Goal: Task Accomplishment & Management: Use online tool/utility

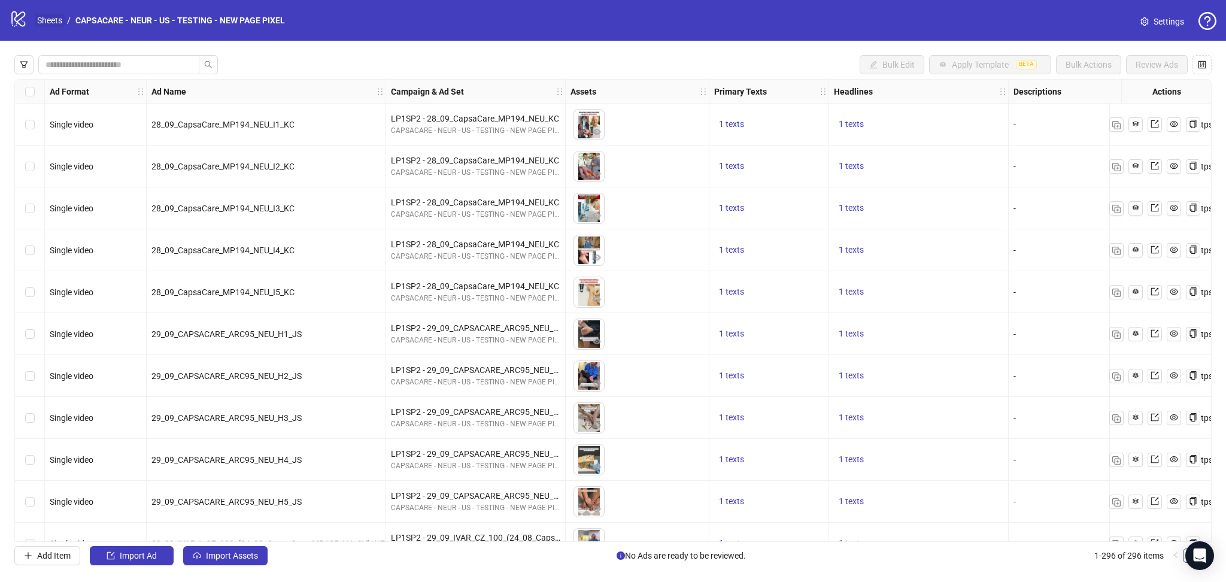
click at [50, 16] on link "Sheets" at bounding box center [50, 20] width 30 height 13
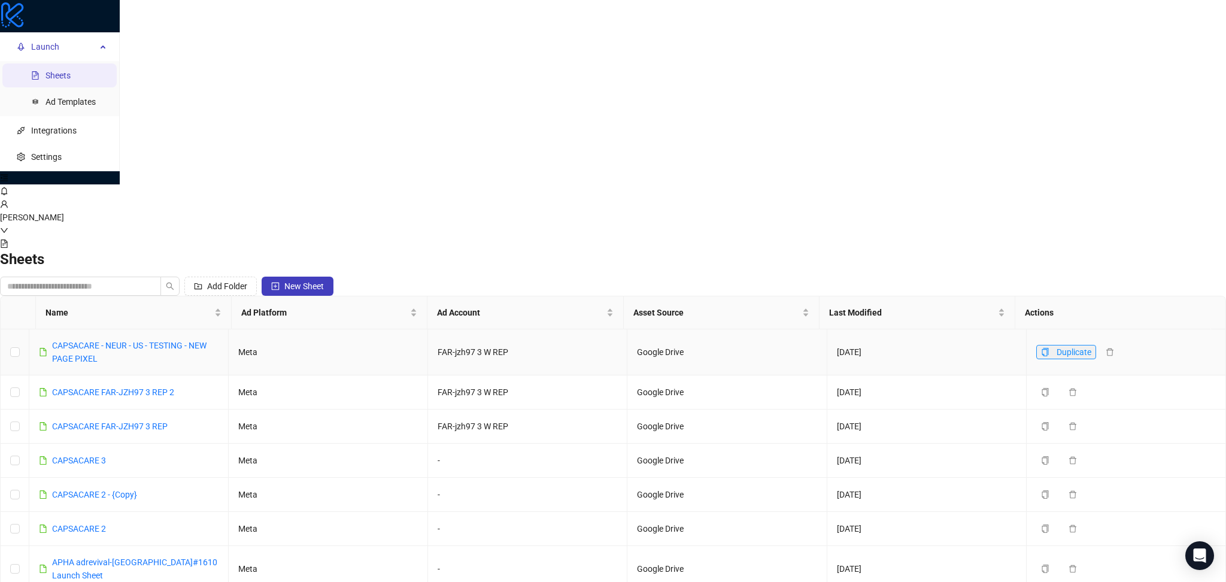
click at [1037, 345] on button "Duplicate" at bounding box center [1067, 352] width 60 height 14
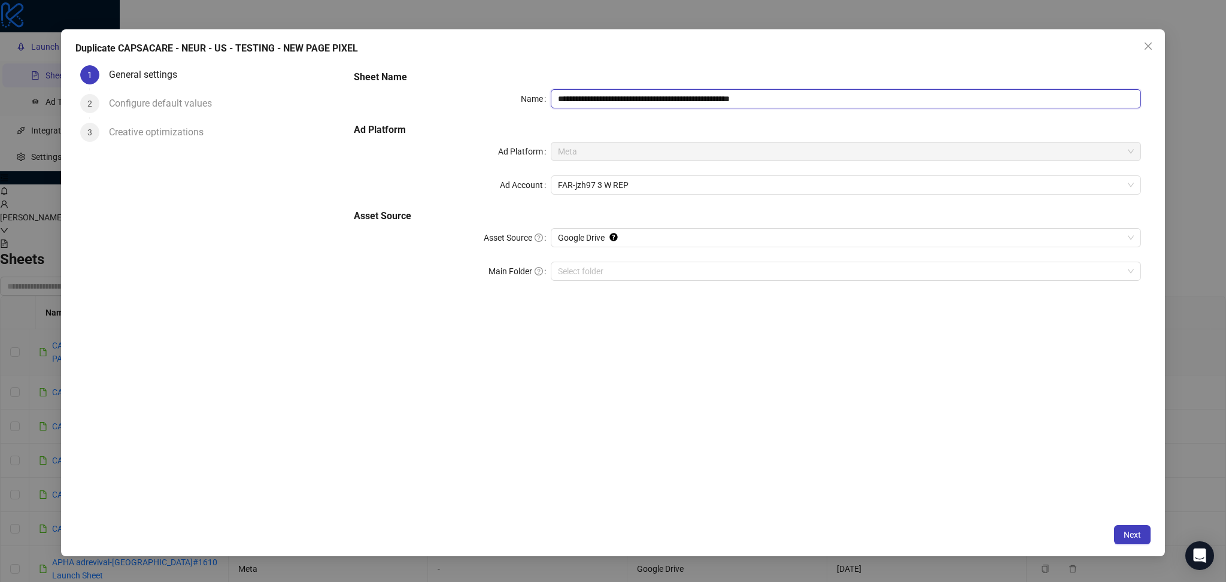
click at [770, 99] on input "**********" at bounding box center [846, 98] width 590 height 19
drag, startPoint x: 768, startPoint y: 96, endPoint x: 835, endPoint y: 104, distance: 67.5
click at [835, 104] on input "**********" at bounding box center [846, 98] width 590 height 19
click at [786, 99] on input "**********" at bounding box center [846, 98] width 590 height 19
drag, startPoint x: 762, startPoint y: 98, endPoint x: 836, endPoint y: 107, distance: 74.1
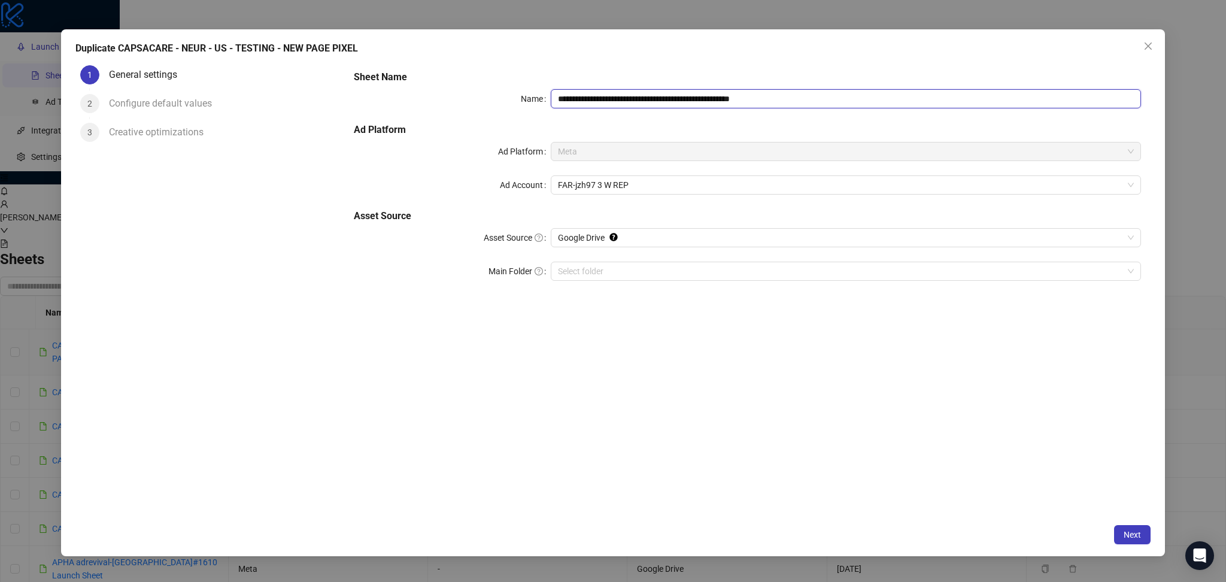
click at [836, 107] on input "**********" at bounding box center [846, 98] width 590 height 19
type input "**********"
click at [1134, 539] on span "Next" at bounding box center [1132, 535] width 17 height 10
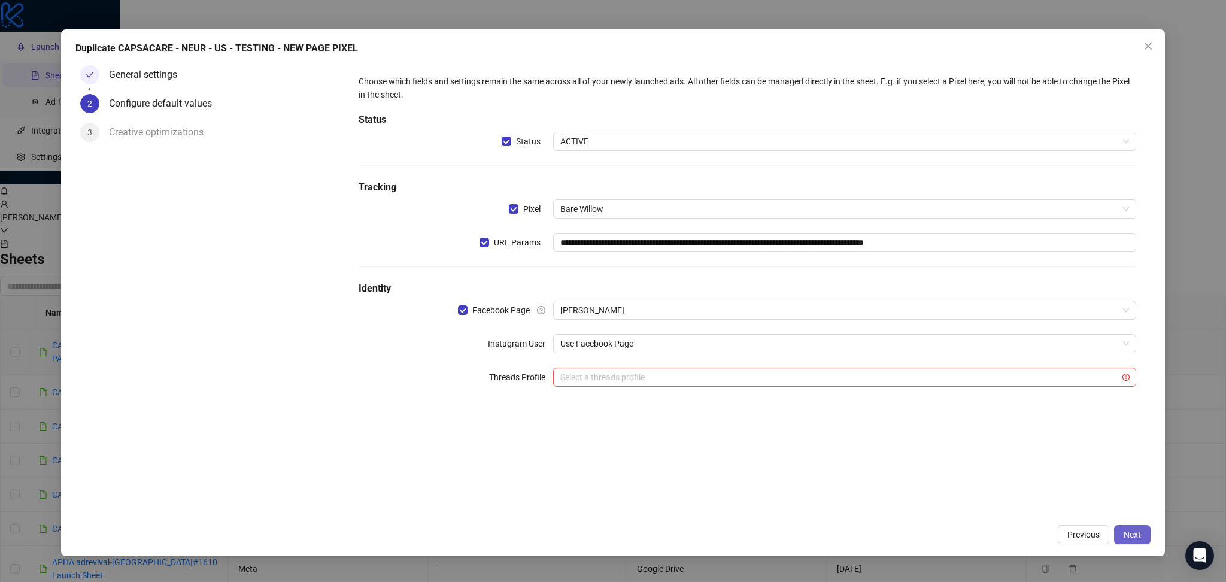
click at [1134, 532] on span "Next" at bounding box center [1132, 535] width 17 height 10
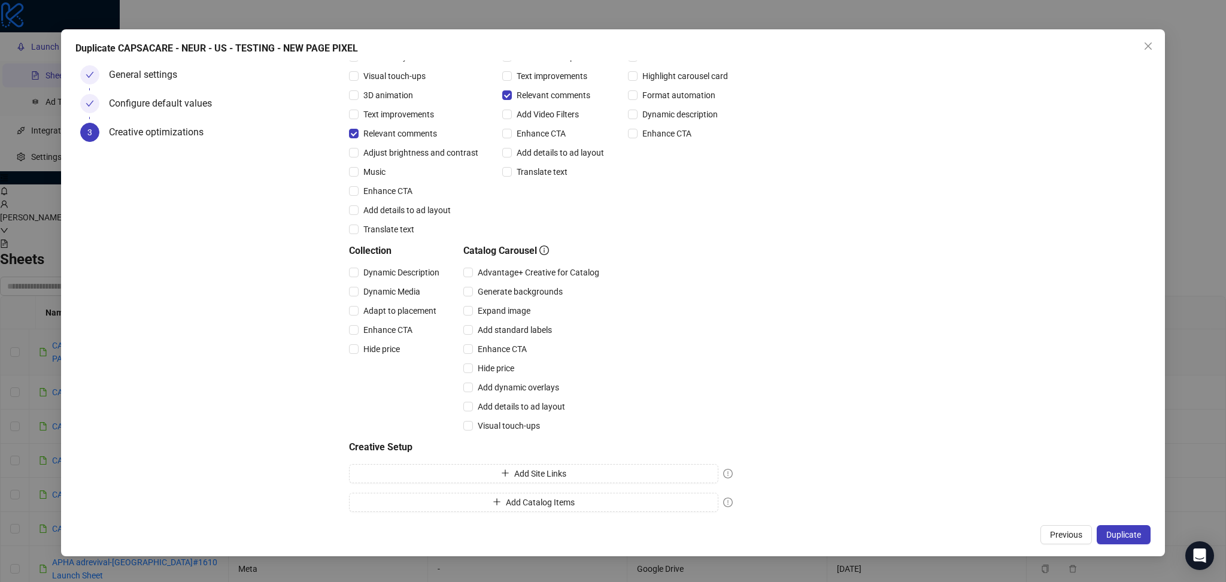
scroll to position [152, 0]
click at [1134, 530] on span "Duplicate" at bounding box center [1124, 535] width 35 height 10
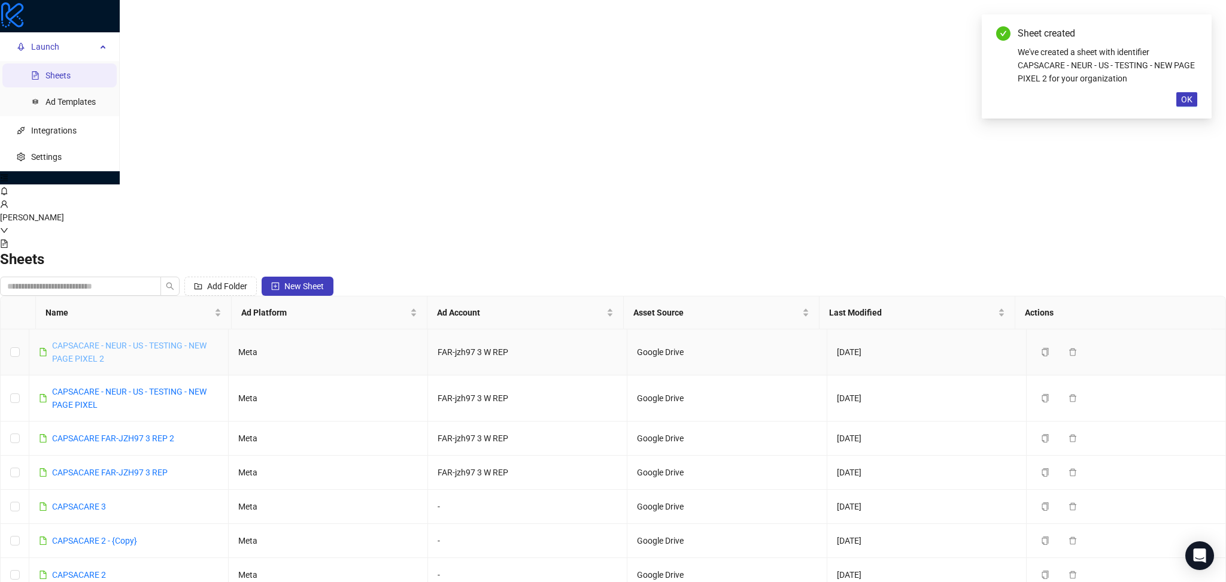
click at [207, 341] on link "CAPSACARE - NEUR - US - TESTING - NEW PAGE PIXEL 2" at bounding box center [129, 352] width 154 height 23
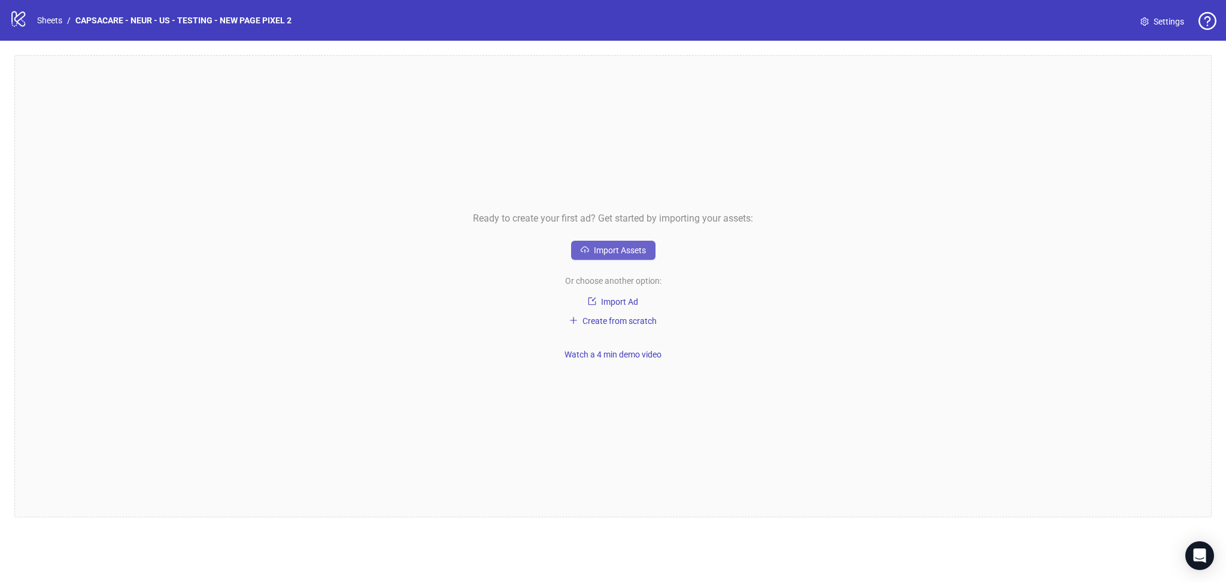
click at [610, 252] on span "Import Assets" at bounding box center [620, 251] width 52 height 10
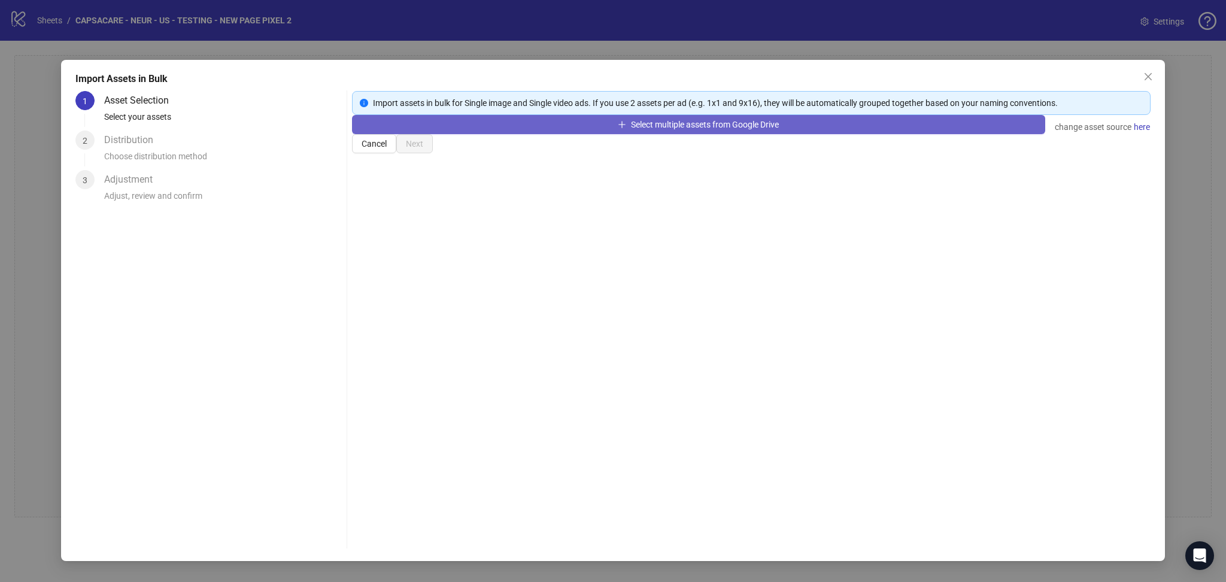
click at [463, 134] on button "Select multiple assets from Google Drive" at bounding box center [698, 124] width 693 height 19
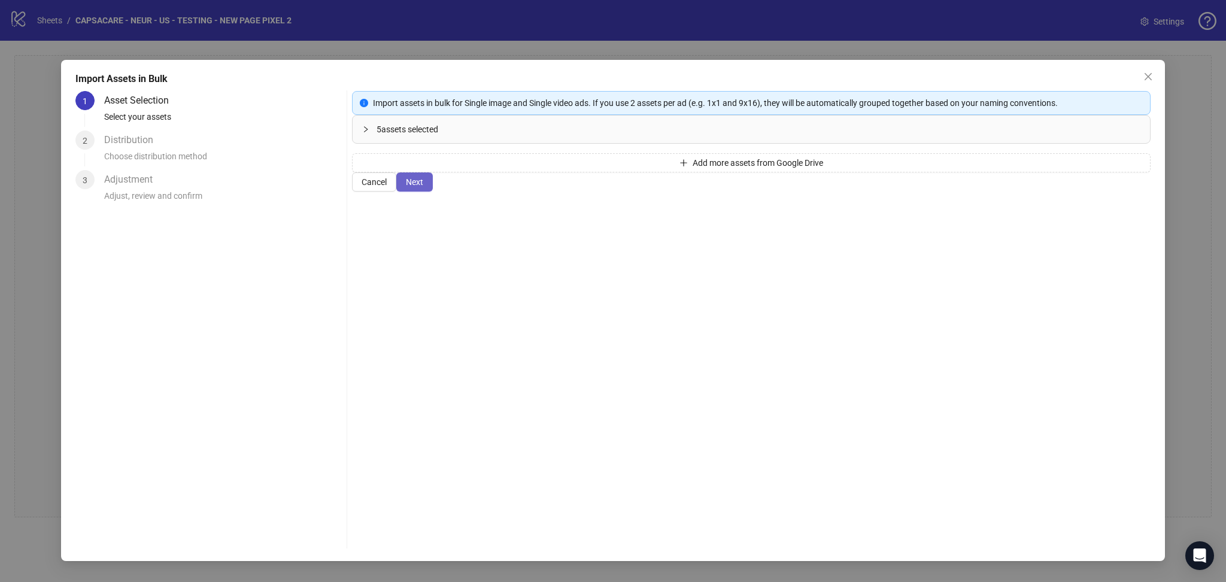
click at [423, 187] on span "Next" at bounding box center [414, 182] width 17 height 10
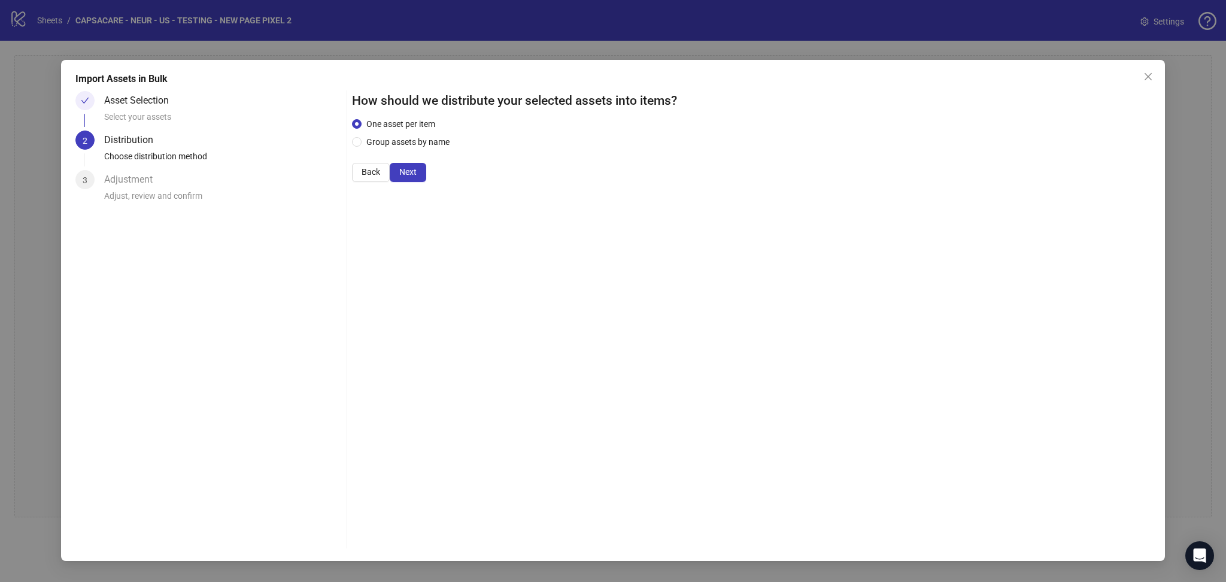
click at [417, 177] on span "Next" at bounding box center [407, 172] width 17 height 10
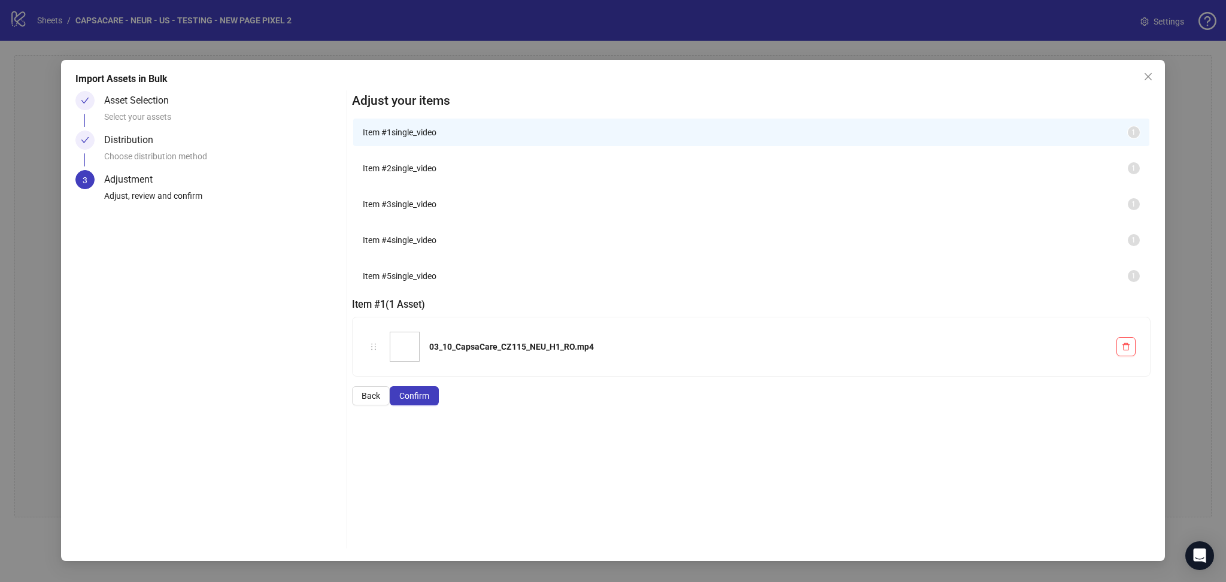
click at [429, 401] on span "Confirm" at bounding box center [414, 396] width 30 height 10
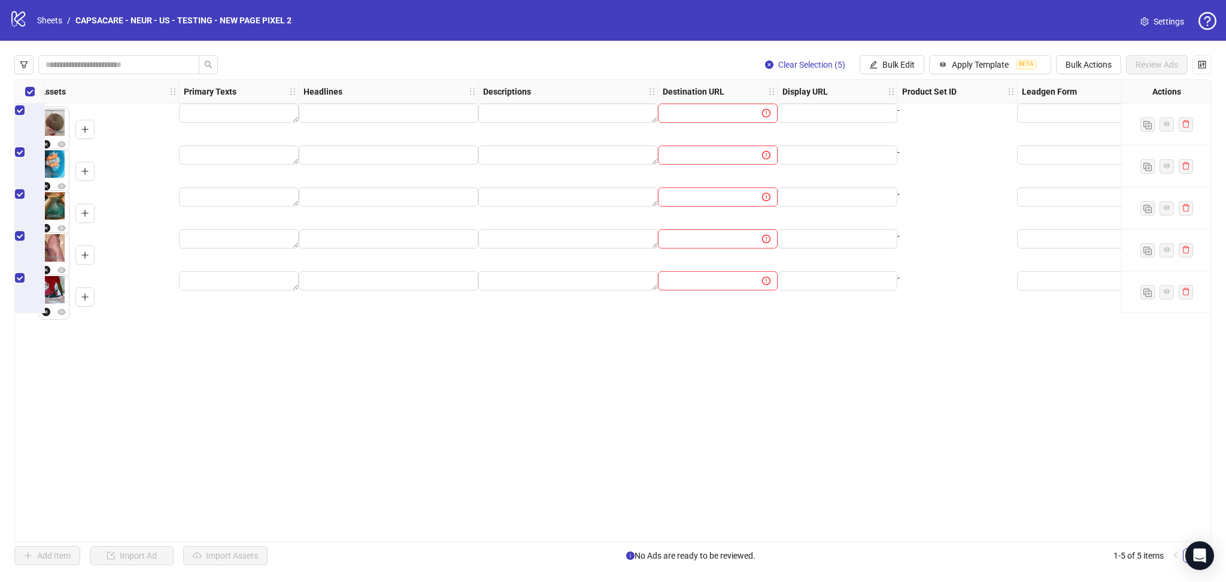
scroll to position [0, 532]
click at [698, 117] on span at bounding box center [717, 113] width 120 height 19
paste input "**********"
type input "**********"
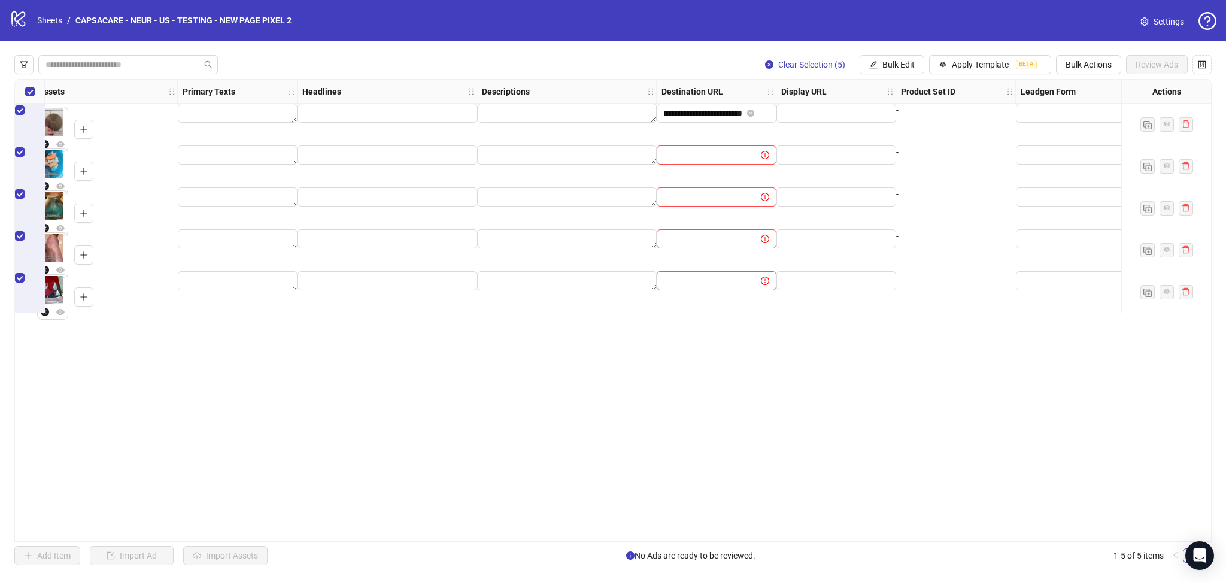
click at [652, 40] on div "logo/logo-mobile Sheets / CAPSACARE - NEUR - US - TESTING - NEW PAGE PIXEL 2 Se…" at bounding box center [613, 20] width 1226 height 41
click at [199, 120] on textarea "Edit values" at bounding box center [238, 113] width 120 height 19
click at [198, 174] on div "Add" at bounding box center [198, 180] width 107 height 75
click at [355, 63] on div "Clear Selection (5) Bulk Edit Apply Template BETA Bulk Actions Review Ads" at bounding box center [613, 64] width 1198 height 19
click at [250, 123] on textarea "Edit values" at bounding box center [238, 113] width 120 height 19
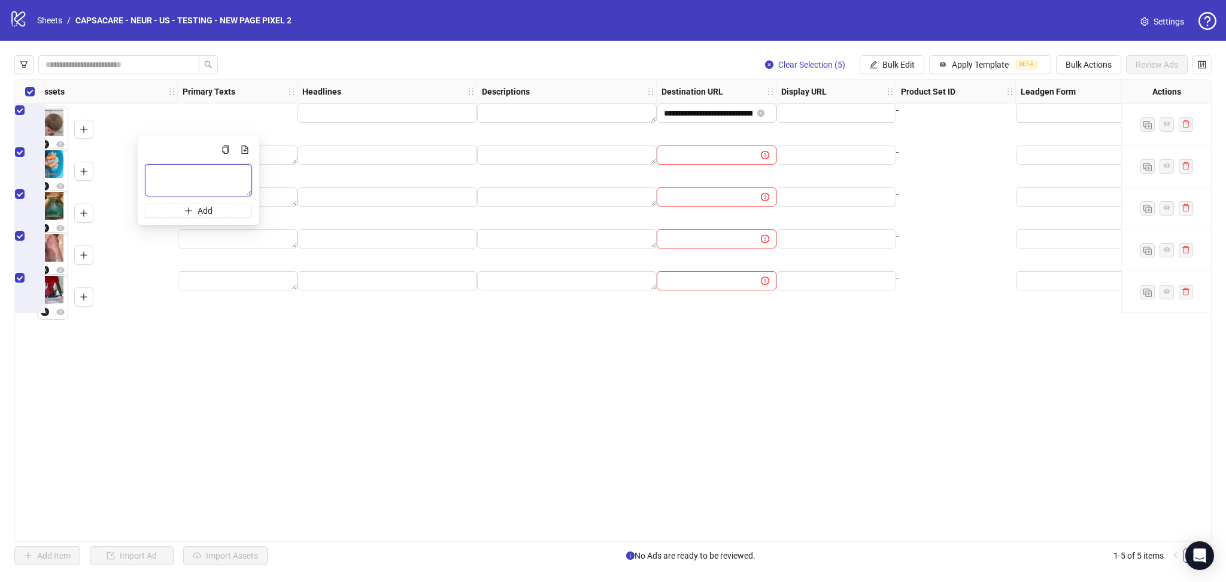
click at [218, 184] on textarea "Multi-text input container - paste or copy values" at bounding box center [198, 180] width 107 height 32
paste textarea "**********"
type textarea "**********"
click at [368, 53] on div "**********" at bounding box center [613, 310] width 1226 height 539
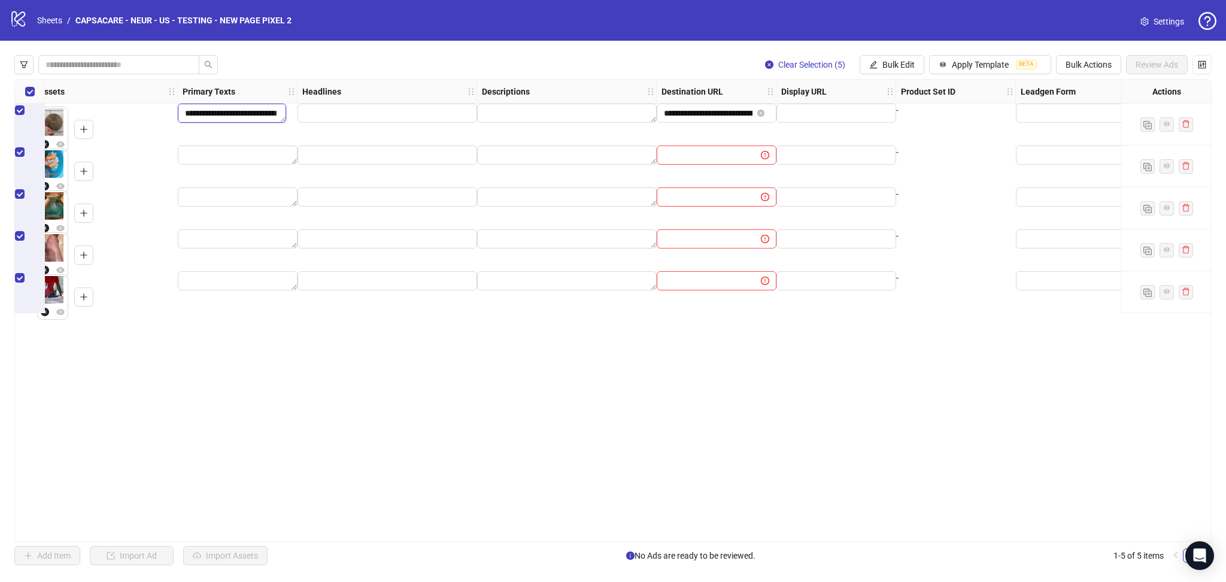
click at [237, 123] on textarea "**********" at bounding box center [232, 113] width 108 height 19
click at [416, 58] on div "Clear Selection (5) Bulk Edit Apply Template BETA Bulk Actions Review Ads" at bounding box center [613, 64] width 1198 height 19
click at [334, 123] on input "Edit values" at bounding box center [388, 113] width 180 height 19
click at [340, 183] on input "Multi-input container - paste or copy values" at bounding box center [344, 173] width 98 height 19
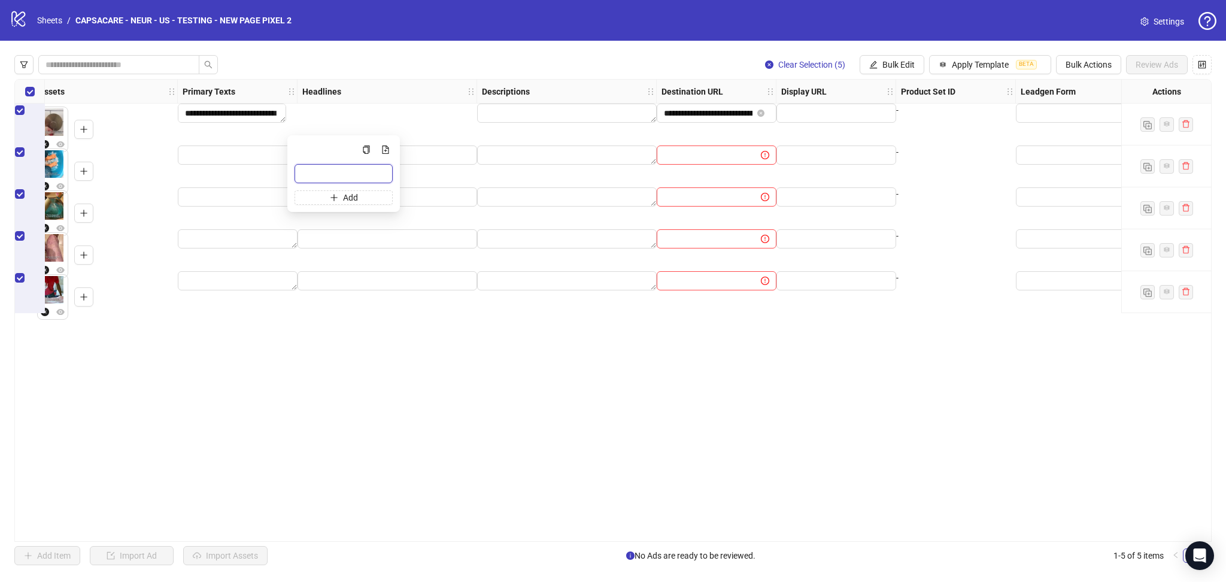
paste input "**********"
type input "**********"
click at [417, 73] on div "Clear Selection (5) Bulk Edit Apply Template BETA Bulk Actions Review Ads" at bounding box center [613, 64] width 1198 height 19
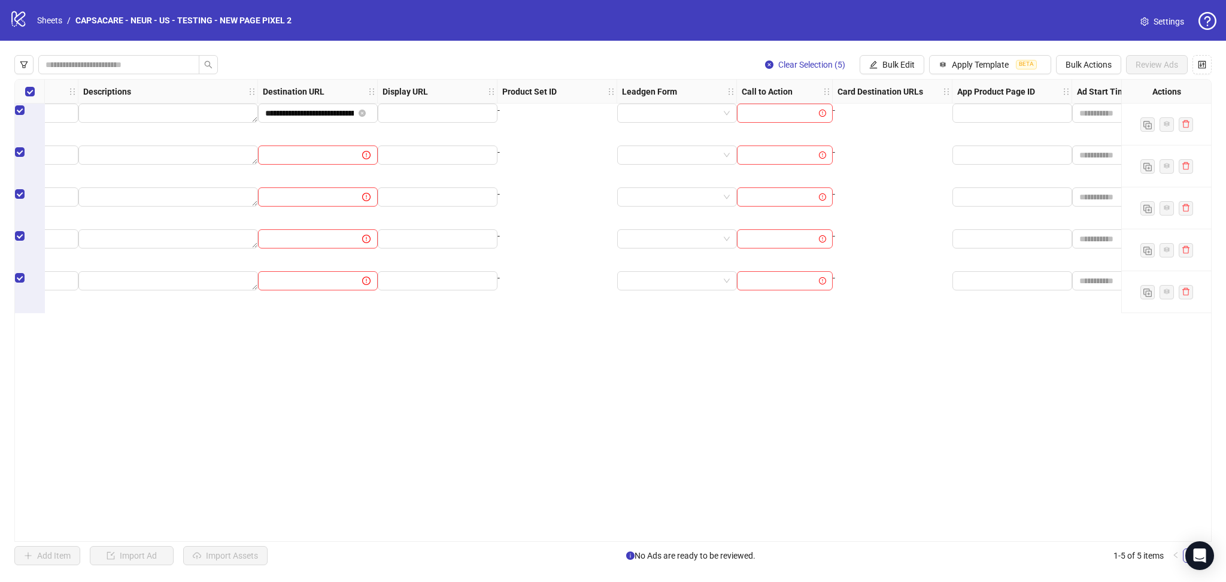
scroll to position [0, 1121]
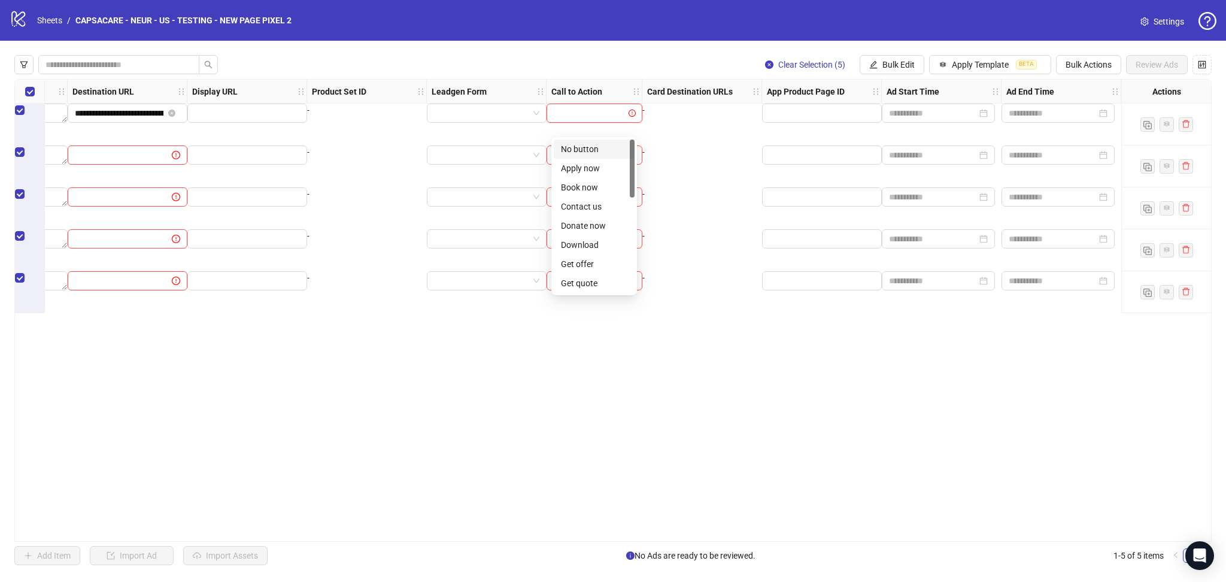
click at [580, 120] on input "search" at bounding box center [589, 113] width 71 height 18
drag, startPoint x: 634, startPoint y: 153, endPoint x: 635, endPoint y: 199, distance: 45.5
click at [635, 199] on div "NO_BUTTON APPLY_NOW Get offer Get quote Get showtimes Learn more Listen now Ord…" at bounding box center [595, 216] width 86 height 158
click at [602, 201] on div "Learn more" at bounding box center [594, 202] width 66 height 13
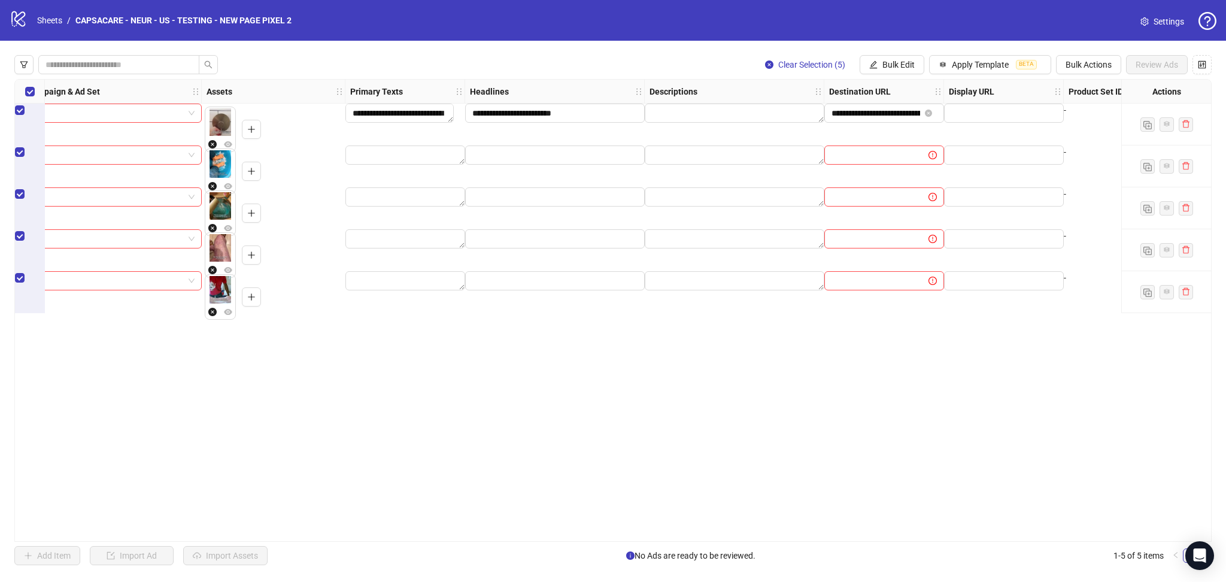
scroll to position [0, 0]
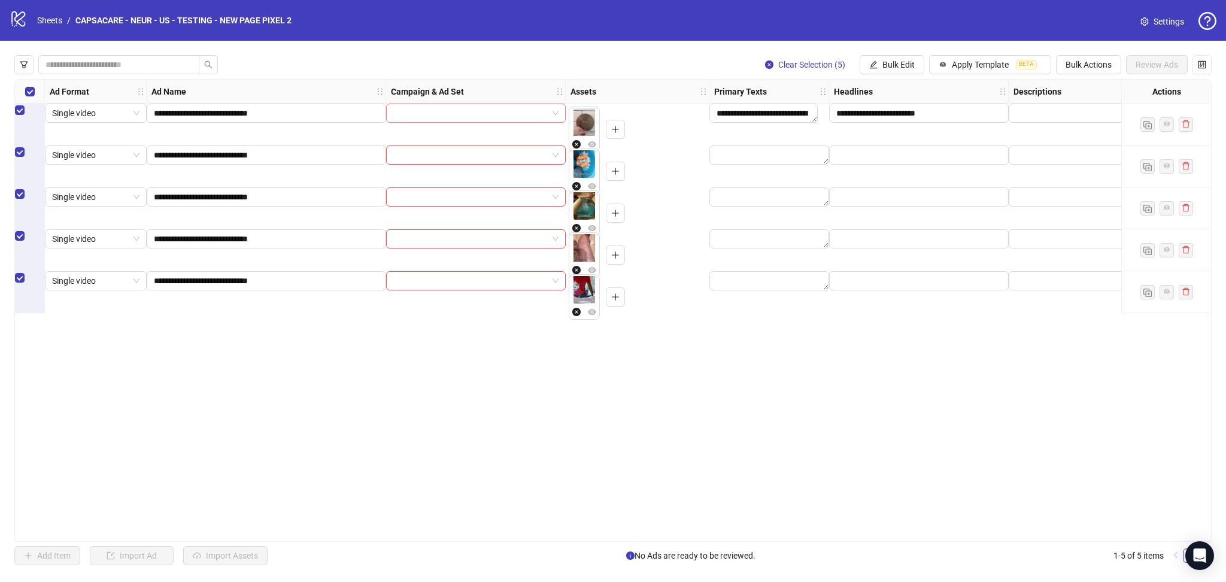
click at [446, 122] on input "search" at bounding box center [470, 113] width 154 height 18
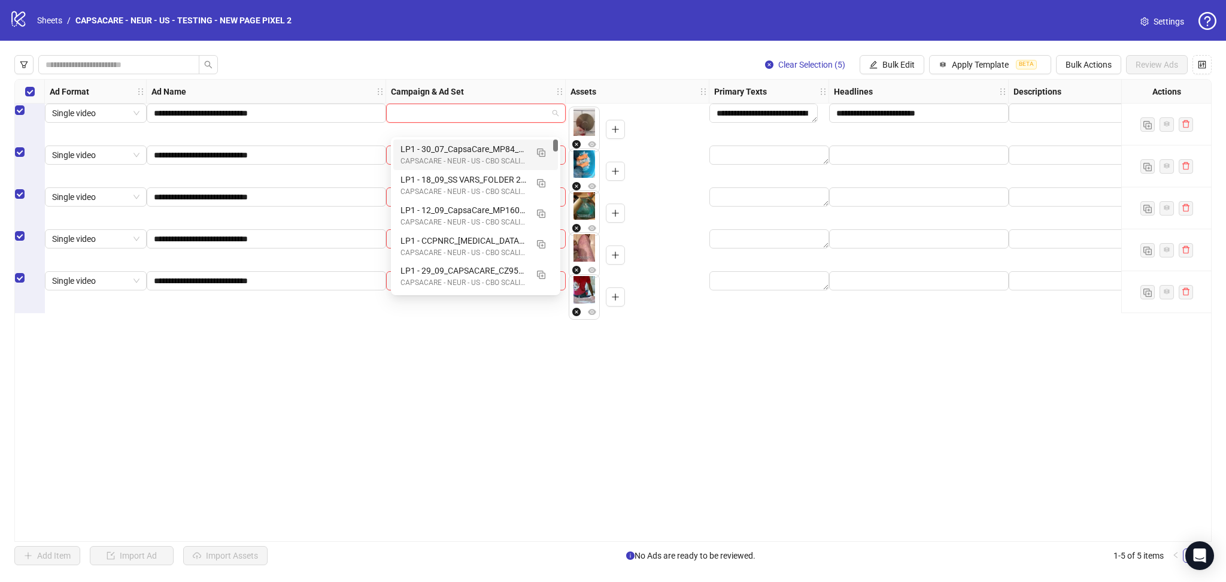
paste input "**********"
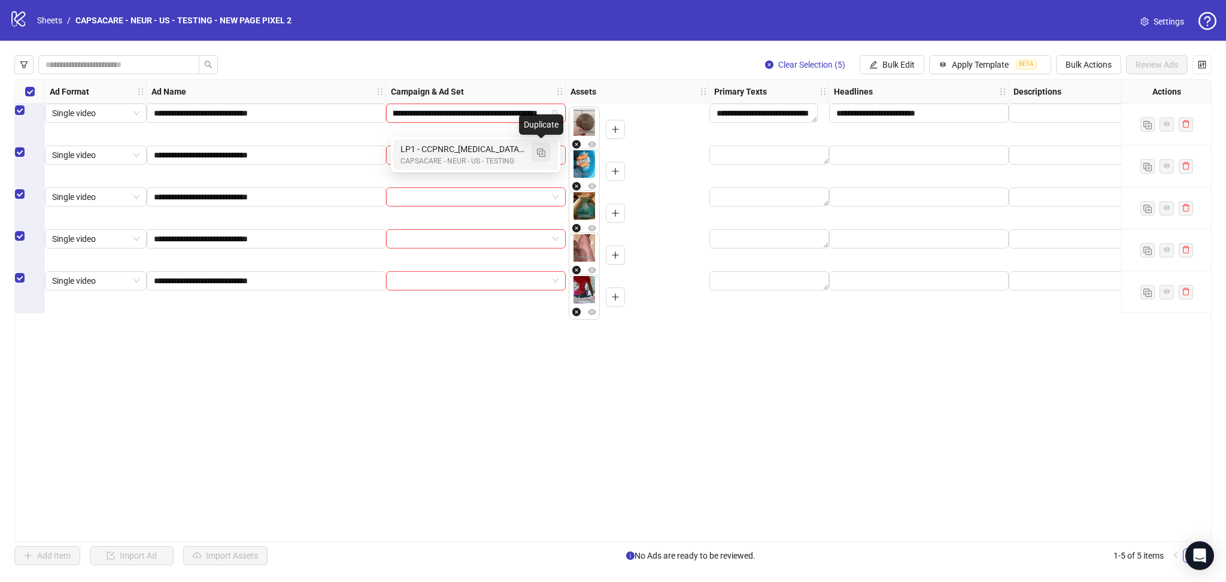
click at [548, 147] on button "button" at bounding box center [541, 152] width 19 height 19
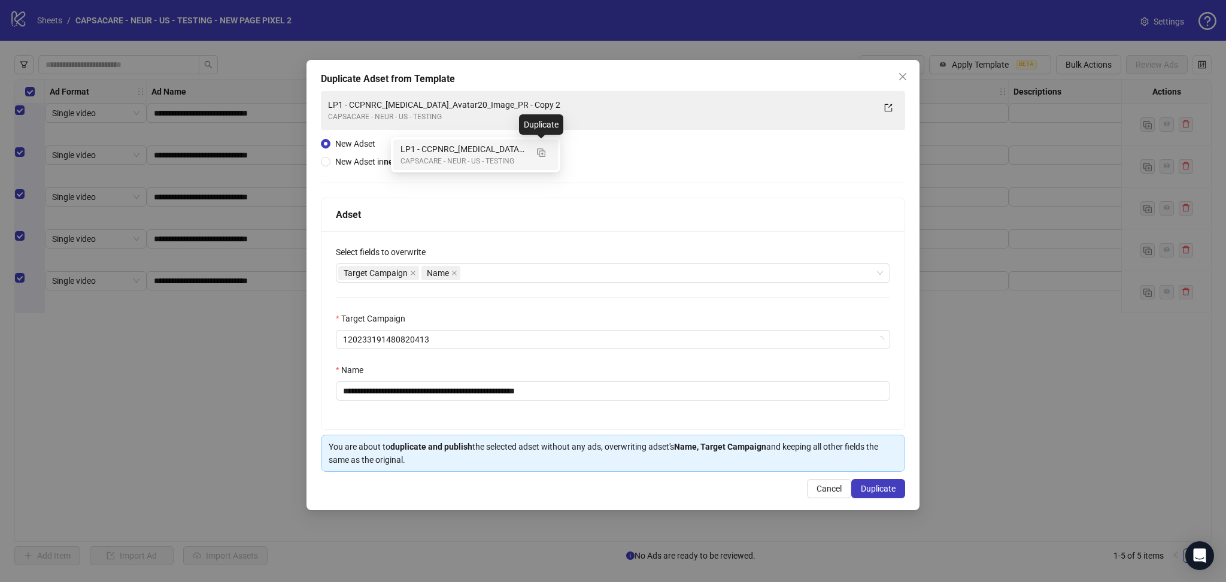
type input "**********"
click at [415, 274] on icon "close" at bounding box center [413, 273] width 6 height 6
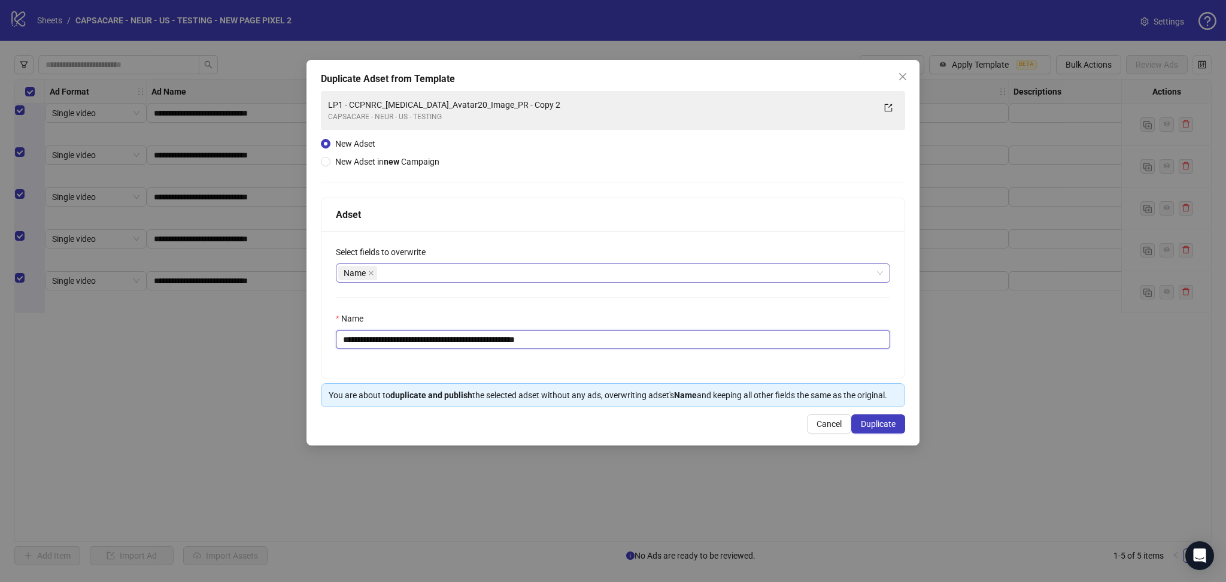
drag, startPoint x: 365, startPoint y: 338, endPoint x: 743, endPoint y: 377, distance: 379.2
click at [743, 377] on div "**********" at bounding box center [613, 304] width 583 height 147
paste input "text"
type input "**********"
click at [884, 426] on span "Duplicate" at bounding box center [878, 424] width 35 height 10
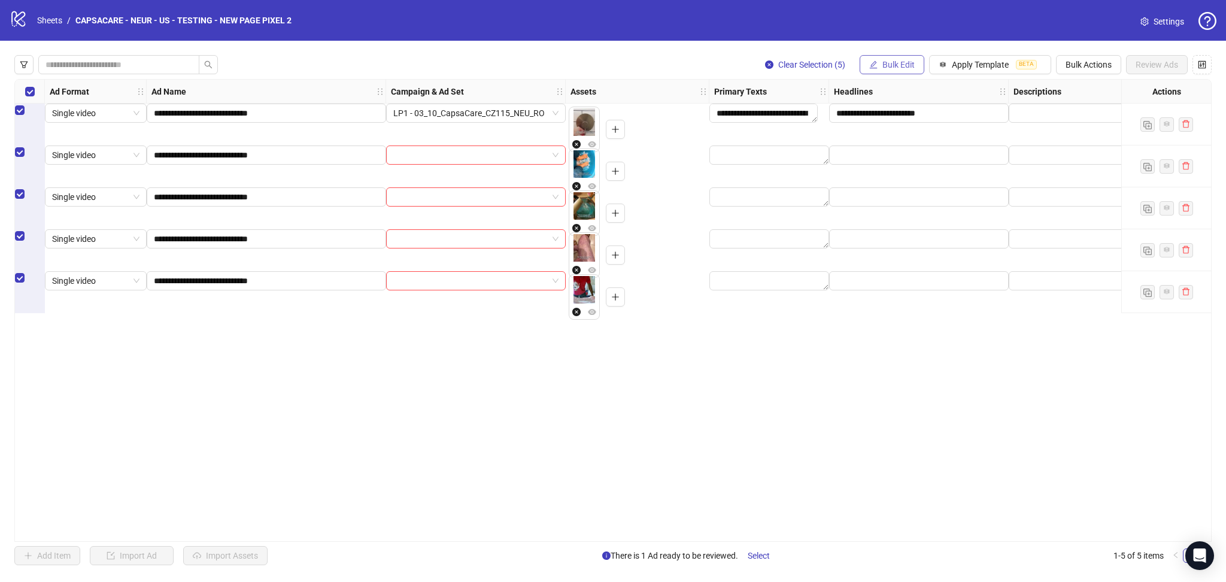
click at [895, 71] on button "Bulk Edit" at bounding box center [892, 64] width 65 height 19
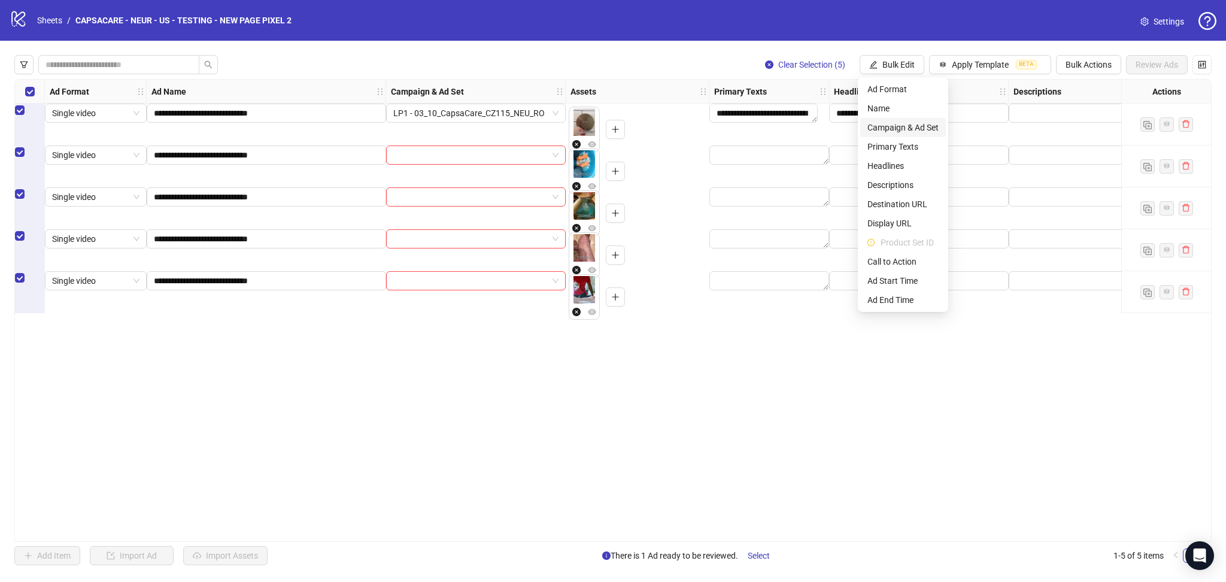
click at [899, 126] on span "Campaign & Ad Set" at bounding box center [903, 127] width 71 height 13
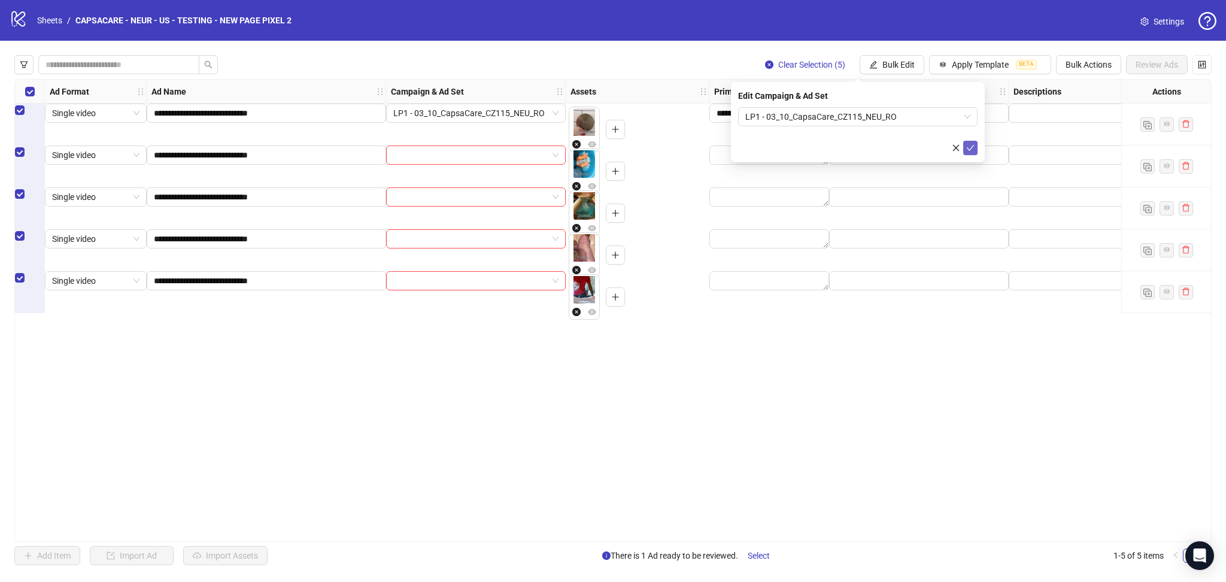
click at [973, 152] on span "submit" at bounding box center [971, 148] width 8 height 10
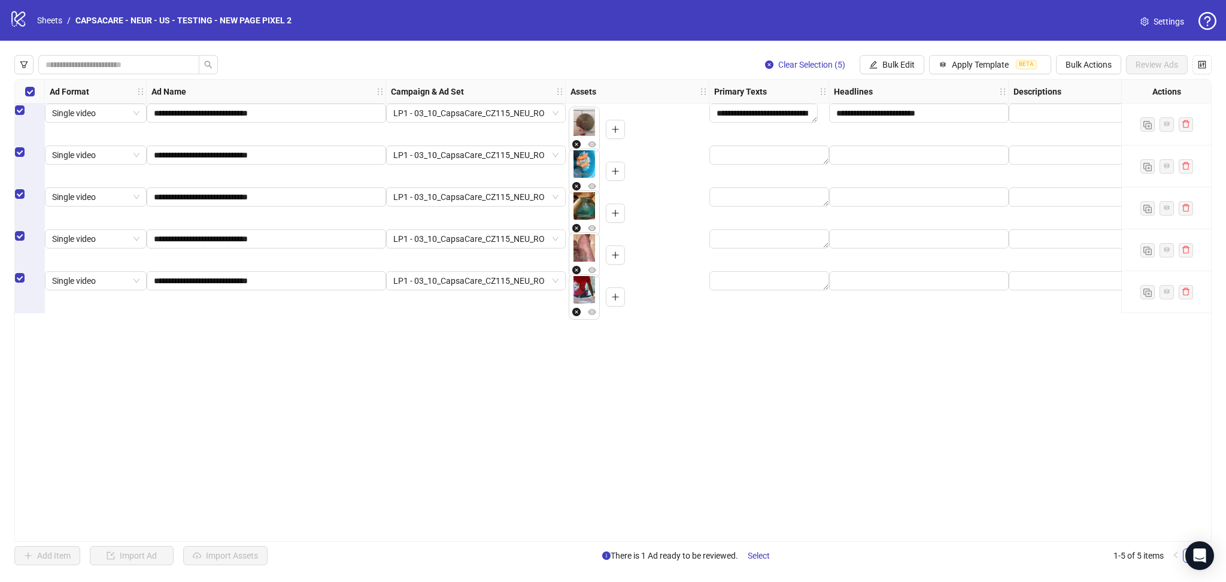
click at [24, 91] on div "Select all rows" at bounding box center [30, 92] width 30 height 24
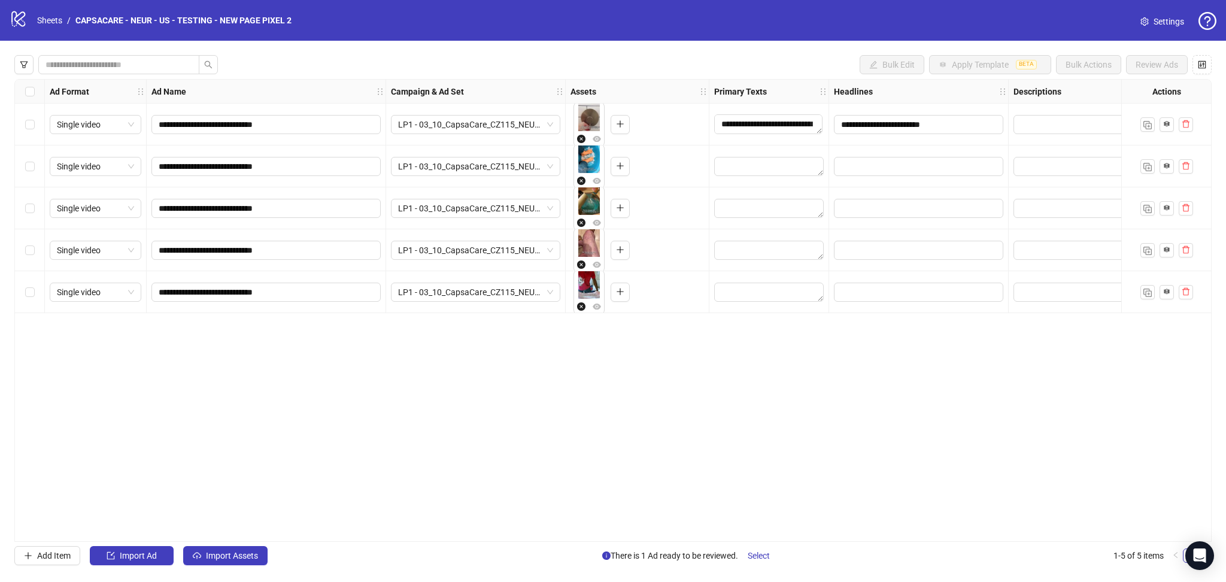
click at [24, 91] on div "Select all rows" at bounding box center [30, 92] width 30 height 24
click at [230, 550] on button "Import Assets" at bounding box center [225, 555] width 84 height 19
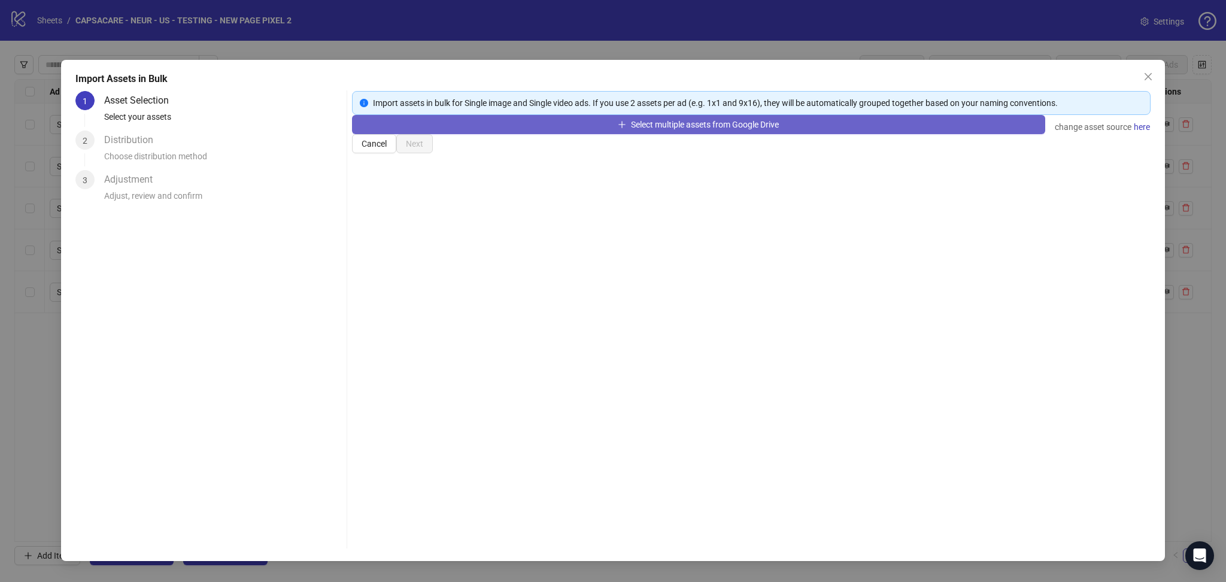
click at [446, 134] on button "Select multiple assets from Google Drive" at bounding box center [698, 124] width 693 height 19
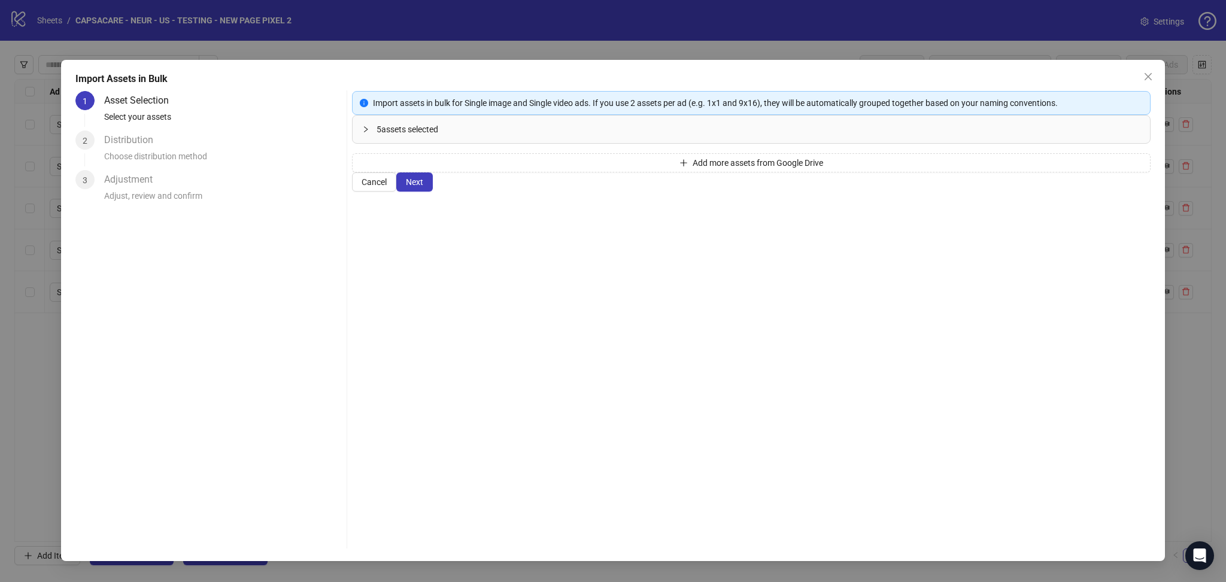
click at [423, 187] on span "Next" at bounding box center [414, 182] width 17 height 10
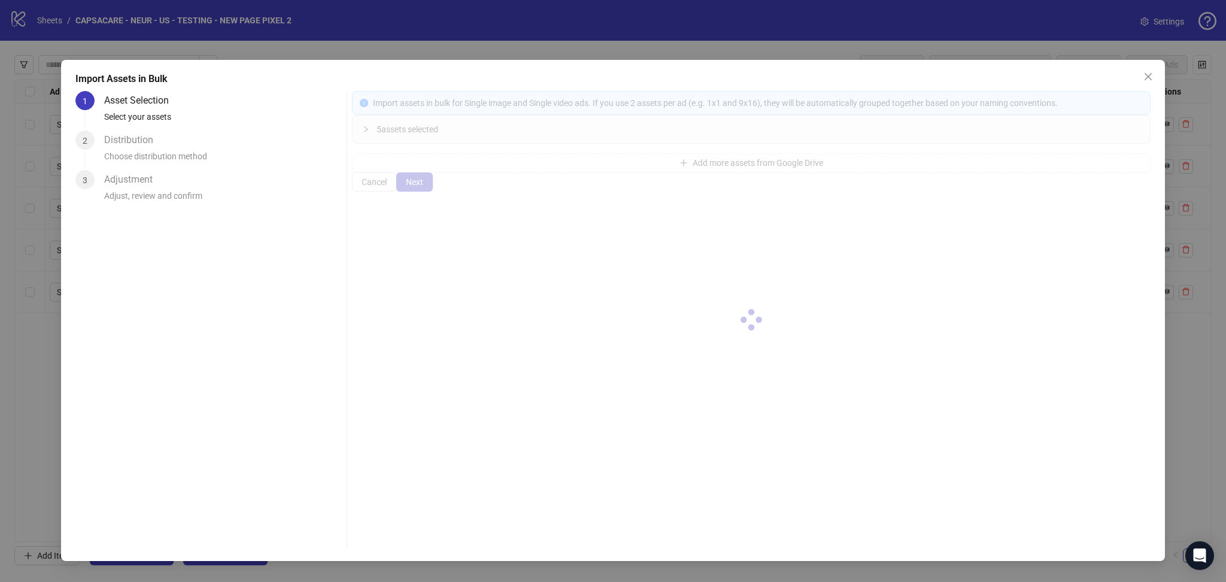
click at [1134, 540] on div at bounding box center [751, 320] width 799 height 458
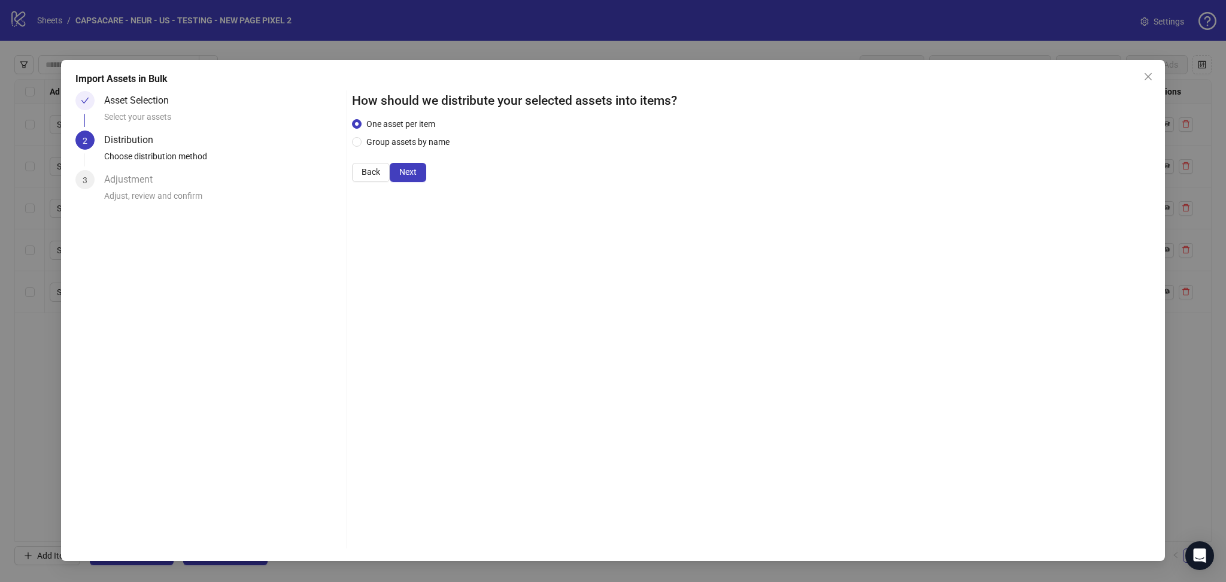
click at [417, 177] on span "Next" at bounding box center [407, 172] width 17 height 10
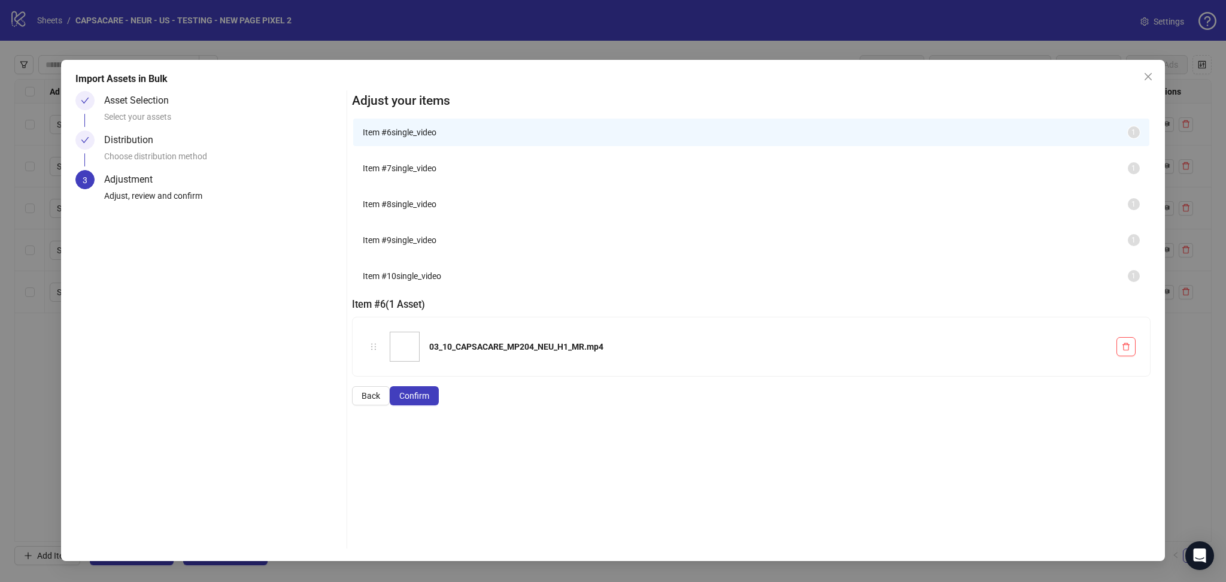
click at [429, 401] on span "Confirm" at bounding box center [414, 396] width 30 height 10
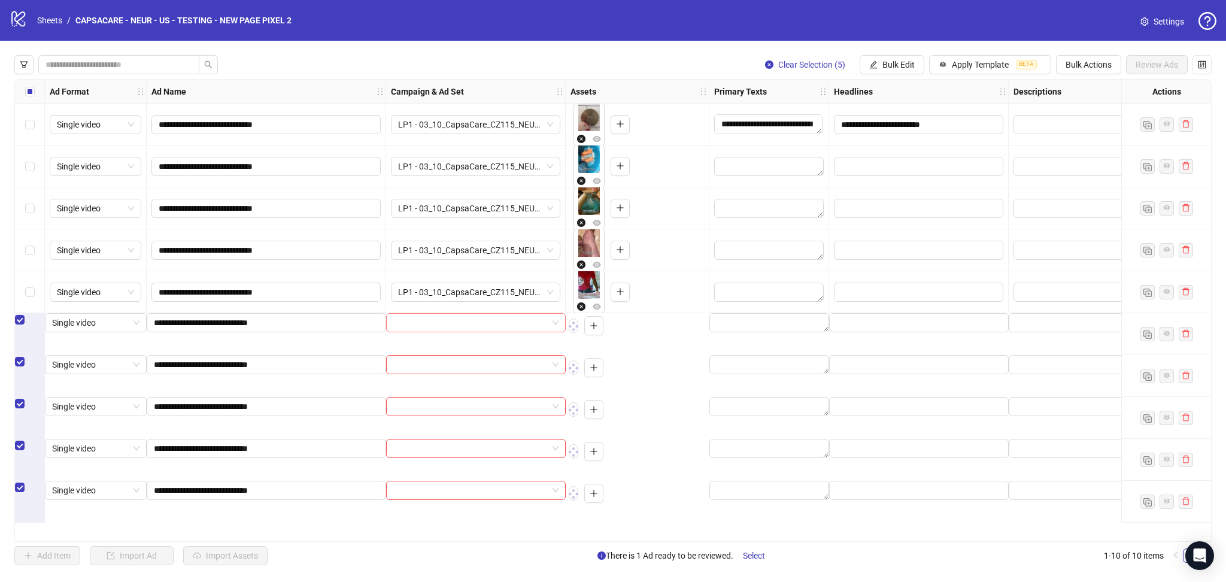
click at [450, 332] on input "search" at bounding box center [470, 323] width 154 height 18
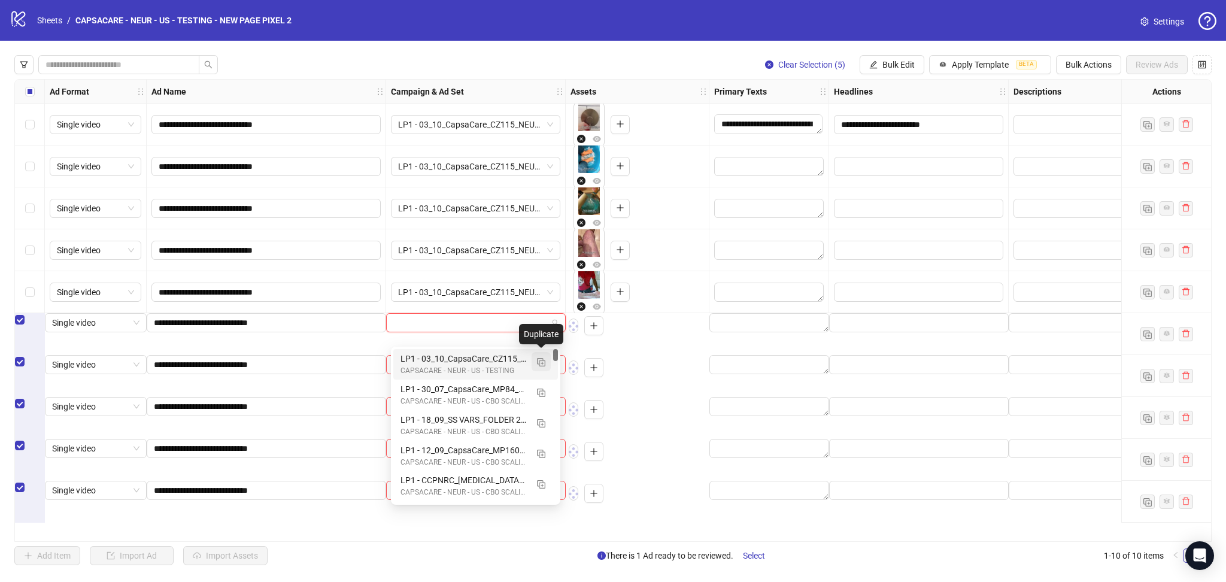
click at [547, 364] on button "button" at bounding box center [541, 361] width 19 height 19
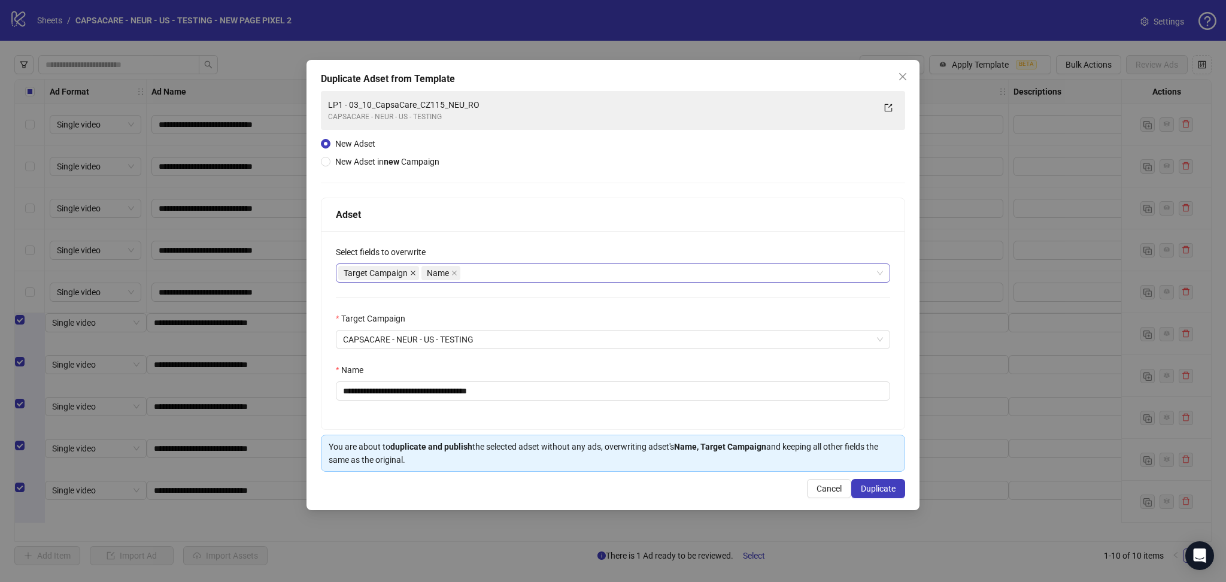
click at [411, 277] on span at bounding box center [413, 272] width 6 height 13
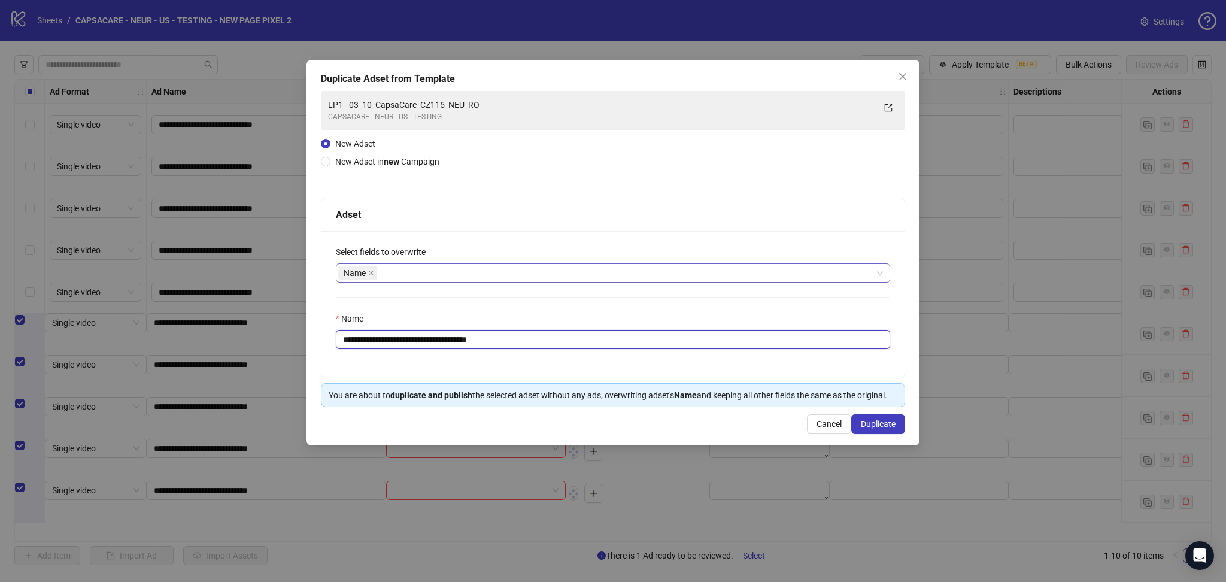
drag, startPoint x: 362, startPoint y: 345, endPoint x: 414, endPoint y: 343, distance: 51.5
click at [414, 343] on input "**********" at bounding box center [613, 339] width 555 height 19
drag, startPoint x: 365, startPoint y: 337, endPoint x: 577, endPoint y: 330, distance: 212.7
click at [575, 329] on div "**********" at bounding box center [613, 330] width 555 height 37
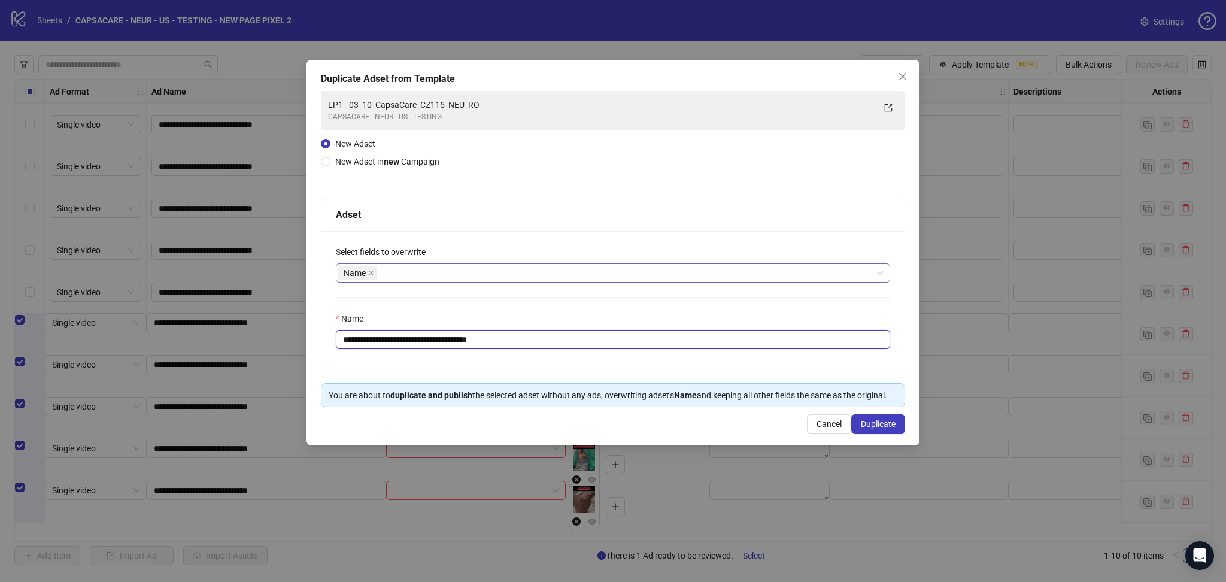
paste input "text"
type input "**********"
click at [875, 426] on span "Duplicate" at bounding box center [878, 424] width 35 height 10
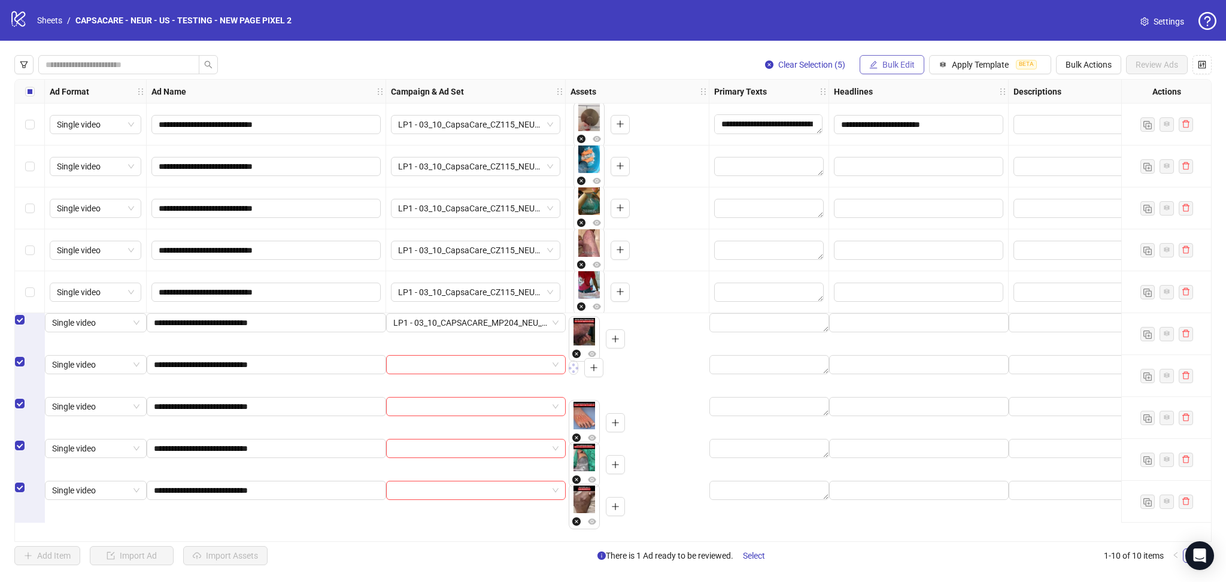
click at [892, 60] on span "Bulk Edit" at bounding box center [899, 65] width 32 height 10
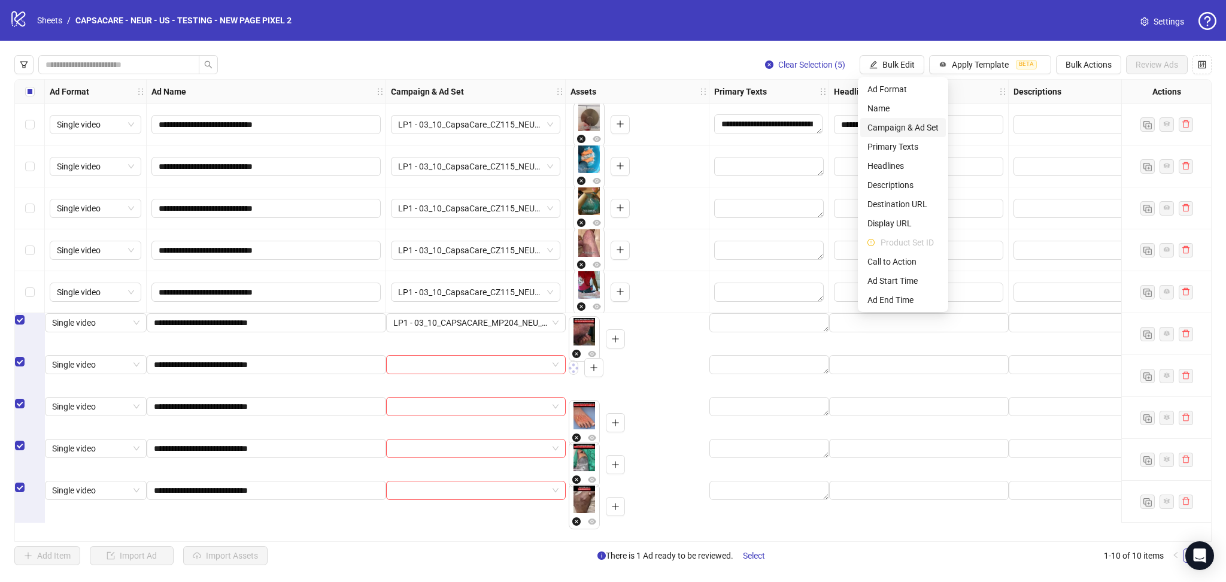
click at [918, 120] on li "Campaign & Ad Set" at bounding box center [904, 127] width 86 height 19
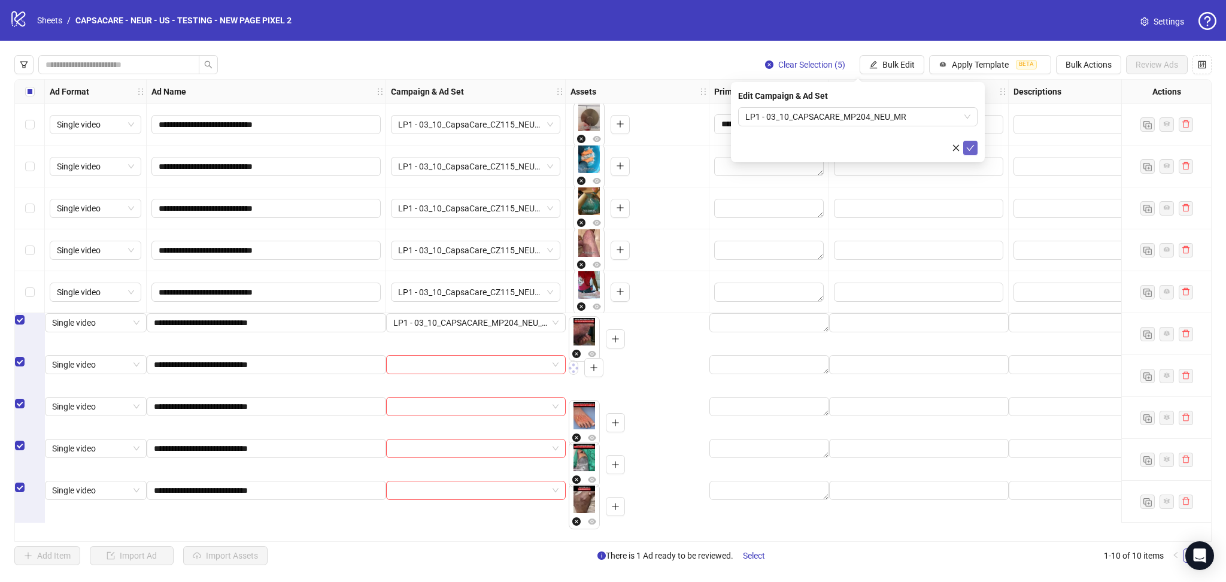
click at [972, 147] on icon "check" at bounding box center [971, 148] width 8 height 8
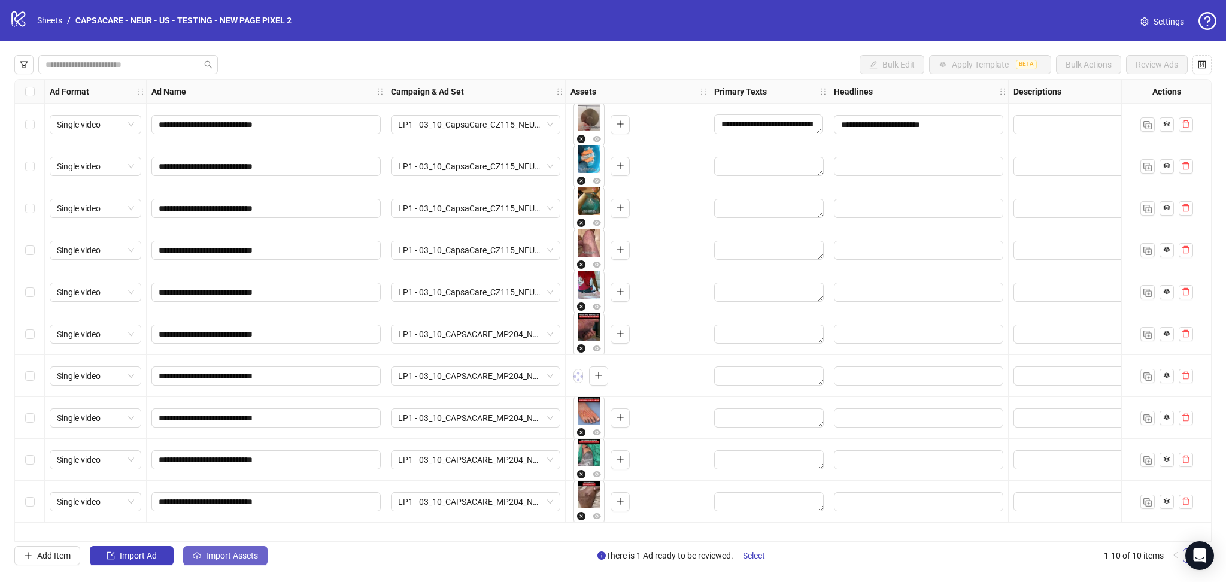
click at [217, 550] on button "Import Assets" at bounding box center [225, 555] width 84 height 19
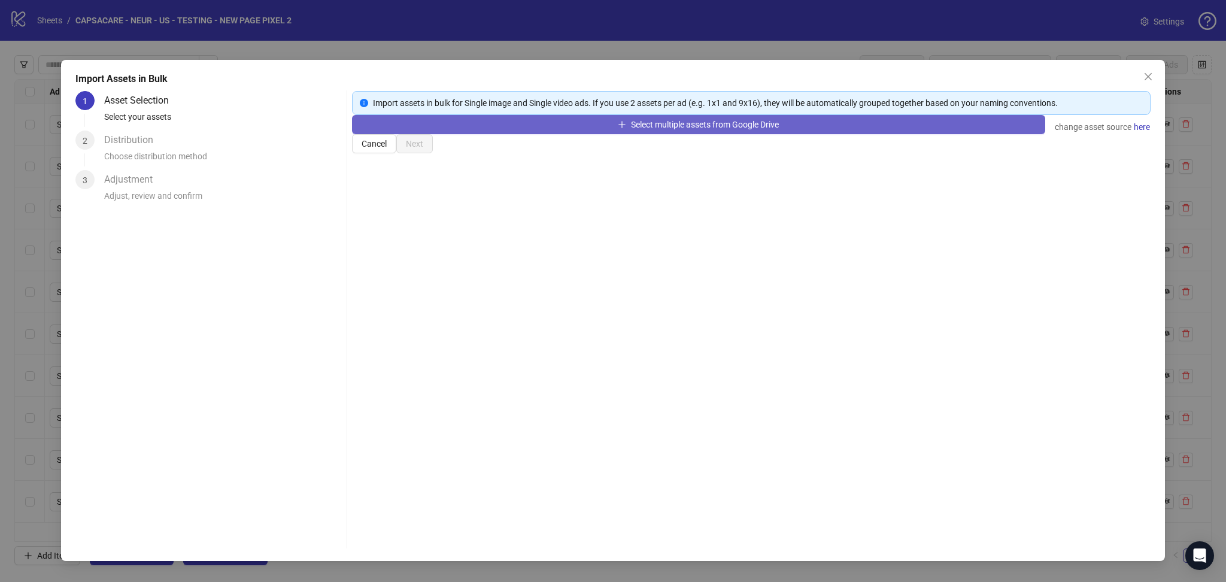
click at [466, 134] on button "Select multiple assets from Google Drive" at bounding box center [698, 124] width 693 height 19
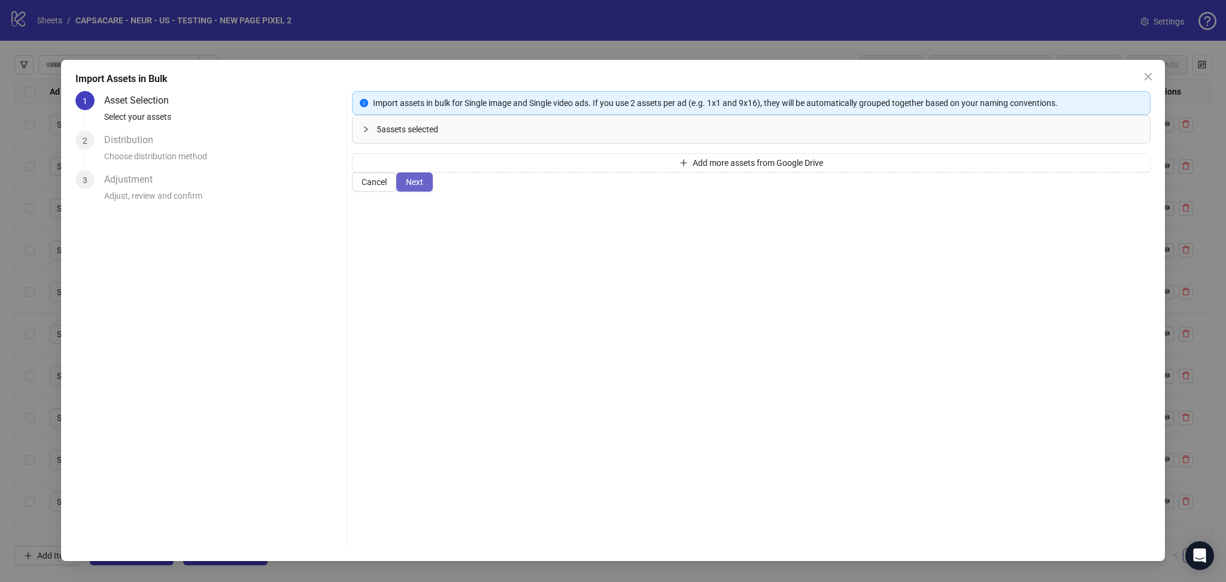
click at [423, 187] on span "Next" at bounding box center [414, 182] width 17 height 10
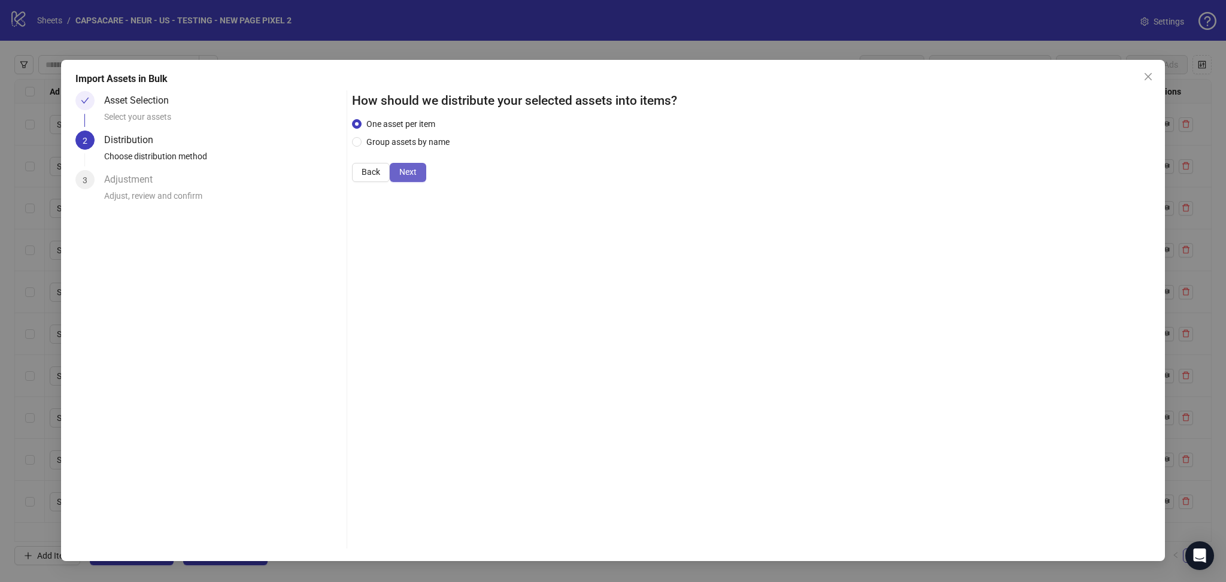
click at [417, 177] on span "Next" at bounding box center [407, 172] width 17 height 10
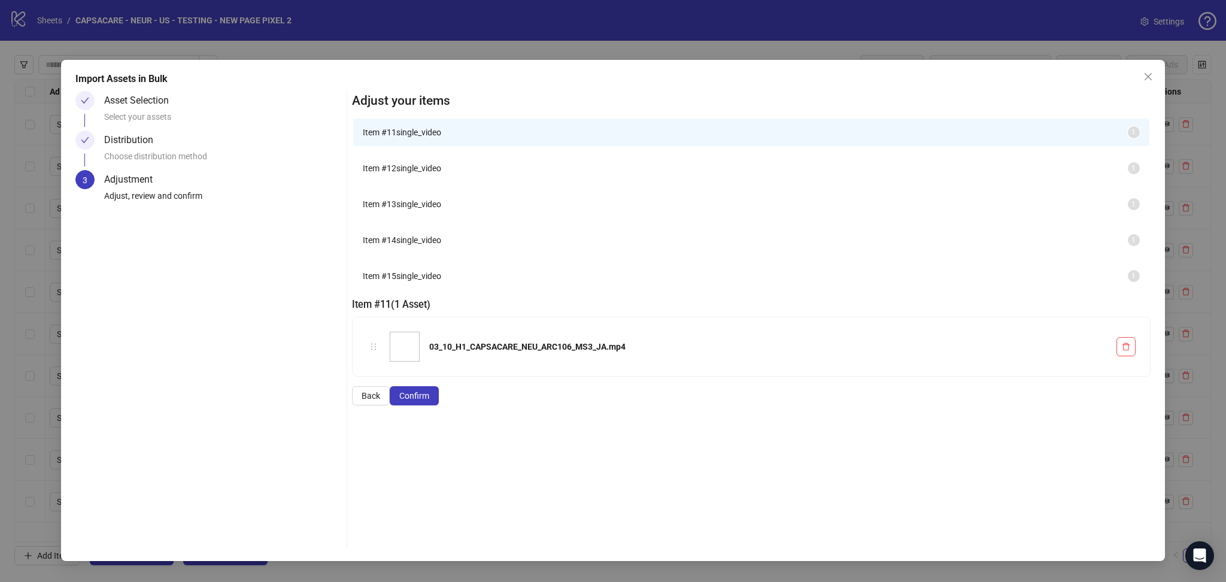
click at [429, 401] on span "Confirm" at bounding box center [414, 396] width 30 height 10
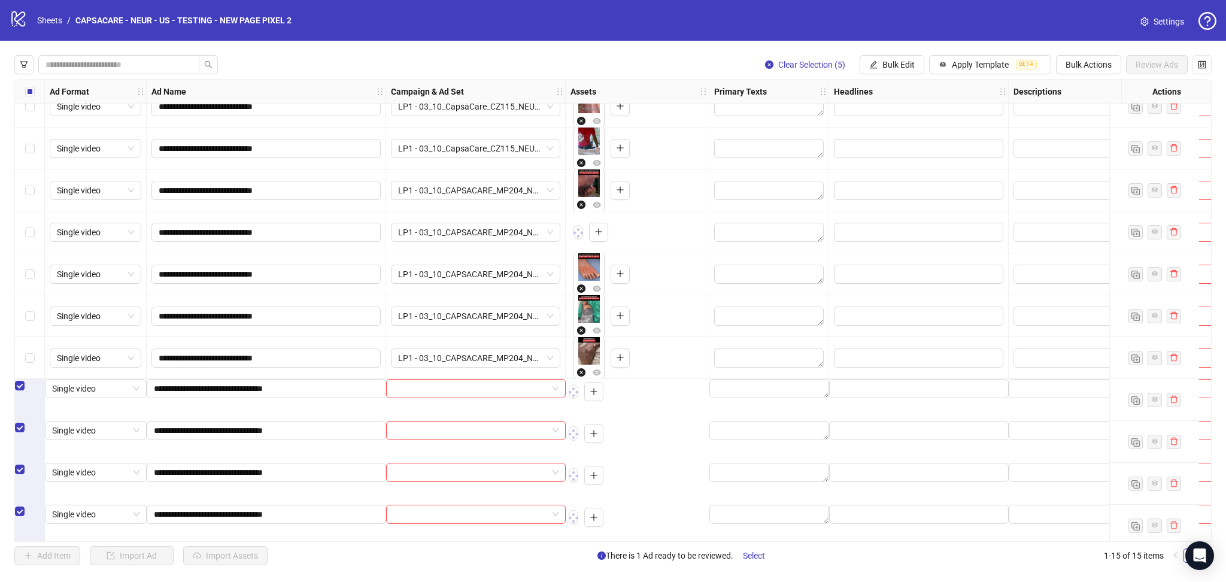
scroll to position [195, 0]
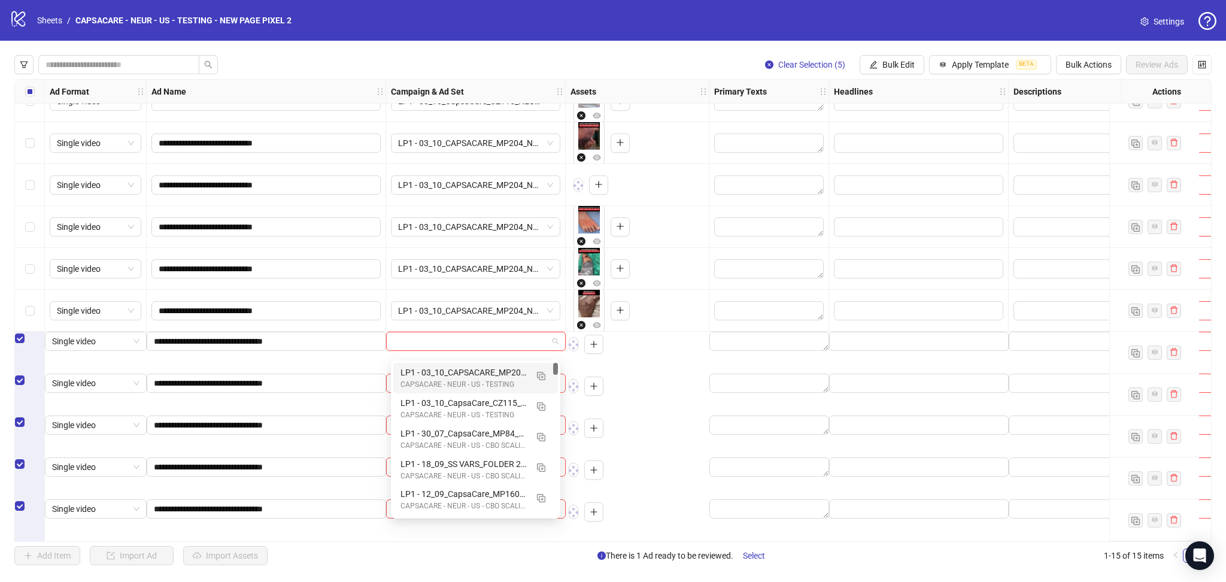
click at [429, 350] on input "search" at bounding box center [470, 341] width 154 height 18
click at [538, 373] on img "button" at bounding box center [541, 376] width 8 height 8
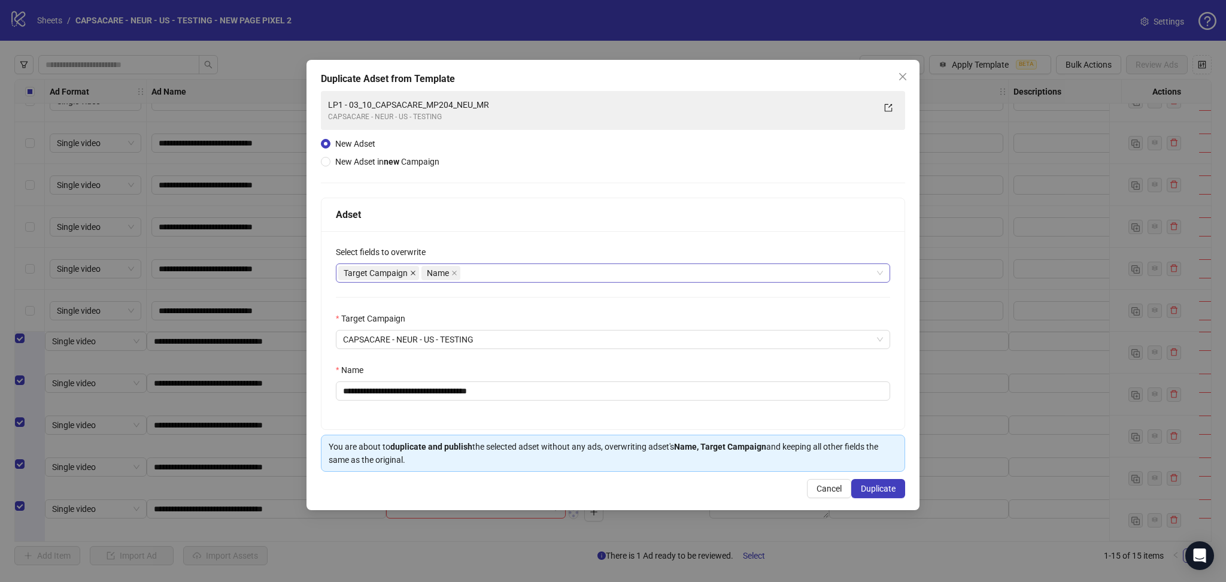
click at [415, 272] on icon "close" at bounding box center [413, 273] width 6 height 6
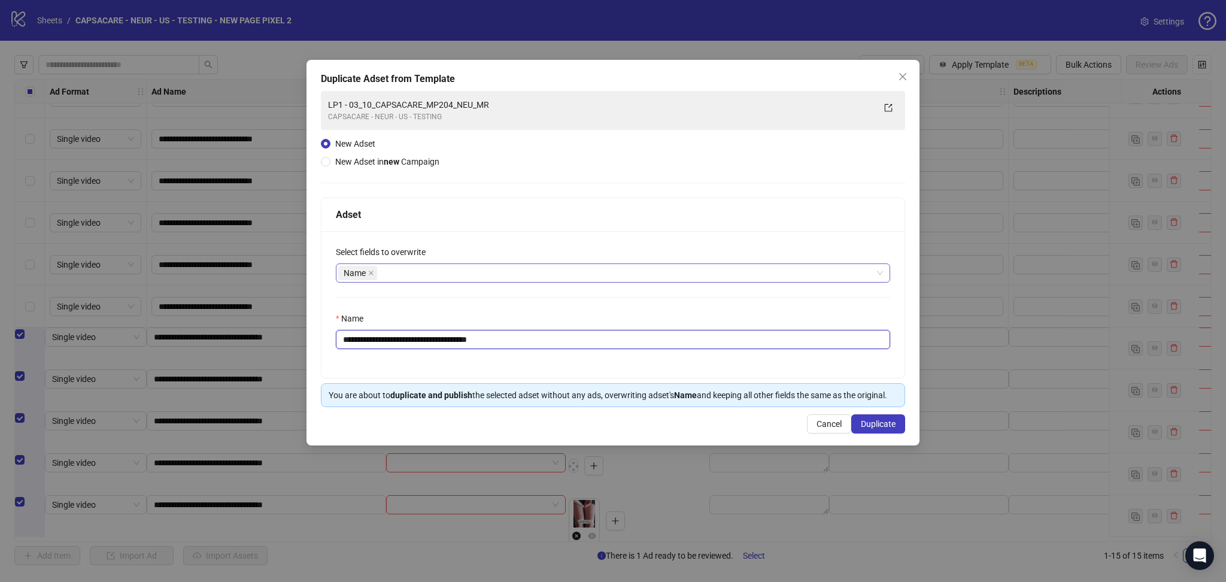
drag, startPoint x: 365, startPoint y: 334, endPoint x: 634, endPoint y: 349, distance: 269.3
click at [629, 347] on input "**********" at bounding box center [613, 339] width 555 height 19
paste input "text"
type input "**********"
click at [891, 422] on span "Duplicate" at bounding box center [878, 424] width 35 height 10
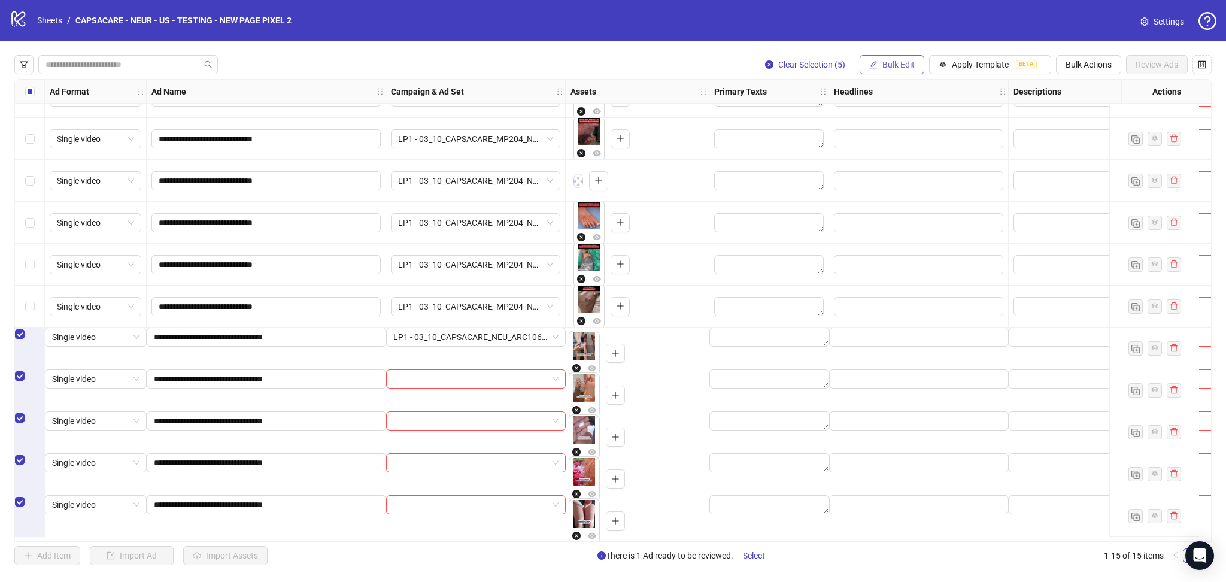
click at [889, 63] on span "Bulk Edit" at bounding box center [899, 65] width 32 height 10
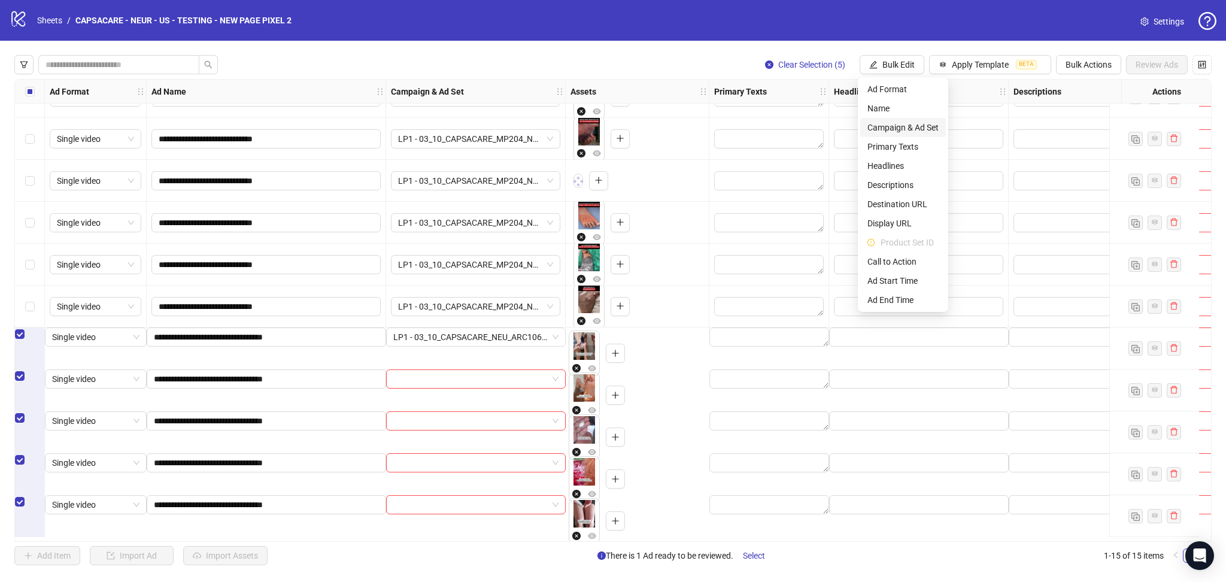
click at [913, 123] on span "Campaign & Ad Set" at bounding box center [903, 127] width 71 height 13
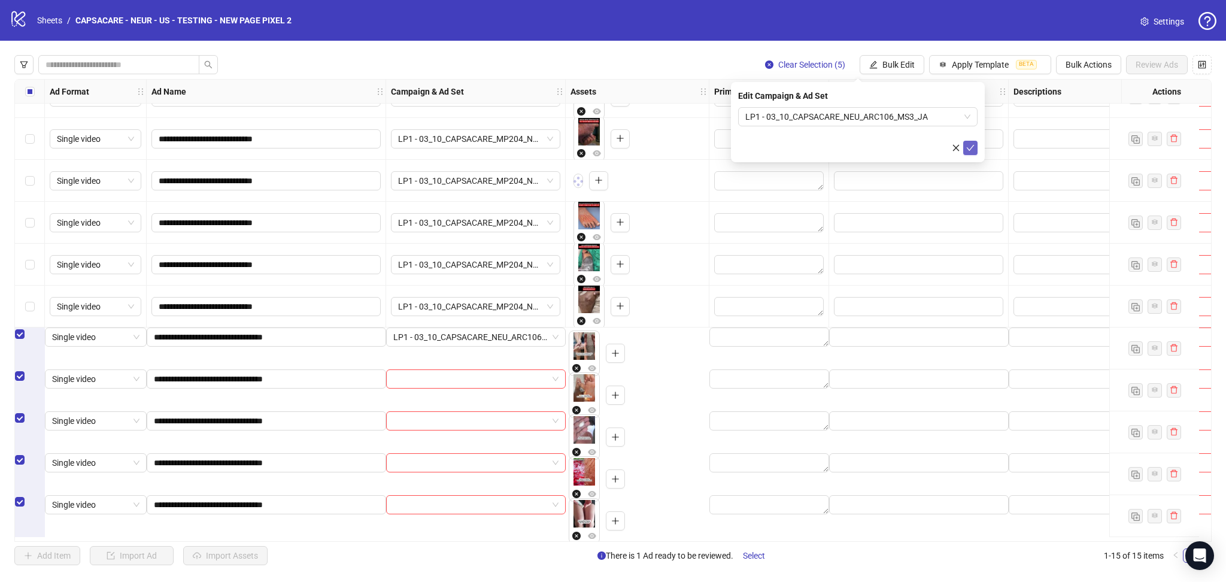
click at [973, 149] on icon "check" at bounding box center [971, 148] width 8 height 8
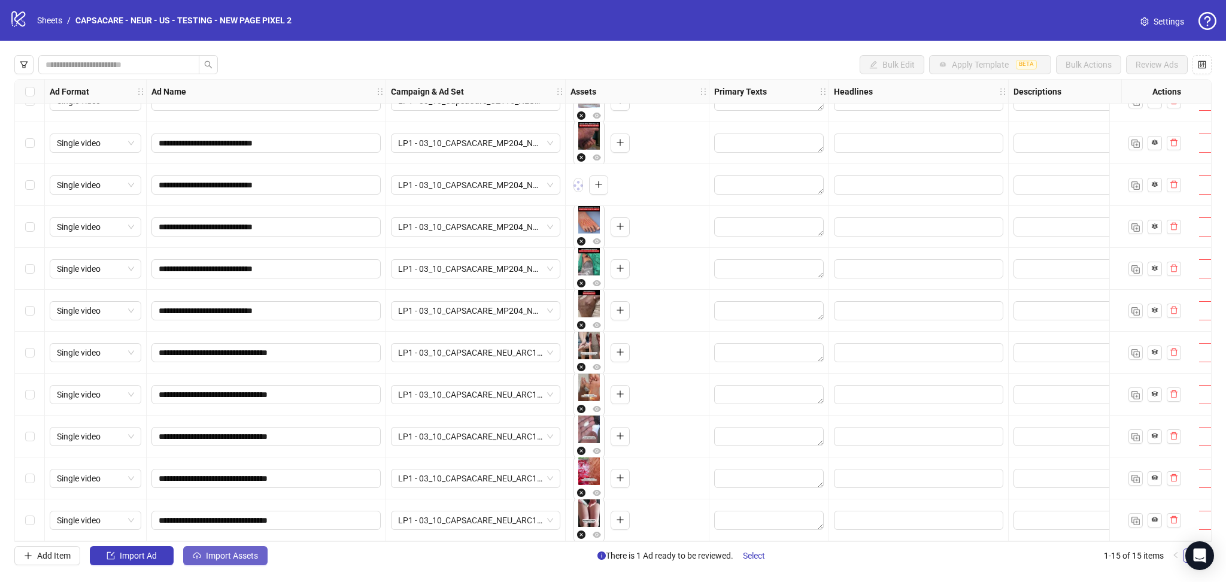
click at [243, 555] on span "Import Assets" at bounding box center [232, 556] width 52 height 10
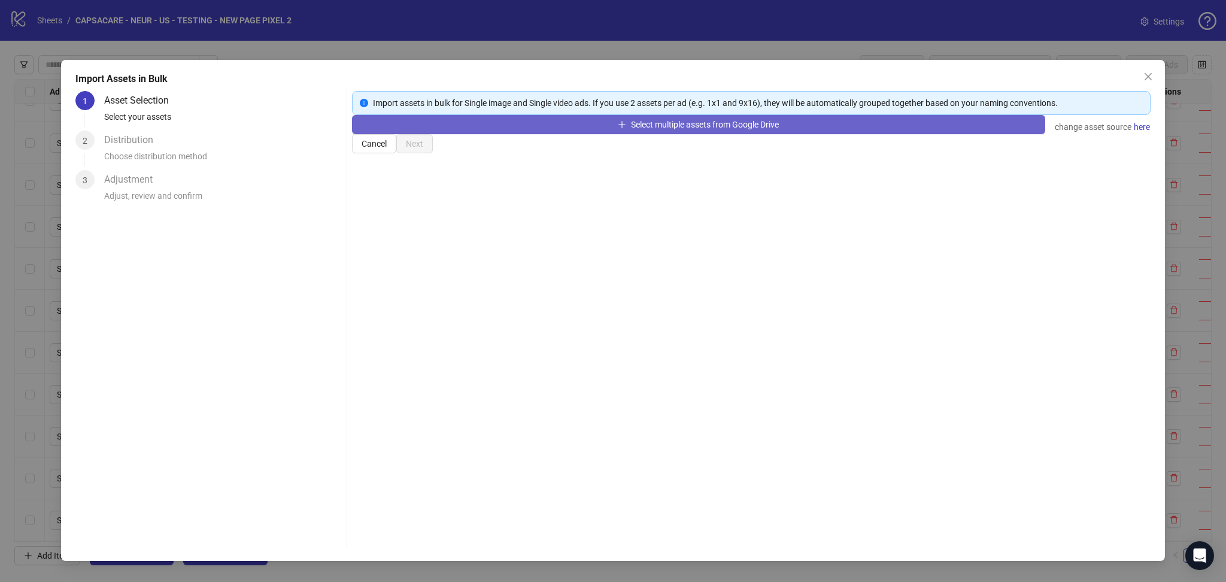
click at [447, 134] on button "Select multiple assets from Google Drive" at bounding box center [698, 124] width 693 height 19
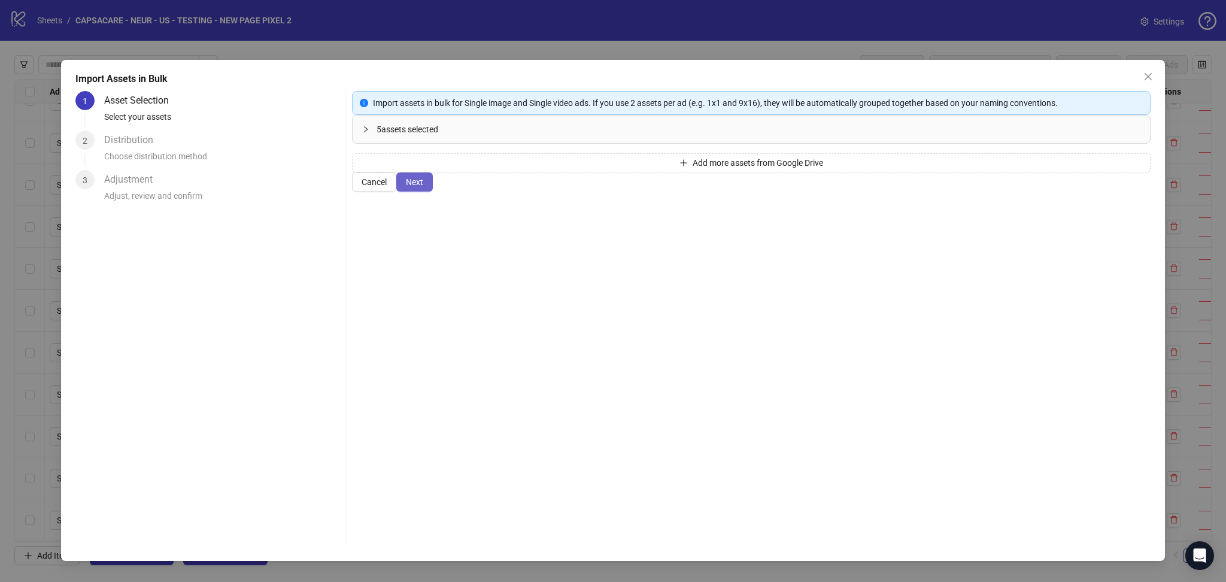
click at [433, 192] on button "Next" at bounding box center [414, 181] width 37 height 19
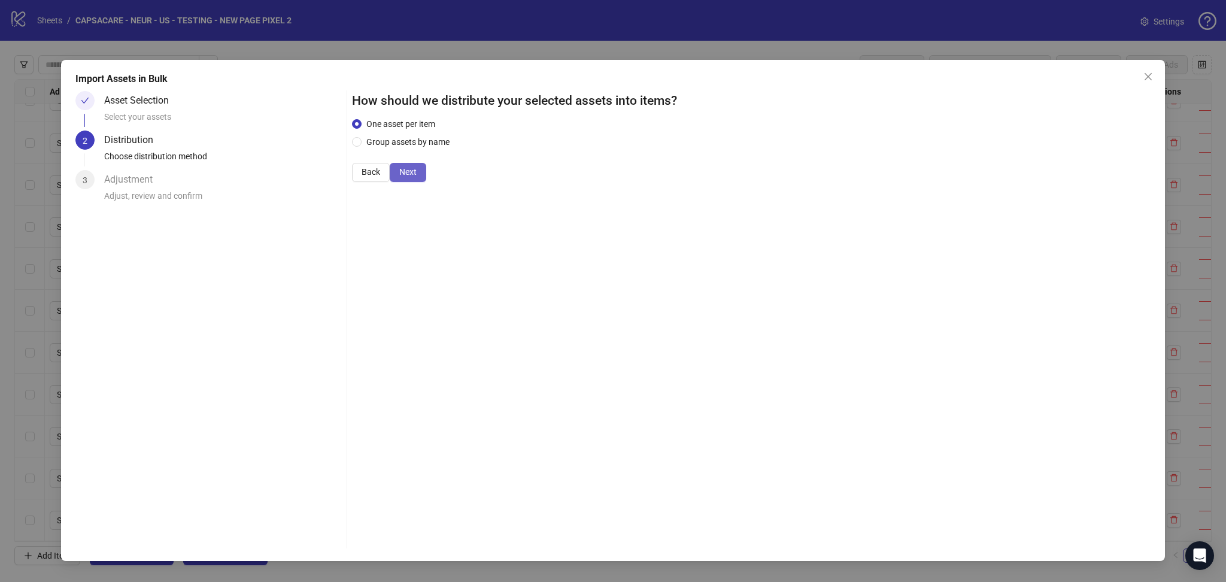
click at [417, 177] on span "Next" at bounding box center [407, 172] width 17 height 10
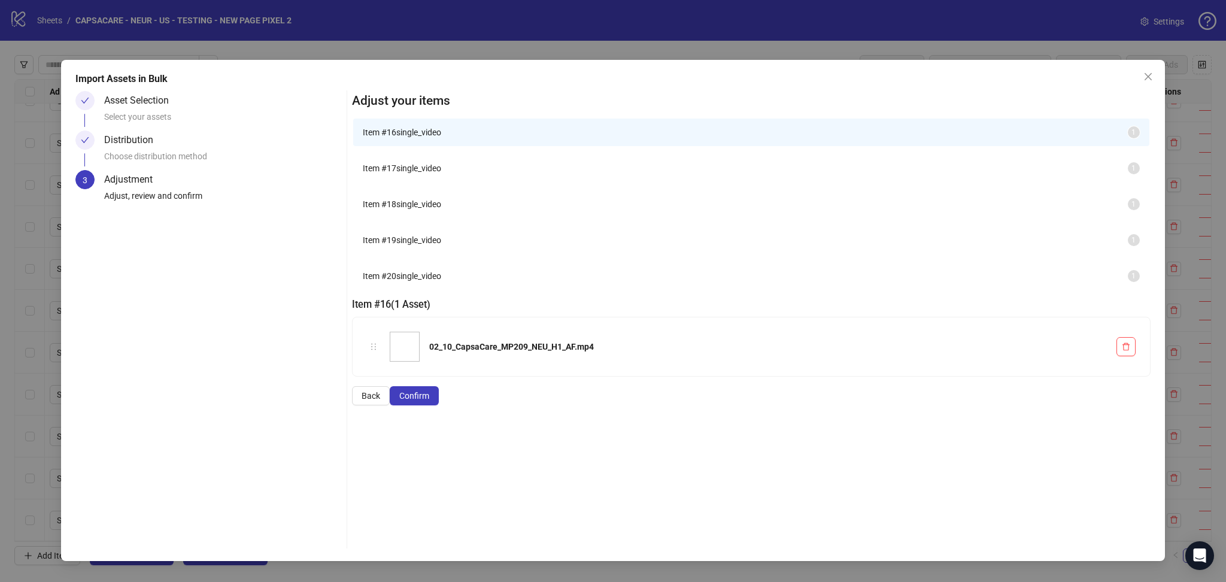
click at [429, 401] on span "Confirm" at bounding box center [414, 396] width 30 height 10
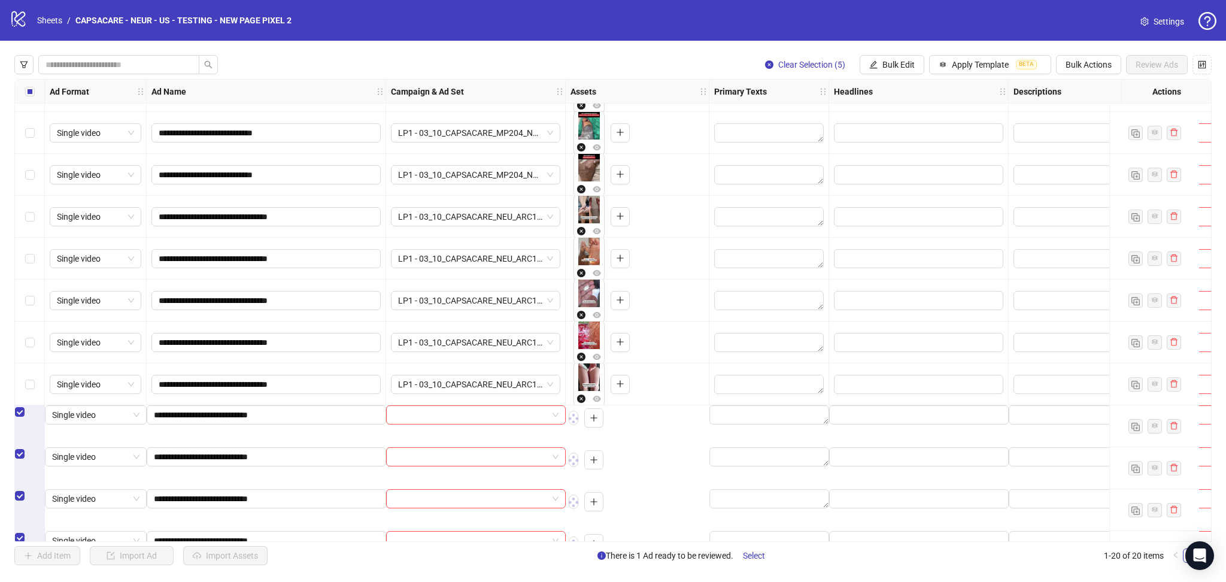
scroll to position [405, 0]
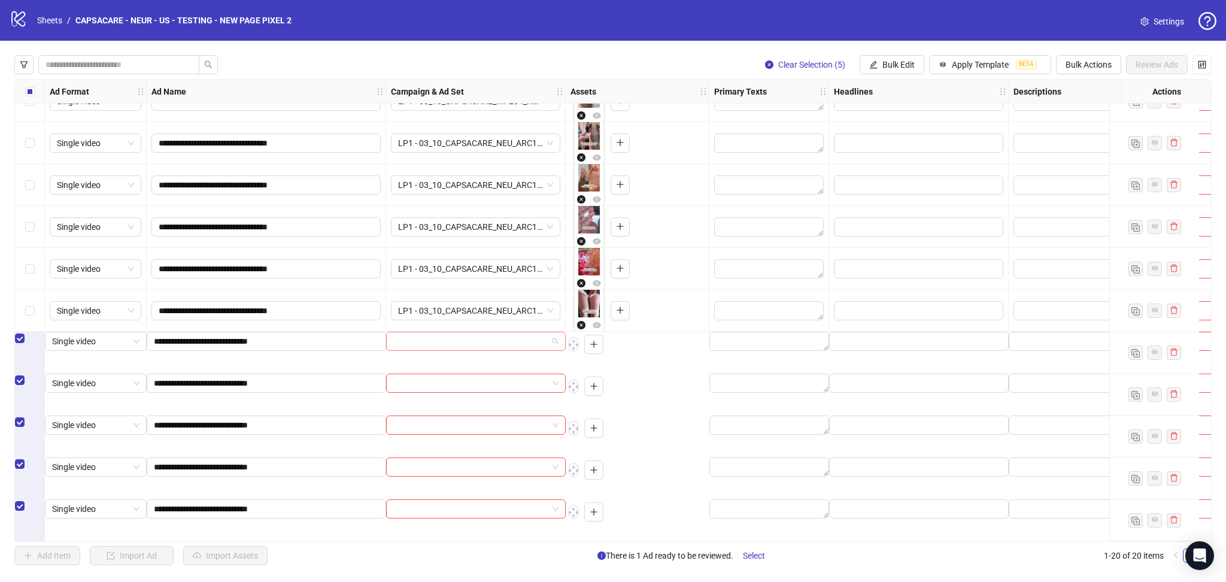
click at [417, 344] on input "search" at bounding box center [470, 341] width 154 height 18
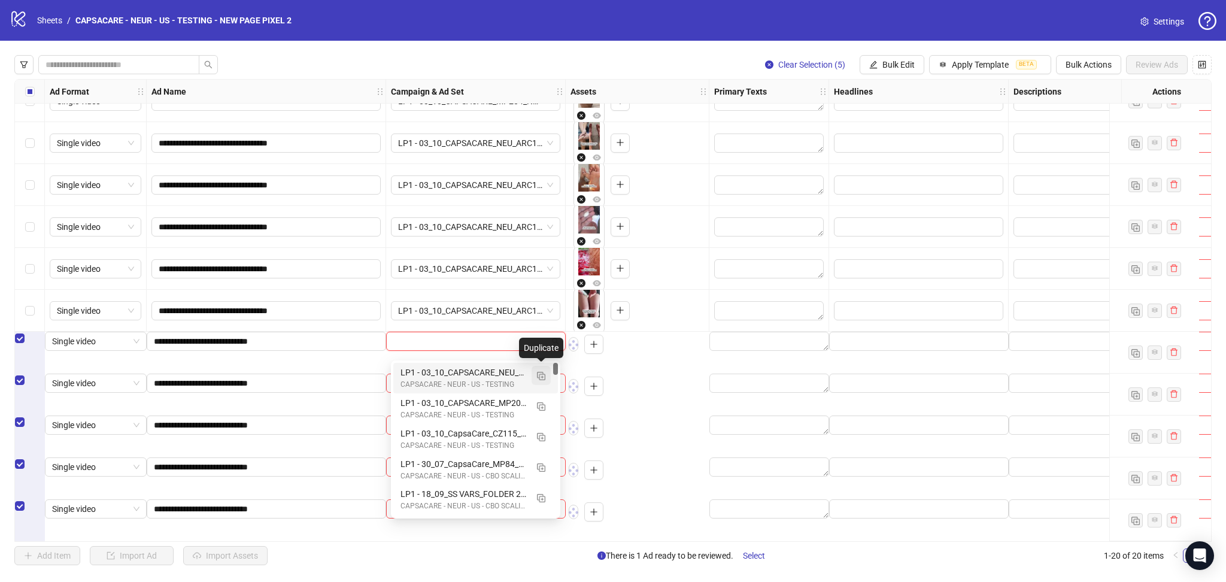
click at [543, 374] on img "button" at bounding box center [541, 376] width 8 height 8
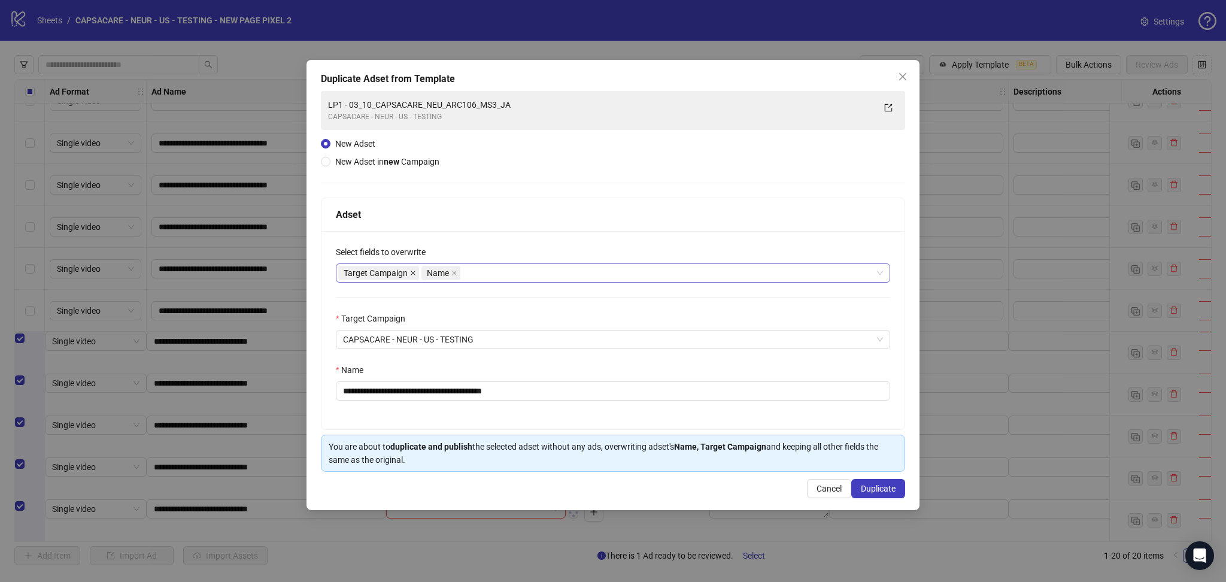
click at [414, 272] on icon "close" at bounding box center [413, 273] width 6 height 6
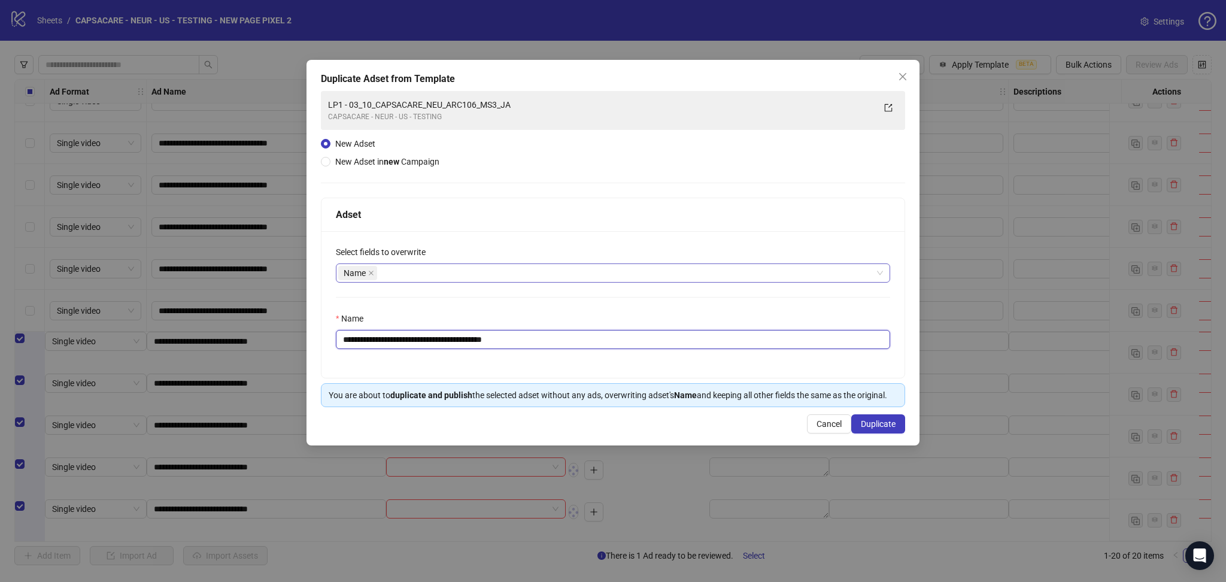
drag, startPoint x: 365, startPoint y: 341, endPoint x: 646, endPoint y: 379, distance: 283.4
click at [606, 352] on div "**********" at bounding box center [613, 304] width 583 height 147
paste input "text"
type input "**********"
click at [887, 428] on span "Duplicate" at bounding box center [878, 424] width 35 height 10
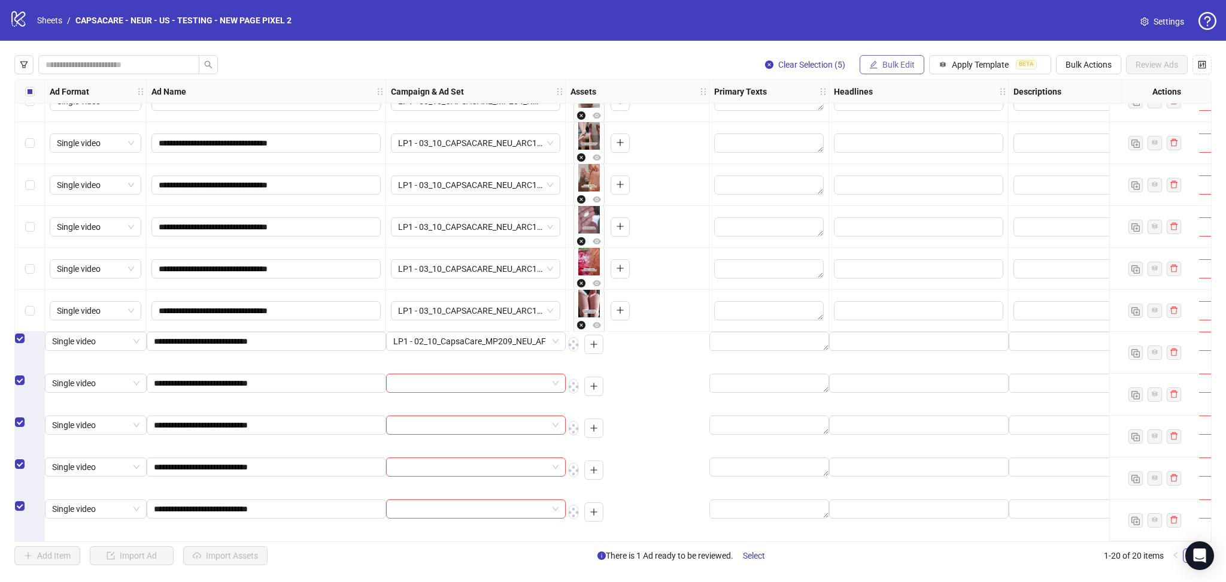
click at [895, 61] on span "Bulk Edit" at bounding box center [899, 65] width 32 height 10
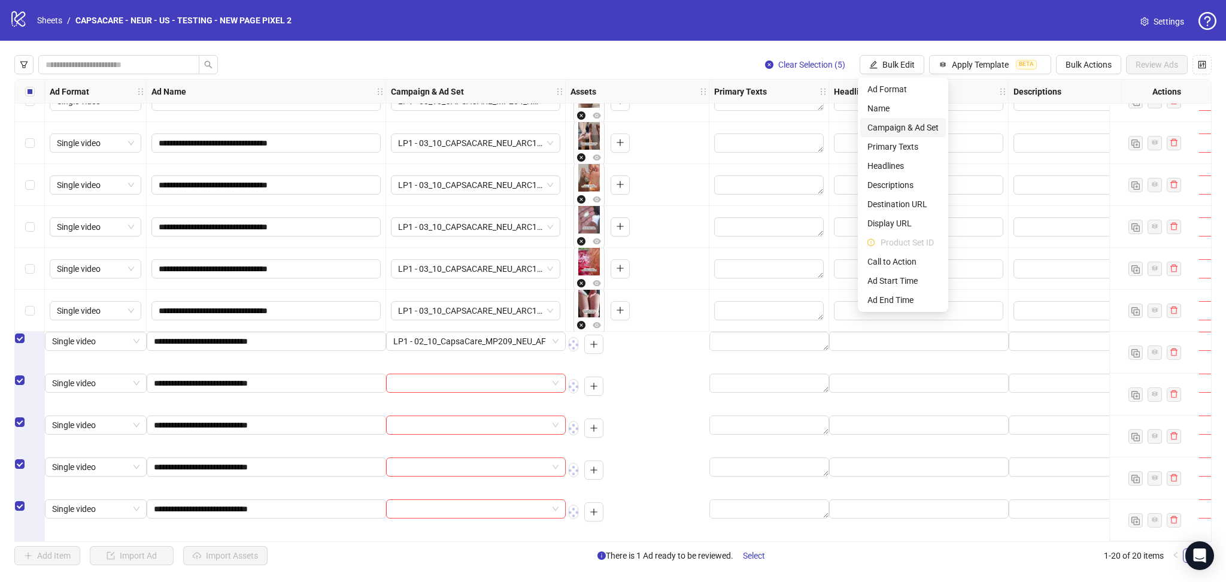
click at [921, 129] on span "Campaign & Ad Set" at bounding box center [903, 127] width 71 height 13
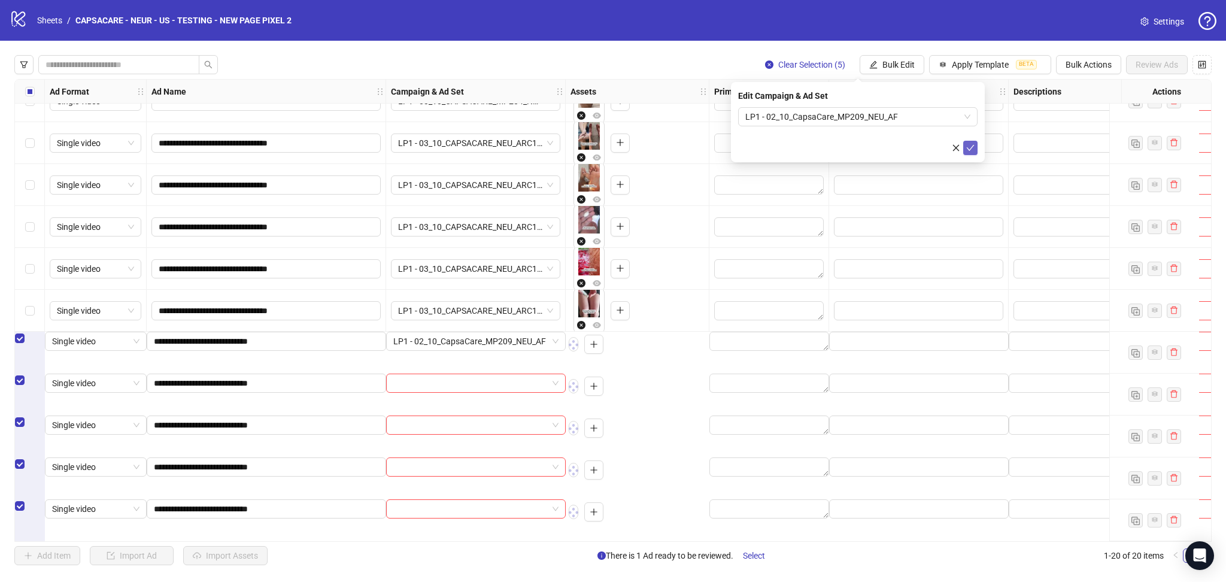
click at [972, 151] on icon "check" at bounding box center [971, 148] width 8 height 8
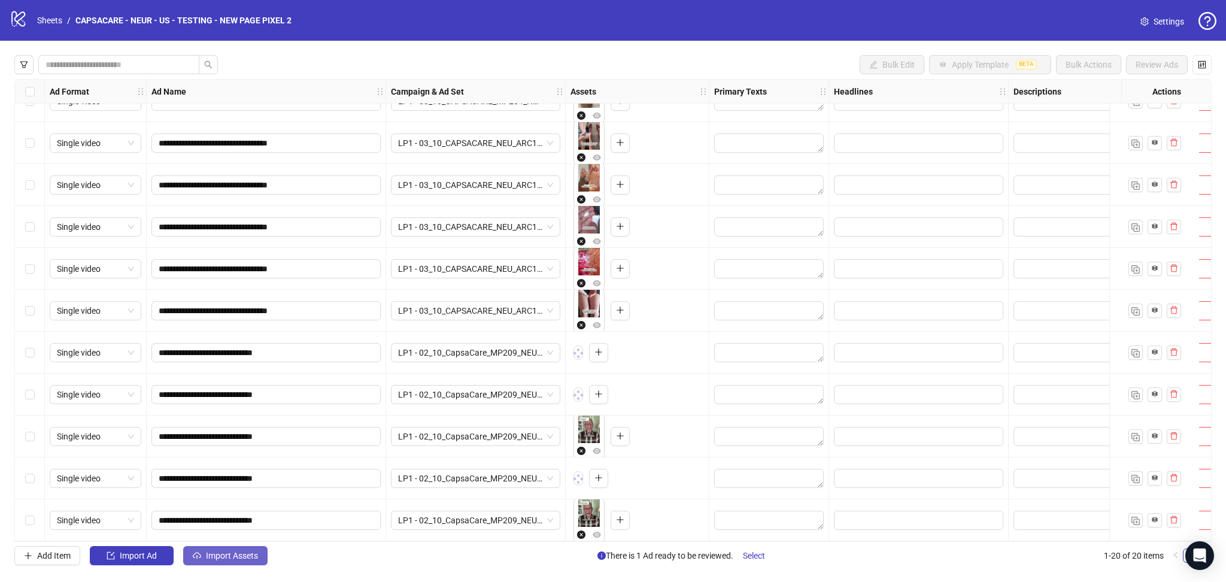
click at [232, 558] on span "Import Assets" at bounding box center [232, 556] width 52 height 10
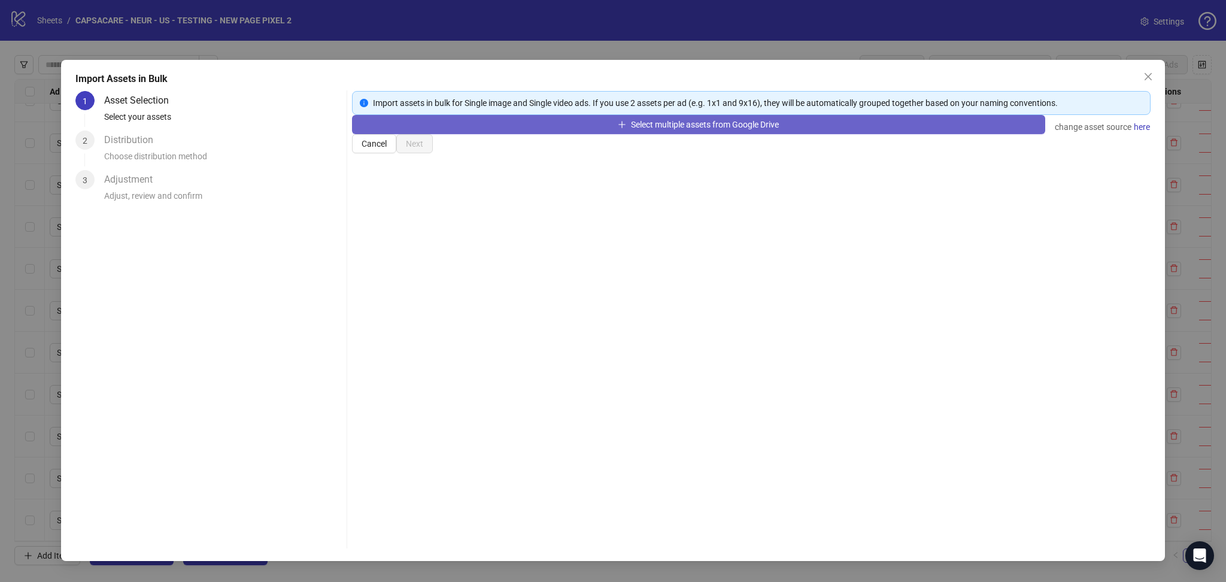
click at [481, 134] on button "Select multiple assets from Google Drive" at bounding box center [698, 124] width 693 height 19
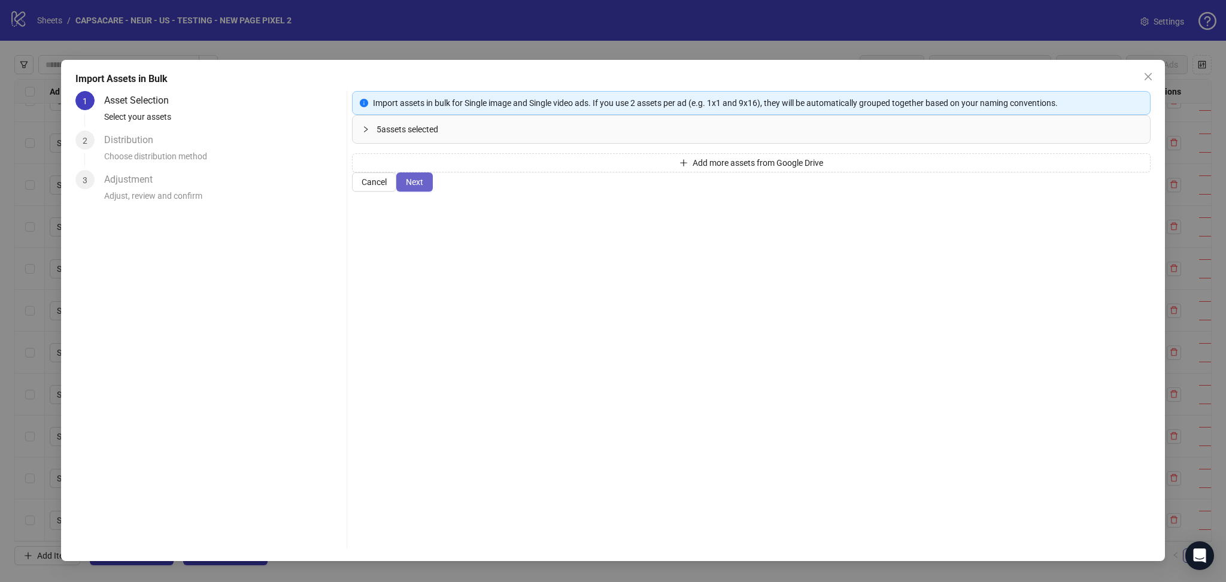
click at [423, 187] on span "Next" at bounding box center [414, 182] width 17 height 10
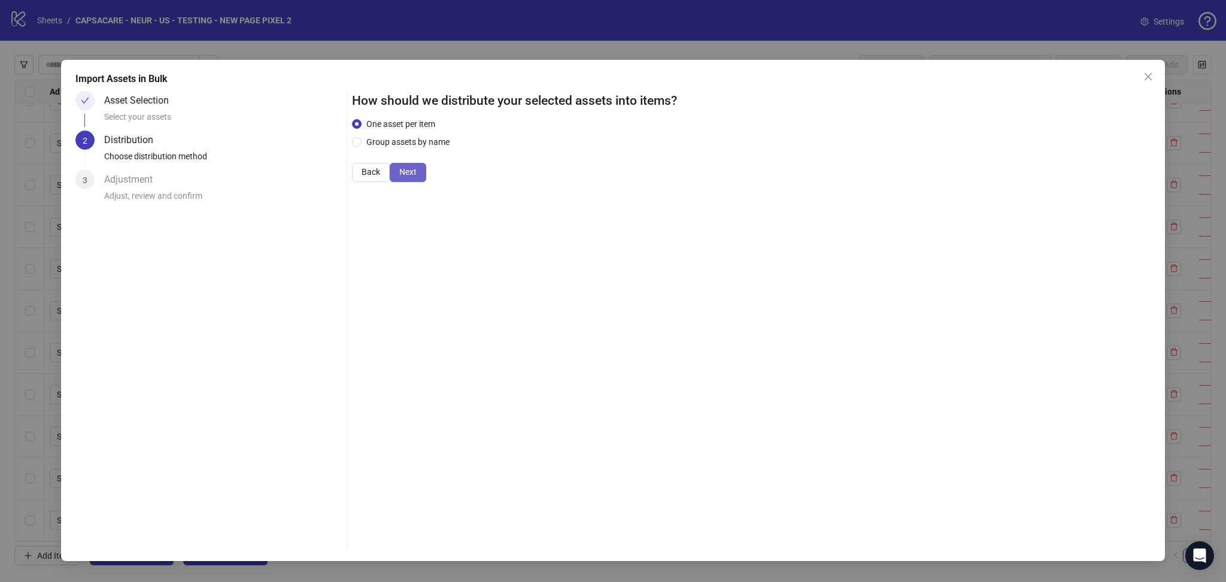
click at [426, 182] on button "Next" at bounding box center [408, 172] width 37 height 19
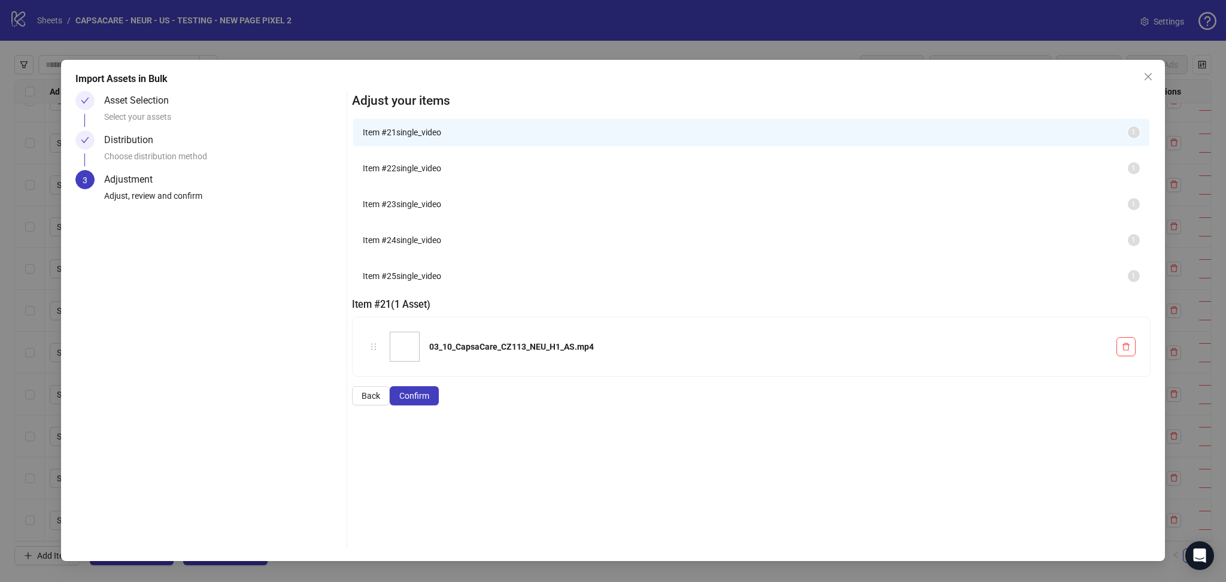
click at [429, 401] on span "Confirm" at bounding box center [414, 396] width 30 height 10
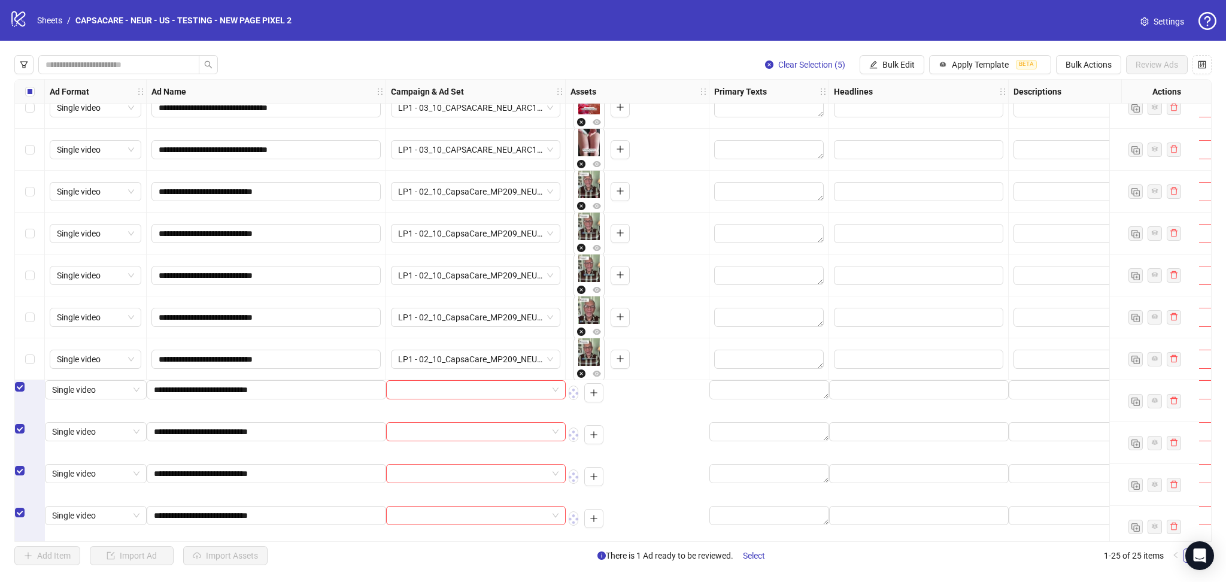
scroll to position [614, 0]
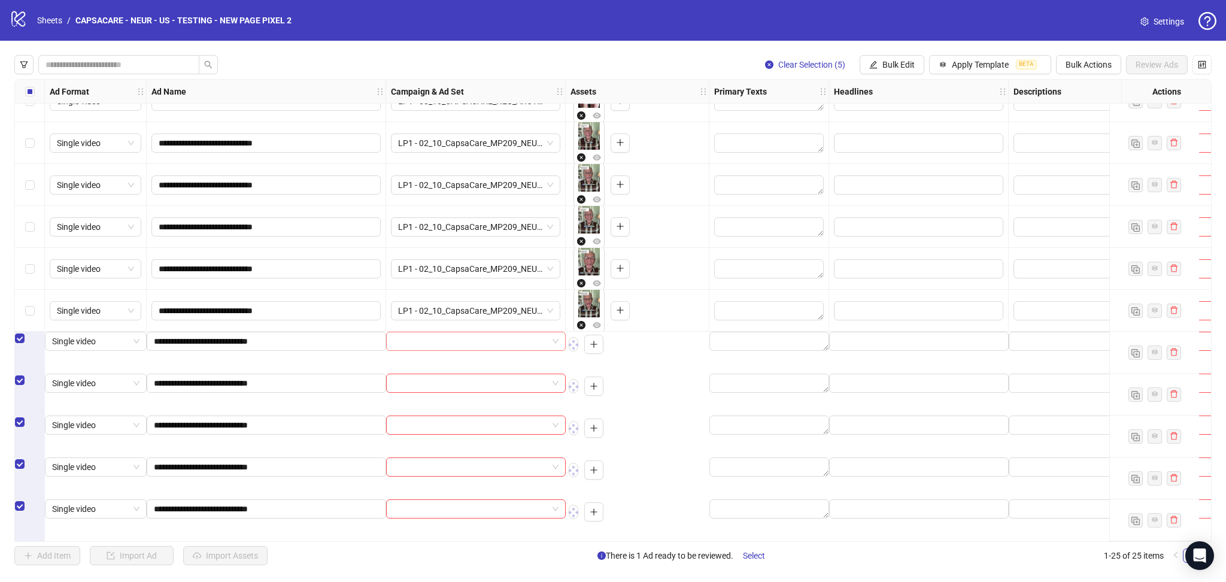
click at [441, 349] on input "search" at bounding box center [470, 341] width 154 height 18
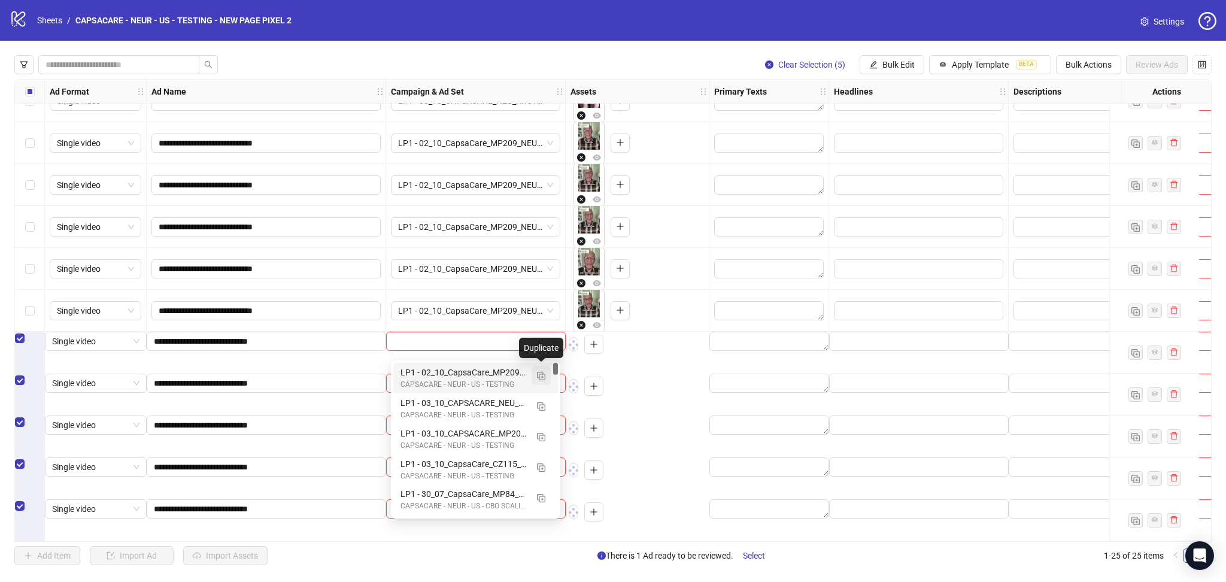
click at [544, 372] on img "button" at bounding box center [541, 376] width 8 height 8
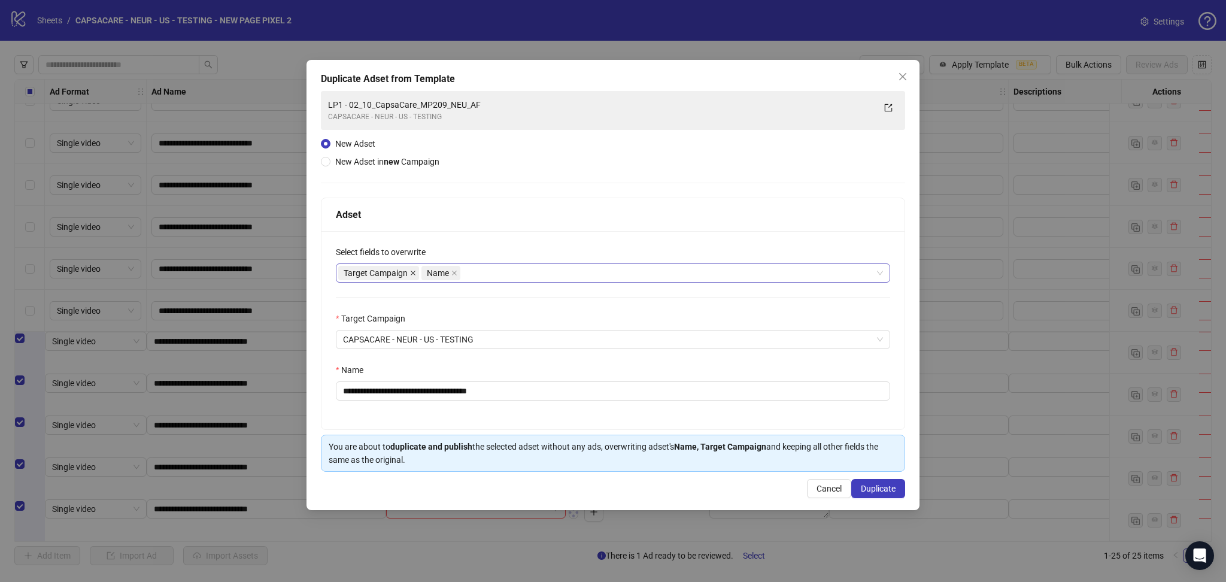
click at [413, 274] on icon "close" at bounding box center [413, 273] width 6 height 6
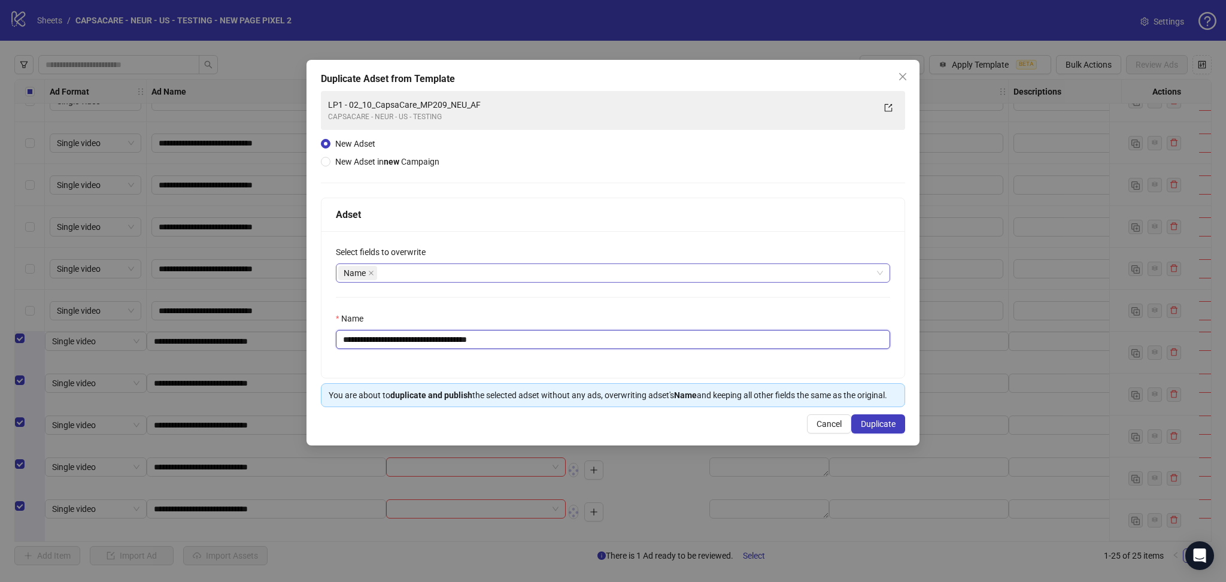
drag, startPoint x: 365, startPoint y: 339, endPoint x: 604, endPoint y: 354, distance: 238.8
click at [604, 354] on div "**********" at bounding box center [613, 304] width 583 height 147
paste input "text"
type input "**********"
click at [892, 425] on span "Duplicate" at bounding box center [878, 424] width 35 height 10
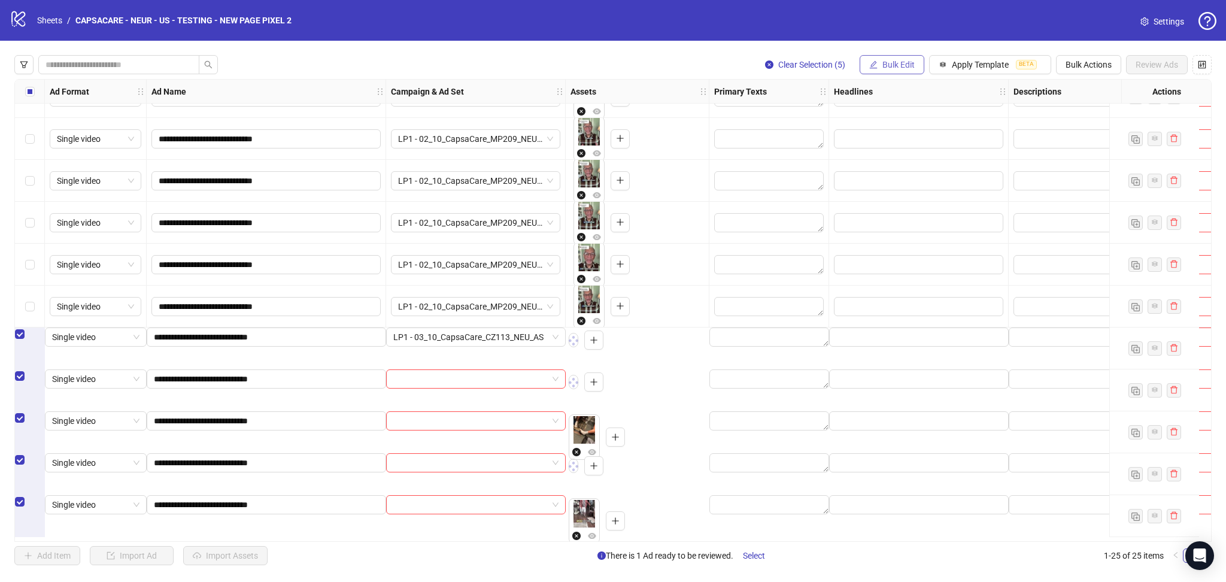
click at [904, 68] on span "Bulk Edit" at bounding box center [899, 65] width 32 height 10
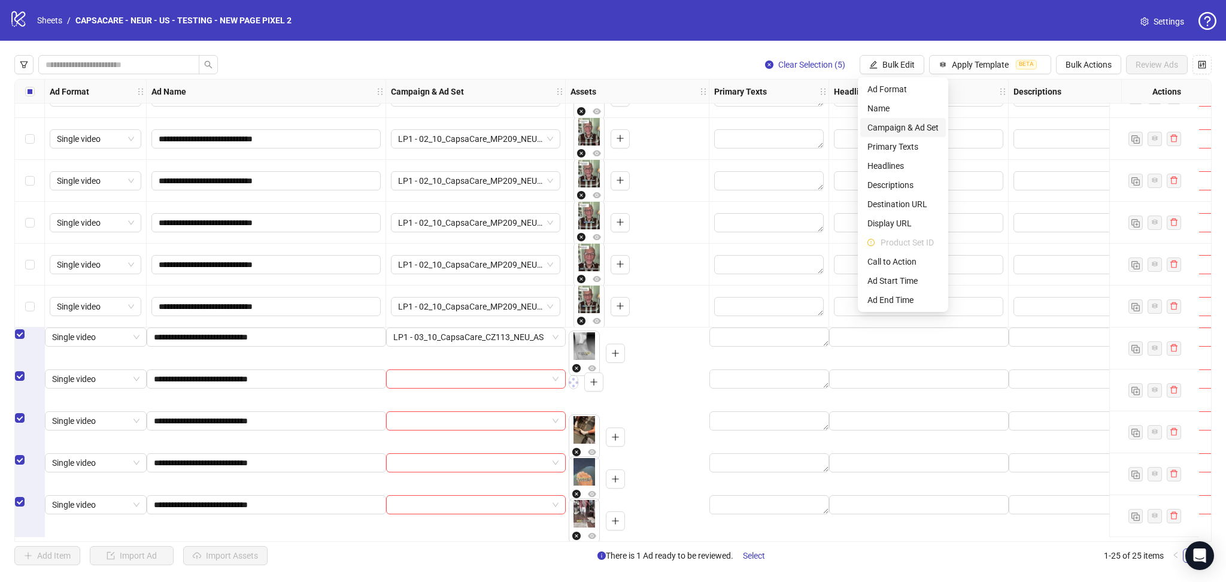
click at [922, 122] on span "Campaign & Ad Set" at bounding box center [903, 127] width 71 height 13
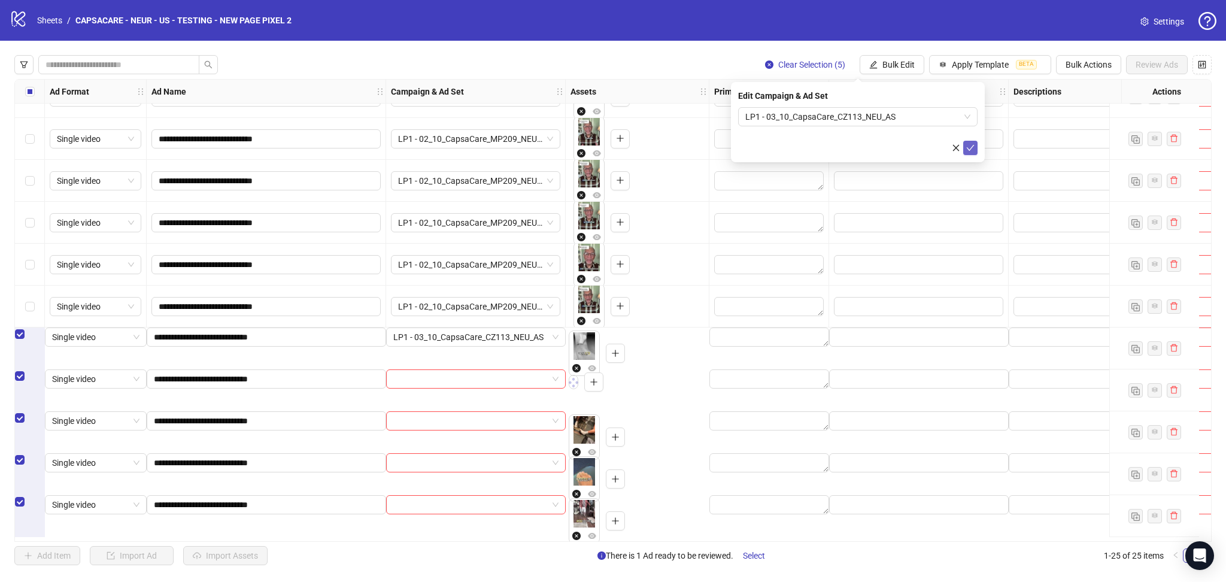
click at [971, 147] on icon "check" at bounding box center [971, 148] width 8 height 8
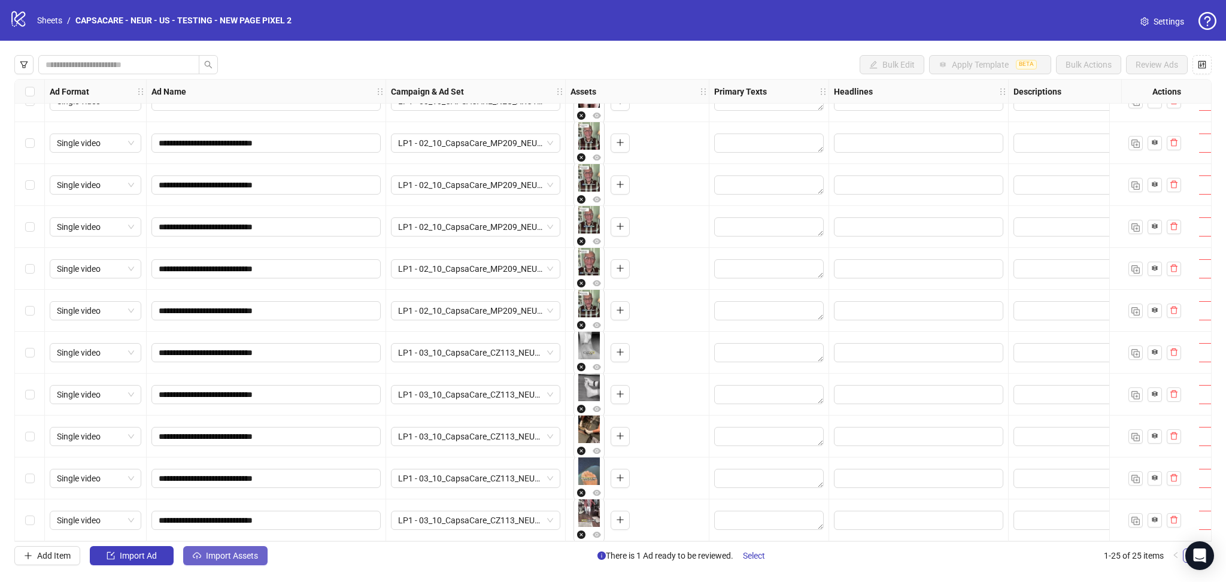
click at [233, 557] on span "Import Assets" at bounding box center [232, 556] width 52 height 10
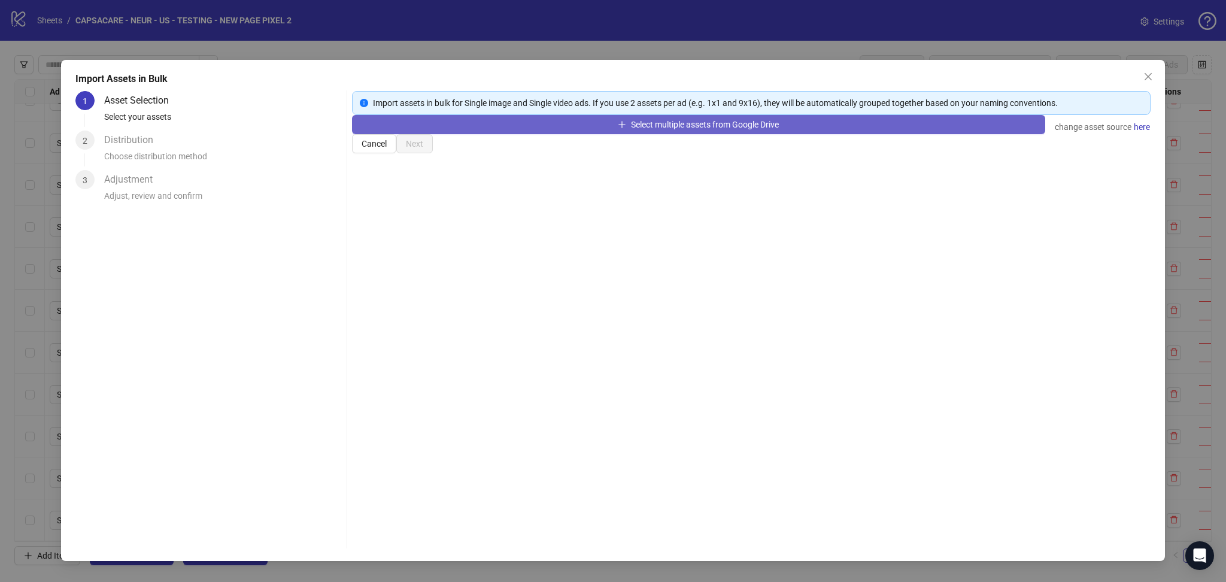
click at [514, 134] on button "Select multiple assets from Google Drive" at bounding box center [698, 124] width 693 height 19
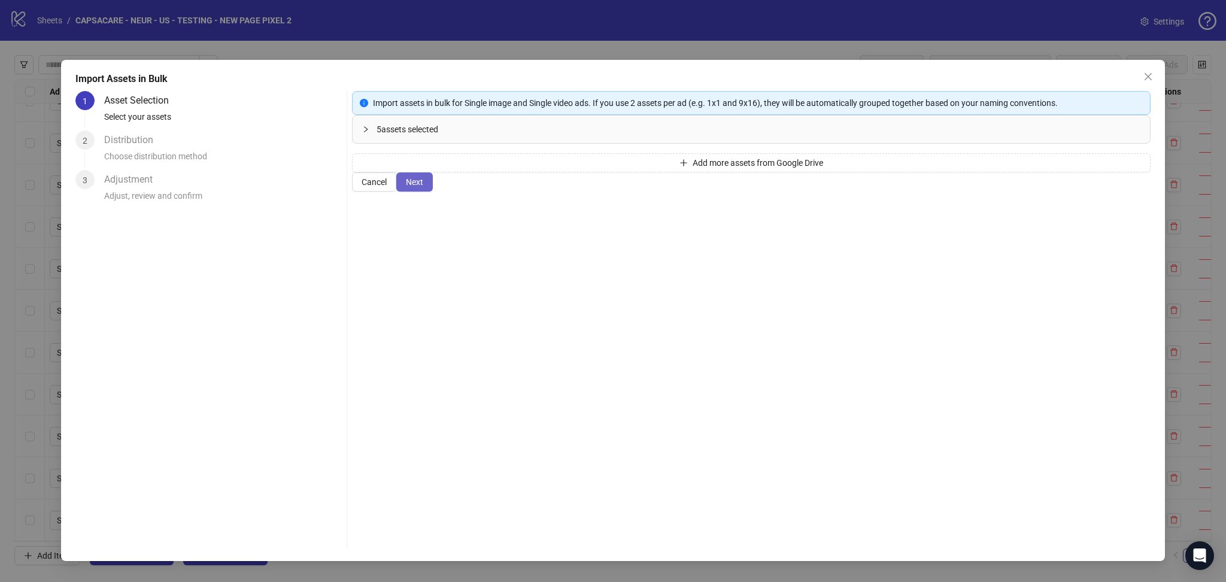
click at [433, 192] on button "Next" at bounding box center [414, 181] width 37 height 19
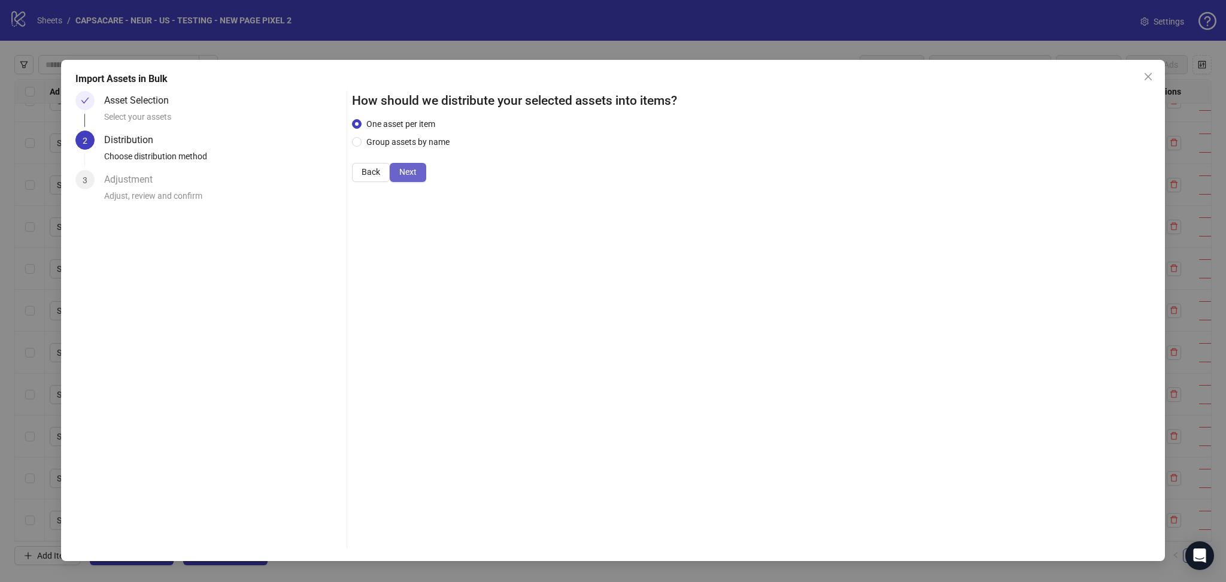
click at [426, 182] on button "Next" at bounding box center [408, 172] width 37 height 19
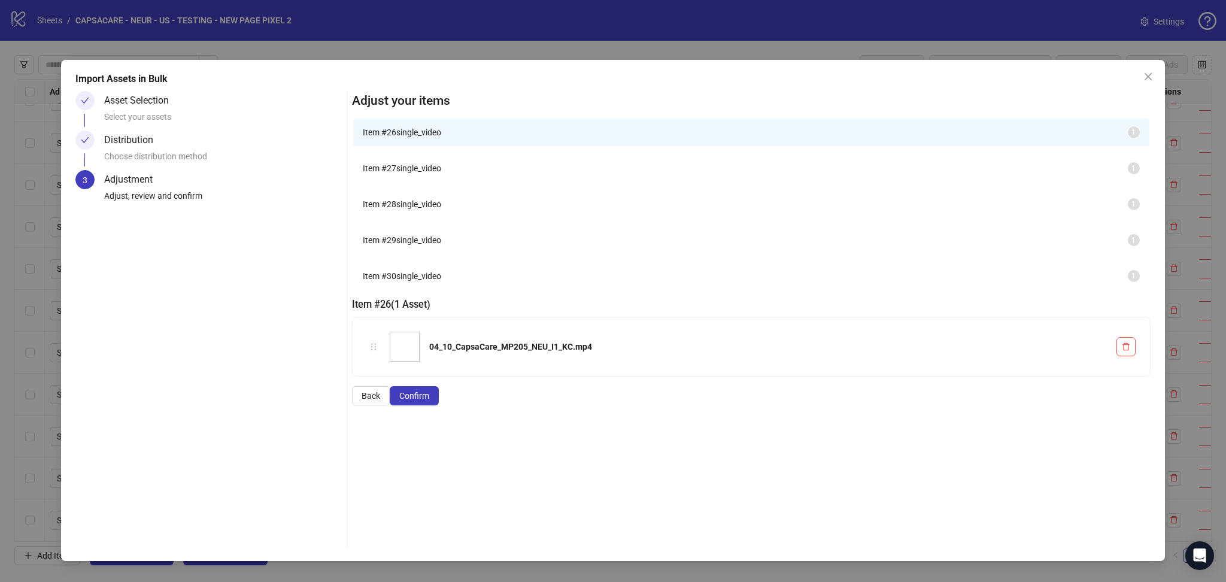
click at [439, 405] on button "Confirm" at bounding box center [414, 395] width 49 height 19
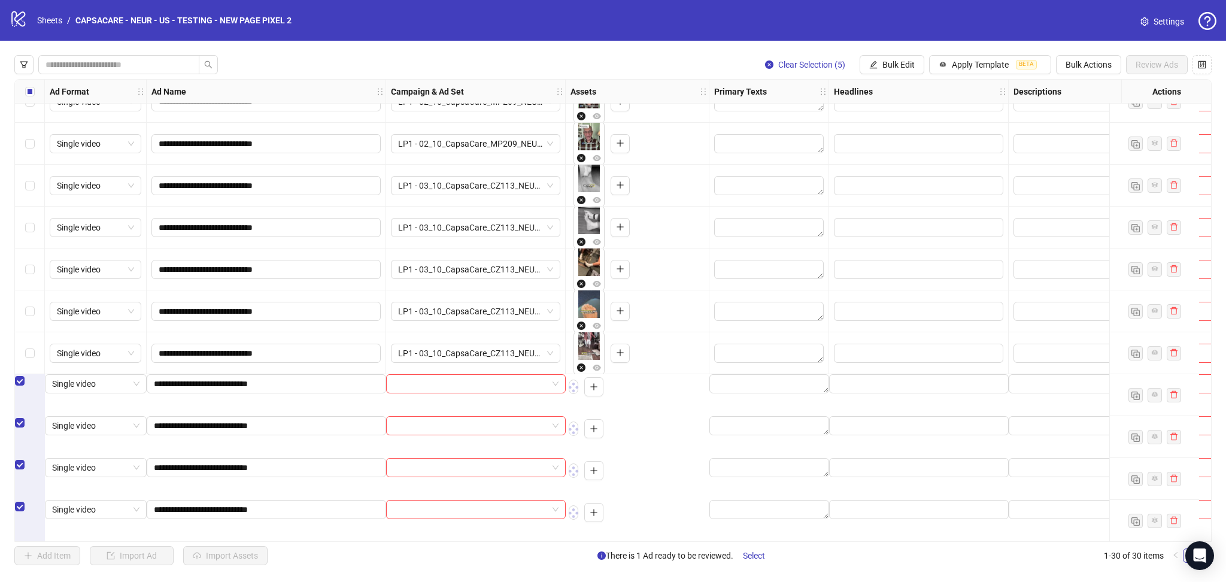
scroll to position [824, 0]
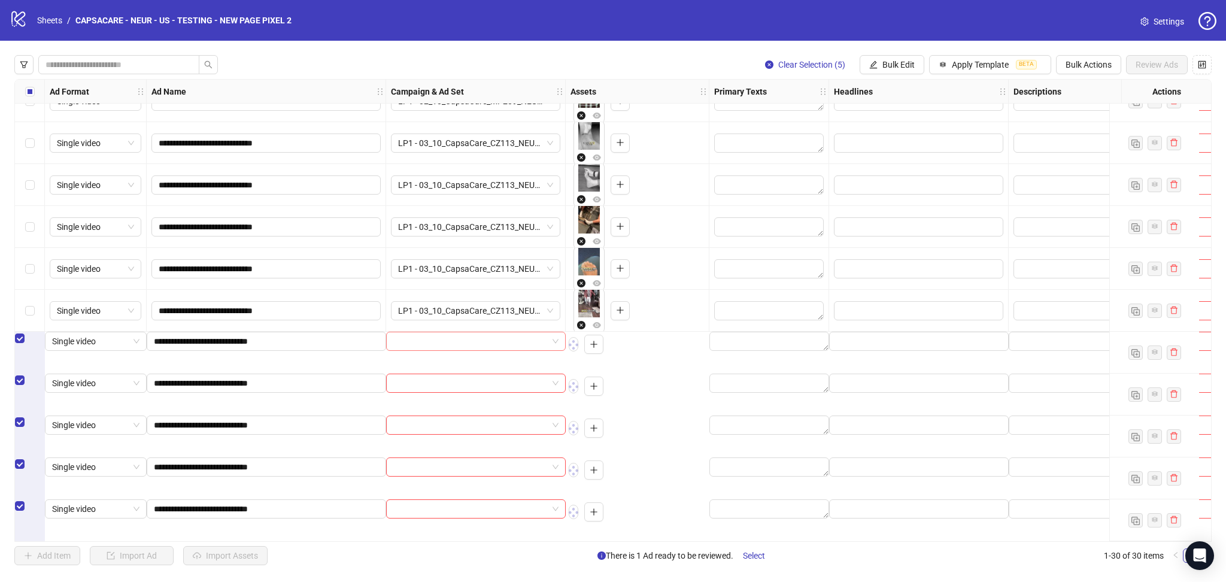
click at [443, 350] on input "search" at bounding box center [470, 341] width 154 height 18
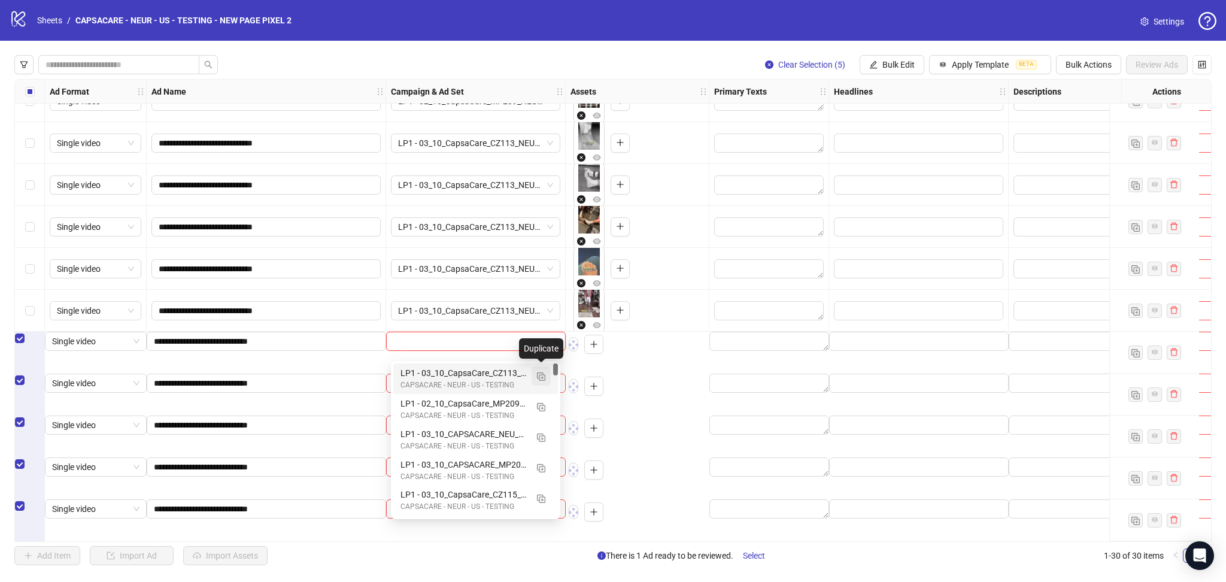
click at [545, 372] on button "button" at bounding box center [541, 375] width 19 height 19
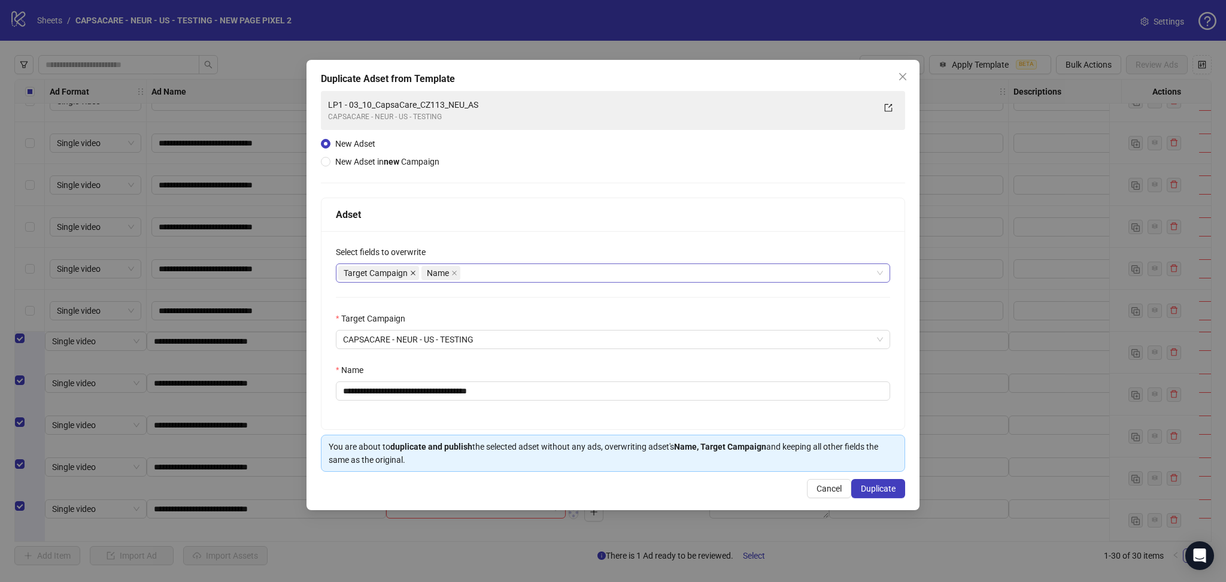
click at [414, 273] on icon "close" at bounding box center [413, 273] width 6 height 6
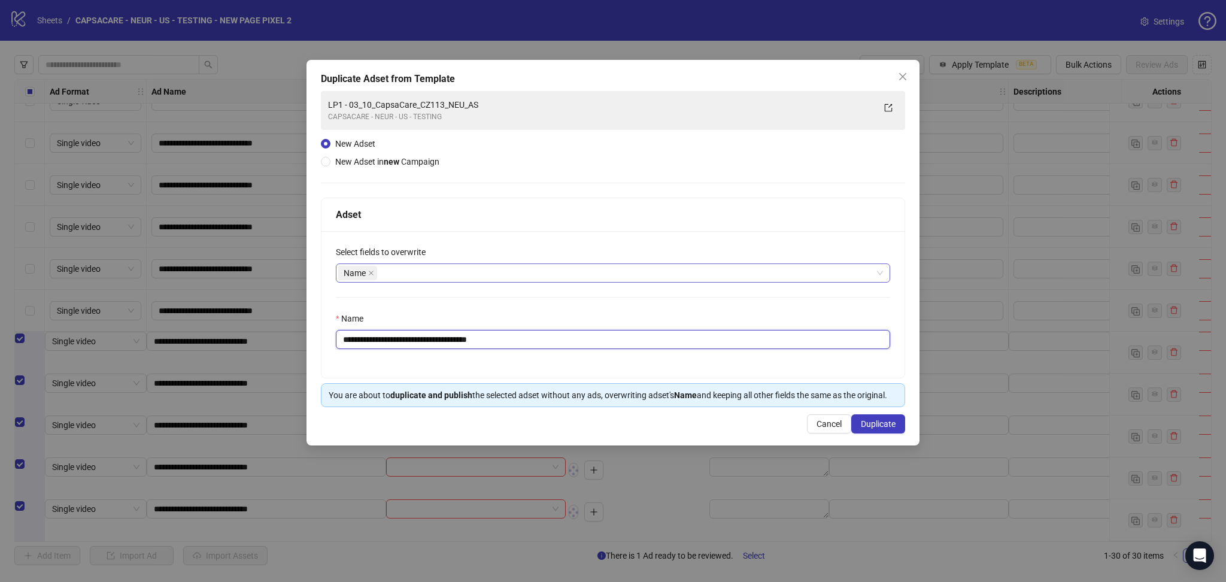
drag, startPoint x: 365, startPoint y: 335, endPoint x: 628, endPoint y: 386, distance: 267.2
click at [628, 386] on div "**********" at bounding box center [613, 303] width 584 height 210
paste input "text"
type input "**********"
click at [892, 423] on span "Duplicate" at bounding box center [878, 424] width 35 height 10
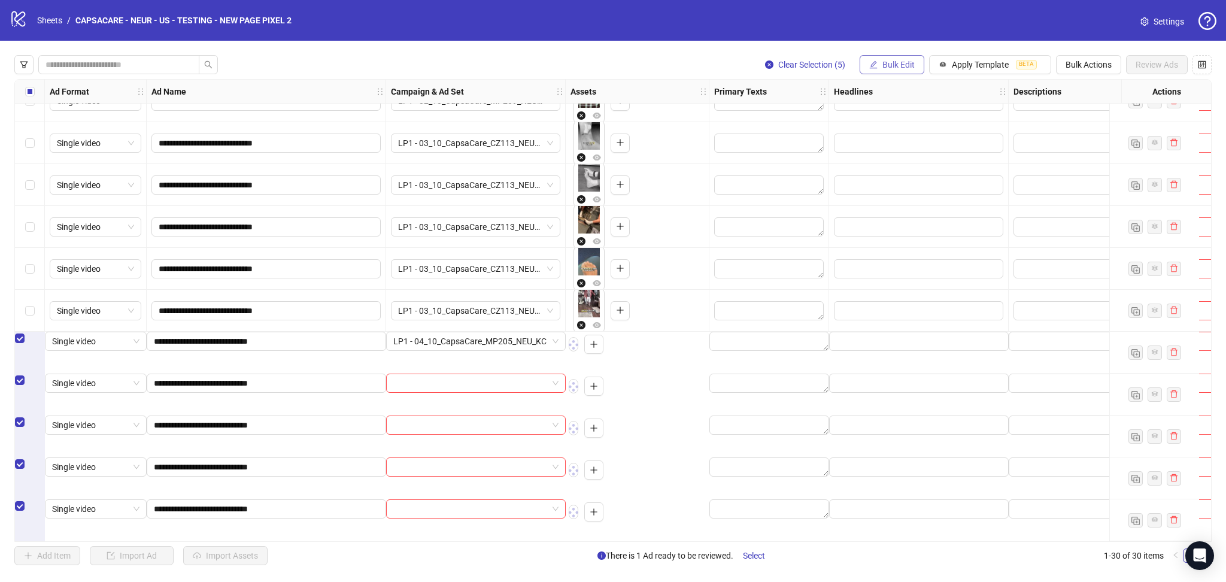
click at [892, 62] on span "Bulk Edit" at bounding box center [899, 65] width 32 height 10
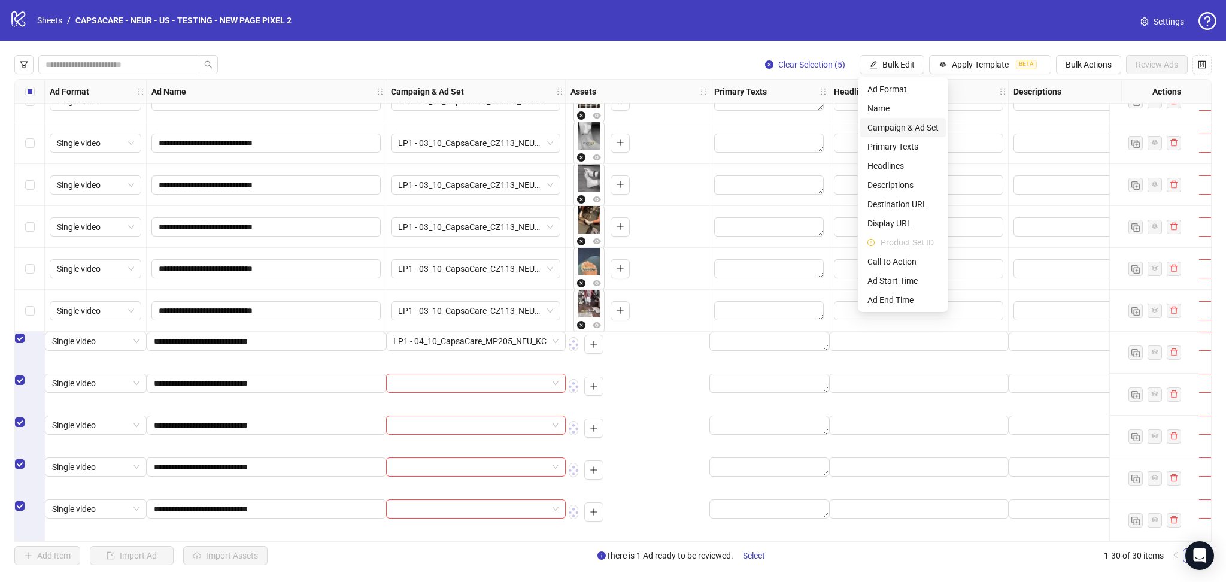
click at [905, 126] on span "Campaign & Ad Set" at bounding box center [903, 127] width 71 height 13
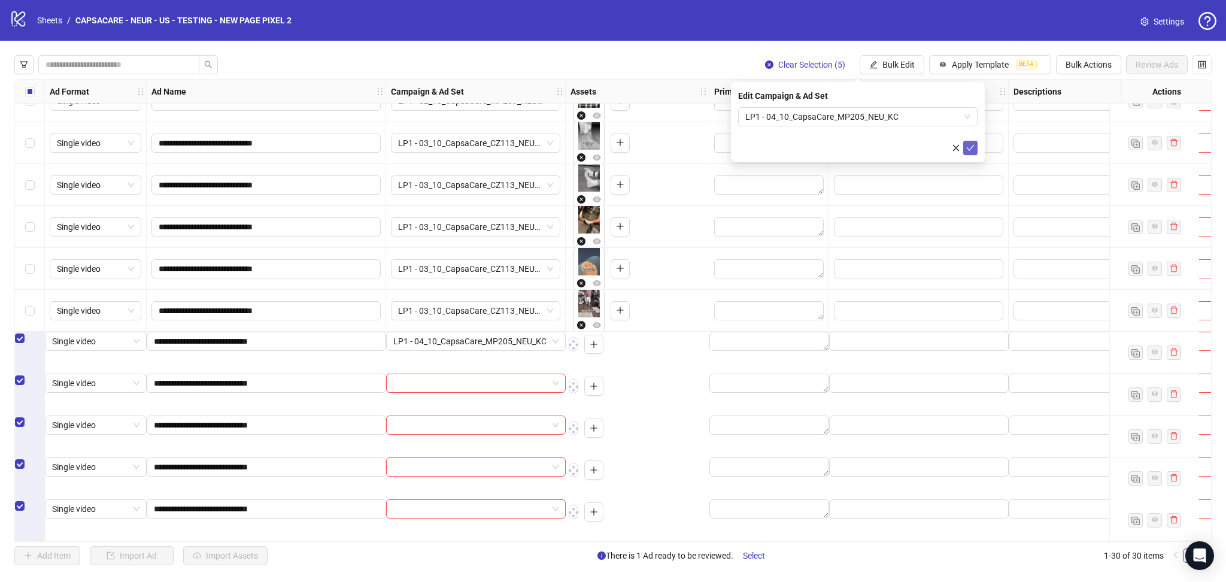
click at [968, 146] on icon "check" at bounding box center [971, 148] width 8 height 8
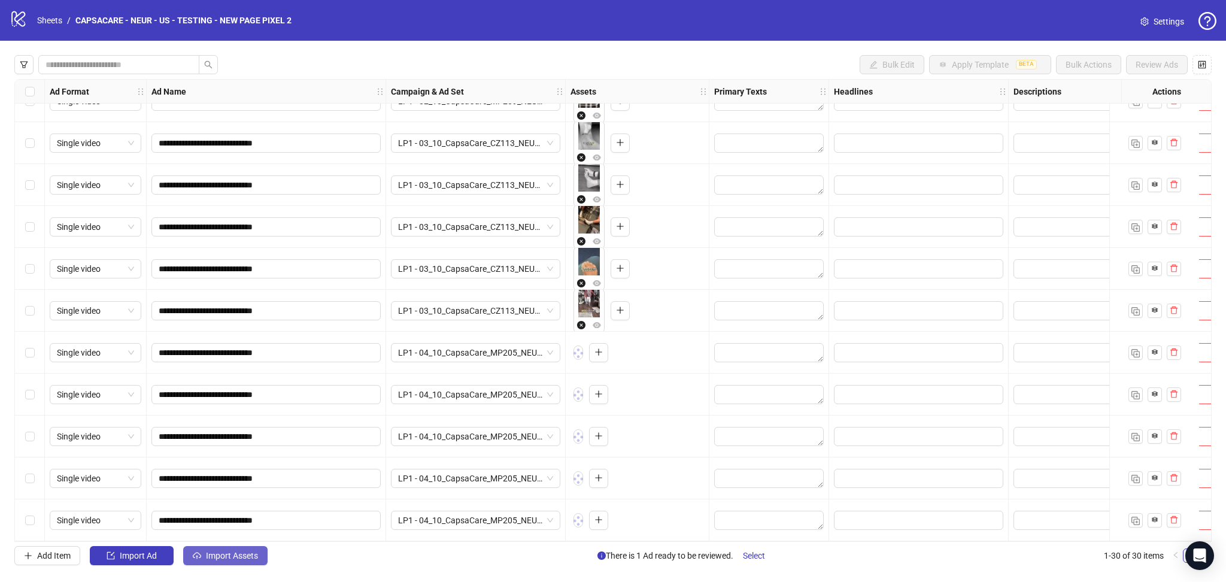
click at [241, 554] on span "Import Assets" at bounding box center [232, 556] width 52 height 10
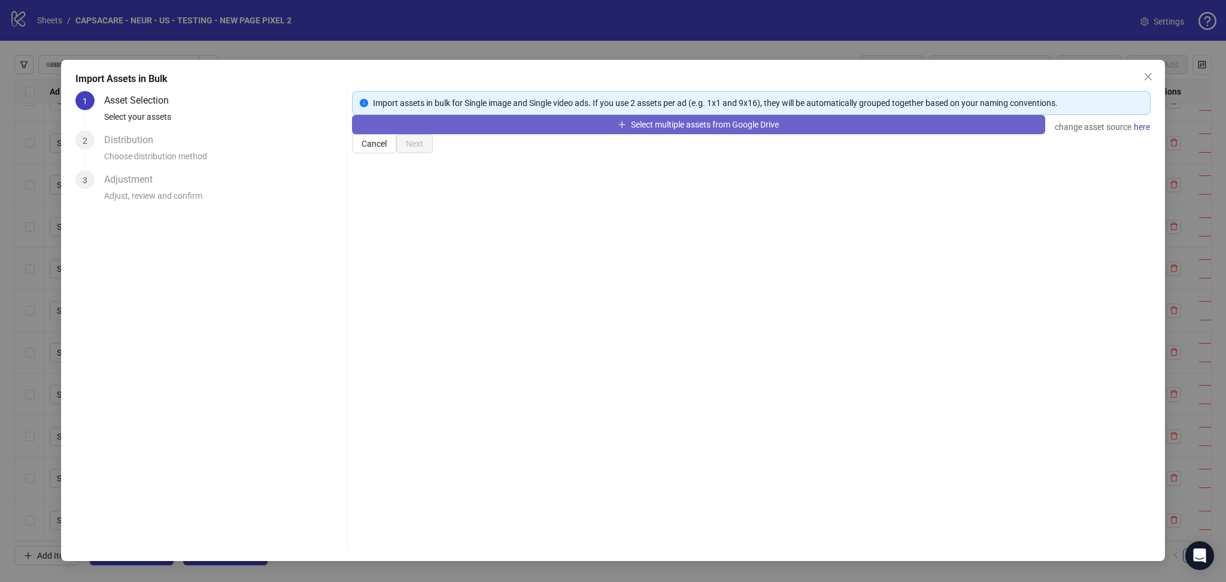
click at [453, 134] on button "Select multiple assets from Google Drive" at bounding box center [698, 124] width 693 height 19
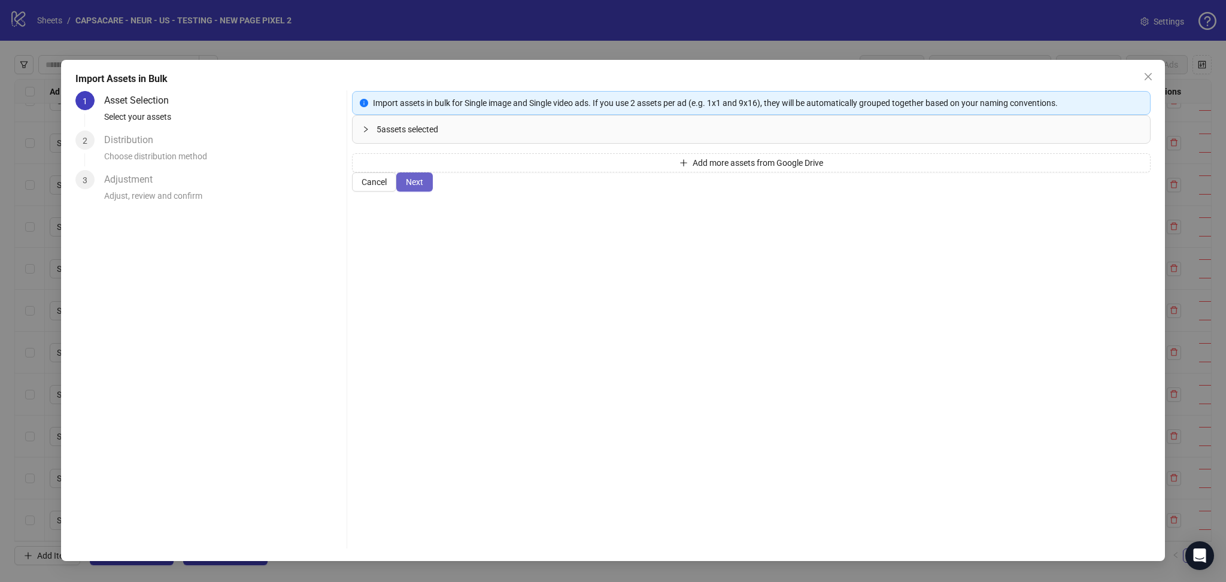
click at [423, 187] on span "Next" at bounding box center [414, 182] width 17 height 10
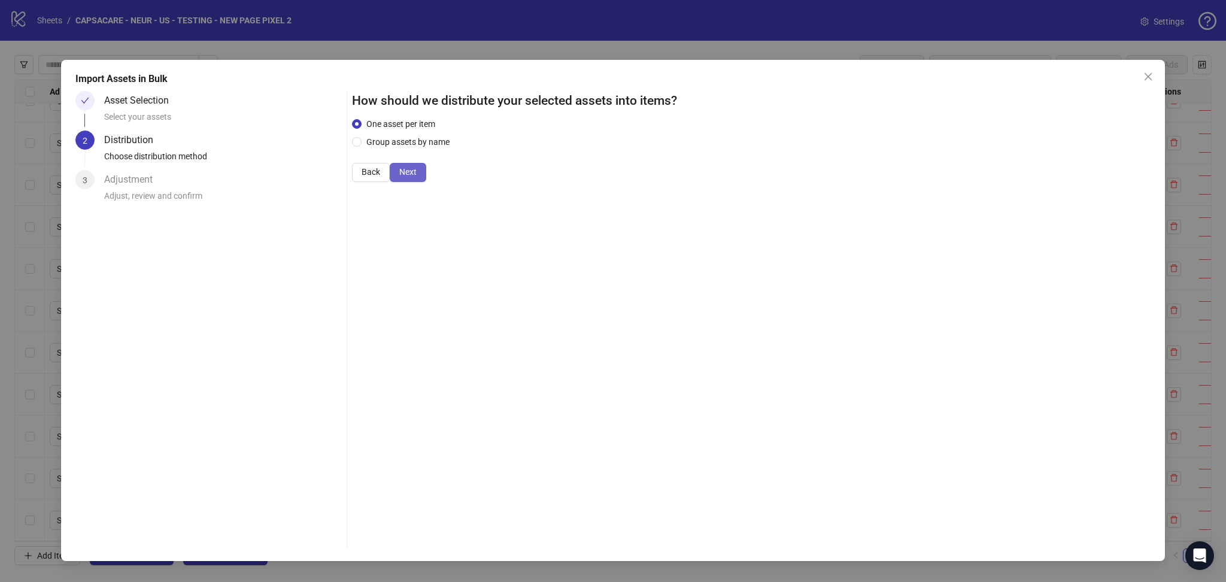
click at [417, 177] on span "Next" at bounding box center [407, 172] width 17 height 10
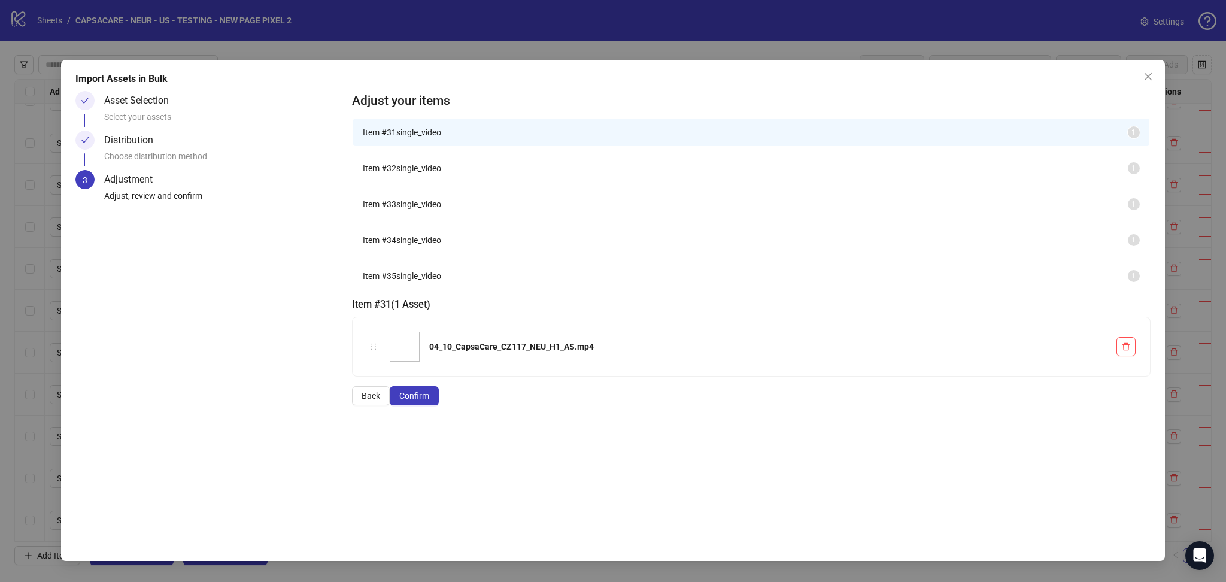
click at [429, 401] on span "Confirm" at bounding box center [414, 396] width 30 height 10
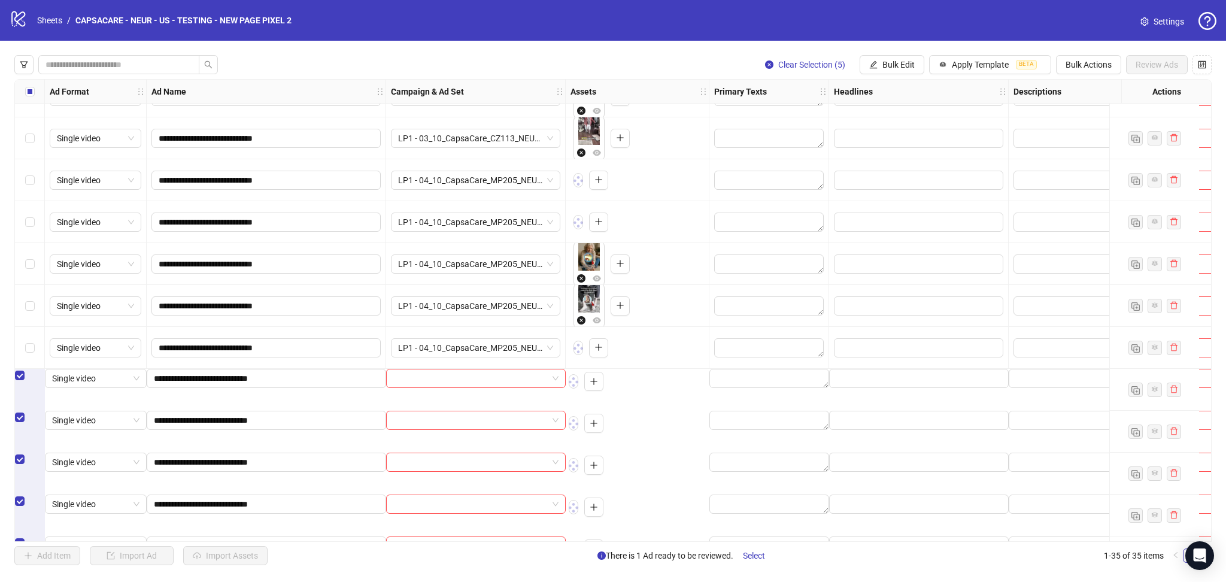
scroll to position [1033, 0]
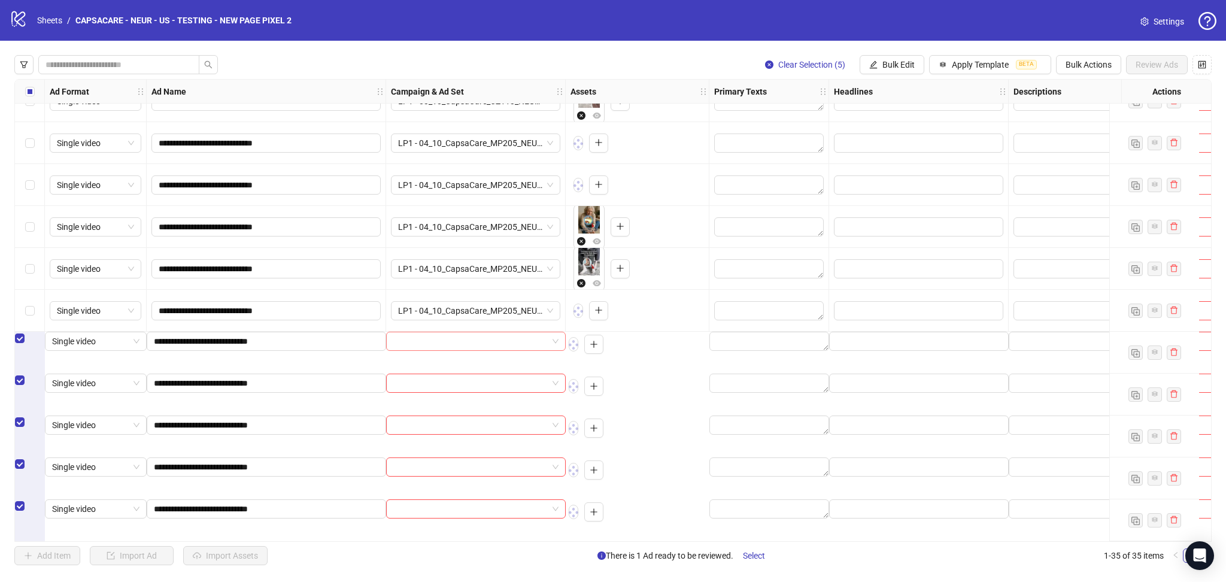
click at [435, 346] on input "search" at bounding box center [470, 341] width 154 height 18
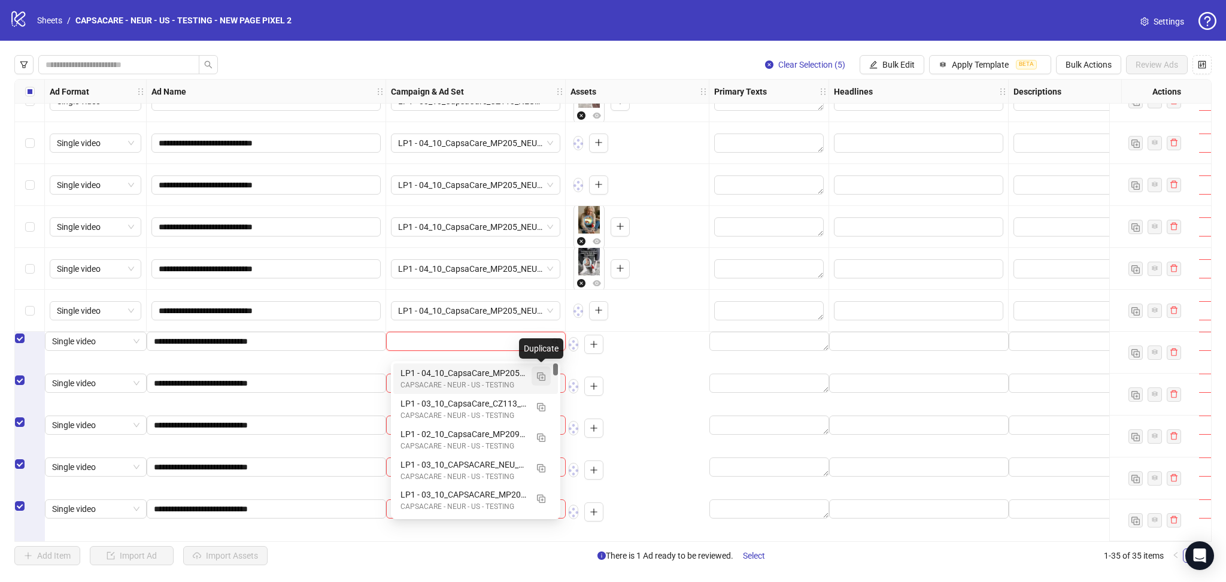
click at [549, 377] on button "button" at bounding box center [541, 375] width 19 height 19
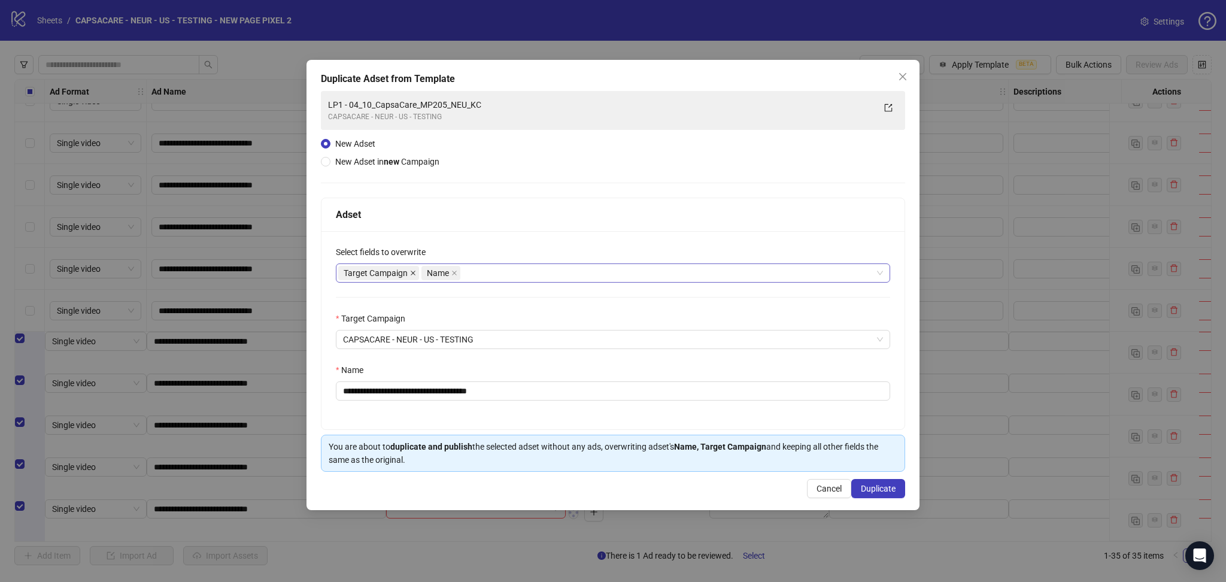
click at [414, 274] on icon "close" at bounding box center [413, 273] width 5 height 5
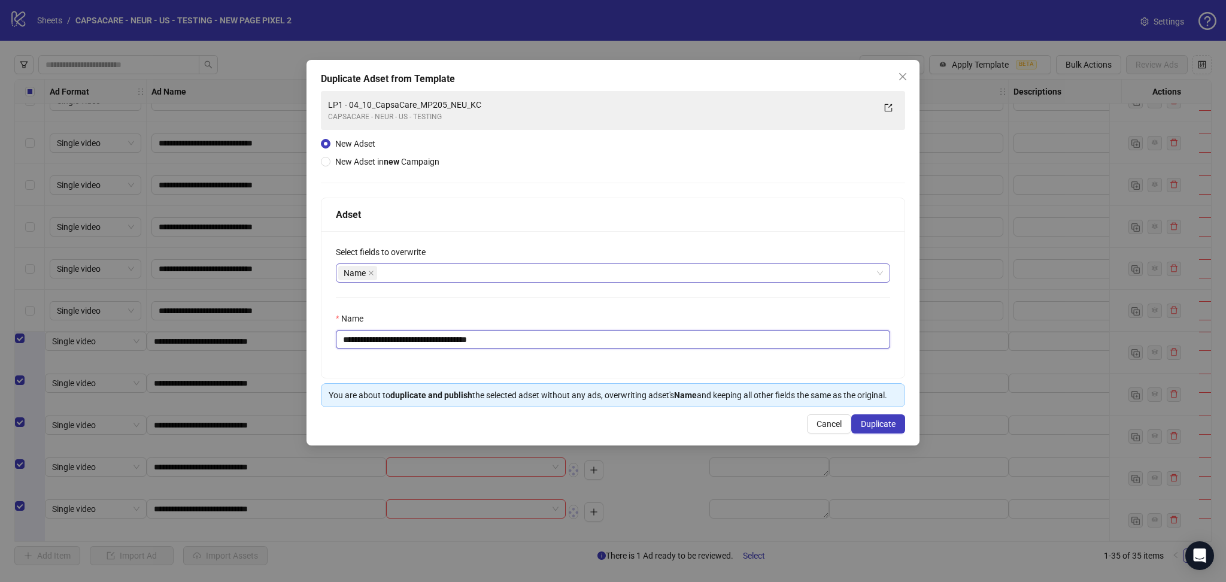
drag, startPoint x: 365, startPoint y: 337, endPoint x: 565, endPoint y: 368, distance: 203.0
click at [565, 368] on div "**********" at bounding box center [613, 304] width 583 height 147
paste input "text"
type input "**********"
click at [886, 422] on span "Duplicate" at bounding box center [878, 424] width 35 height 10
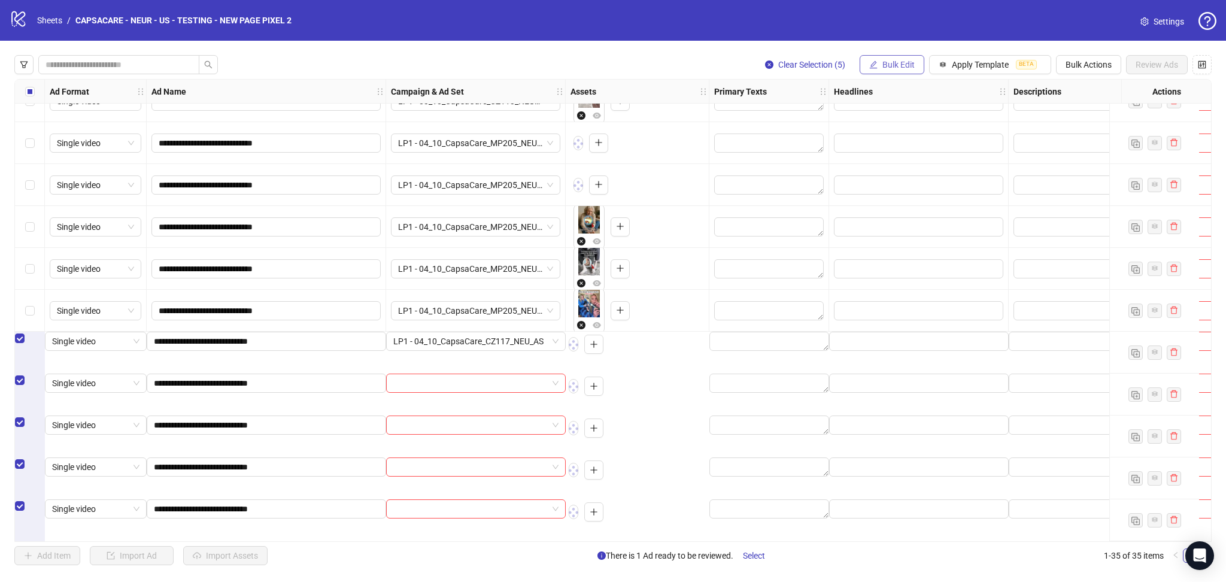
click at [909, 70] on button "Bulk Edit" at bounding box center [892, 64] width 65 height 19
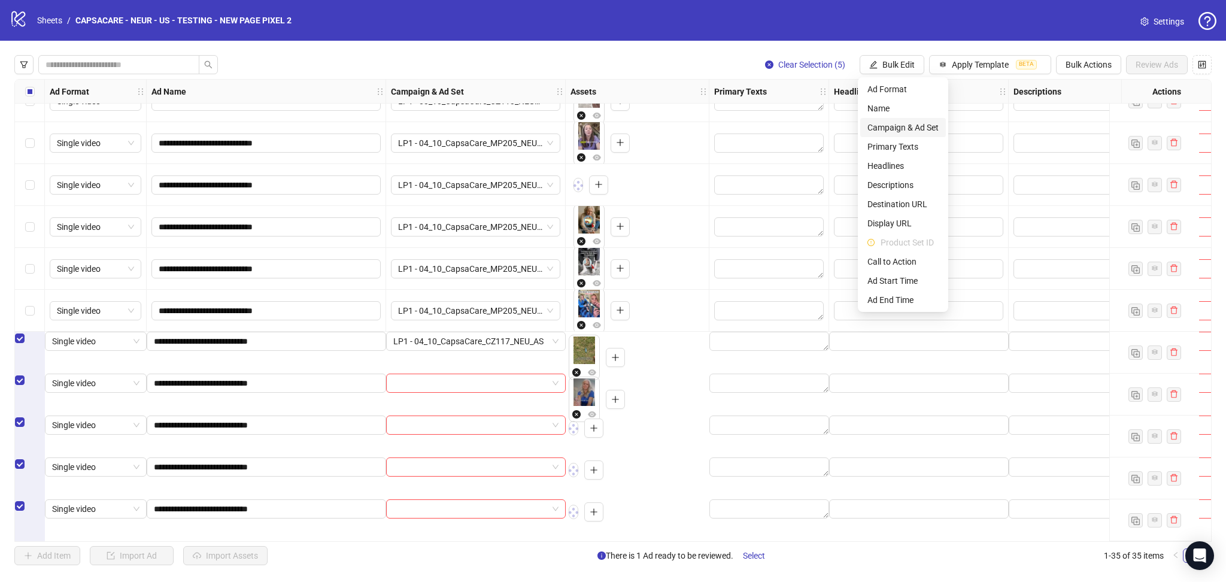
click at [925, 123] on span "Campaign & Ad Set" at bounding box center [903, 127] width 71 height 13
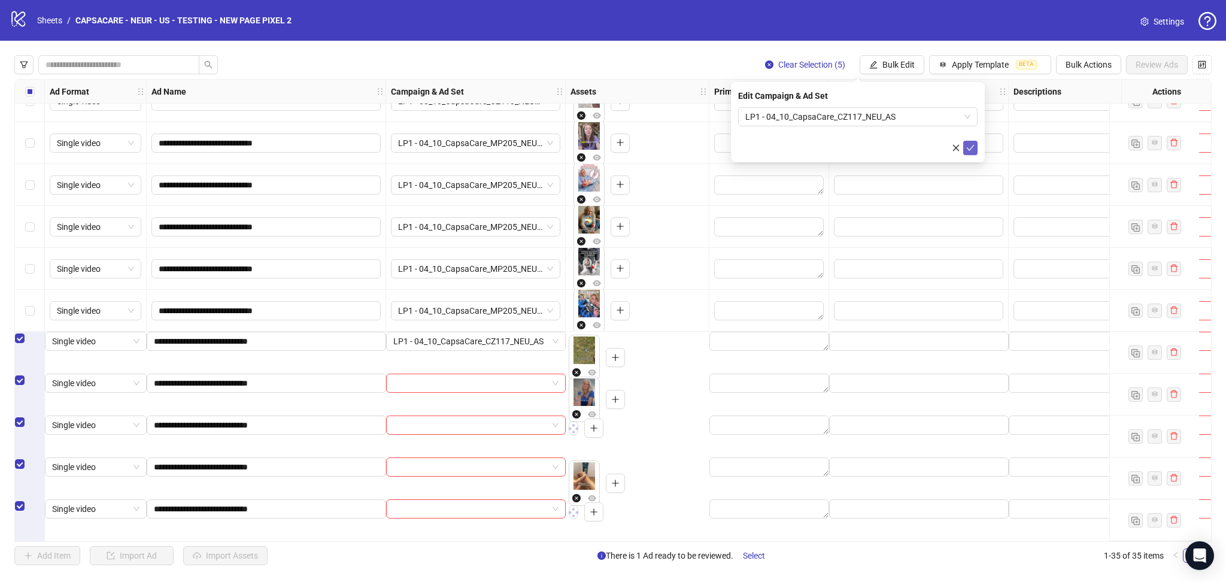
click at [973, 146] on icon "check" at bounding box center [971, 148] width 8 height 8
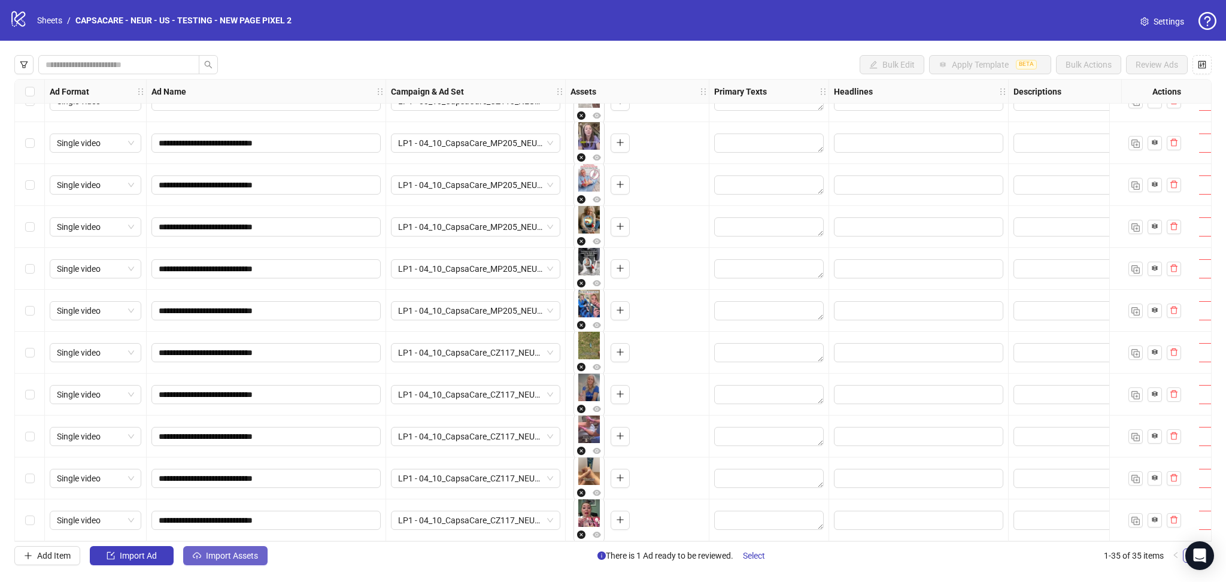
click at [225, 557] on span "Import Assets" at bounding box center [232, 556] width 52 height 10
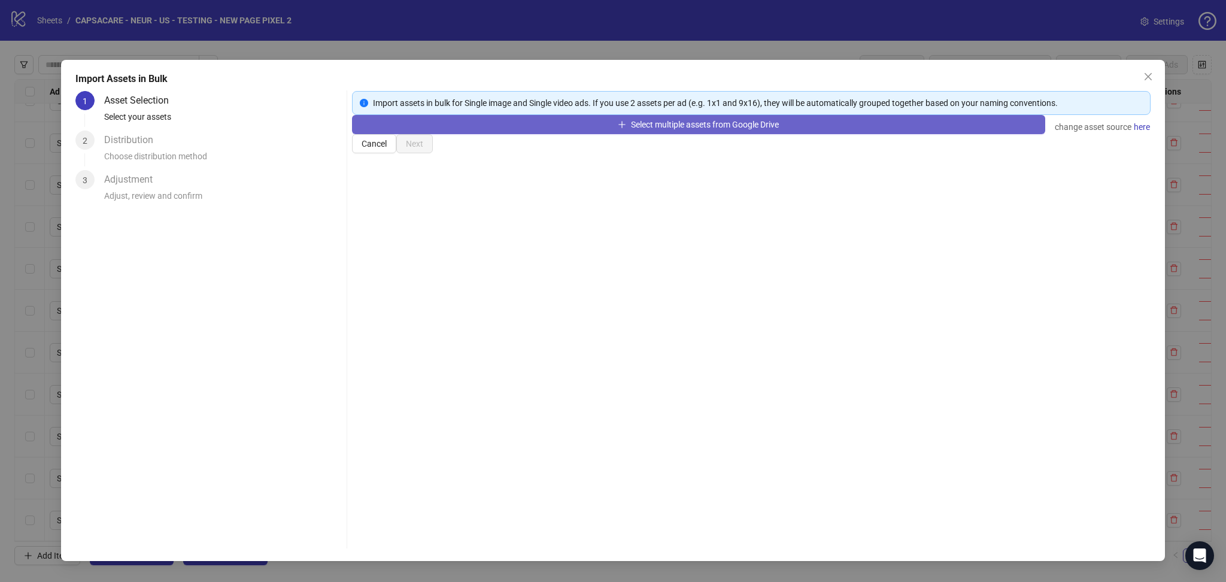
click at [483, 134] on button "Select multiple assets from Google Drive" at bounding box center [698, 124] width 693 height 19
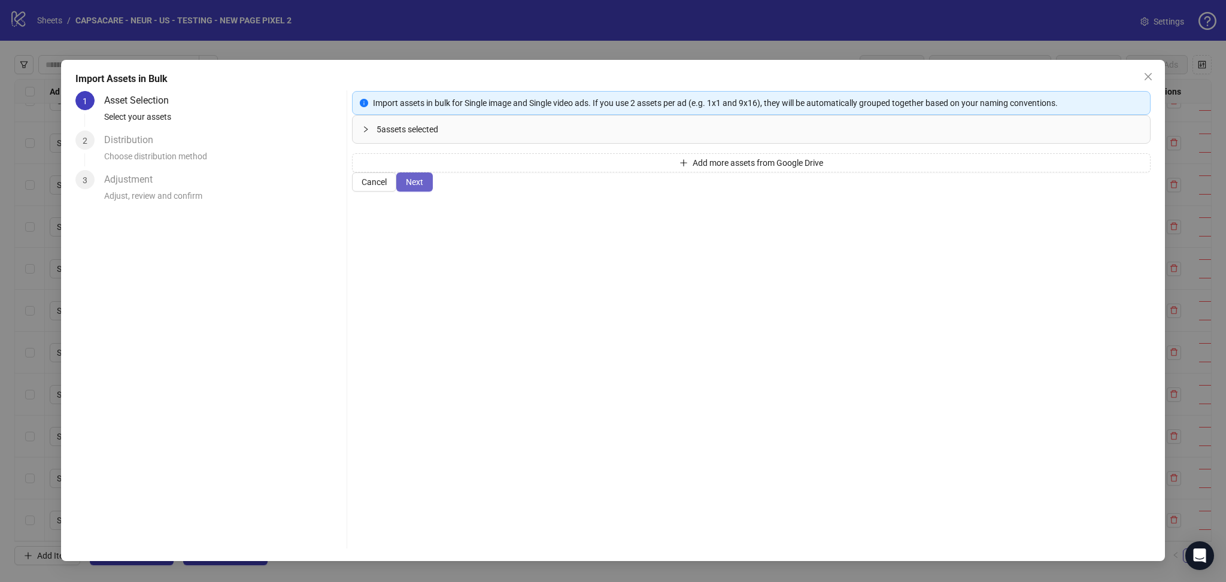
click at [433, 192] on button "Next" at bounding box center [414, 181] width 37 height 19
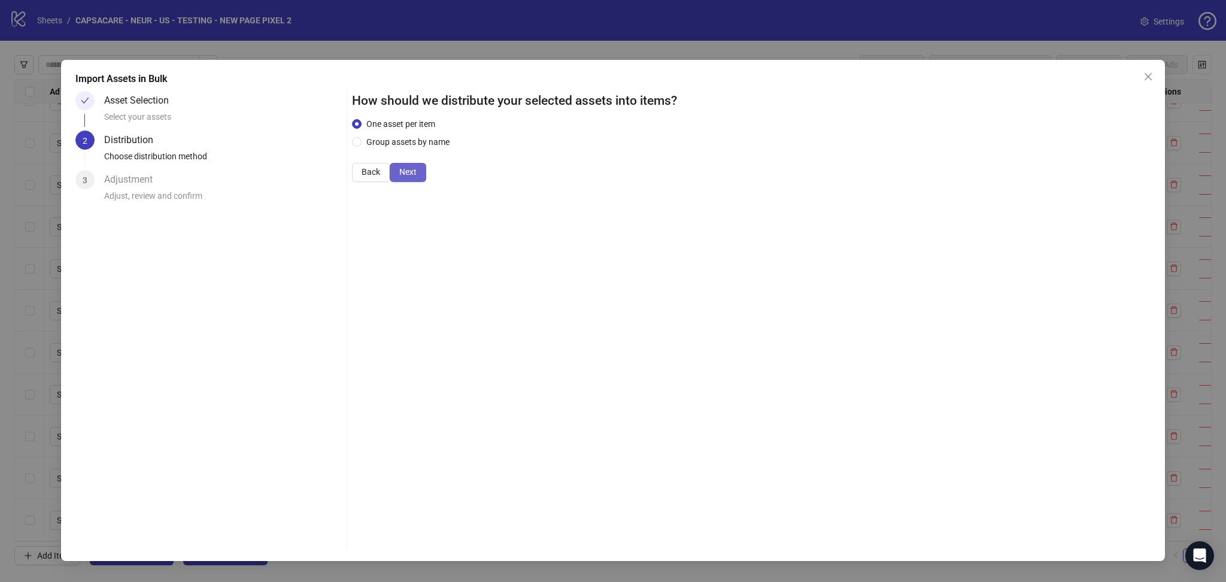
click at [417, 177] on span "Next" at bounding box center [407, 172] width 17 height 10
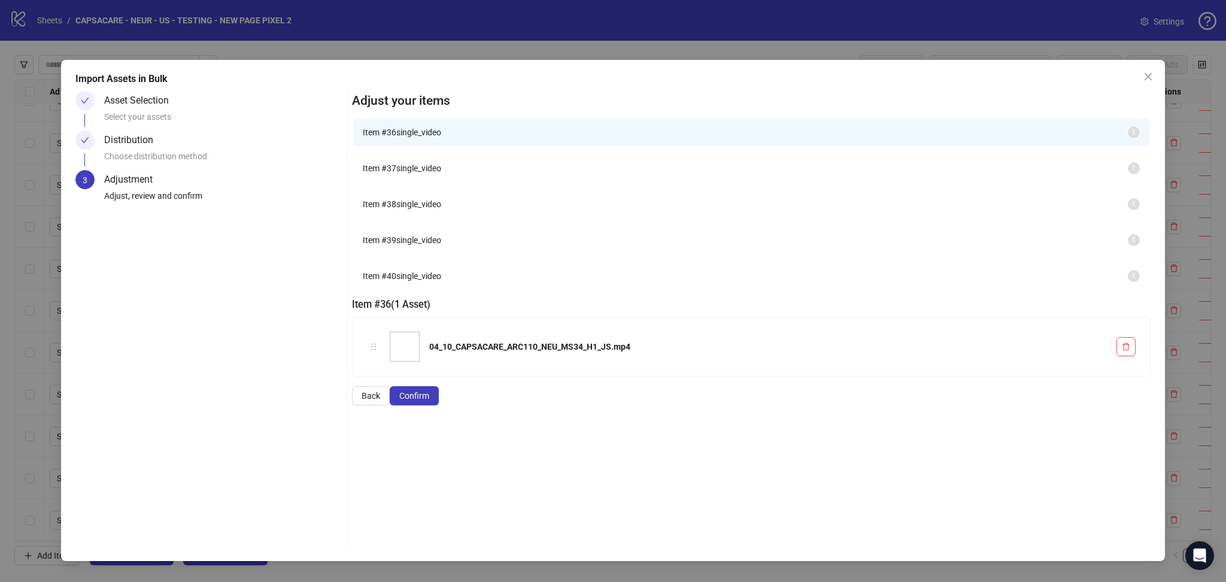
click at [429, 401] on span "Confirm" at bounding box center [414, 396] width 30 height 10
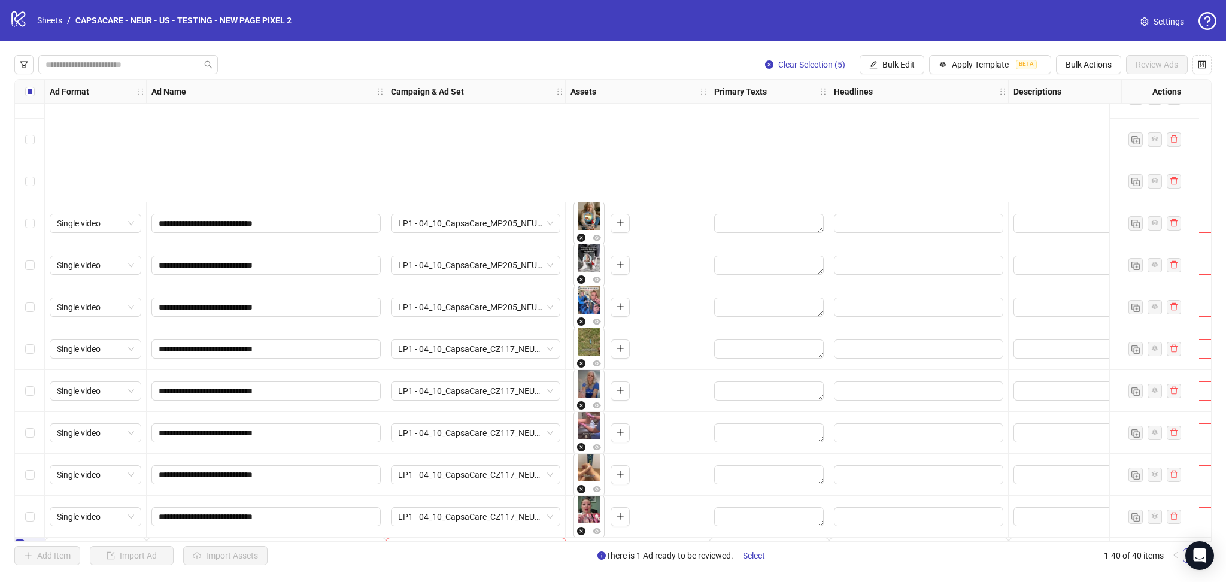
scroll to position [1243, 0]
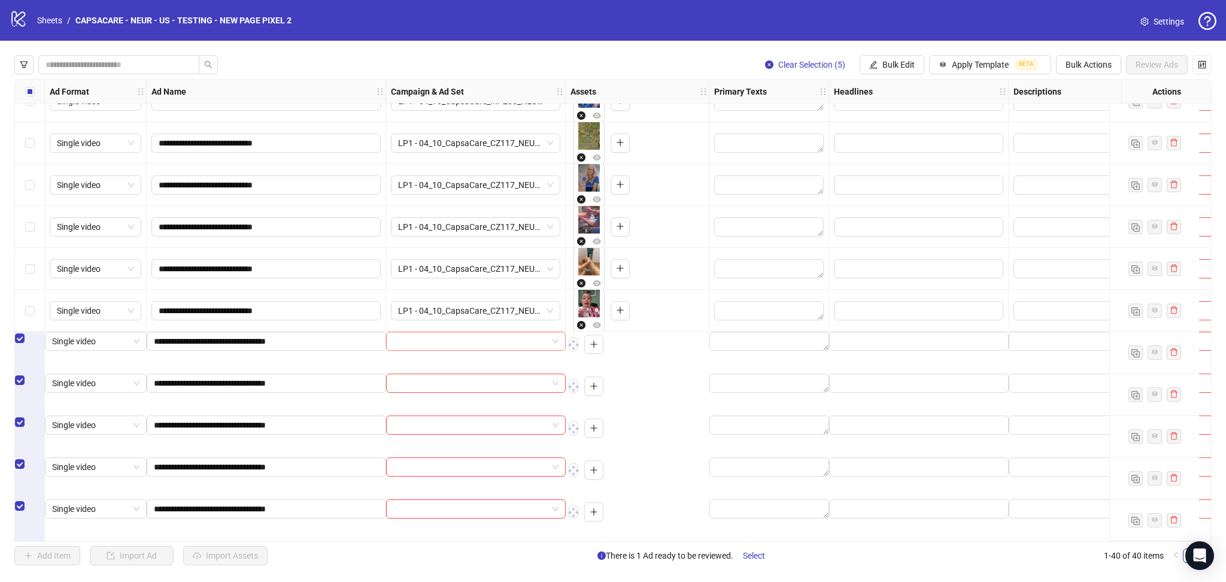
click at [432, 350] on input "search" at bounding box center [470, 341] width 154 height 18
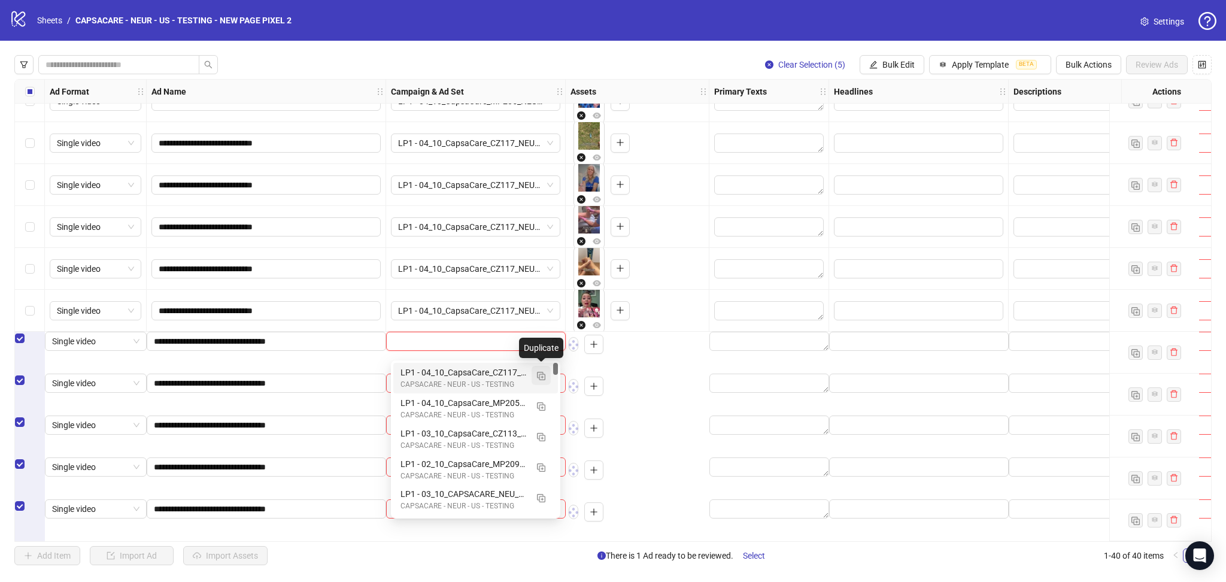
click at [541, 375] on img "button" at bounding box center [541, 376] width 8 height 8
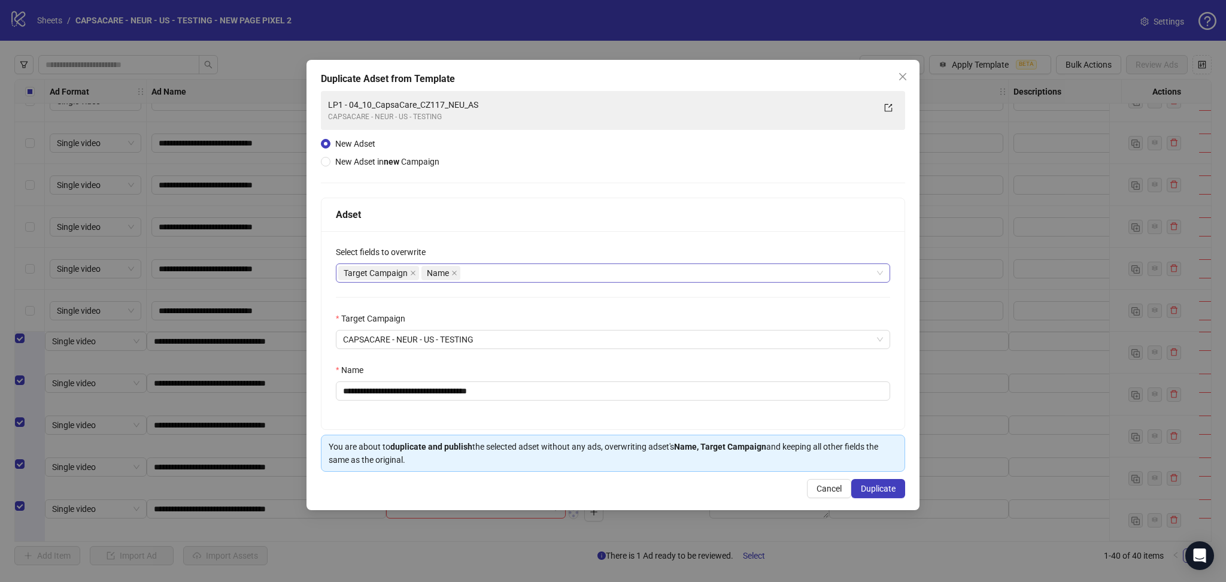
click at [414, 271] on icon "close" at bounding box center [413, 273] width 6 height 6
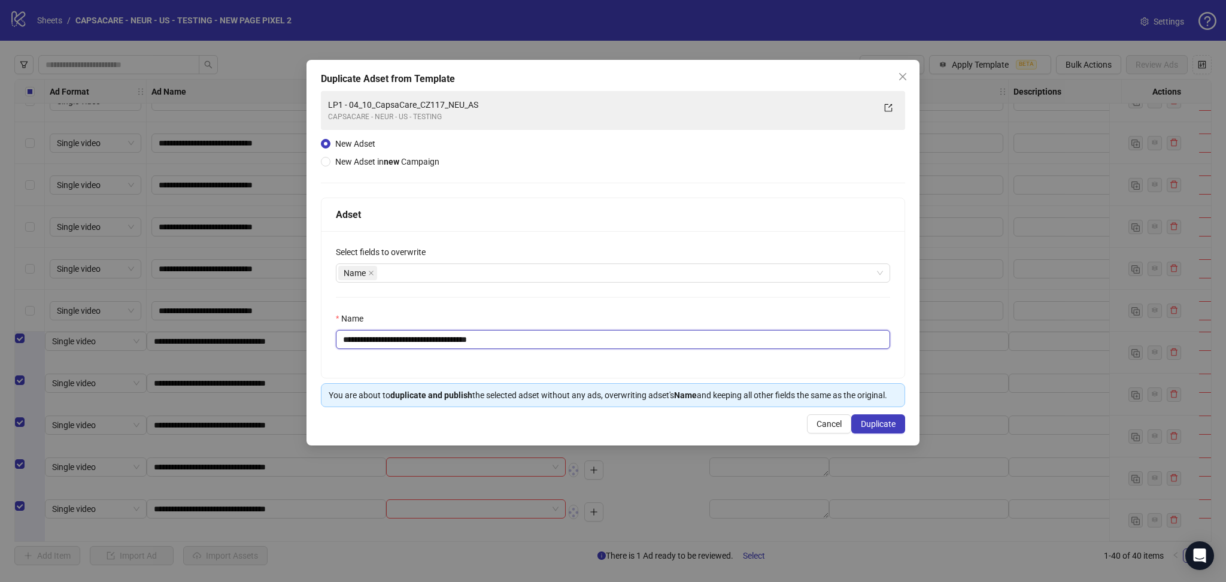
drag, startPoint x: 365, startPoint y: 344, endPoint x: 616, endPoint y: 381, distance: 253.6
click at [616, 381] on div "**********" at bounding box center [613, 303] width 584 height 210
paste input "text"
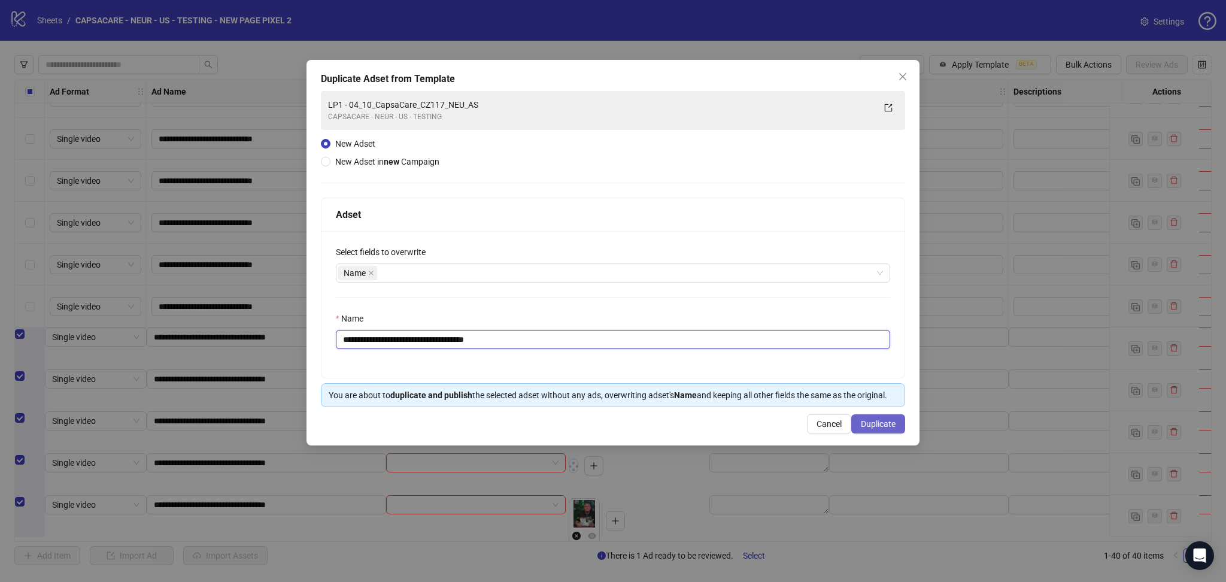
type input "**********"
click at [883, 431] on button "Duplicate" at bounding box center [879, 423] width 54 height 19
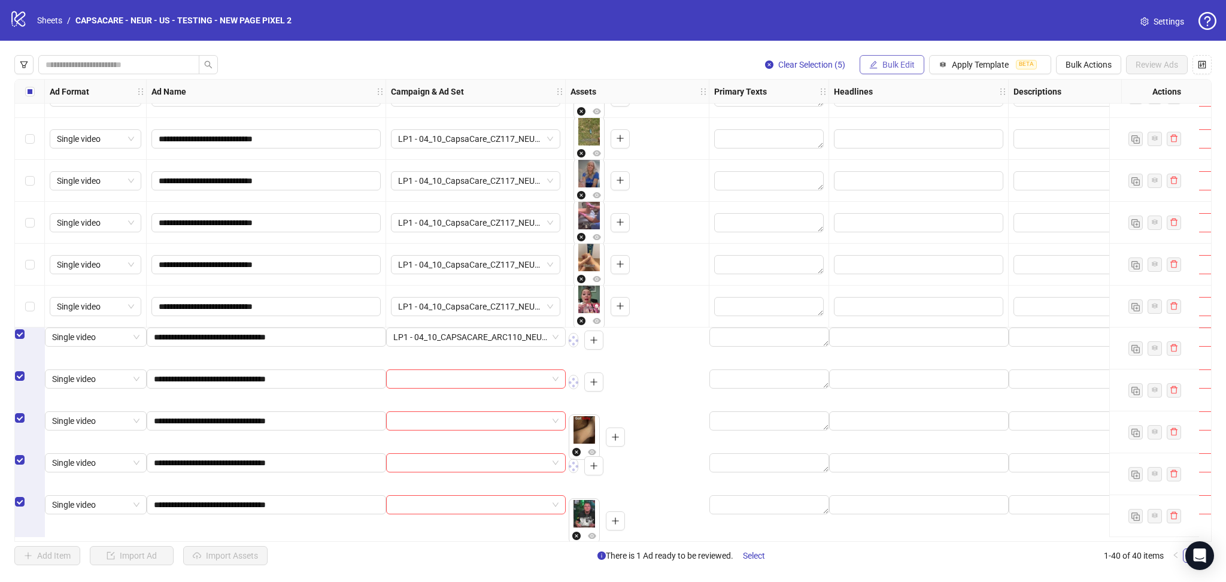
click at [903, 65] on span "Bulk Edit" at bounding box center [899, 65] width 32 height 10
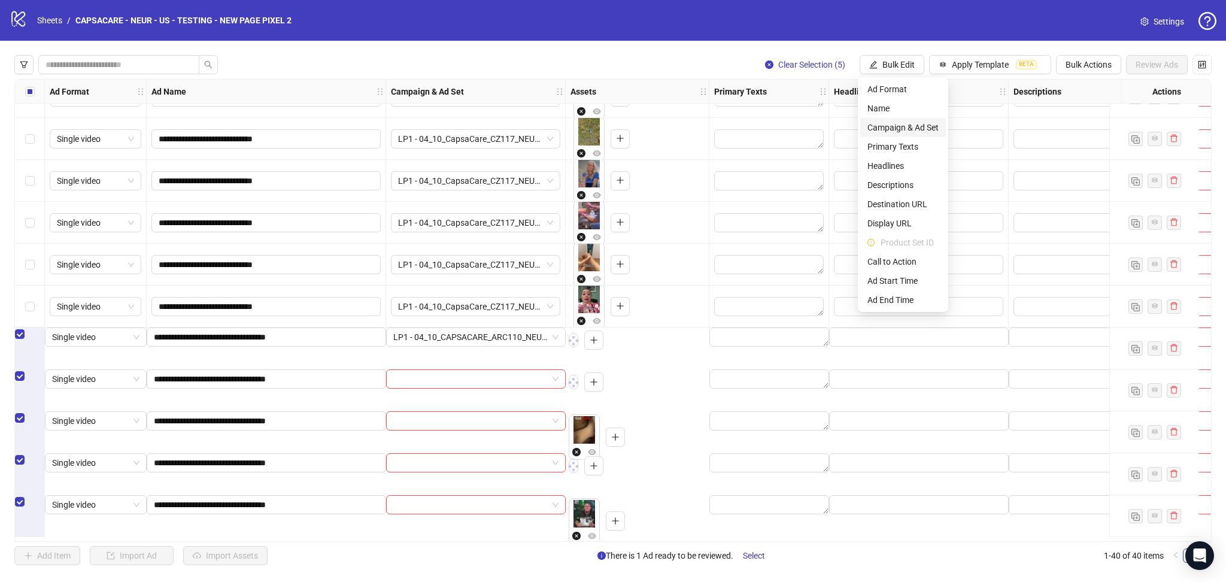
click at [916, 119] on li "Campaign & Ad Set" at bounding box center [904, 127] width 86 height 19
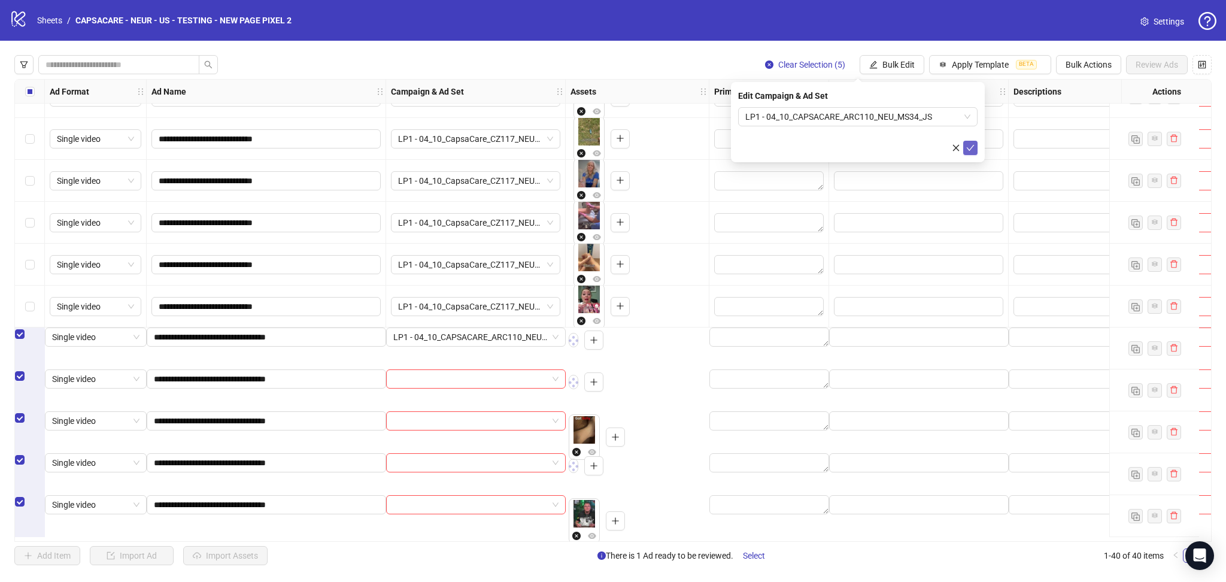
click at [970, 146] on icon "check" at bounding box center [971, 148] width 8 height 8
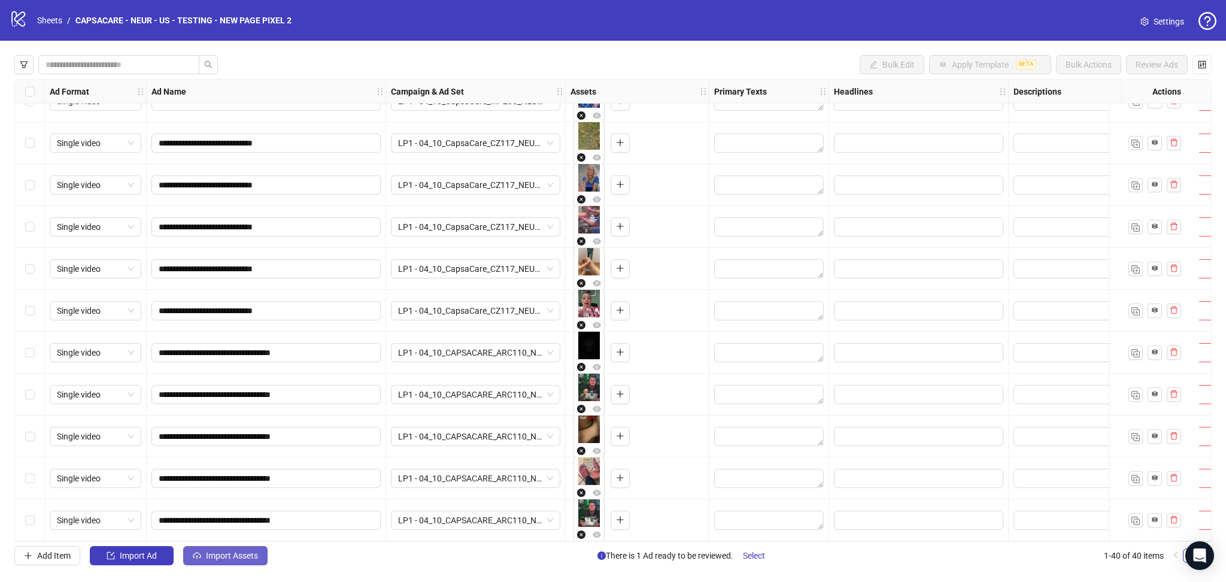
click at [246, 556] on span "Import Assets" at bounding box center [232, 556] width 52 height 10
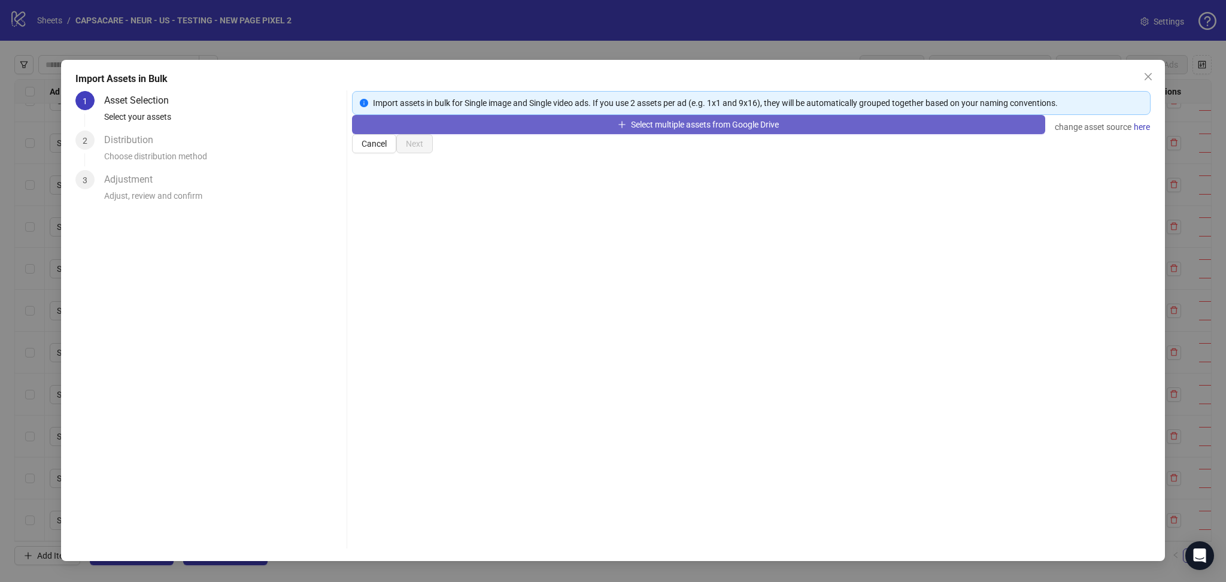
click at [479, 134] on button "Select multiple assets from Google Drive" at bounding box center [698, 124] width 693 height 19
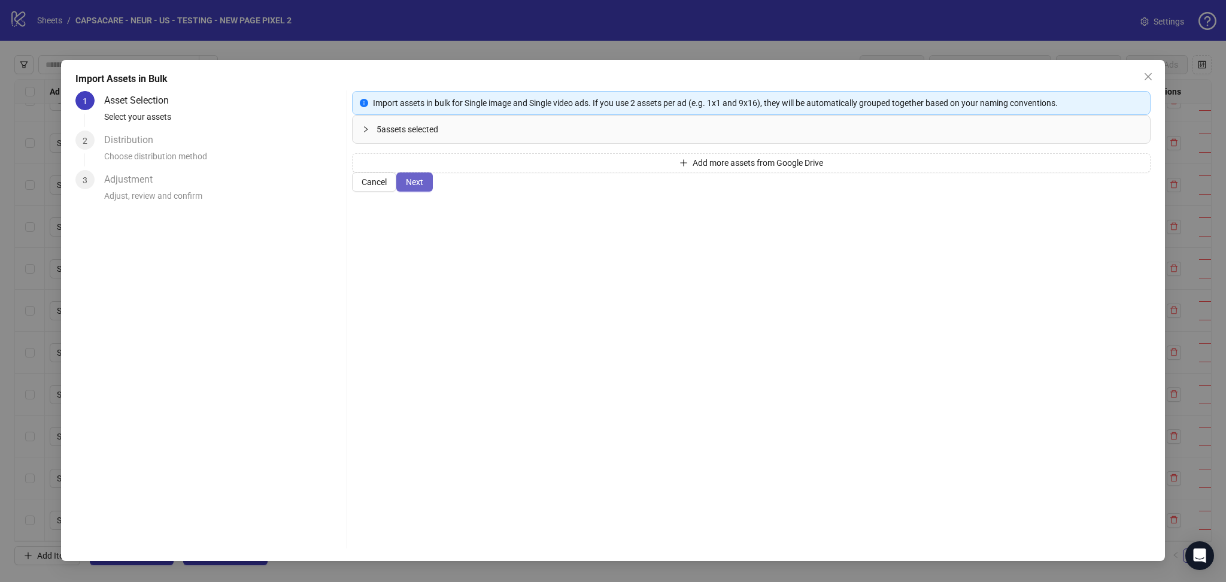
click at [423, 187] on span "Next" at bounding box center [414, 182] width 17 height 10
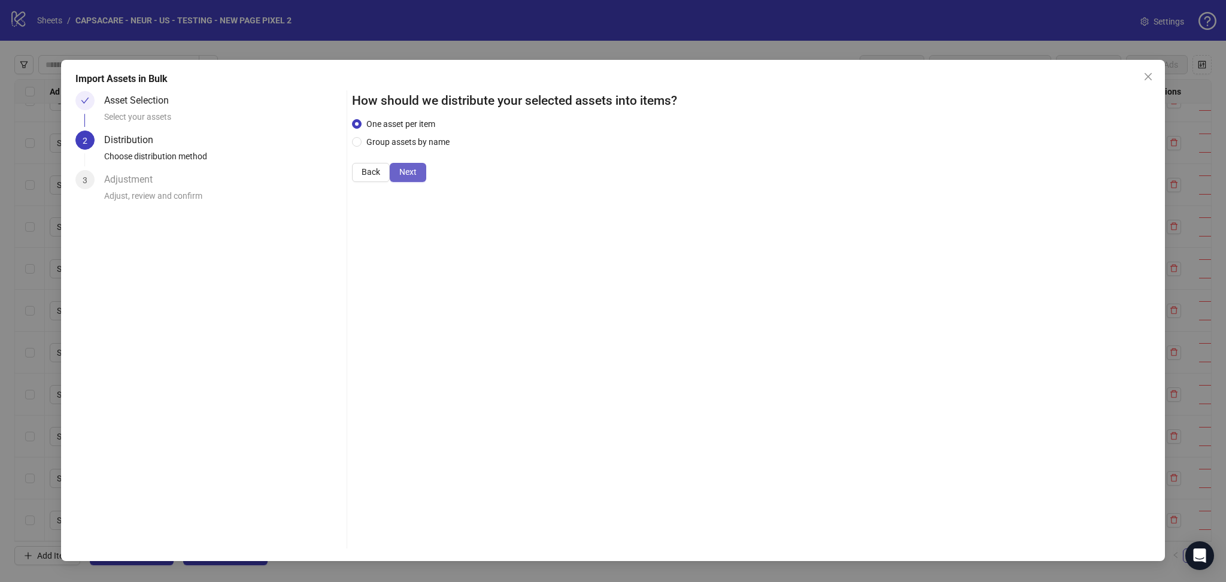
click at [417, 177] on span "Next" at bounding box center [407, 172] width 17 height 10
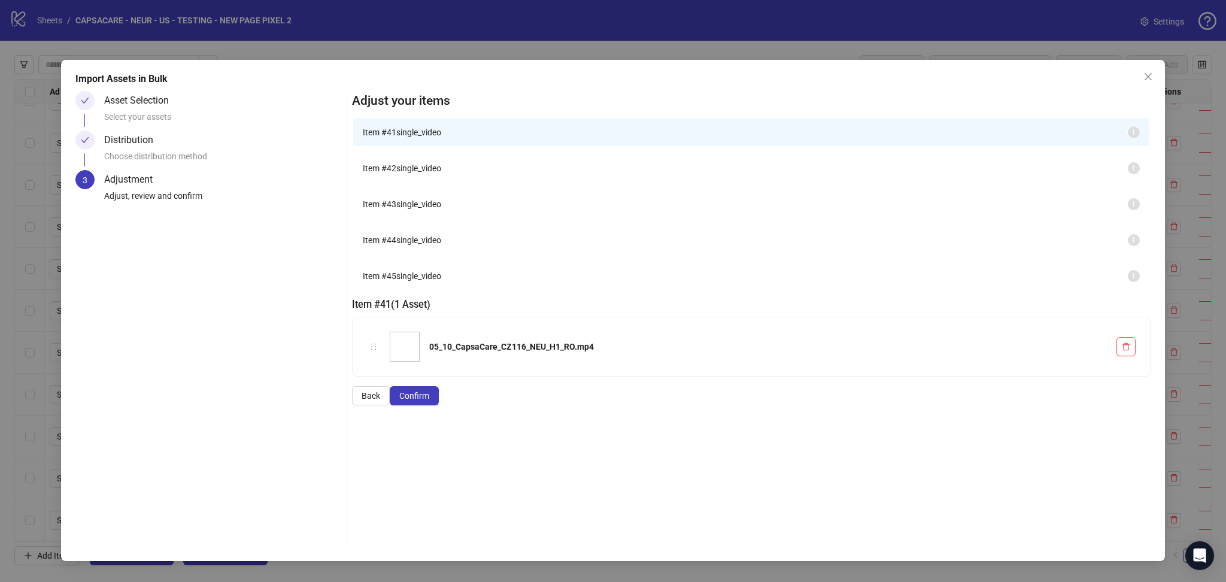
click at [429, 401] on span "Confirm" at bounding box center [414, 396] width 30 height 10
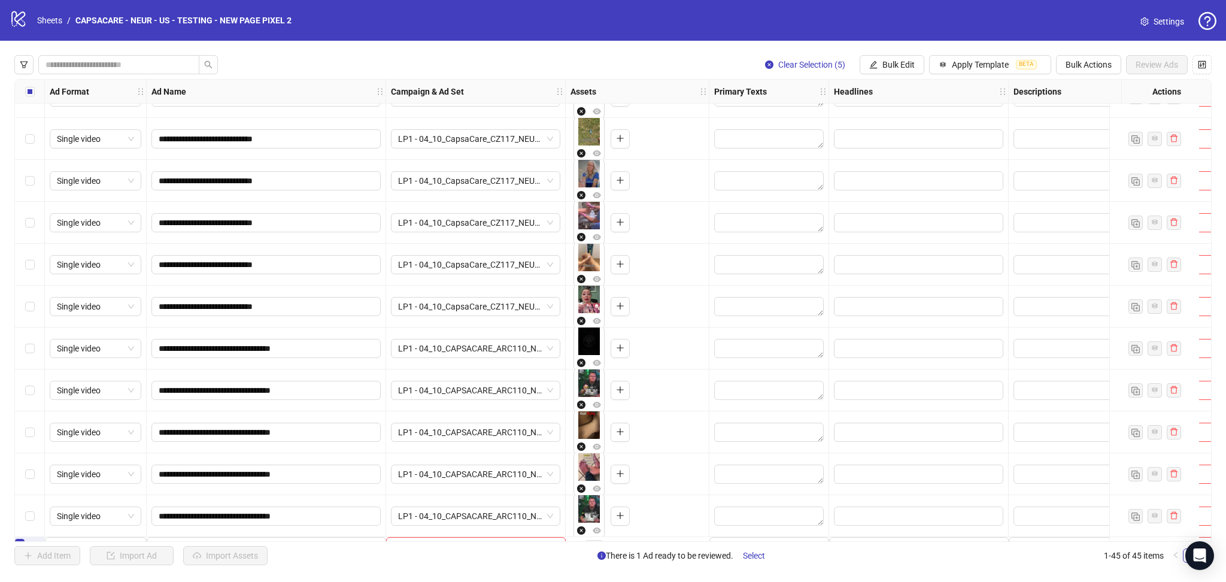
scroll to position [1453, 0]
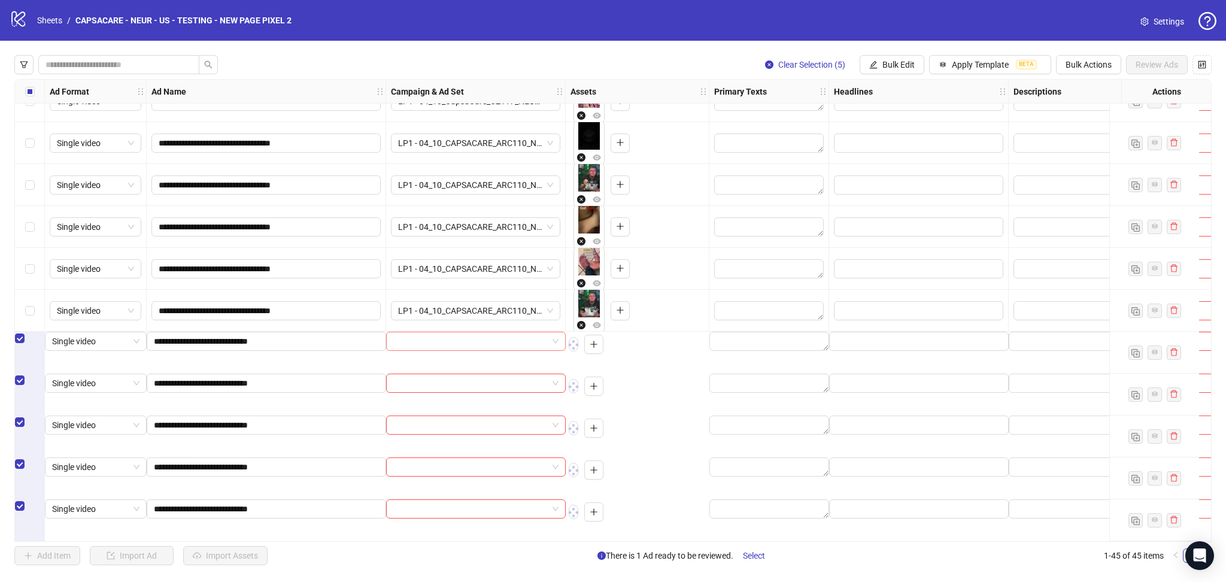
click at [463, 347] on input "search" at bounding box center [470, 341] width 154 height 18
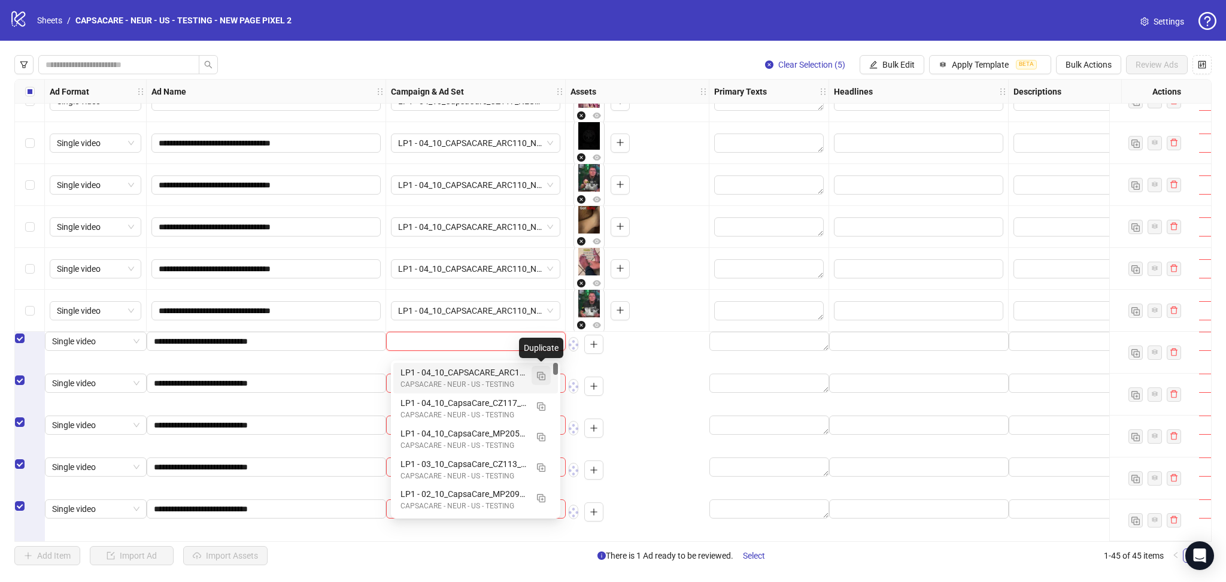
click at [547, 377] on button "button" at bounding box center [541, 375] width 19 height 19
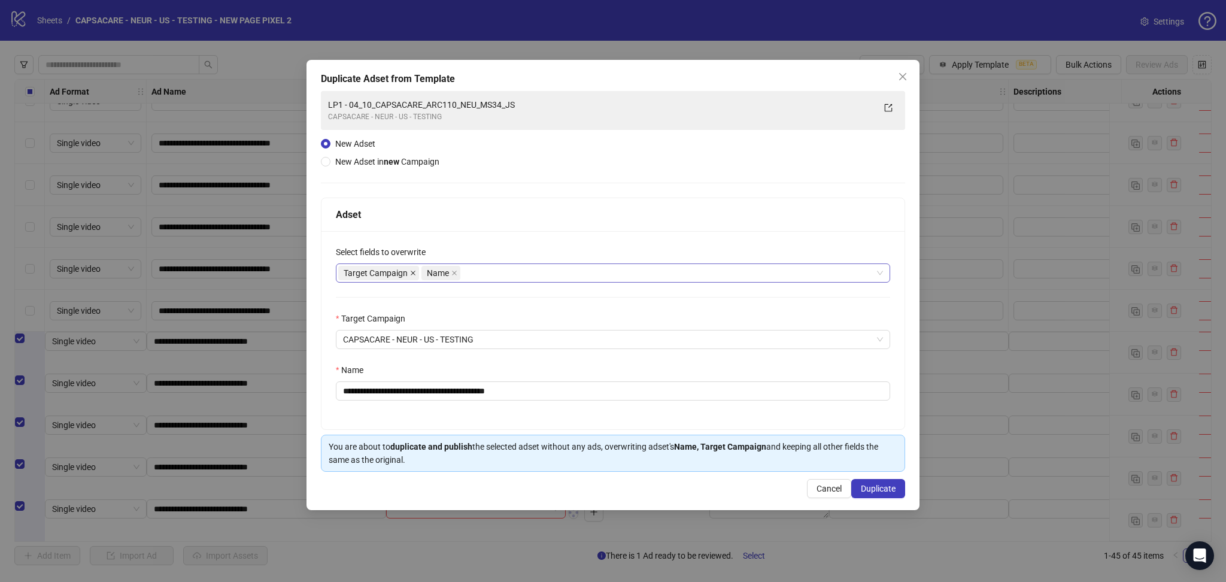
click at [413, 274] on icon "close" at bounding box center [413, 273] width 6 height 6
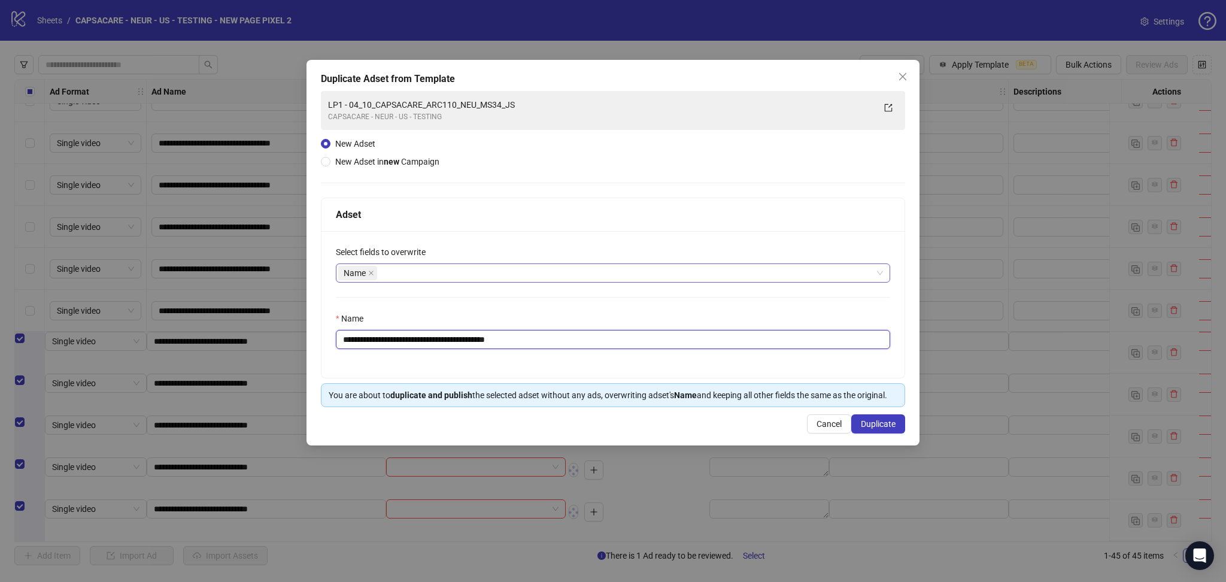
drag, startPoint x: 365, startPoint y: 341, endPoint x: 713, endPoint y: 398, distance: 352.5
click at [704, 392] on div "**********" at bounding box center [613, 303] width 584 height 210
paste input "text"
type input "**********"
click at [874, 421] on span "Duplicate" at bounding box center [878, 424] width 35 height 10
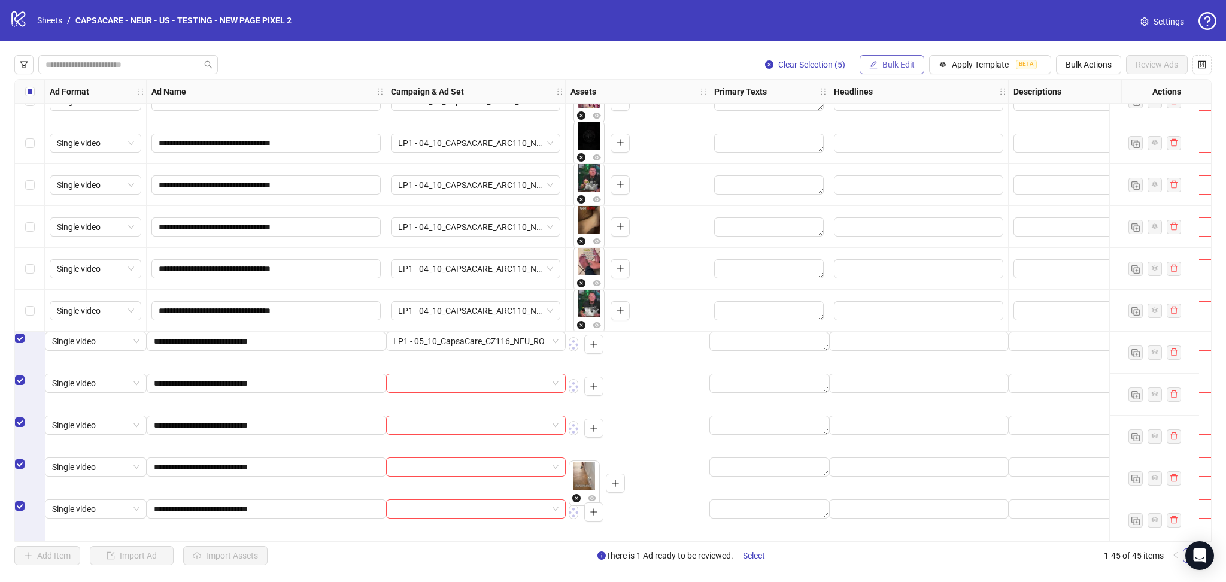
click at [888, 65] on span "Bulk Edit" at bounding box center [899, 65] width 32 height 10
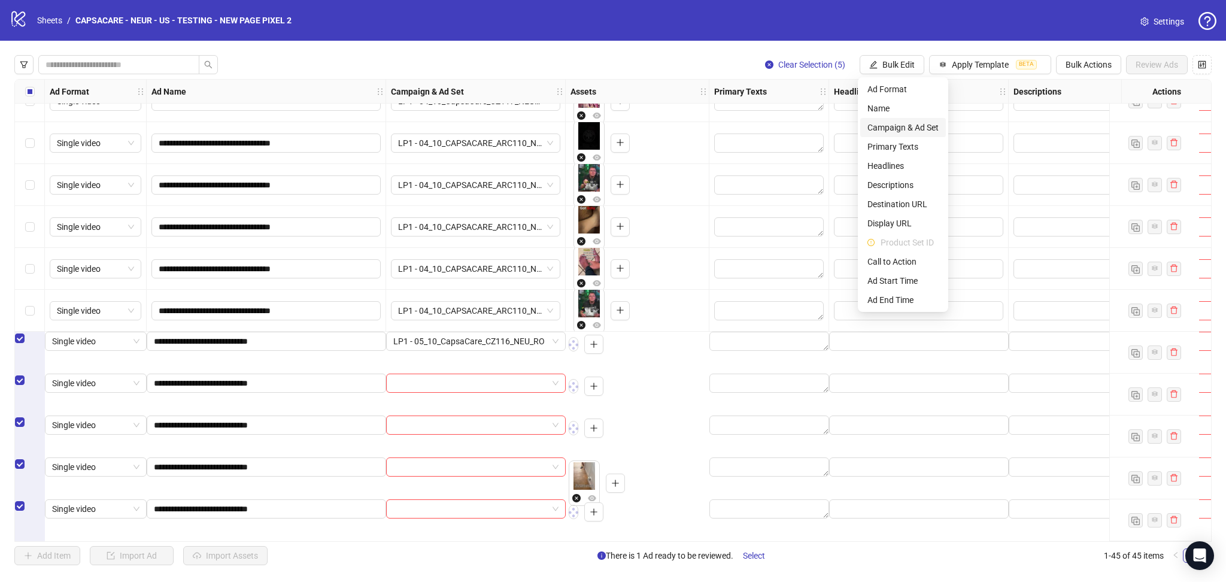
click at [901, 124] on span "Campaign & Ad Set" at bounding box center [903, 127] width 71 height 13
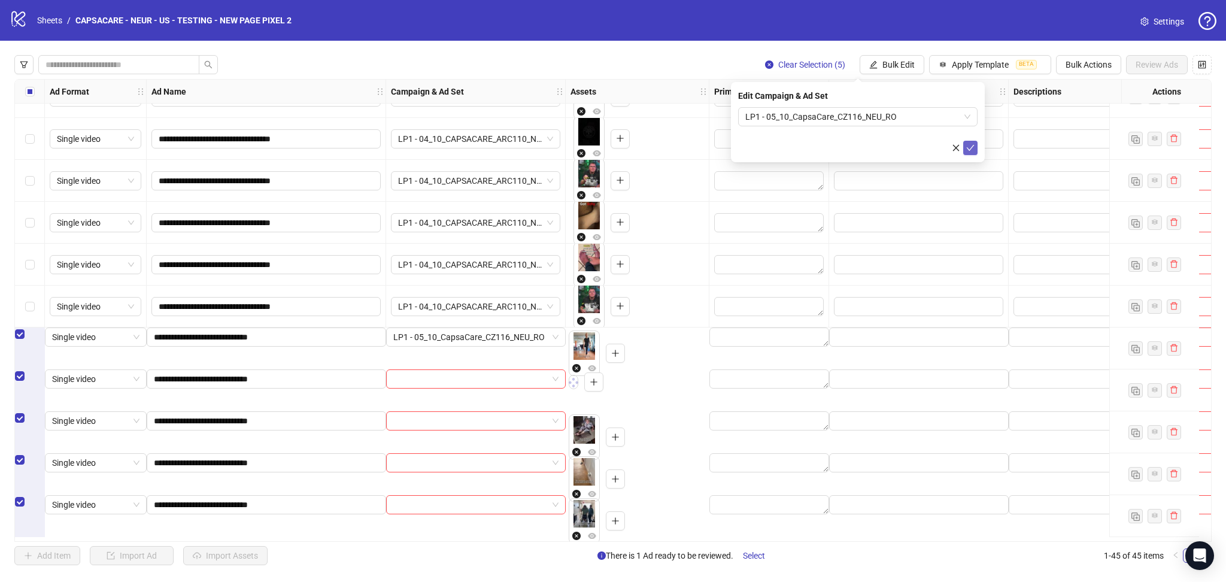
click at [972, 152] on span "submit" at bounding box center [971, 148] width 8 height 10
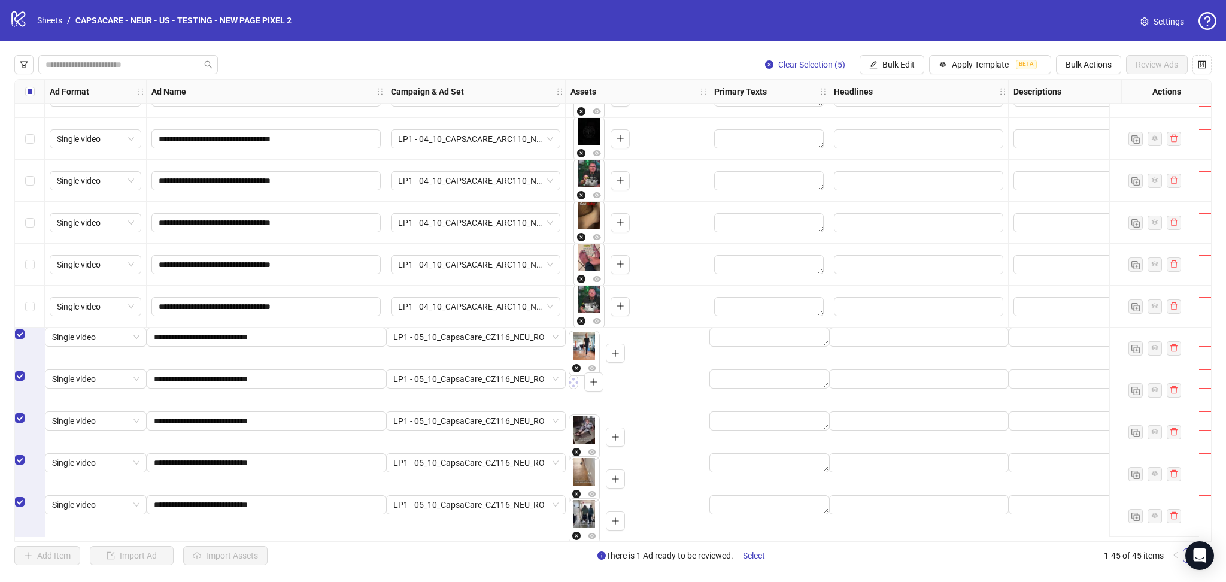
click at [31, 97] on label "Select all rows" at bounding box center [30, 91] width 10 height 13
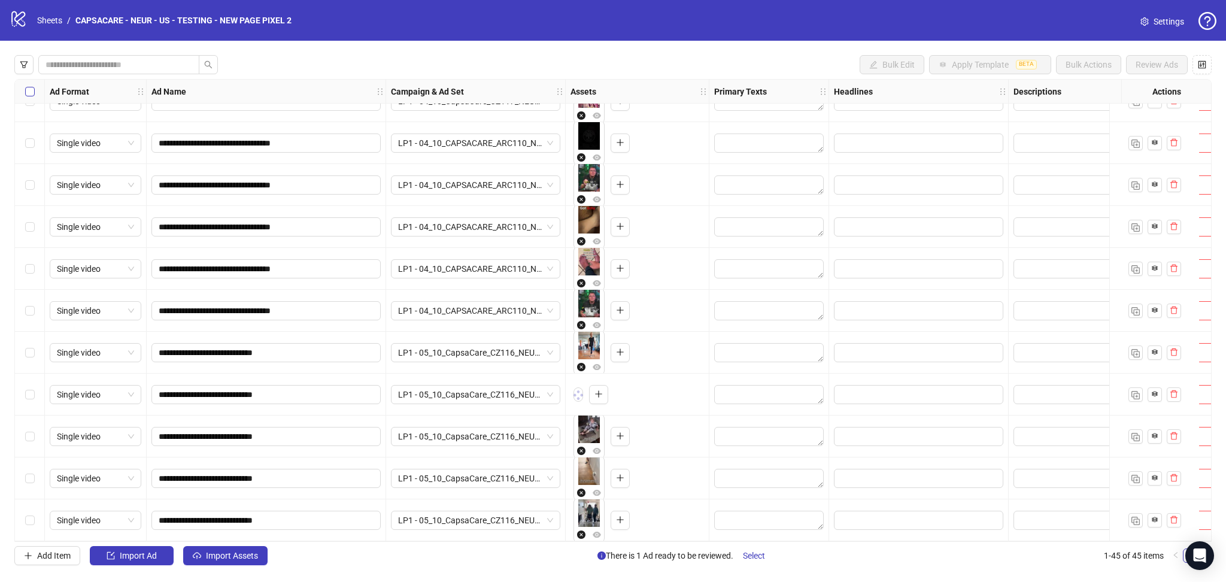
click at [31, 97] on label "Select all rows" at bounding box center [30, 91] width 10 height 13
click at [228, 549] on button "Import Assets" at bounding box center [225, 555] width 84 height 19
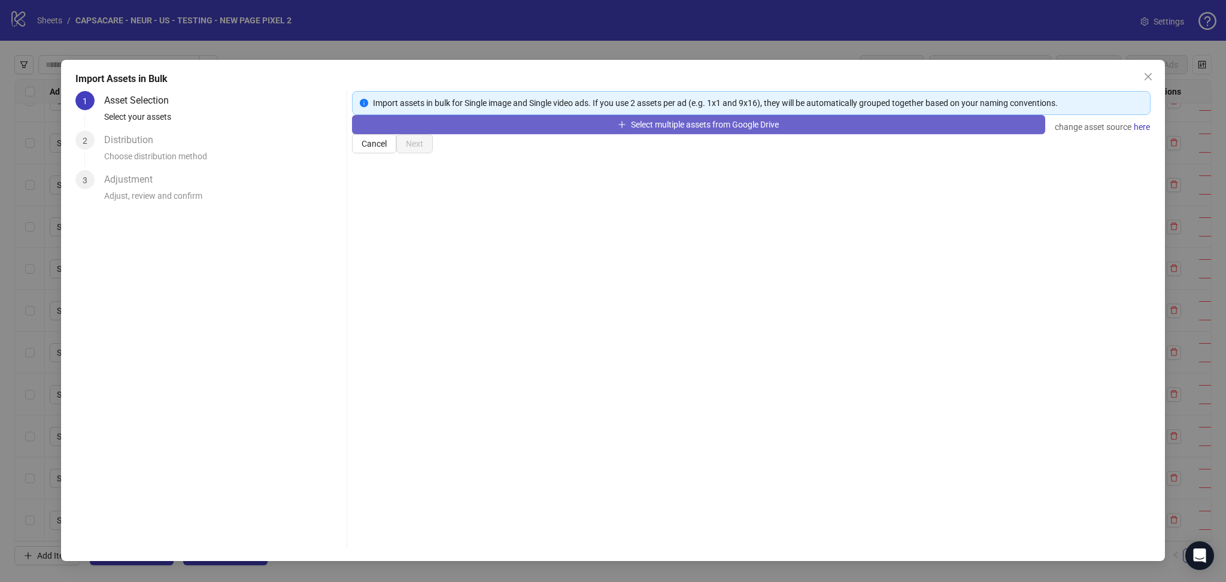
click at [518, 134] on button "Select multiple assets from Google Drive" at bounding box center [698, 124] width 693 height 19
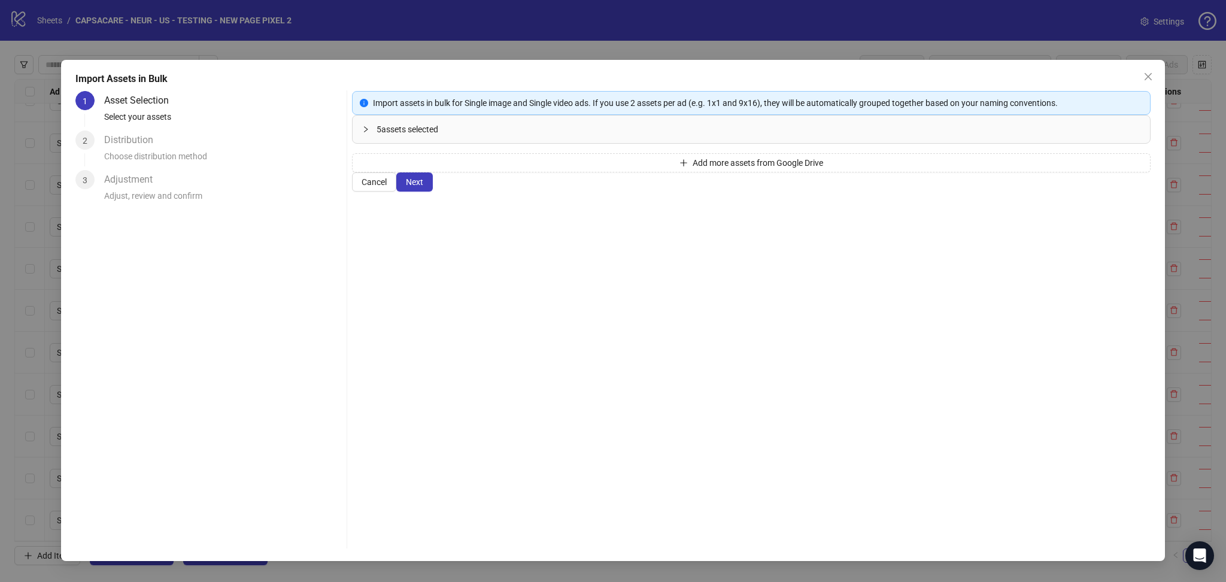
click at [423, 187] on span "Next" at bounding box center [414, 182] width 17 height 10
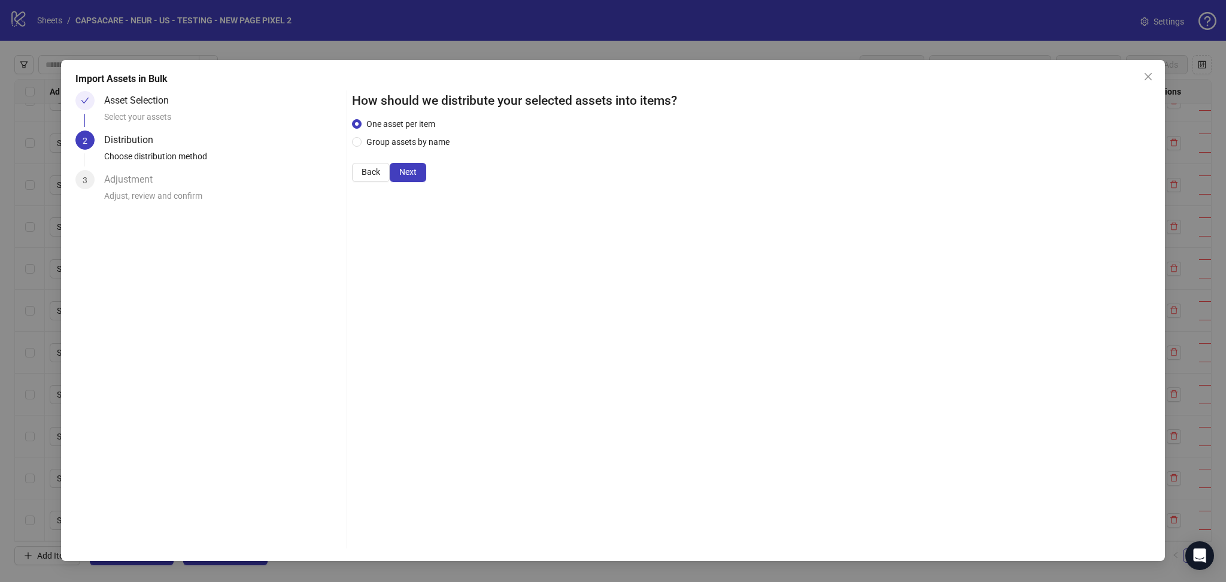
click at [417, 177] on span "Next" at bounding box center [407, 172] width 17 height 10
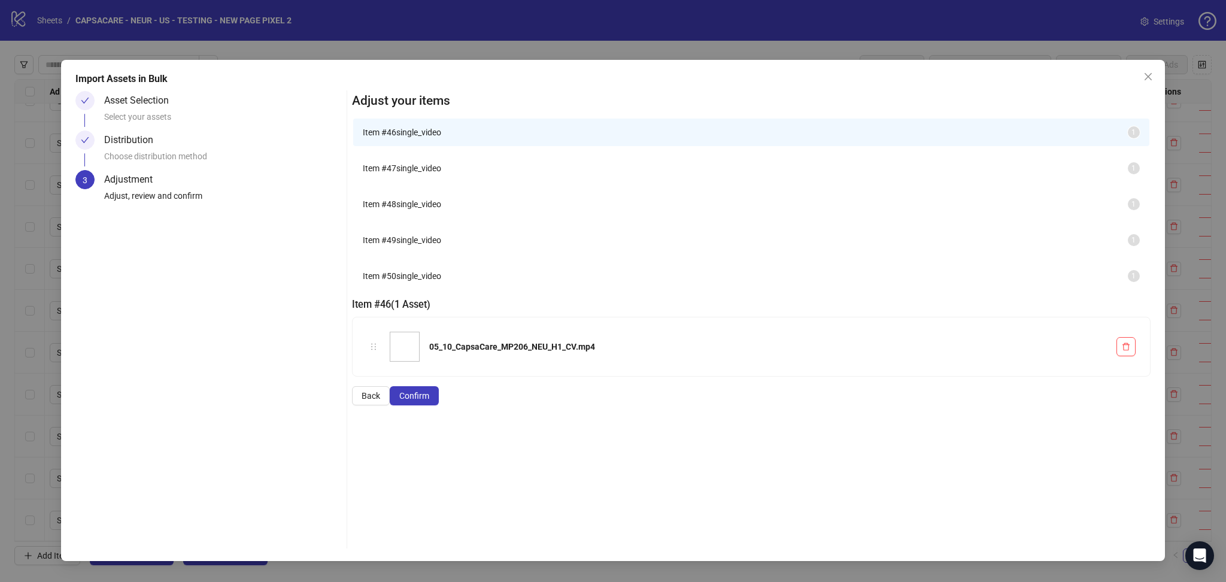
click at [429, 401] on span "Confirm" at bounding box center [414, 396] width 30 height 10
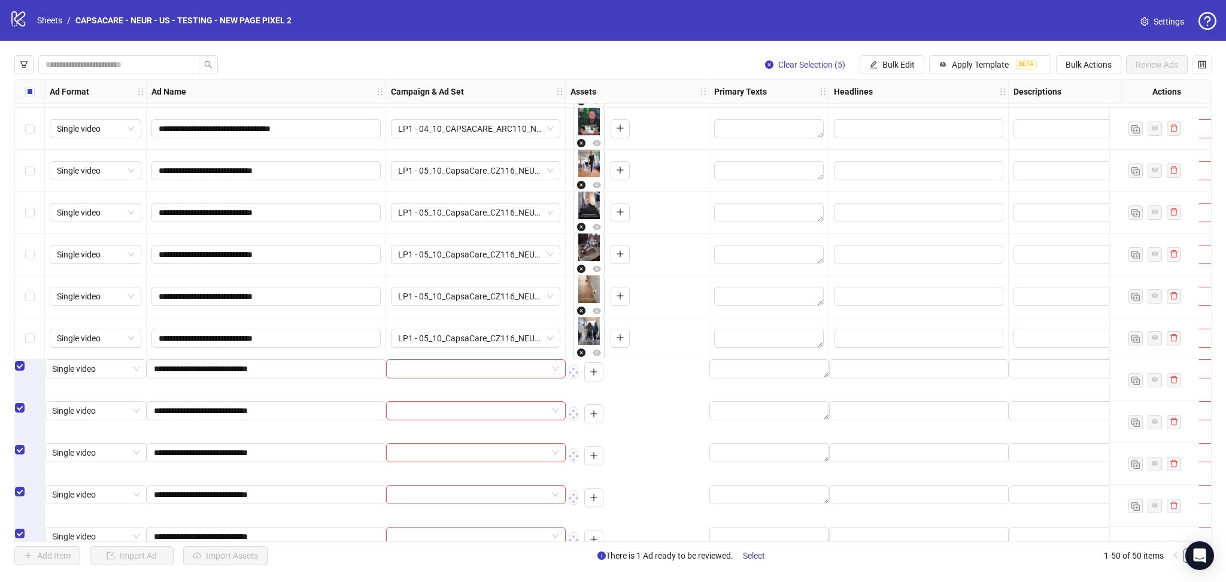
scroll to position [1662, 0]
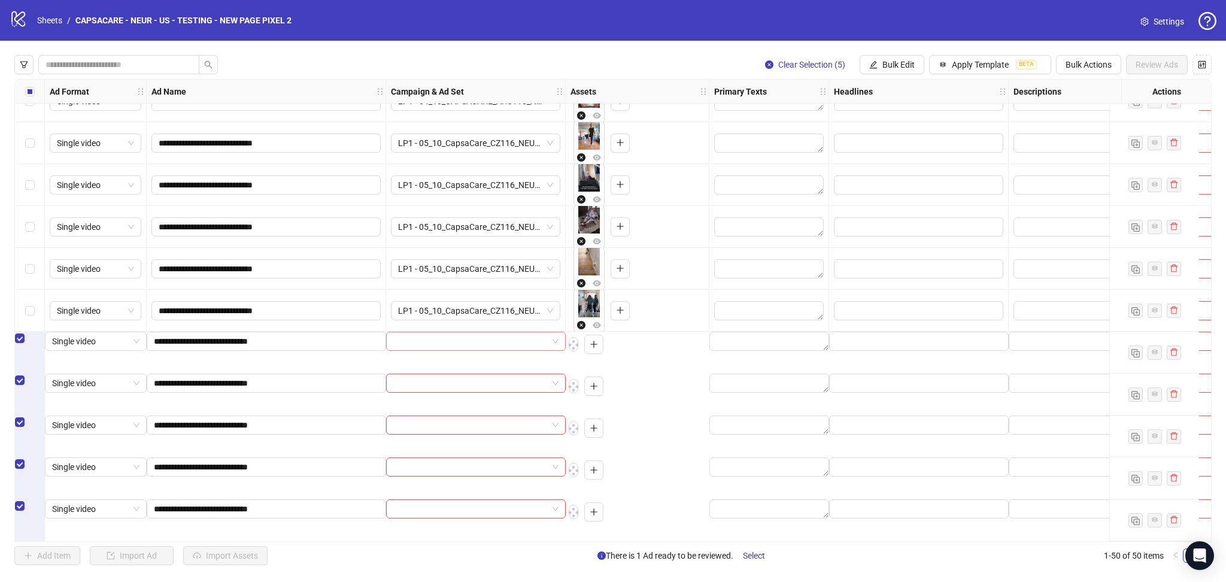
click at [417, 349] on input "search" at bounding box center [470, 341] width 154 height 18
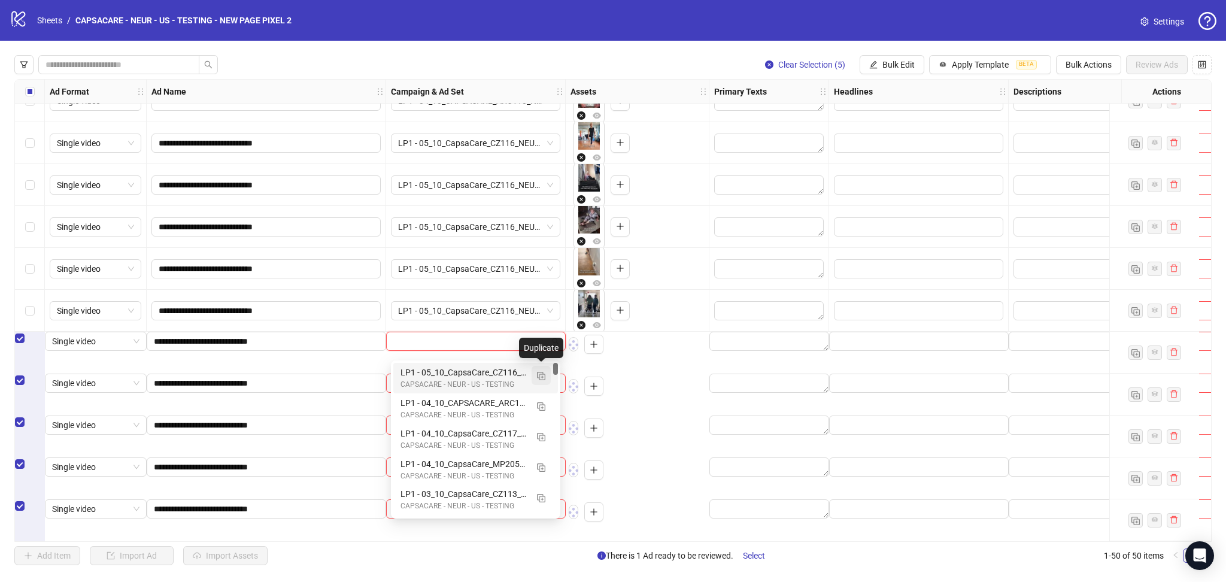
click at [542, 378] on img "button" at bounding box center [541, 376] width 8 height 8
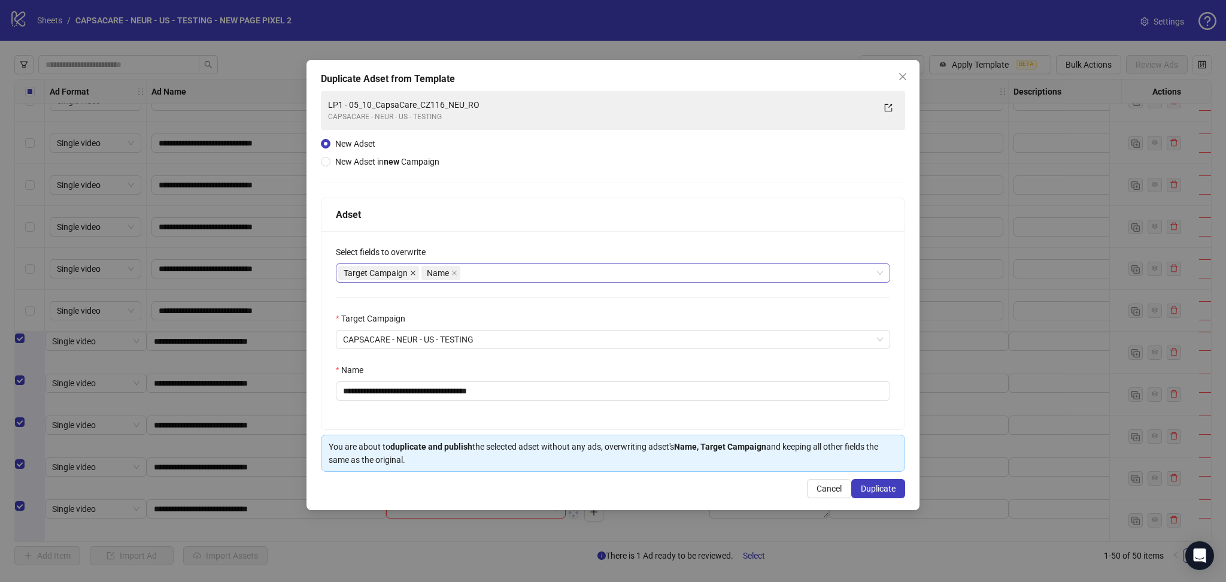
click at [413, 277] on span at bounding box center [413, 272] width 6 height 13
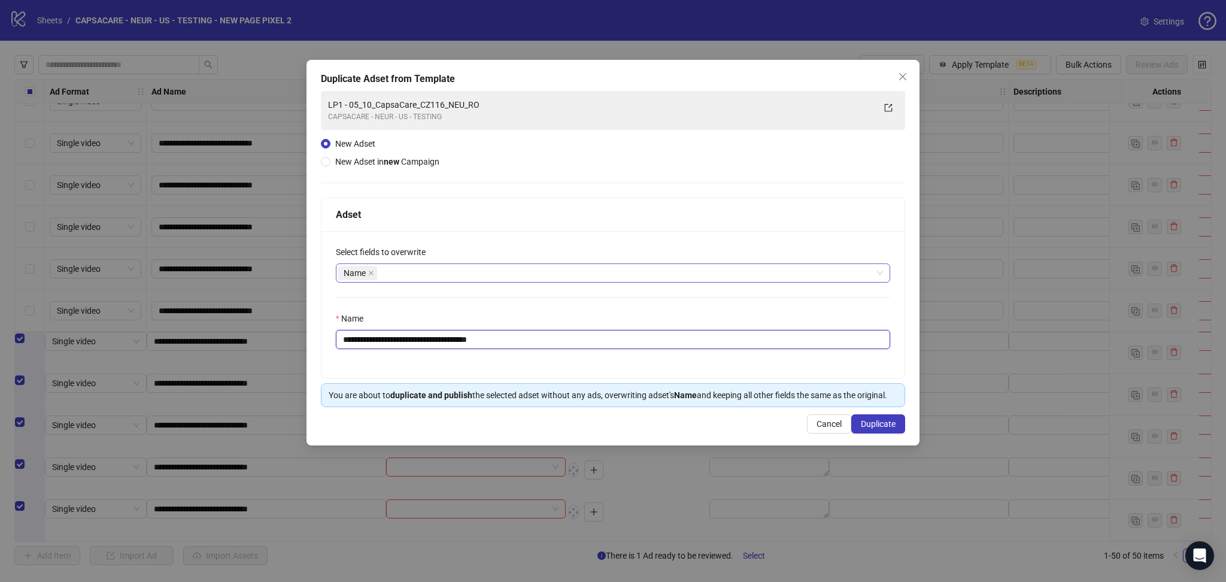
click at [366, 343] on input "**********" at bounding box center [613, 339] width 555 height 19
drag, startPoint x: 364, startPoint y: 340, endPoint x: 582, endPoint y: 353, distance: 218.4
click at [582, 353] on div "**********" at bounding box center [613, 304] width 583 height 147
paste input "text"
type input "**********"
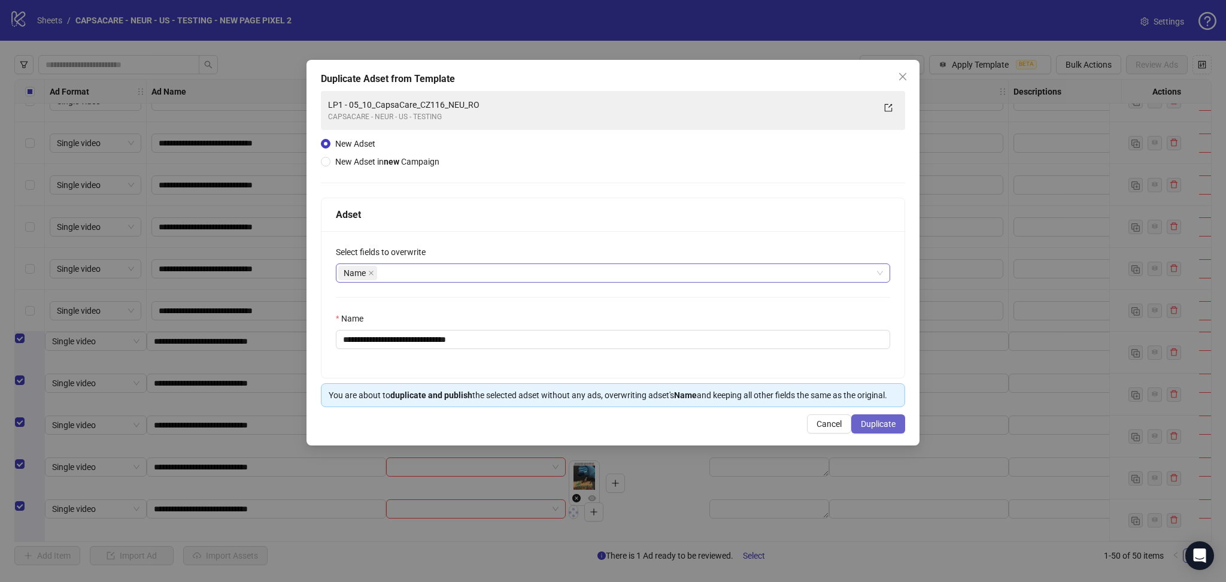
click at [873, 426] on span "Duplicate" at bounding box center [878, 424] width 35 height 10
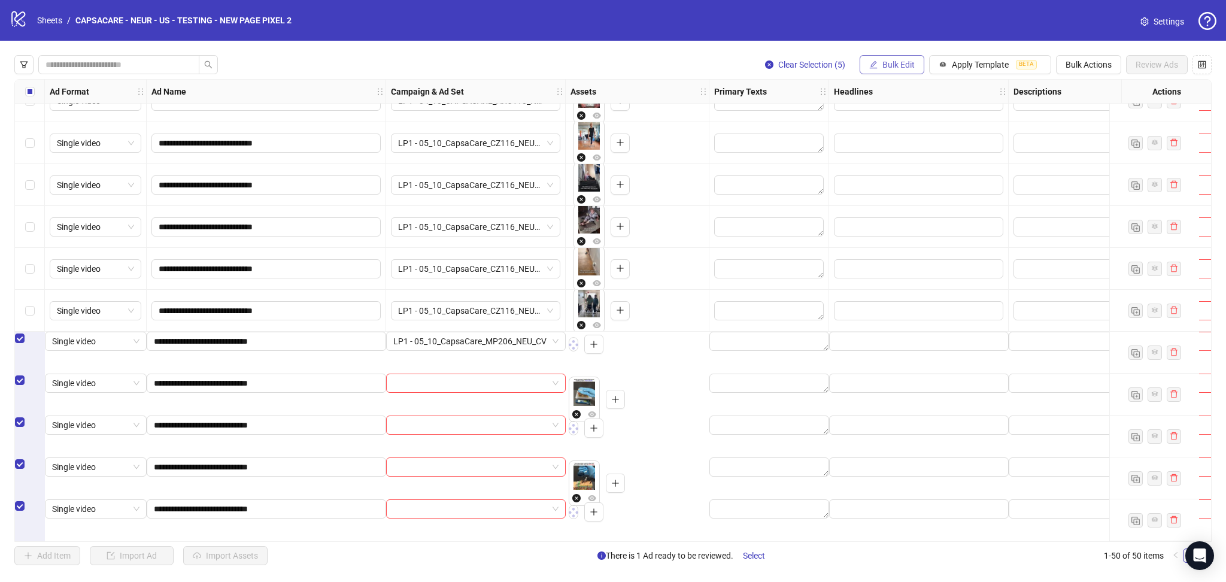
click at [895, 63] on span "Bulk Edit" at bounding box center [899, 65] width 32 height 10
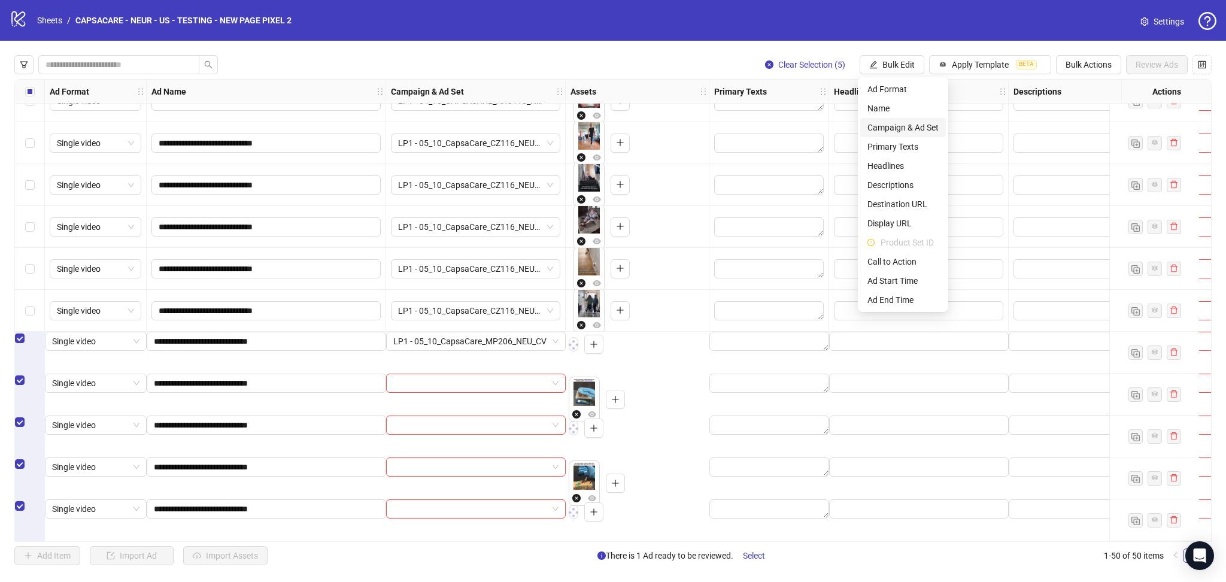
click at [913, 125] on span "Campaign & Ad Set" at bounding box center [903, 127] width 71 height 13
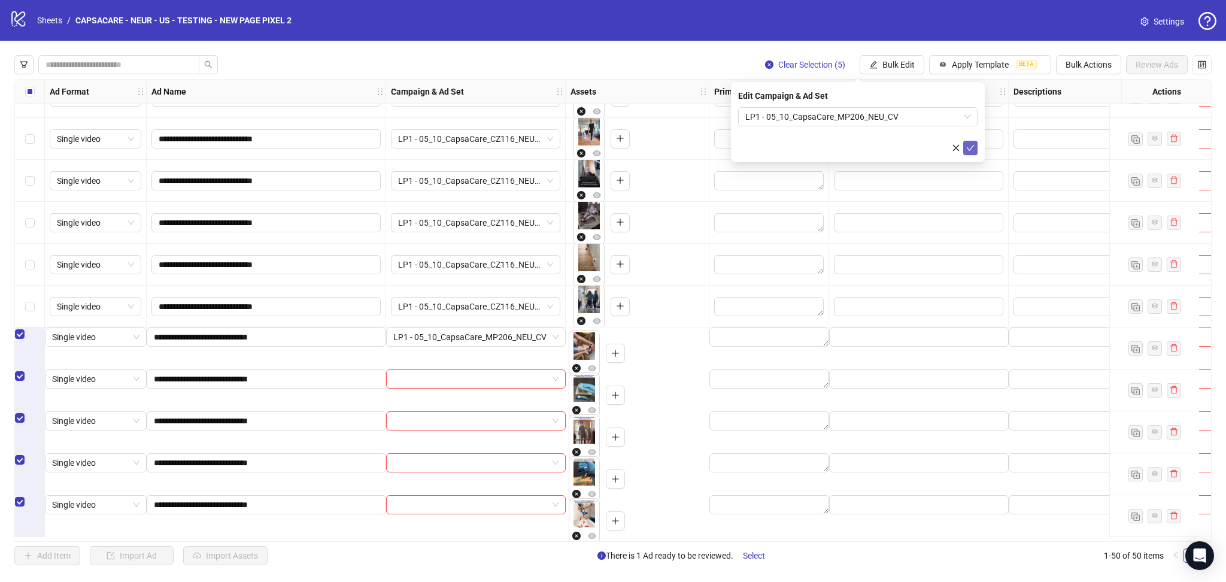
click at [974, 145] on icon "check" at bounding box center [971, 148] width 8 height 8
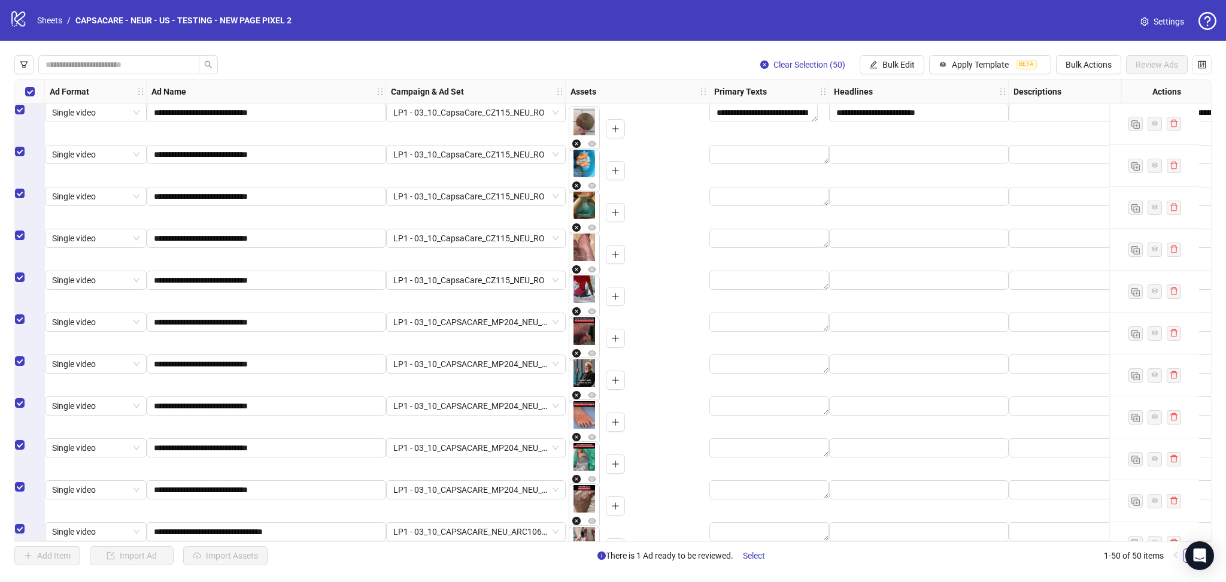
scroll to position [0, 0]
click at [905, 62] on span "Bulk Edit" at bounding box center [899, 65] width 32 height 10
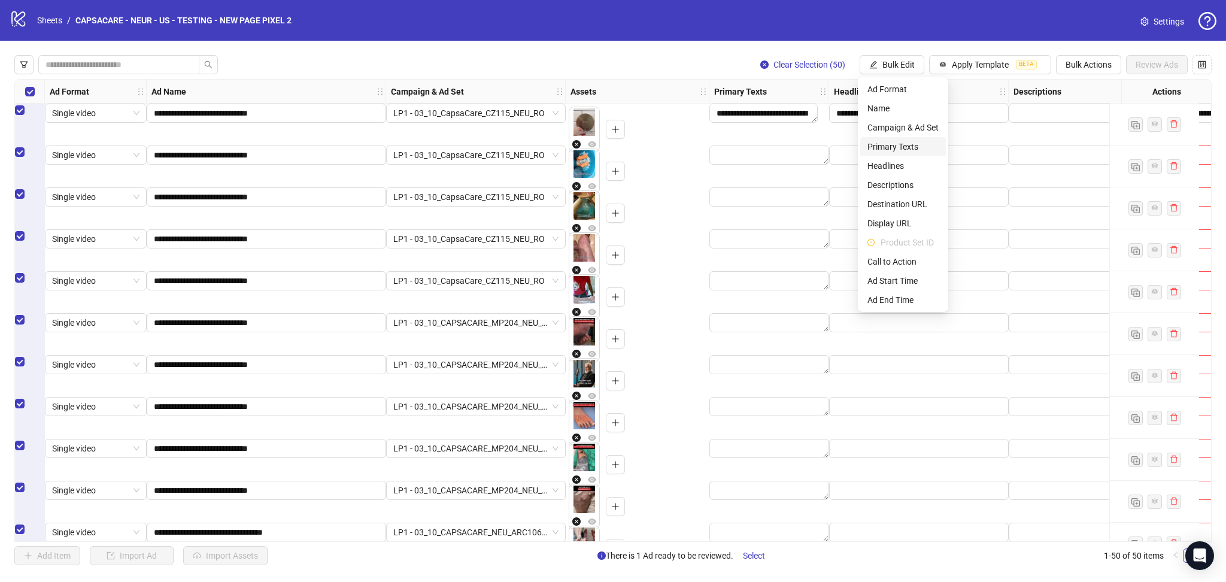
click at [892, 142] on span "Primary Texts" at bounding box center [903, 146] width 71 height 13
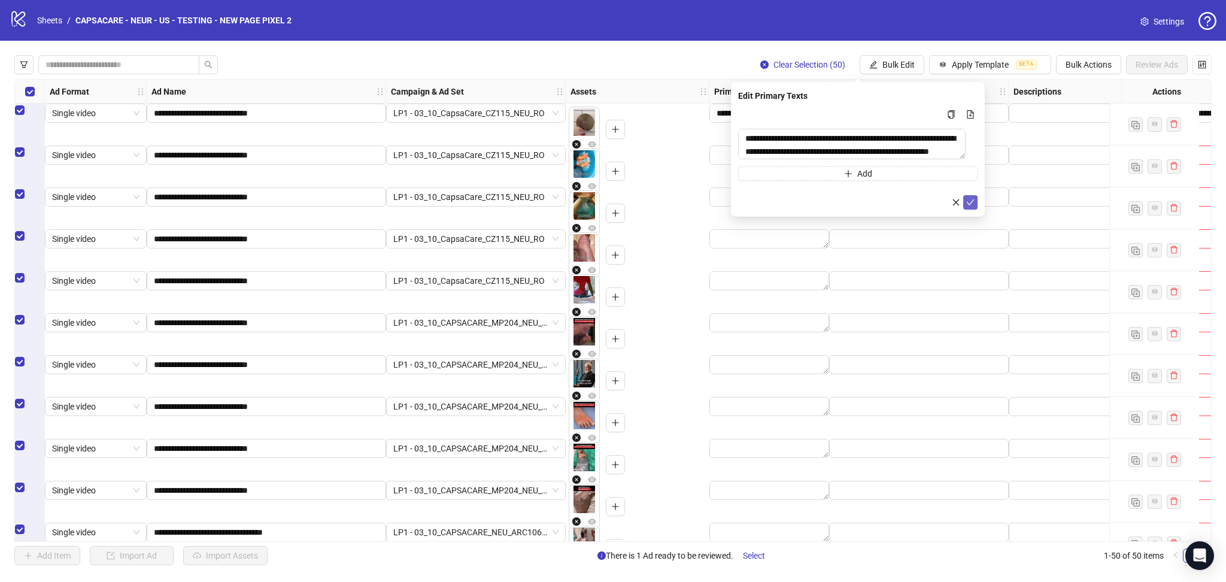
click at [973, 207] on icon "check" at bounding box center [971, 202] width 8 height 8
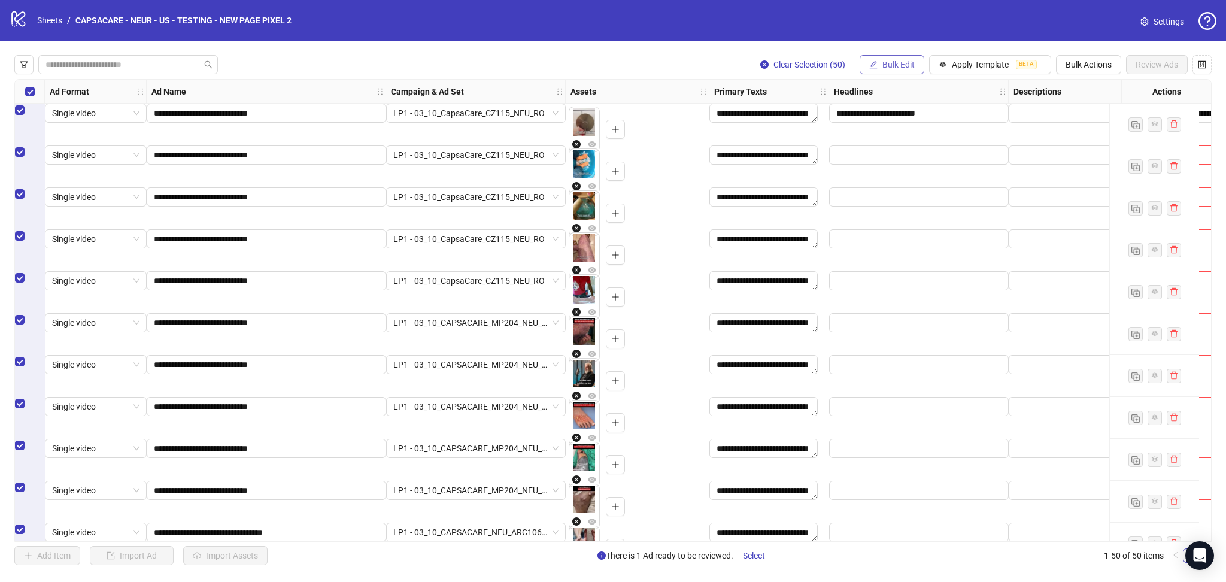
click at [888, 68] on span "Bulk Edit" at bounding box center [899, 65] width 32 height 10
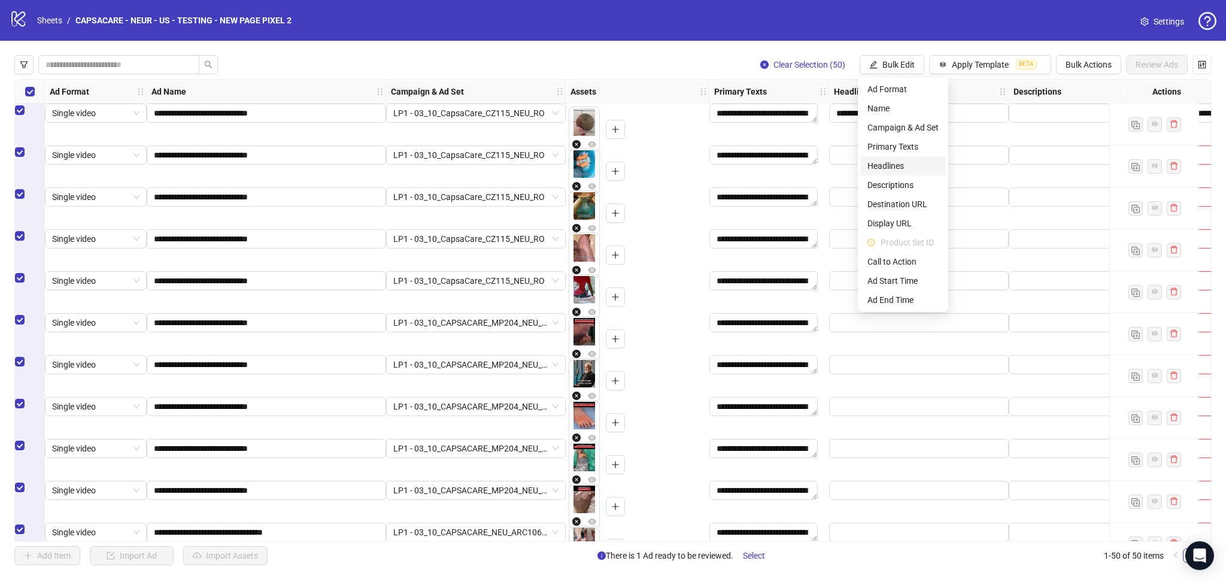
click at [897, 163] on span "Headlines" at bounding box center [903, 165] width 71 height 13
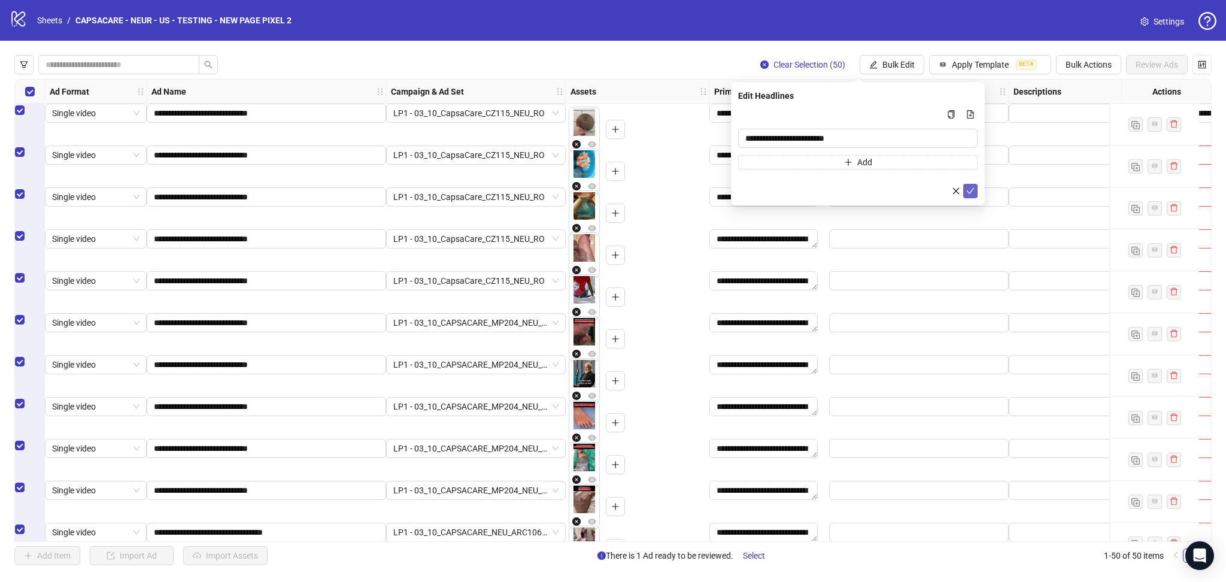
click at [971, 190] on icon "check" at bounding box center [971, 191] width 8 height 8
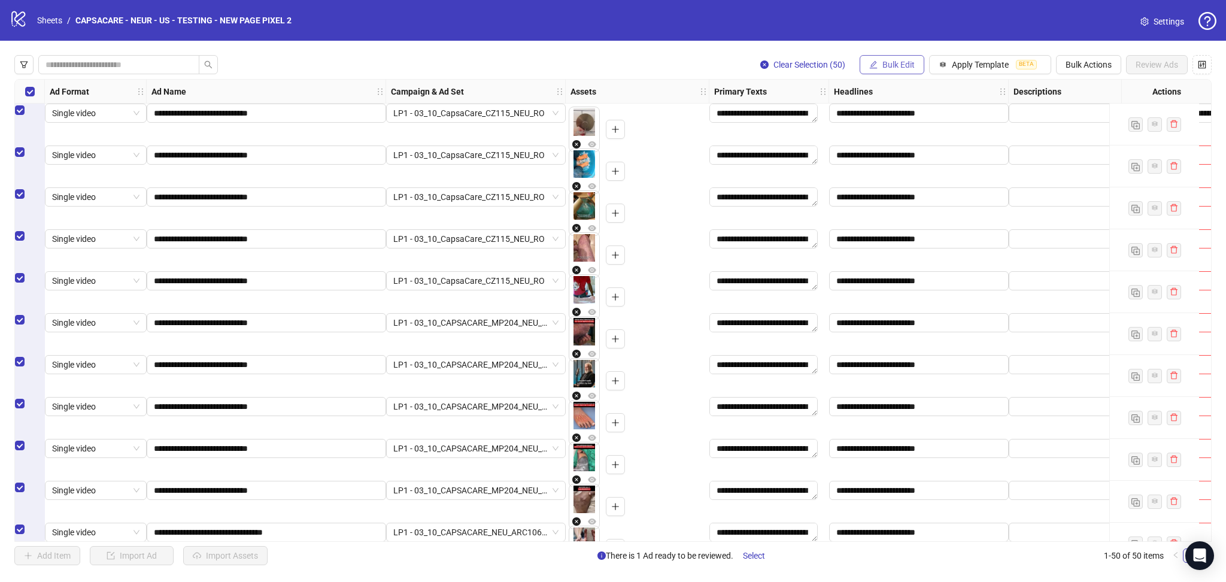
click at [886, 67] on span "Bulk Edit" at bounding box center [899, 65] width 32 height 10
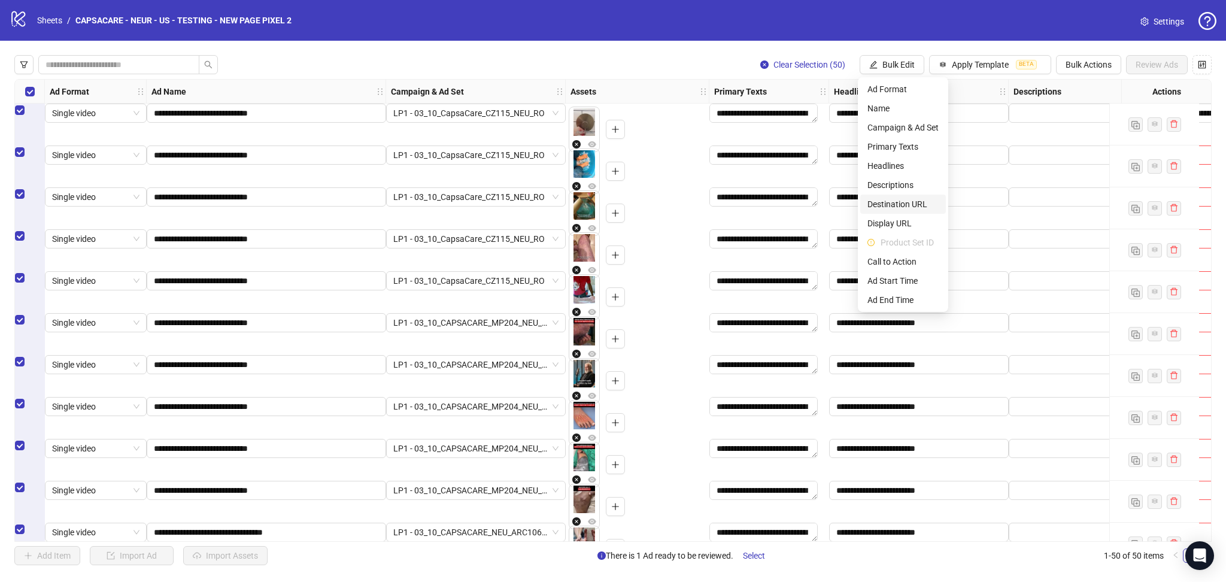
click at [904, 202] on span "Destination URL" at bounding box center [903, 204] width 71 height 13
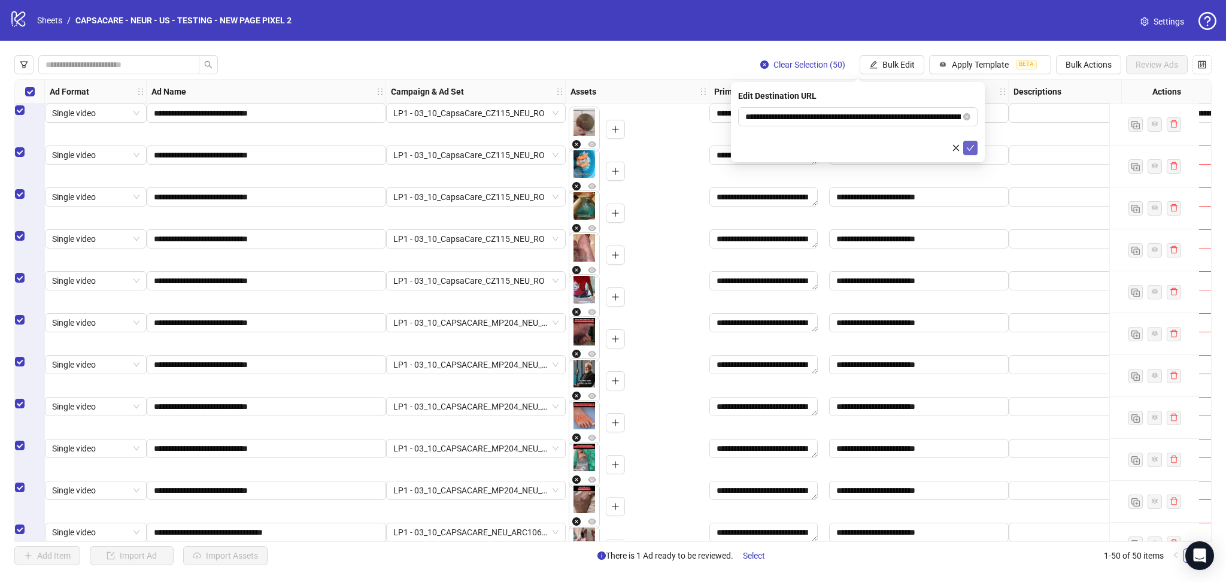
click at [974, 151] on icon "check" at bounding box center [971, 148] width 8 height 8
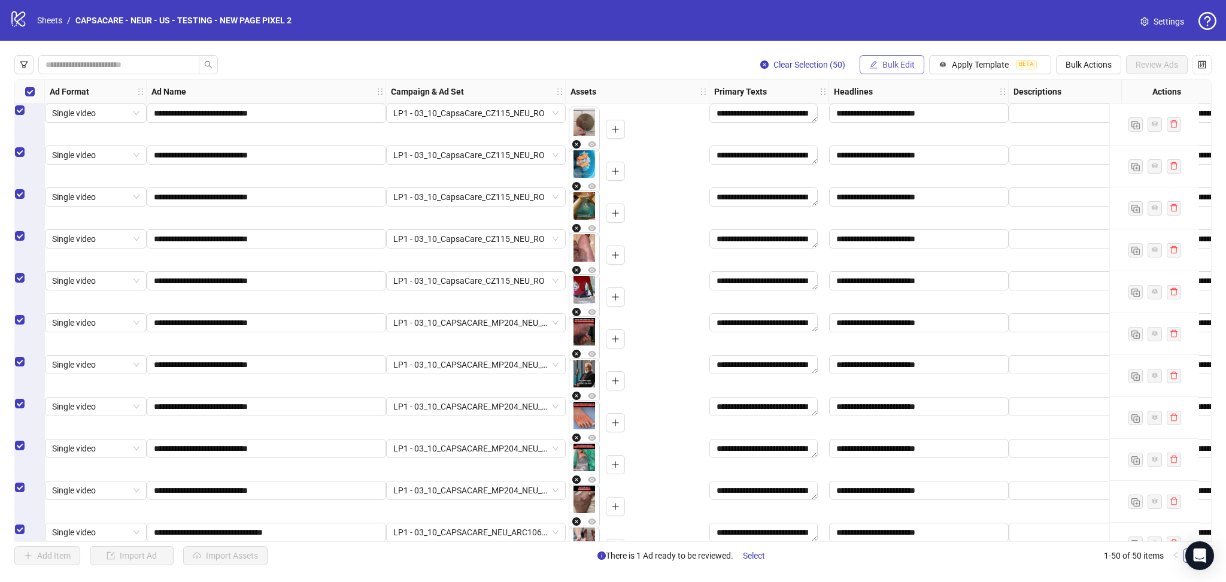
click at [887, 69] on span "Bulk Edit" at bounding box center [899, 65] width 32 height 10
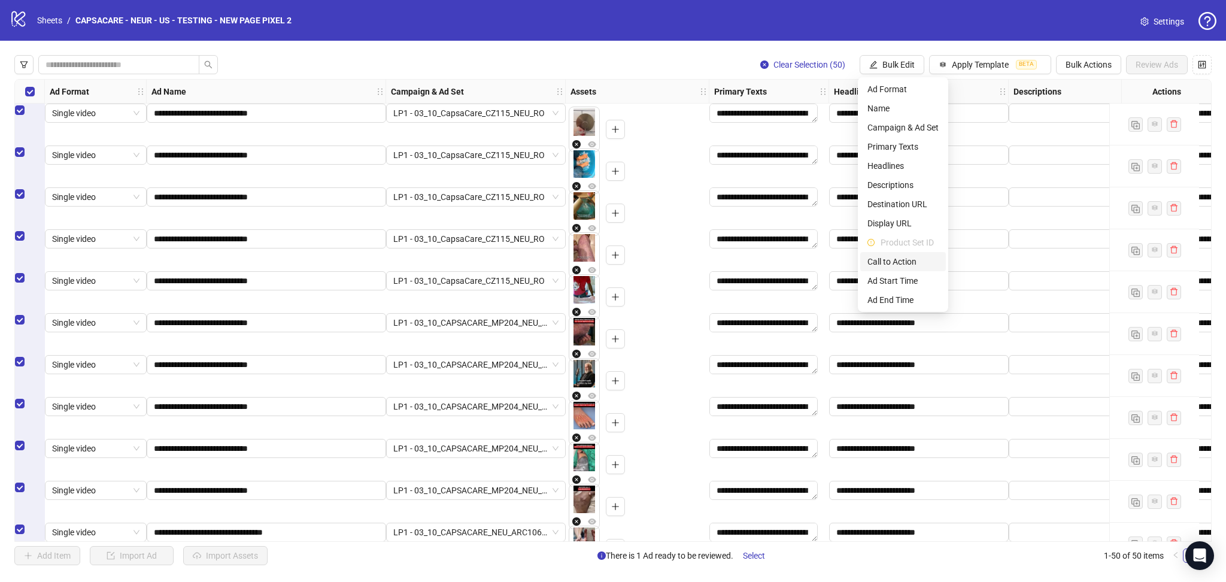
click at [898, 261] on span "Call to Action" at bounding box center [903, 261] width 71 height 13
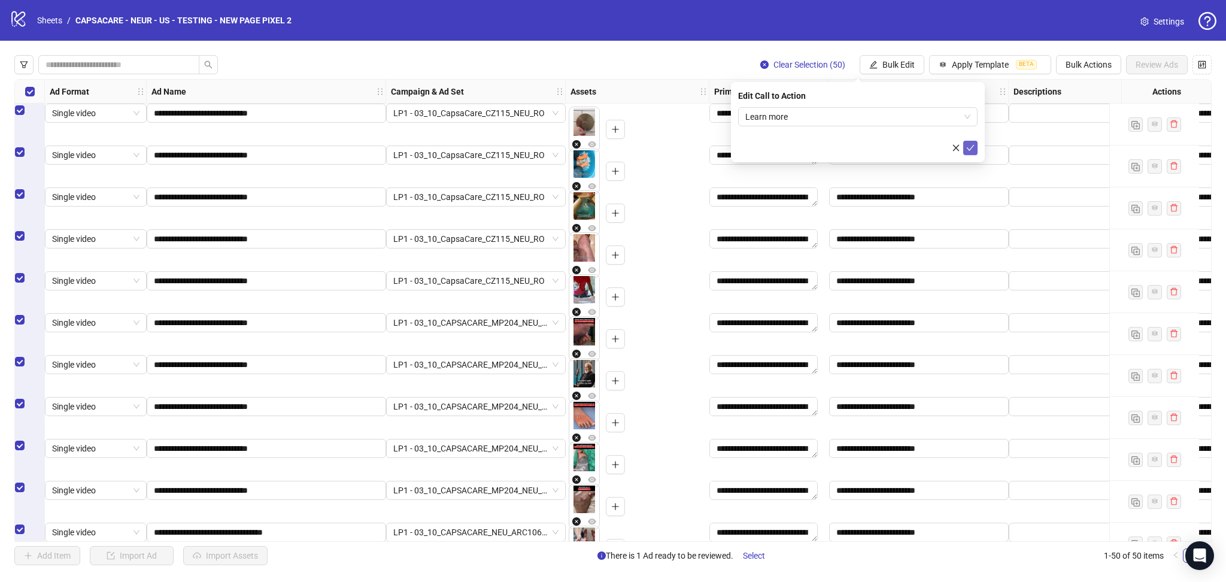
click at [967, 146] on icon "check" at bounding box center [971, 148] width 8 height 8
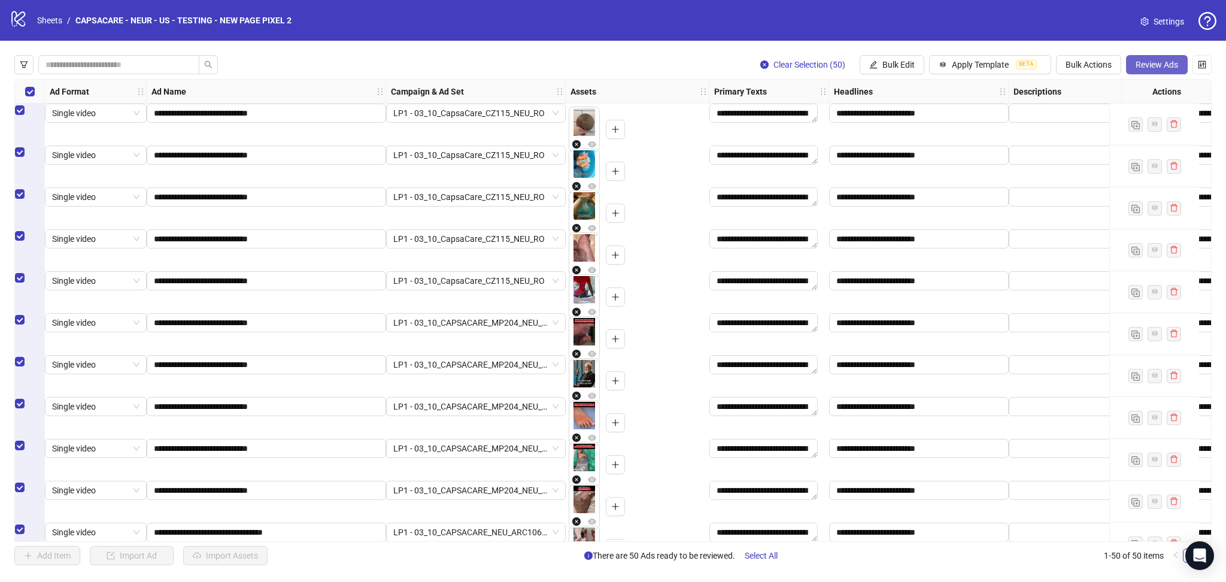
click at [1145, 67] on span "Review Ads" at bounding box center [1157, 65] width 43 height 10
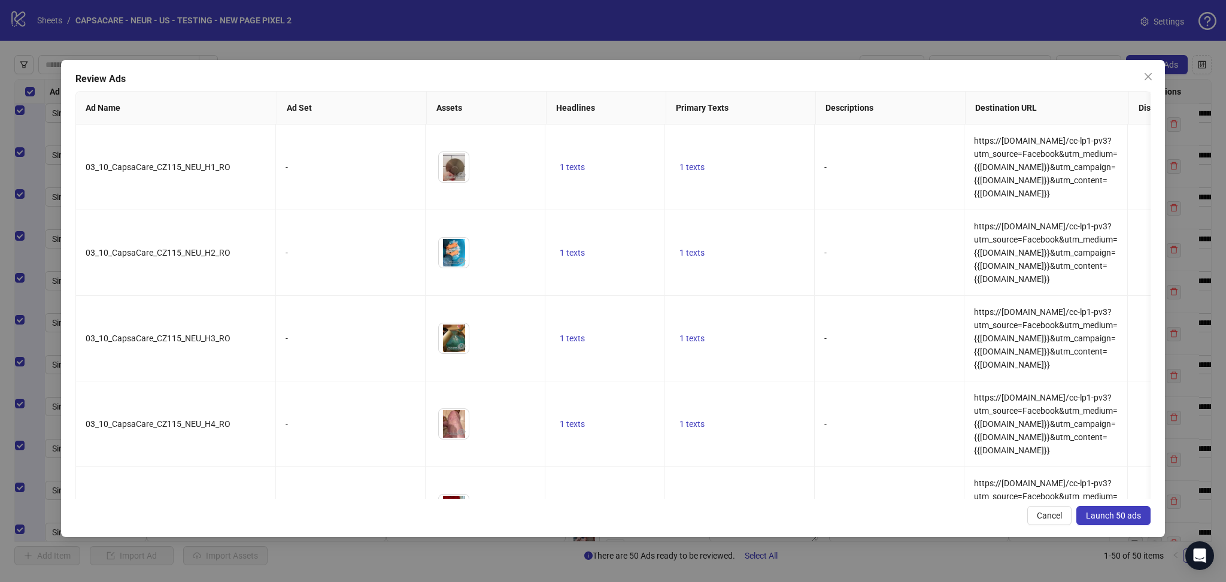
click at [1110, 518] on span "Launch 50 ads" at bounding box center [1113, 516] width 55 height 10
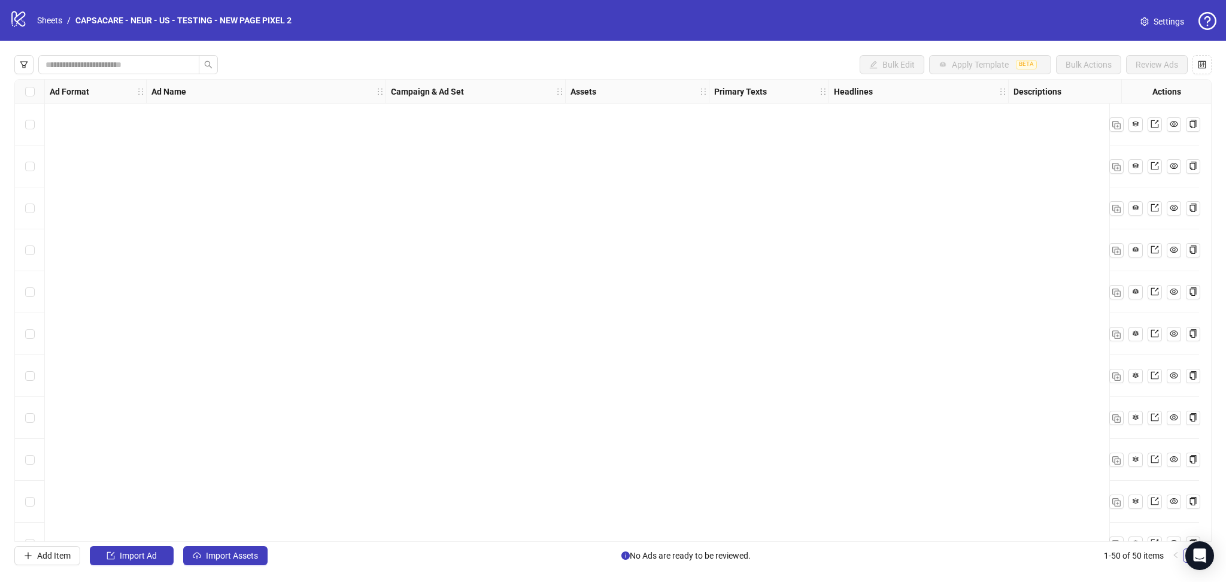
scroll to position [1662, 0]
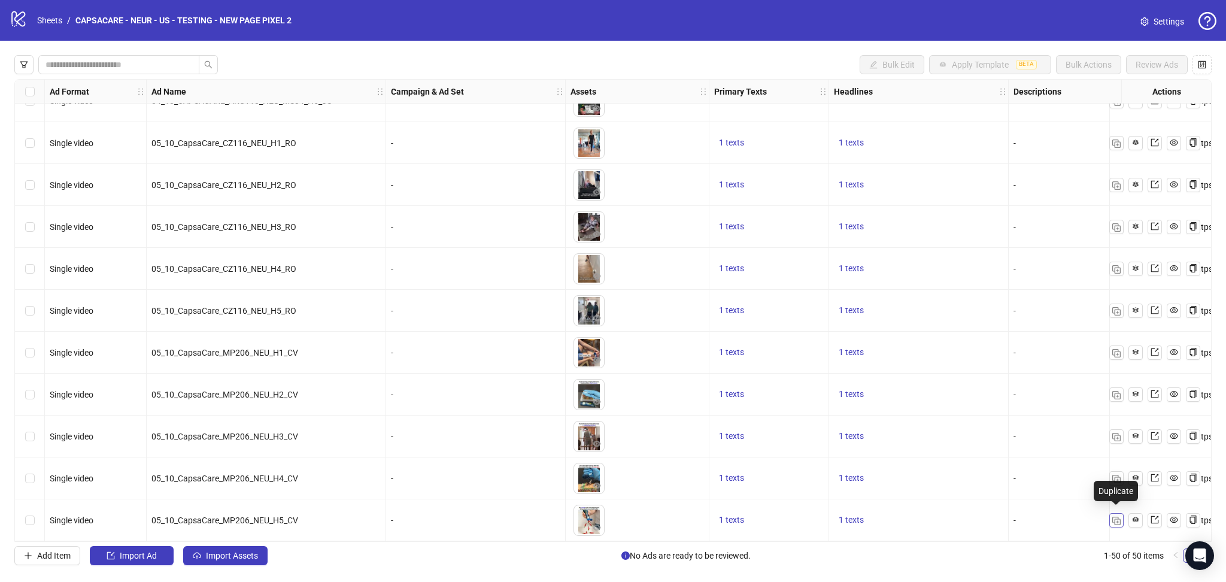
click at [1118, 519] on img "button" at bounding box center [1117, 521] width 8 height 8
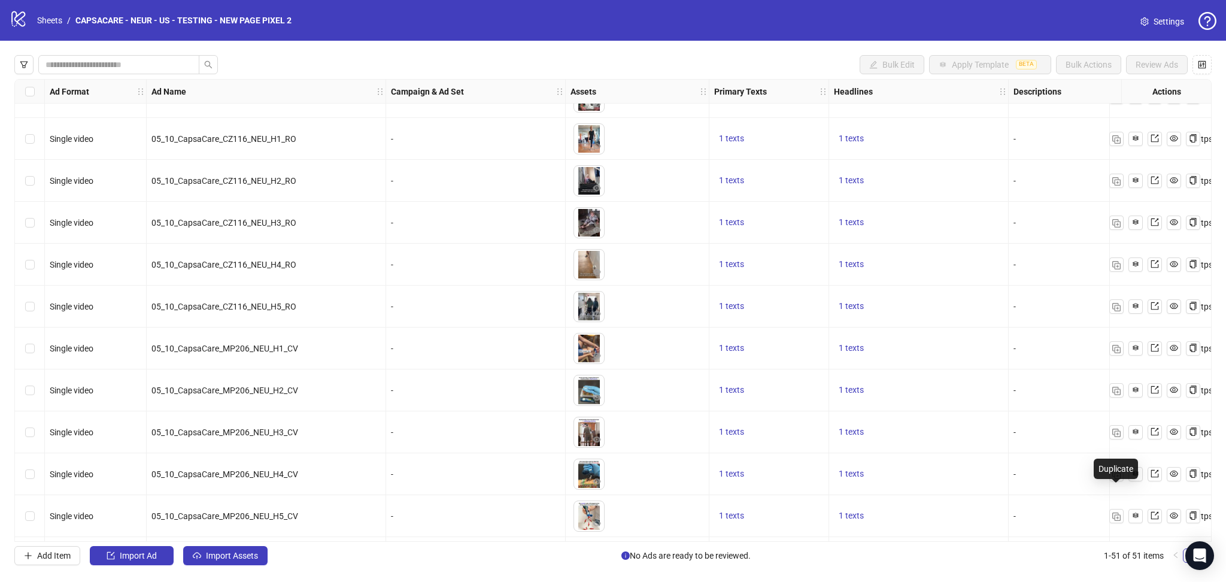
scroll to position [1704, 0]
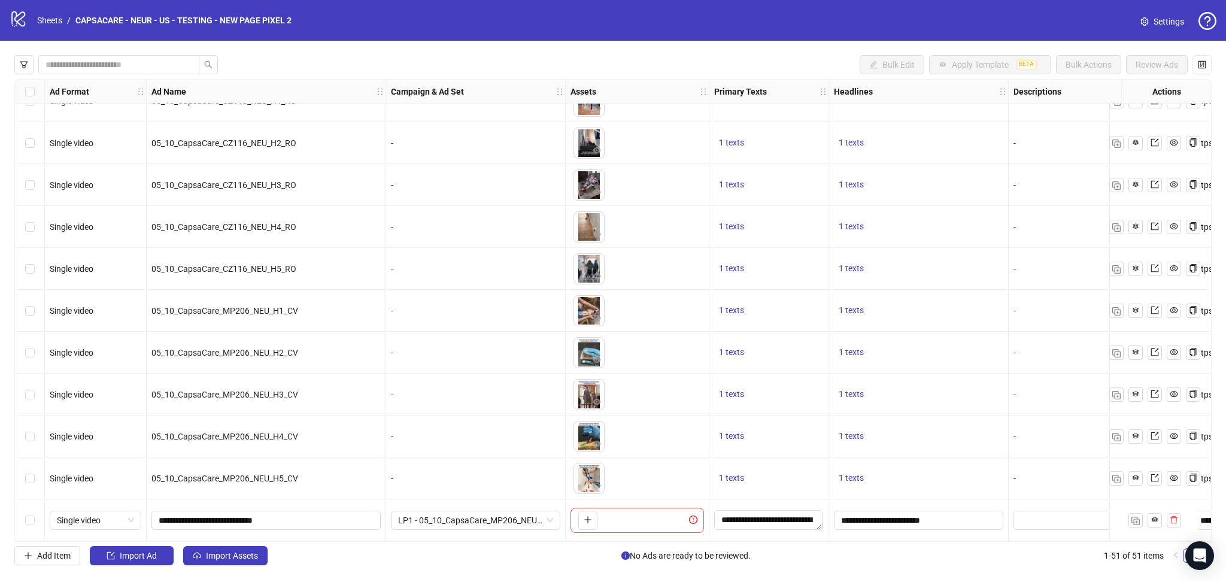
click at [222, 546] on div "Bulk Edit Apply Template BETA Bulk Actions Review Ads Ad Format Ad Name Campaig…" at bounding box center [613, 310] width 1226 height 539
click at [234, 552] on span "Import Assets" at bounding box center [232, 556] width 52 height 10
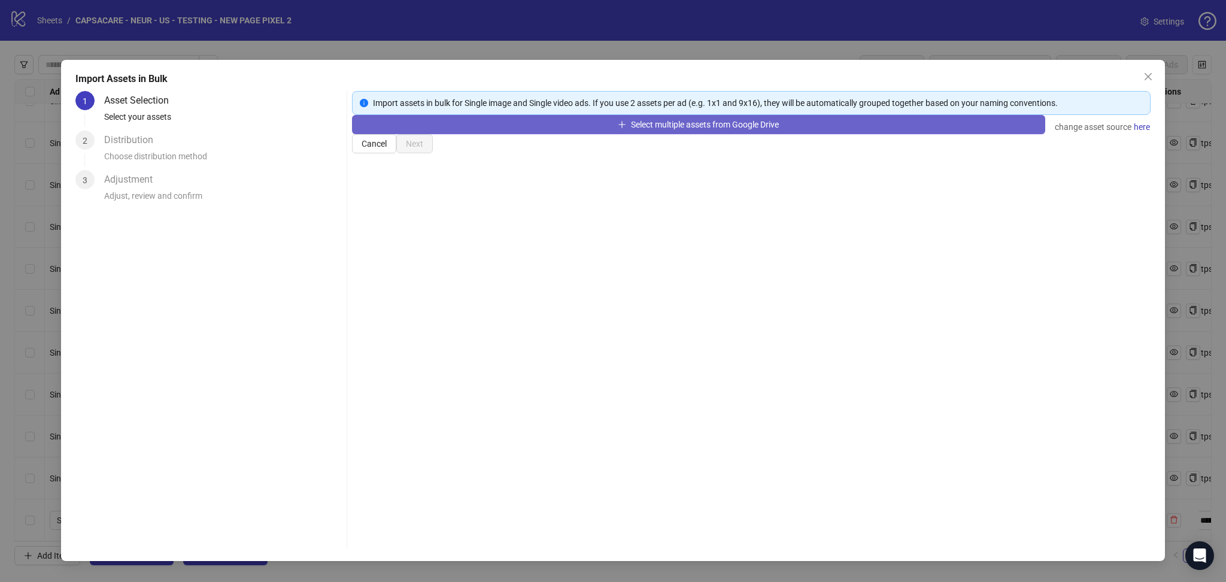
click at [417, 134] on button "Select multiple assets from Google Drive" at bounding box center [698, 124] width 693 height 19
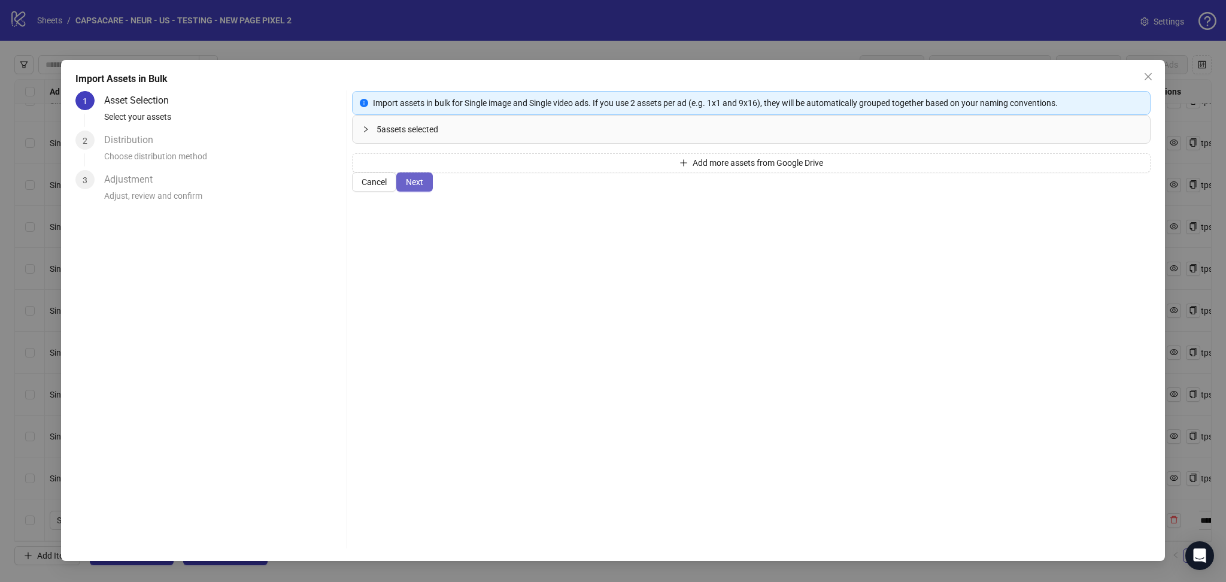
click at [423, 187] on span "Next" at bounding box center [414, 182] width 17 height 10
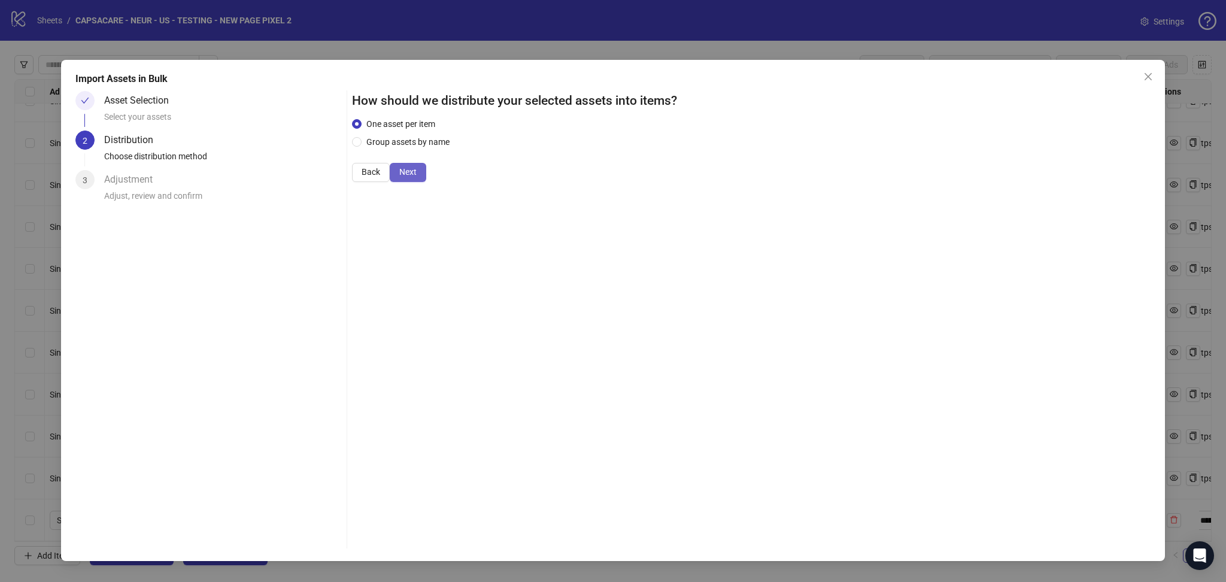
click at [426, 182] on button "Next" at bounding box center [408, 172] width 37 height 19
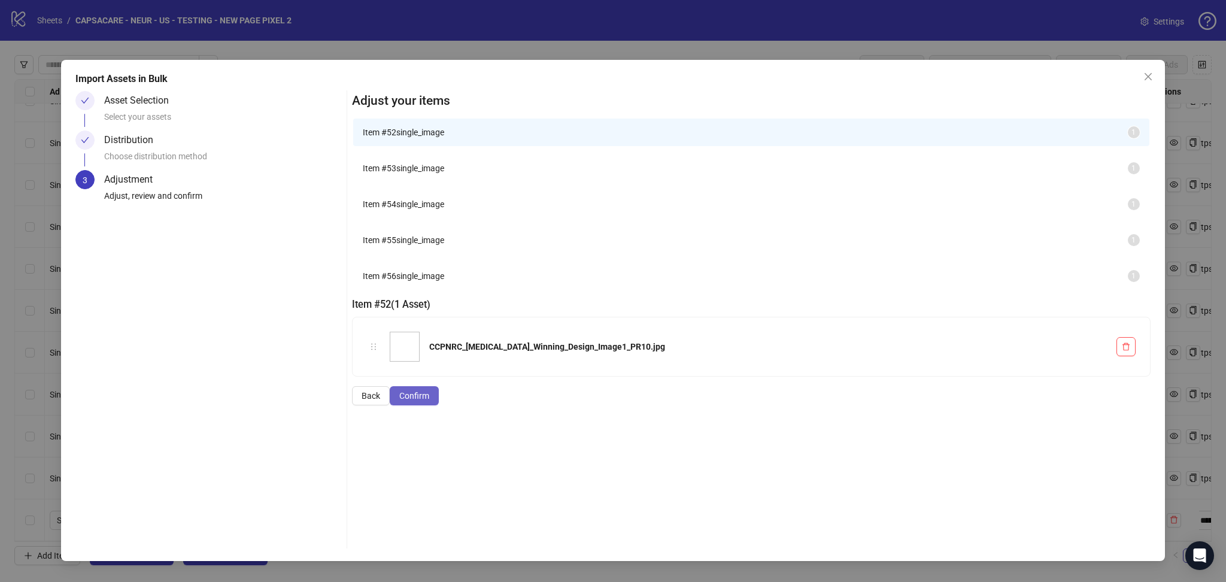
click at [439, 405] on button "Confirm" at bounding box center [414, 395] width 49 height 19
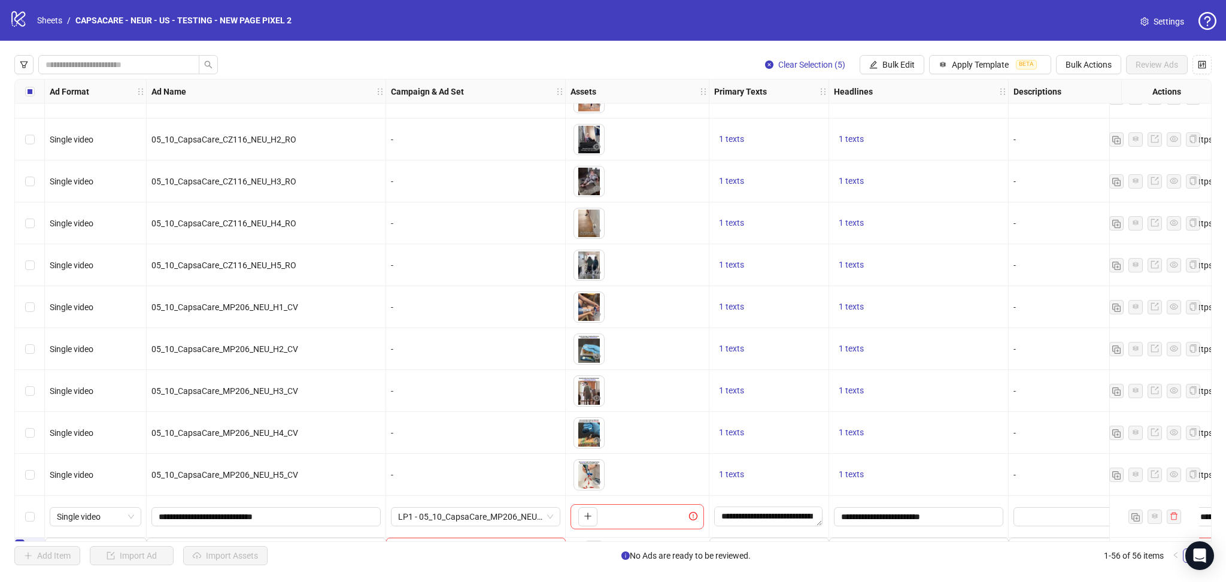
scroll to position [1914, 0]
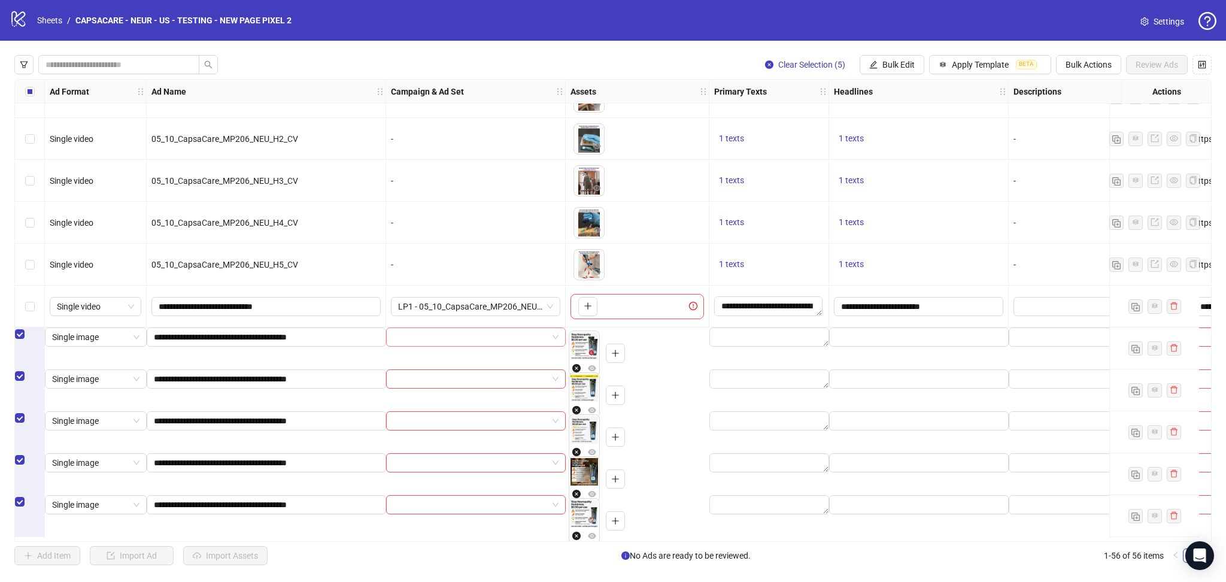
click at [438, 346] on input "search" at bounding box center [470, 337] width 154 height 18
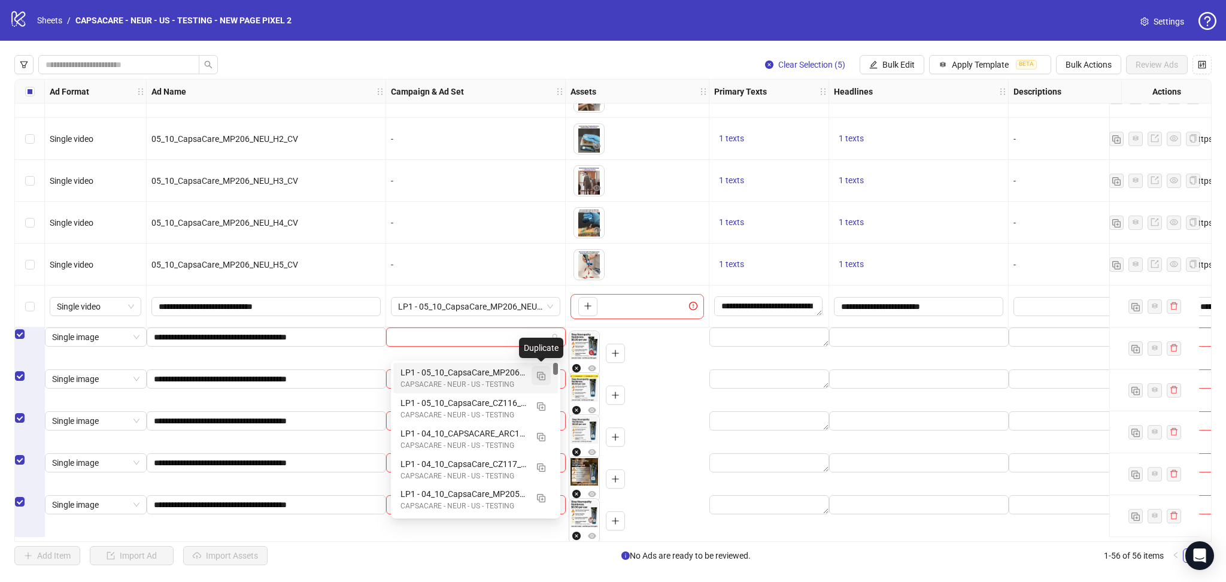
click at [540, 375] on img "button" at bounding box center [541, 376] width 8 height 8
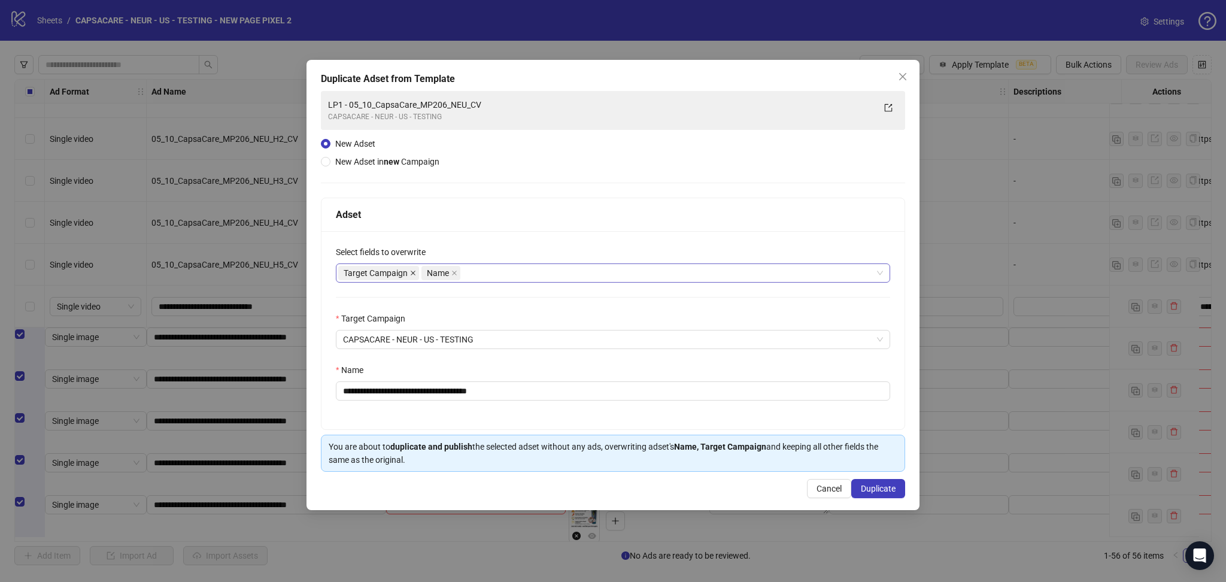
click at [412, 274] on icon "close" at bounding box center [413, 273] width 6 height 6
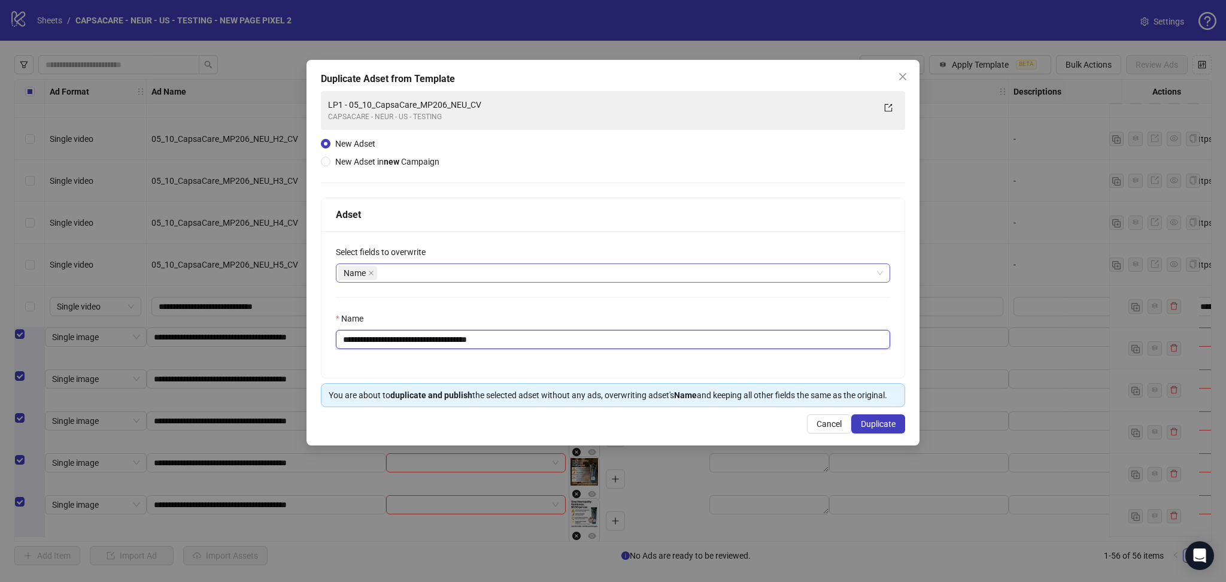
drag, startPoint x: 364, startPoint y: 343, endPoint x: 622, endPoint y: 341, distance: 257.5
click at [622, 341] on input "**********" at bounding box center [613, 339] width 555 height 19
paste input "********"
type input "**********"
click at [875, 417] on button "Duplicate" at bounding box center [879, 423] width 54 height 19
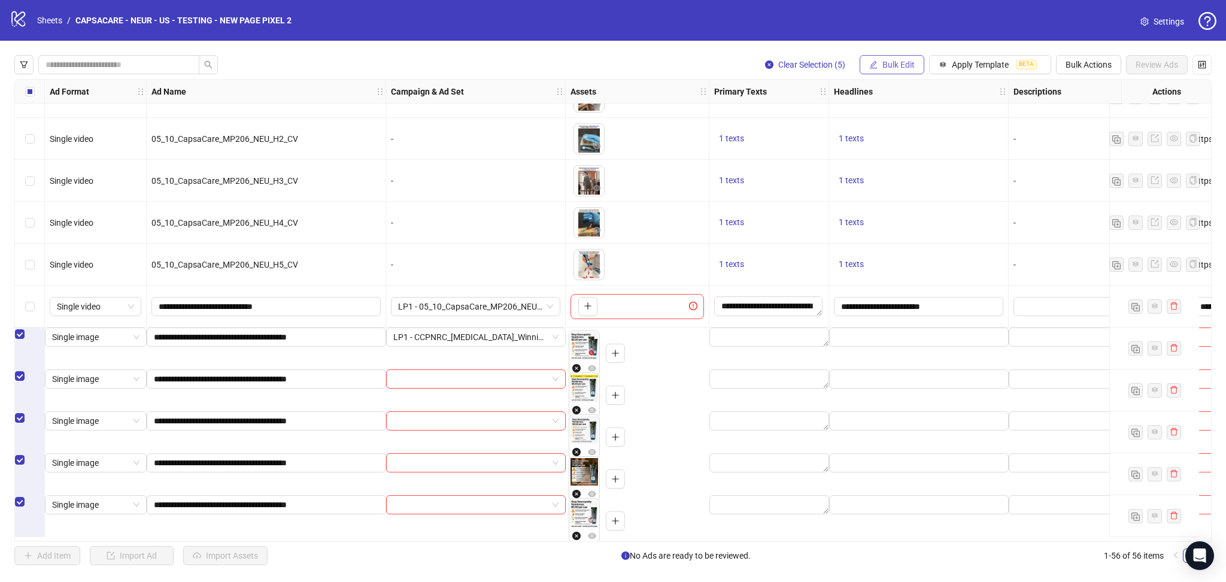
drag, startPoint x: 901, startPoint y: 59, endPoint x: 899, endPoint y: 66, distance: 6.7
click at [899, 59] on button "Bulk Edit" at bounding box center [892, 64] width 65 height 19
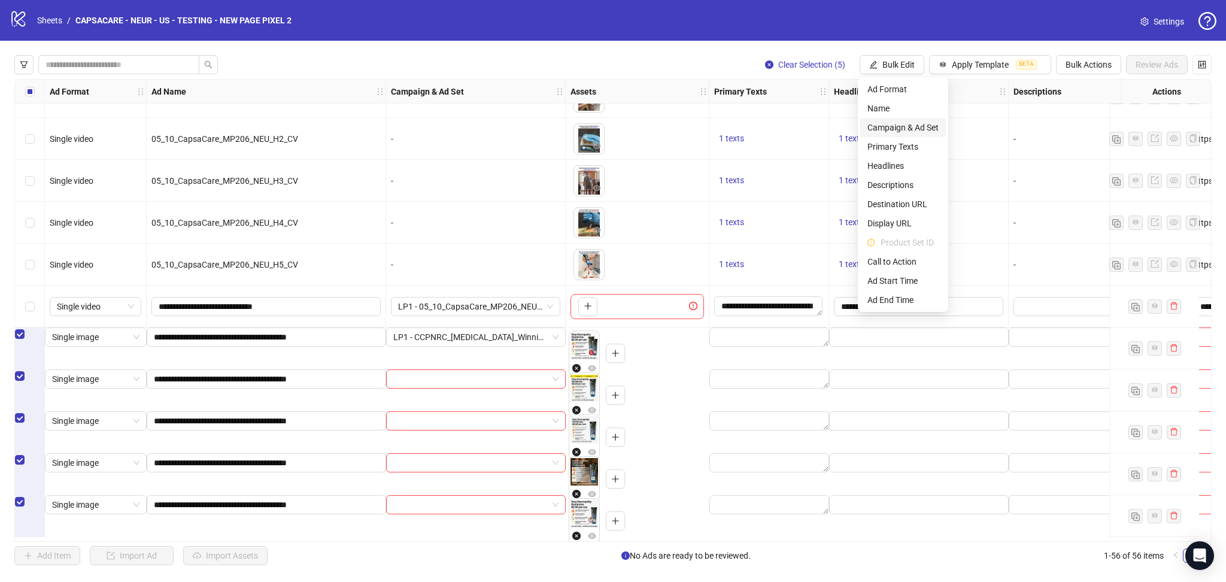
click at [896, 124] on span "Campaign & Ad Set" at bounding box center [903, 127] width 71 height 13
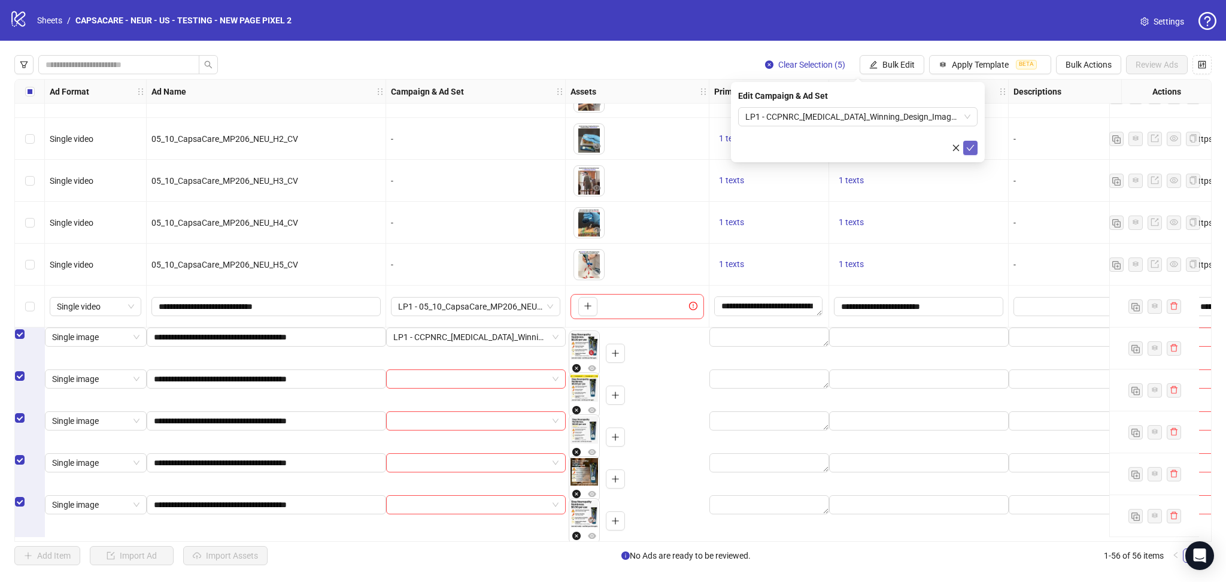
click at [968, 146] on icon "check" at bounding box center [971, 148] width 8 height 8
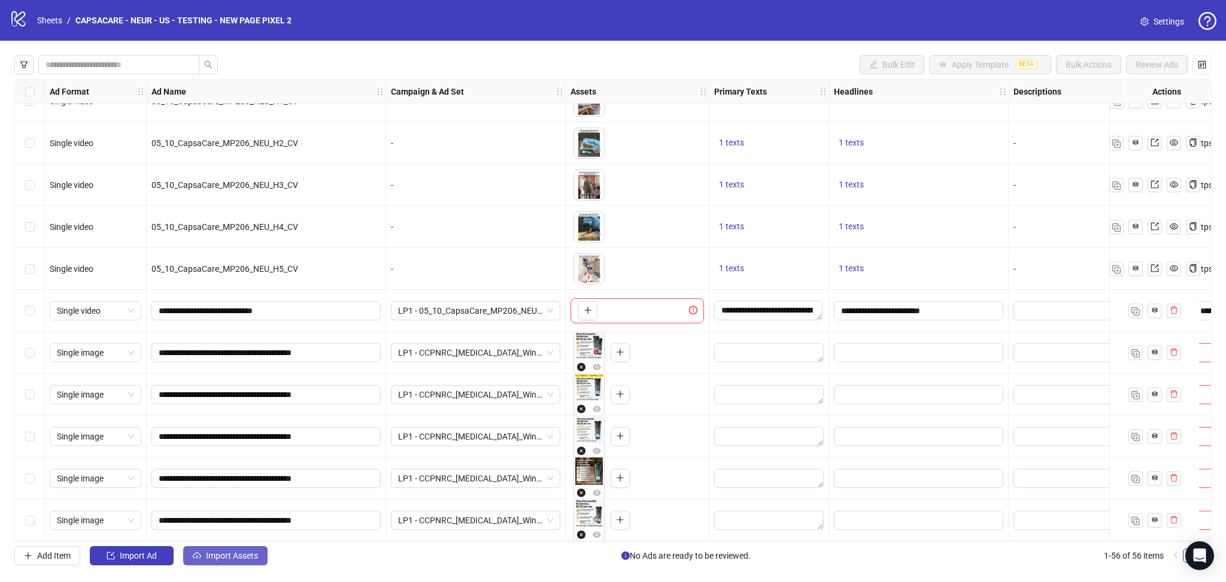
click at [234, 565] on button "Import Assets" at bounding box center [225, 555] width 84 height 19
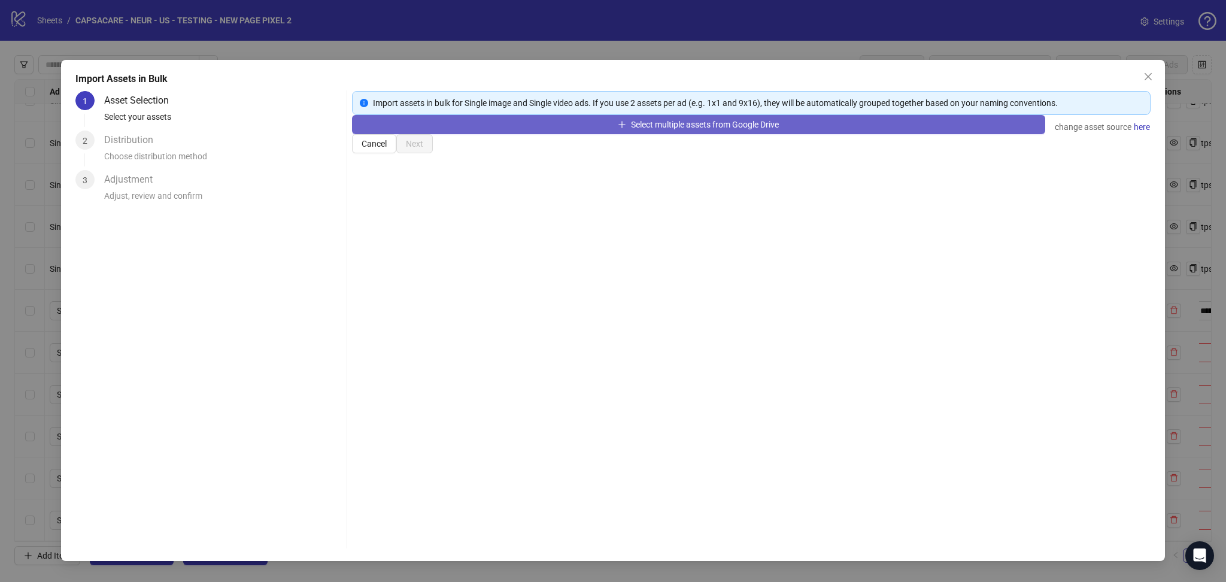
click at [490, 134] on button "Select multiple assets from Google Drive" at bounding box center [698, 124] width 693 height 19
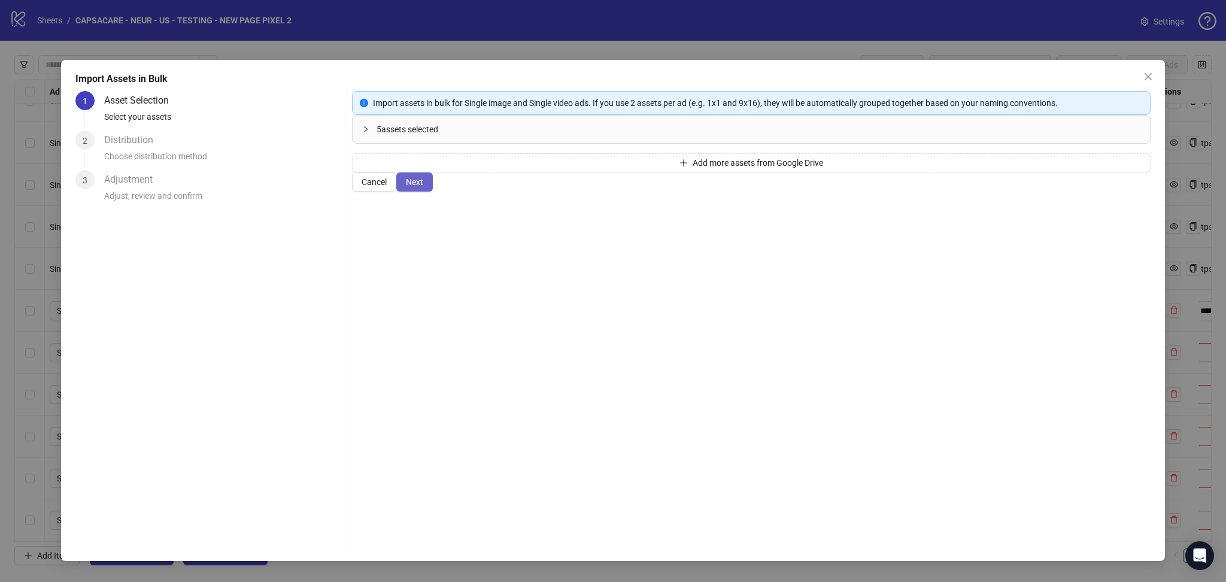
click at [423, 187] on span "Next" at bounding box center [414, 182] width 17 height 10
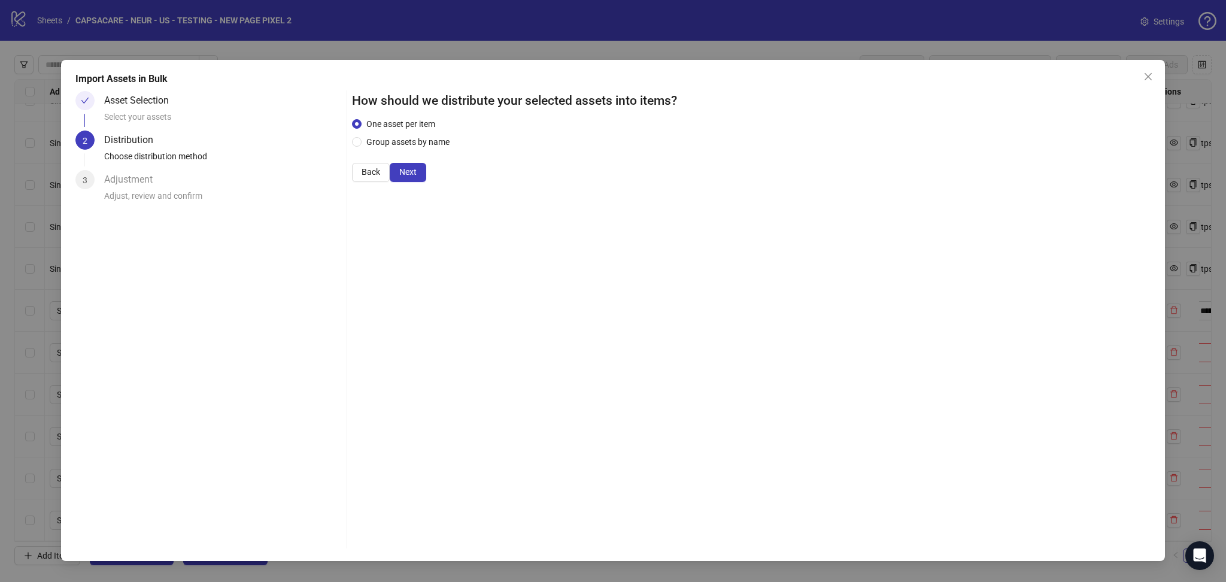
click at [417, 177] on span "Next" at bounding box center [407, 172] width 17 height 10
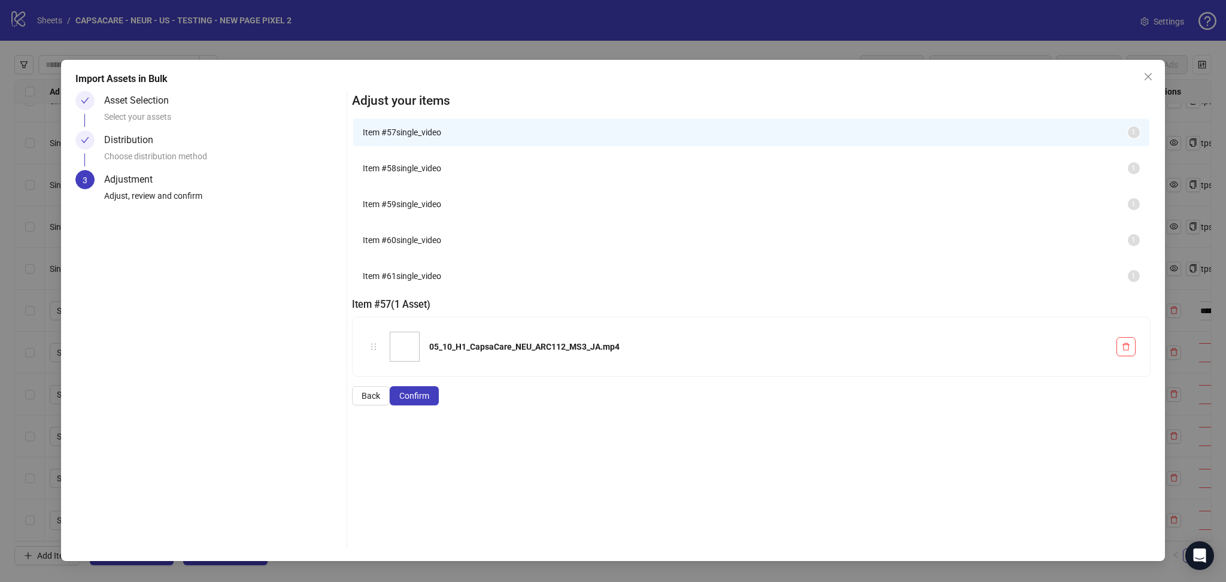
click at [429, 401] on span "Confirm" at bounding box center [414, 396] width 30 height 10
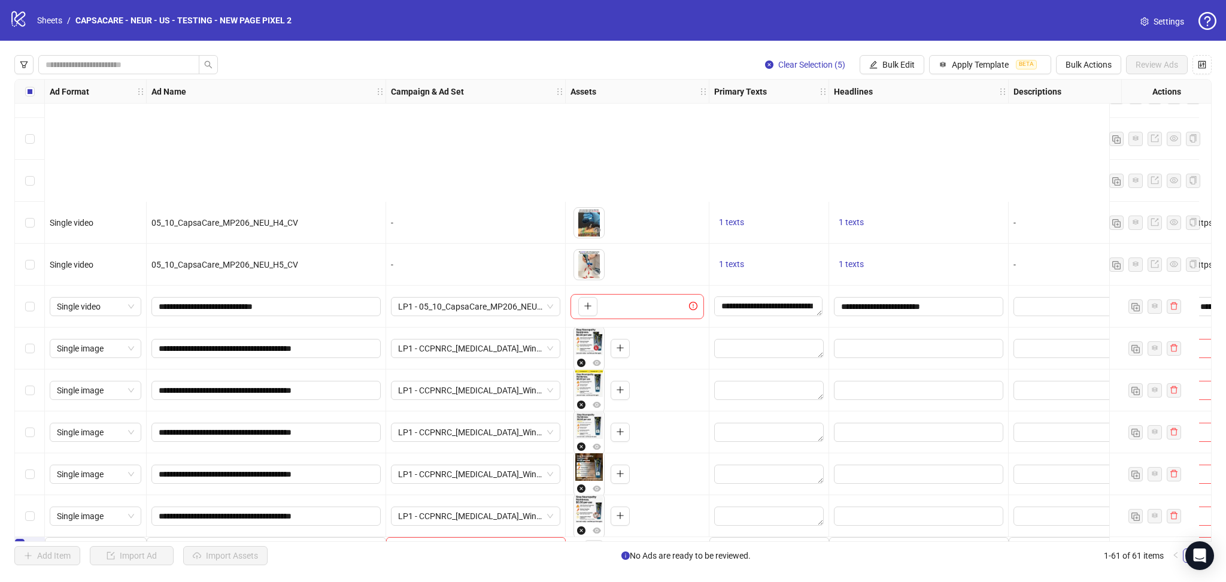
scroll to position [2123, 0]
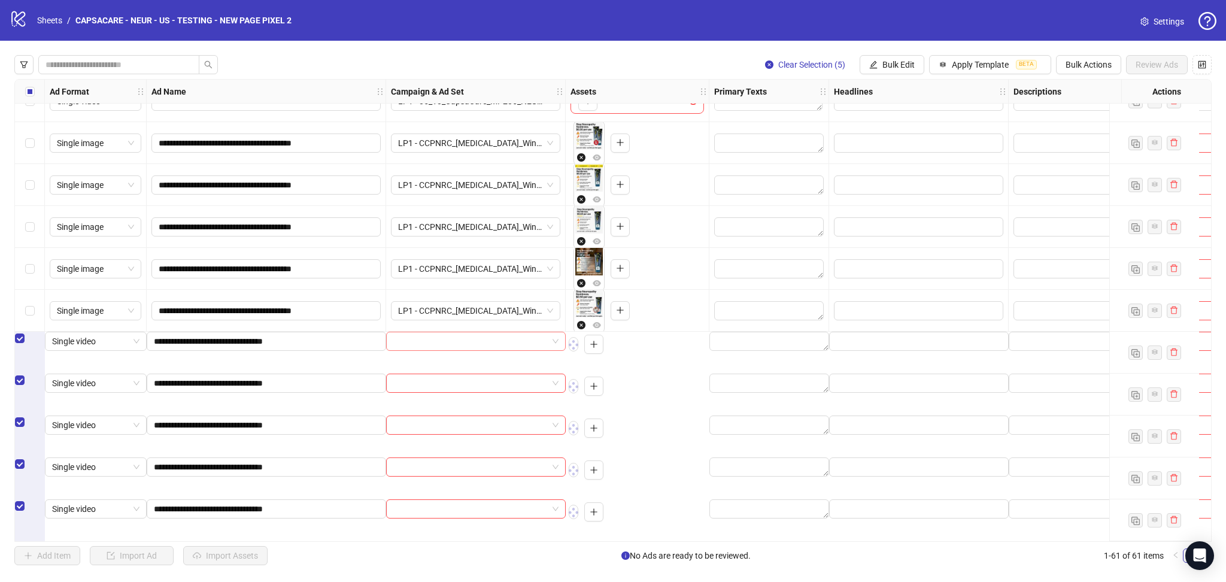
click at [425, 350] on input "search" at bounding box center [470, 341] width 154 height 18
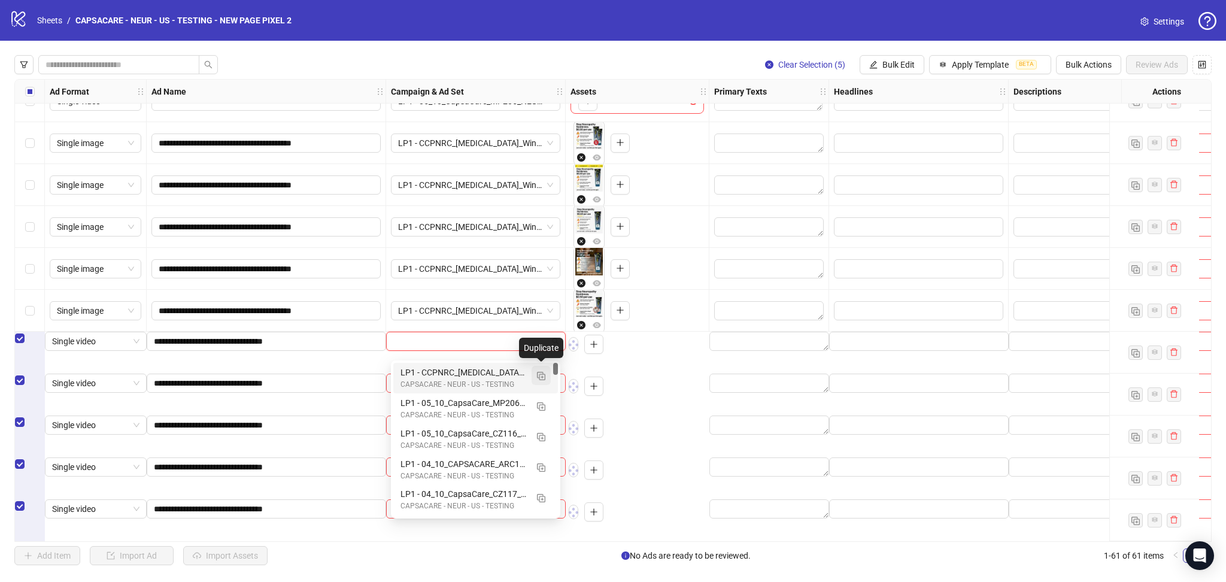
click at [546, 375] on button "button" at bounding box center [541, 375] width 19 height 19
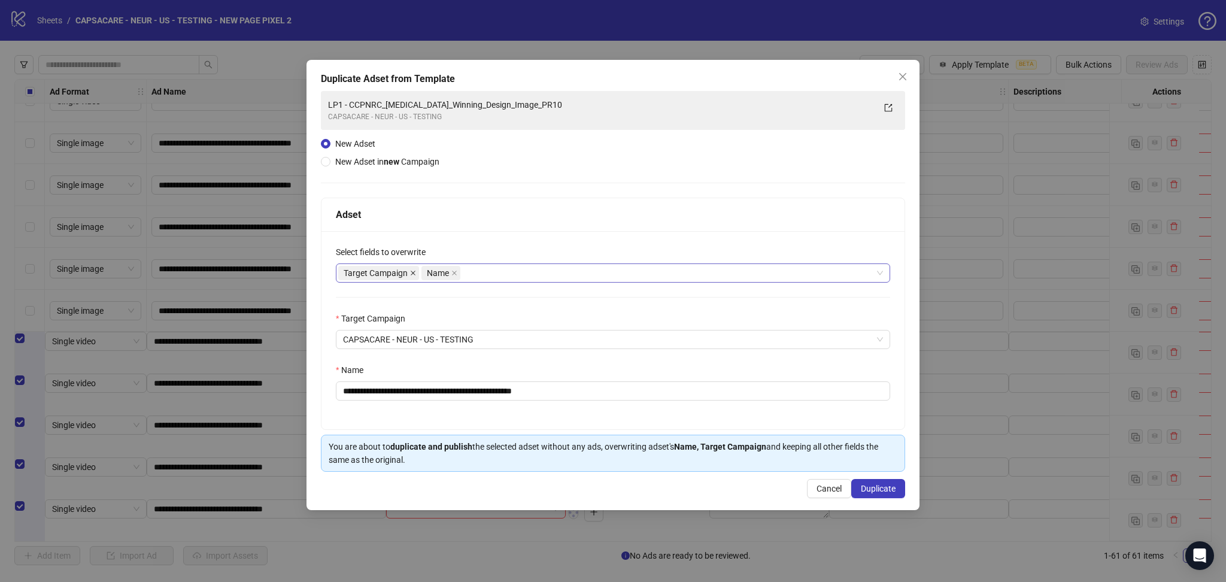
click at [413, 270] on icon "close" at bounding box center [413, 273] width 6 height 6
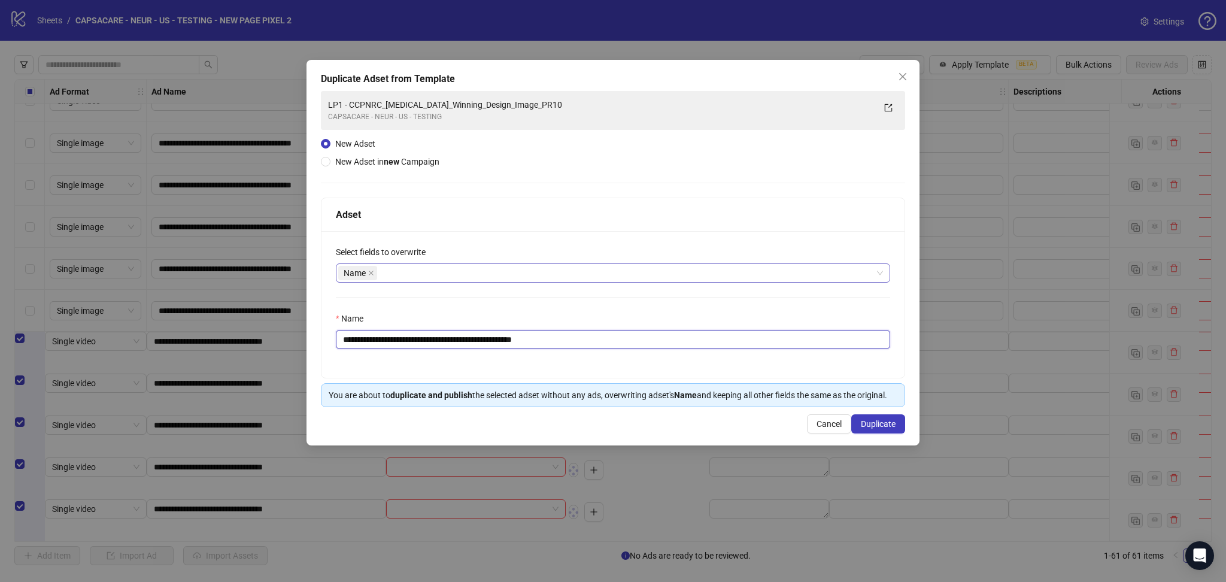
drag, startPoint x: 364, startPoint y: 344, endPoint x: 637, endPoint y: 346, distance: 272.5
click at [637, 346] on input "**********" at bounding box center [613, 339] width 555 height 19
paste input "text"
type input "**********"
click at [880, 423] on span "Duplicate" at bounding box center [878, 424] width 35 height 10
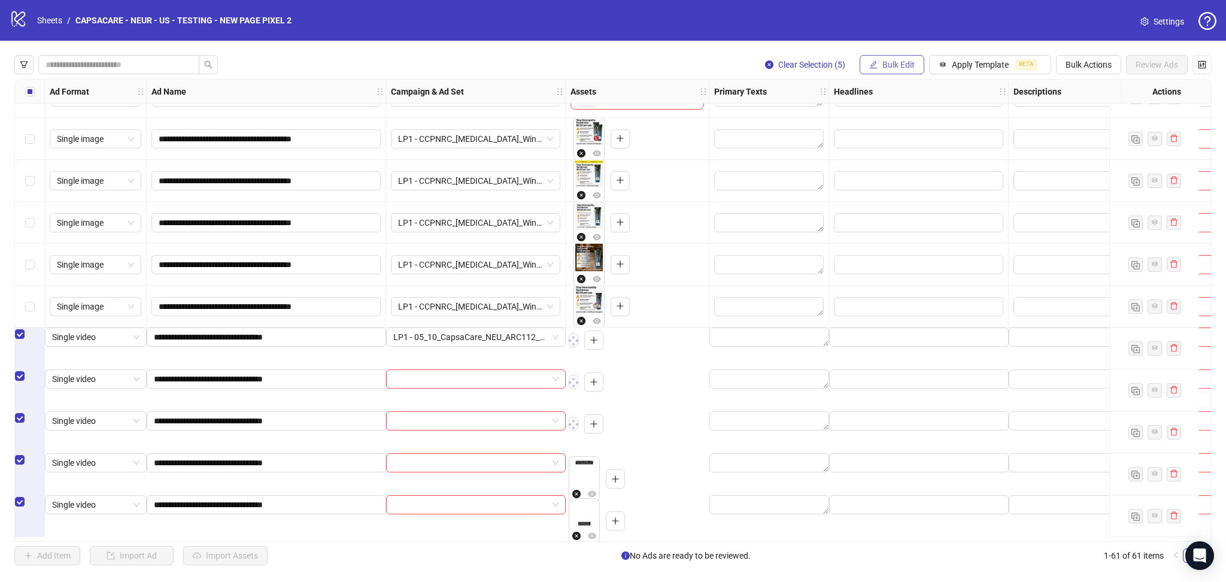
click at [889, 70] on button "Bulk Edit" at bounding box center [892, 64] width 65 height 19
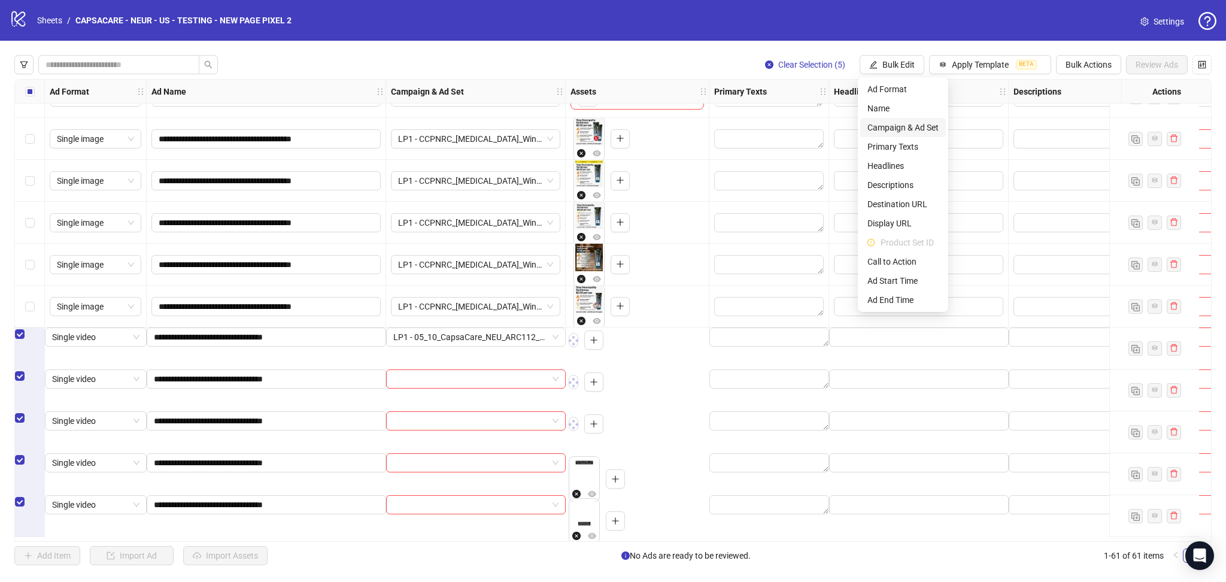
click at [902, 125] on span "Campaign & Ad Set" at bounding box center [903, 127] width 71 height 13
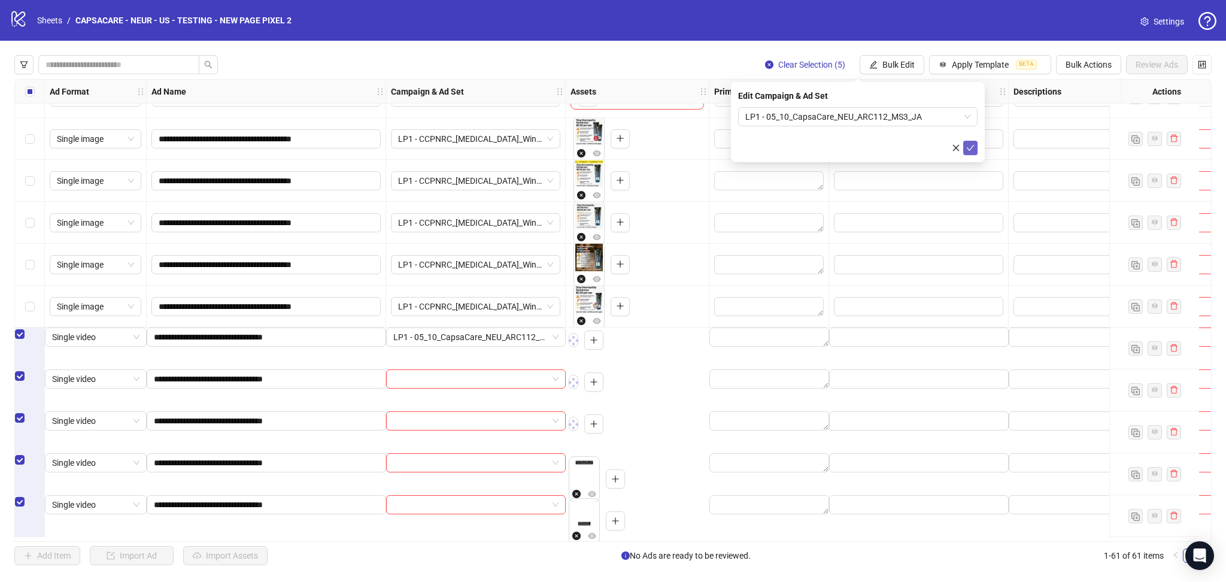
click at [967, 151] on icon "check" at bounding box center [971, 148] width 8 height 8
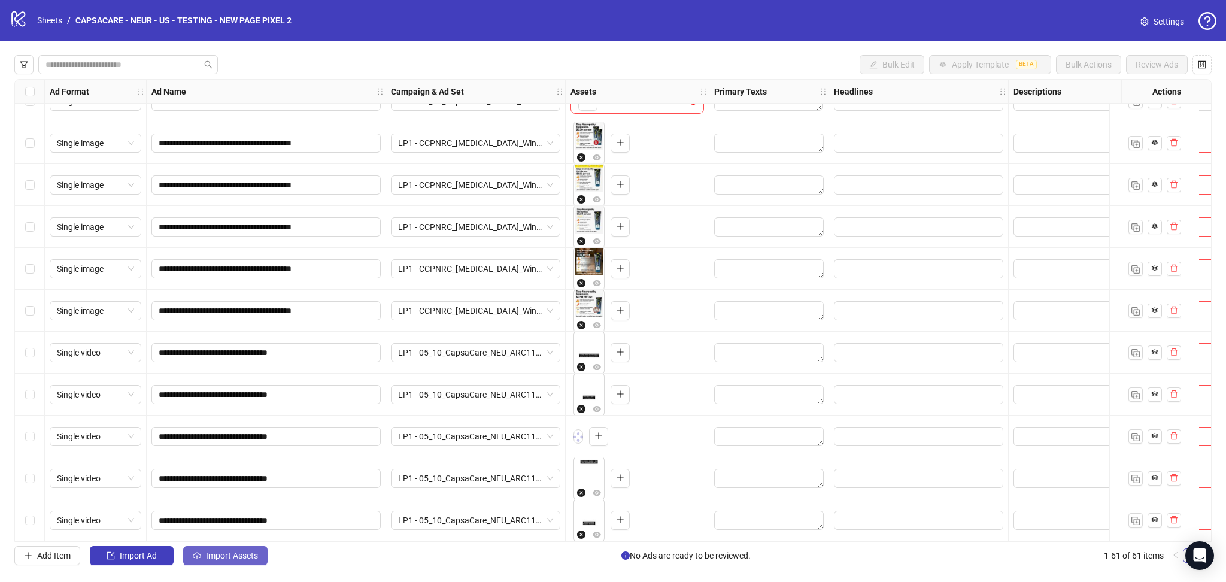
click at [209, 563] on button "Import Assets" at bounding box center [225, 555] width 84 height 19
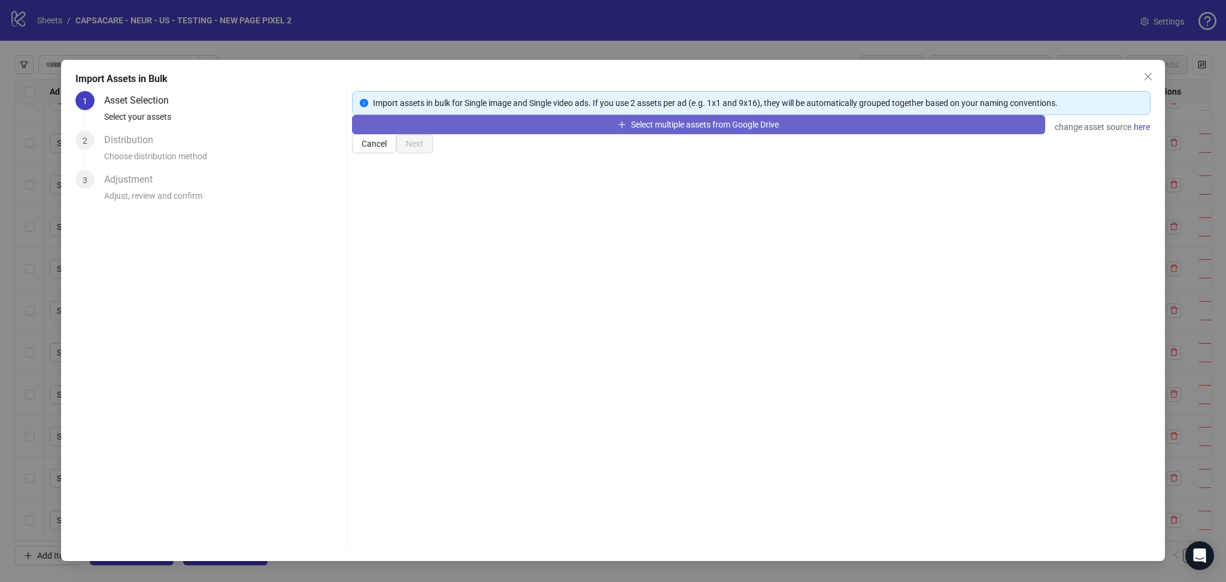
click at [462, 134] on button "Select multiple assets from Google Drive" at bounding box center [698, 124] width 693 height 19
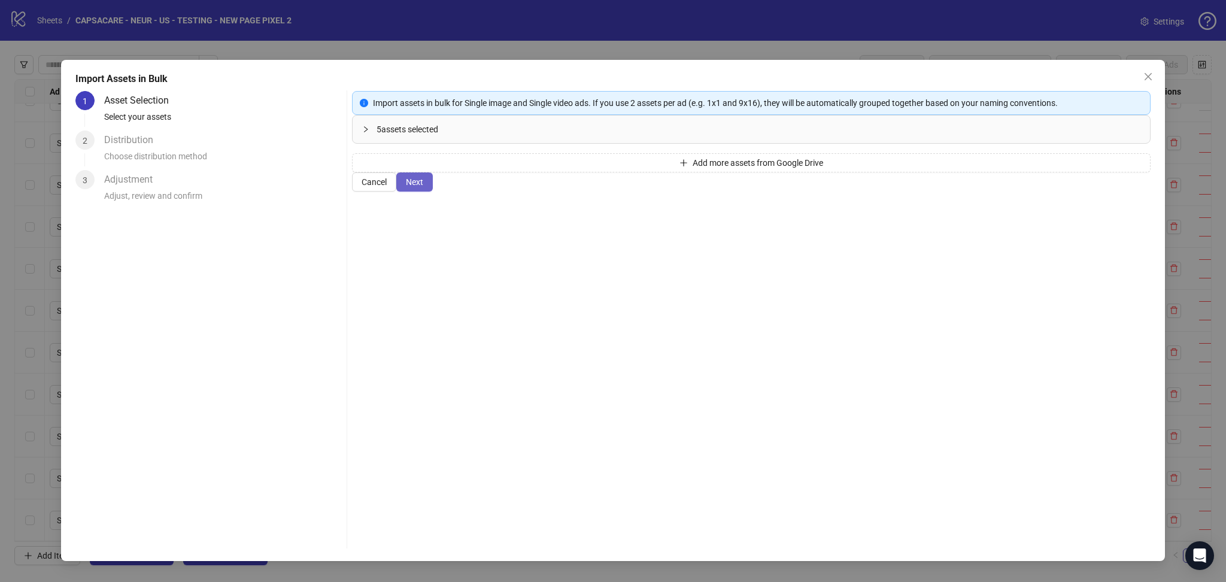
click at [423, 187] on span "Next" at bounding box center [414, 182] width 17 height 10
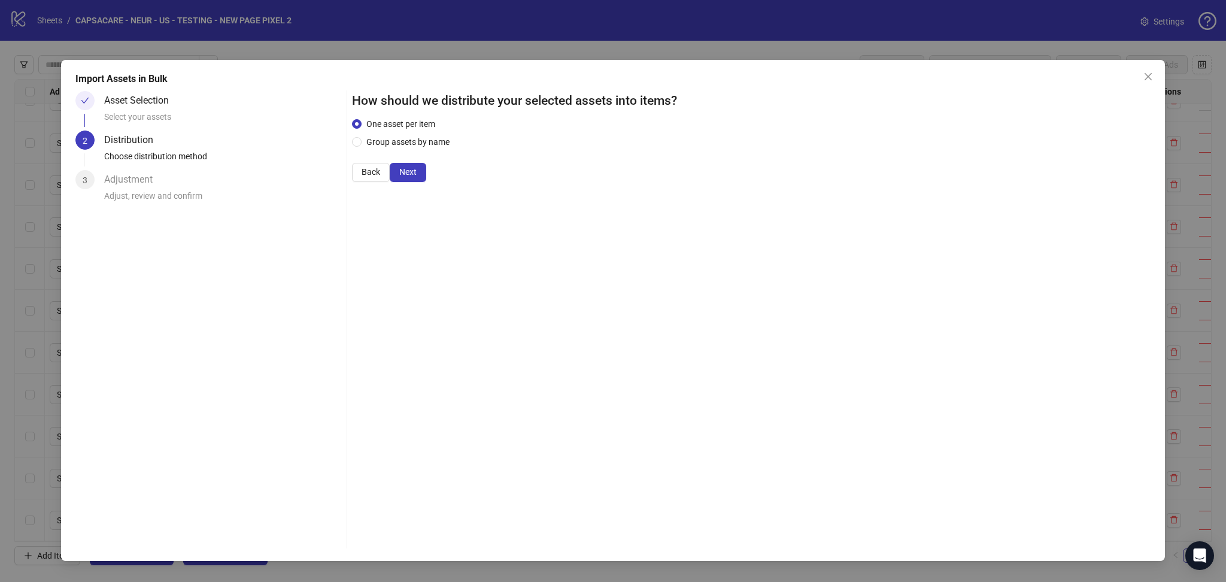
click at [417, 177] on span "Next" at bounding box center [407, 172] width 17 height 10
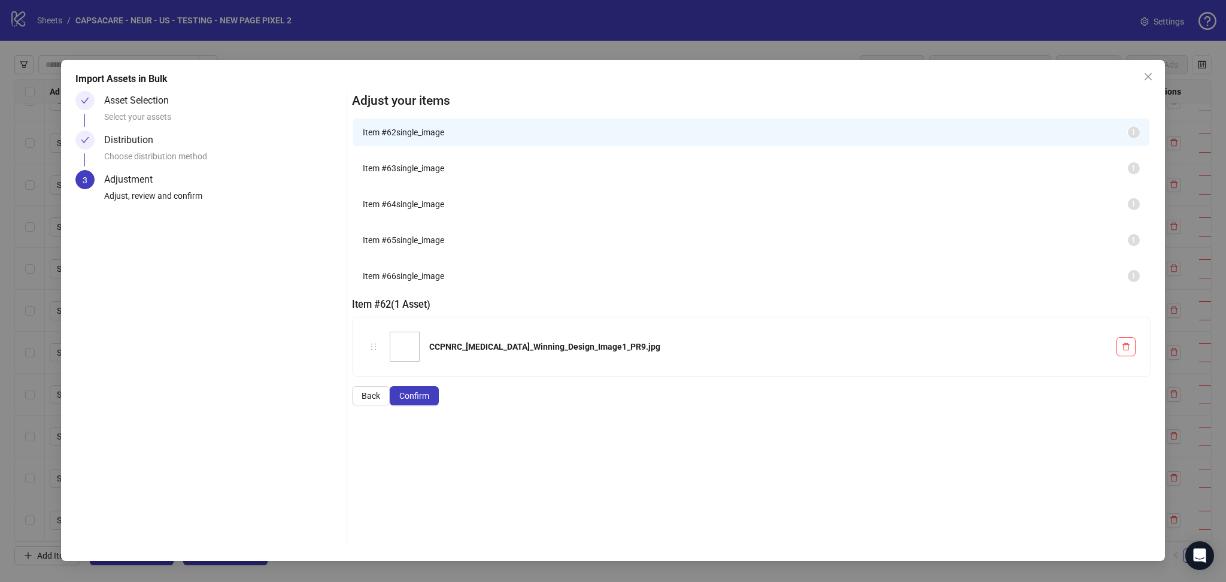
click at [429, 401] on span "Confirm" at bounding box center [414, 396] width 30 height 10
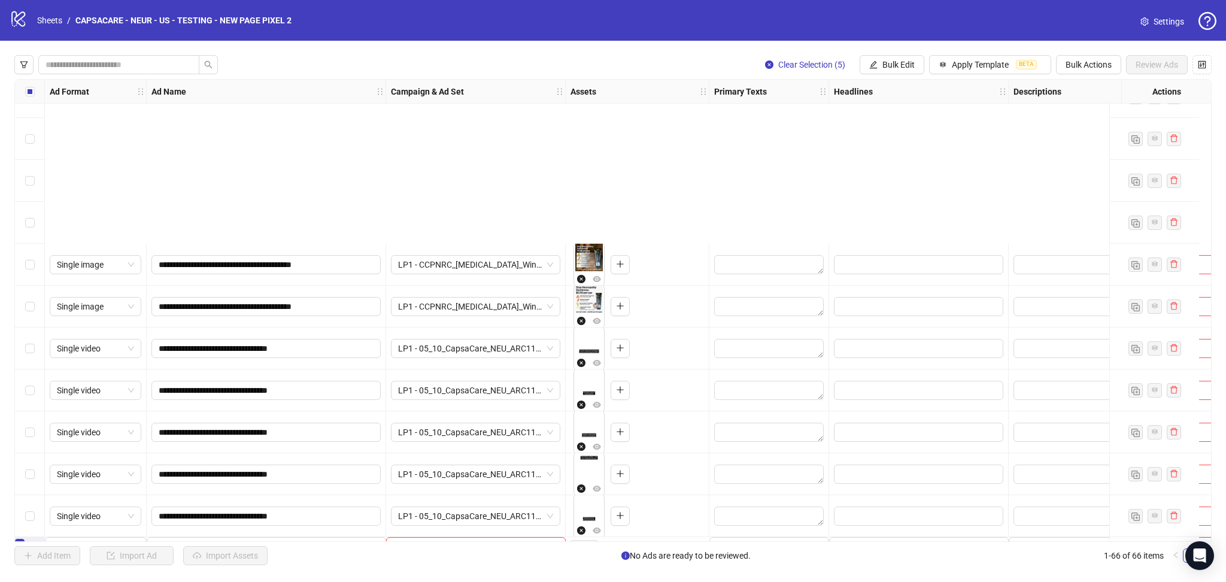
scroll to position [2333, 0]
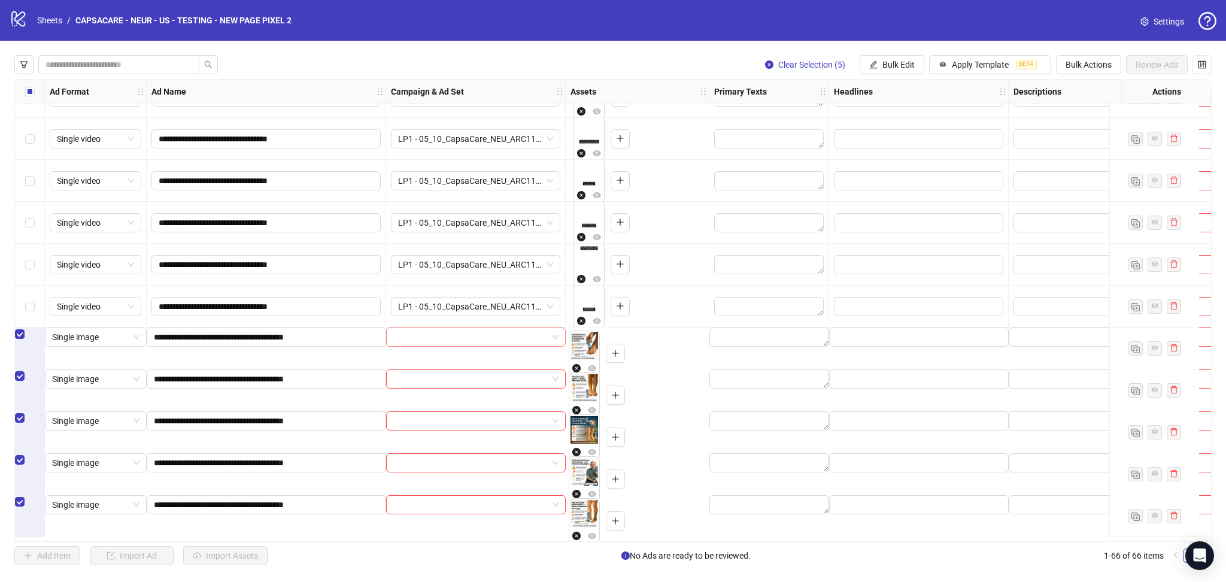
click at [424, 345] on input "search" at bounding box center [470, 337] width 154 height 18
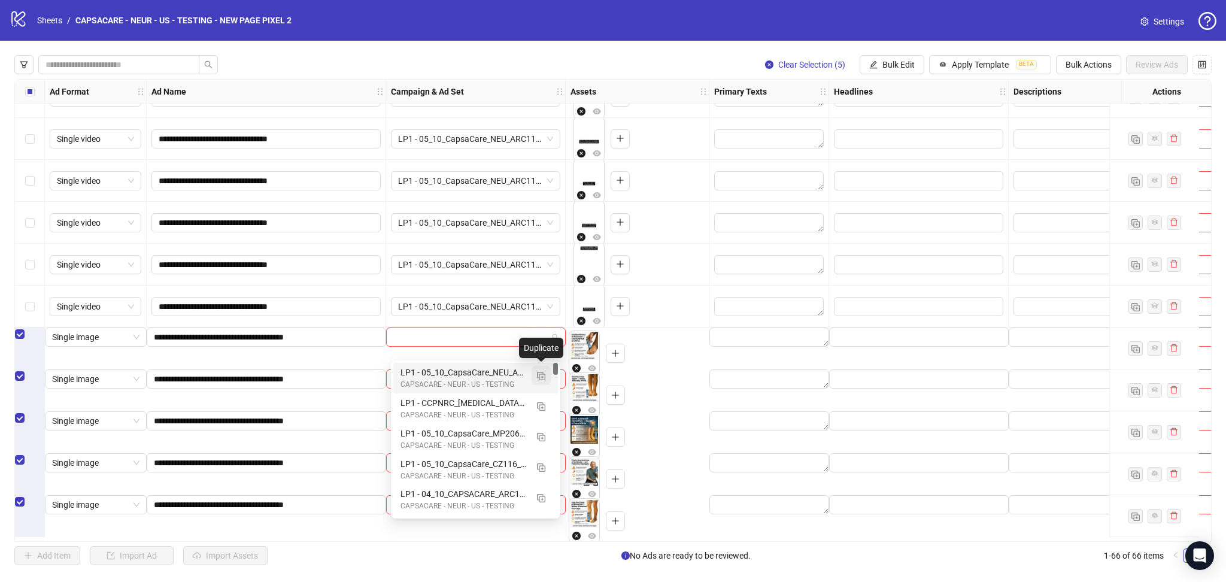
click at [541, 372] on img "button" at bounding box center [541, 376] width 8 height 8
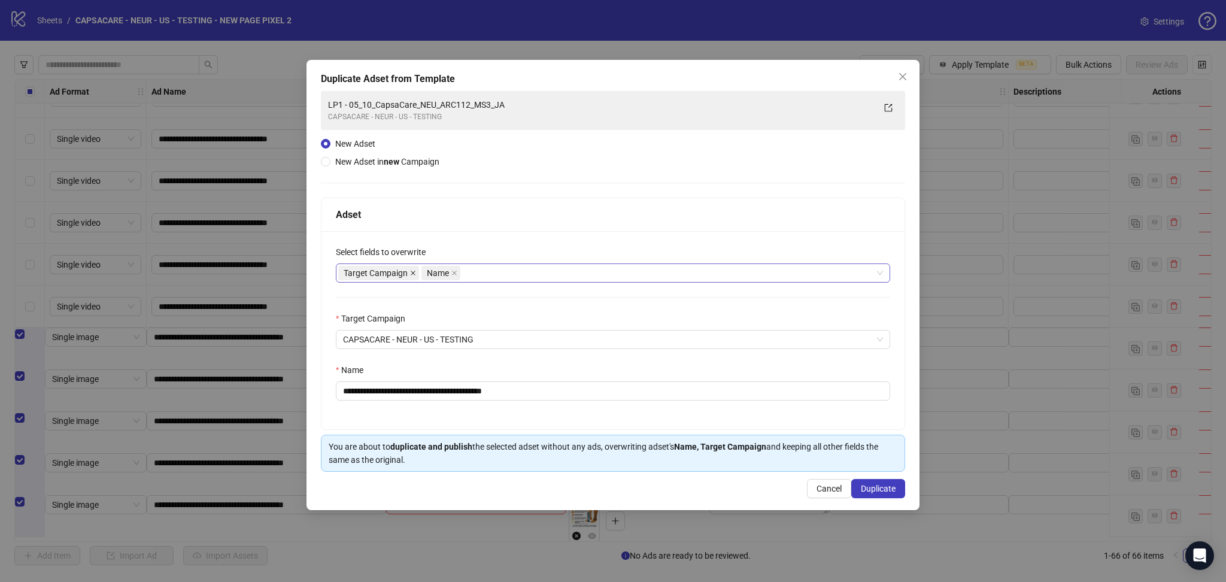
click at [413, 274] on icon "close" at bounding box center [413, 273] width 6 height 6
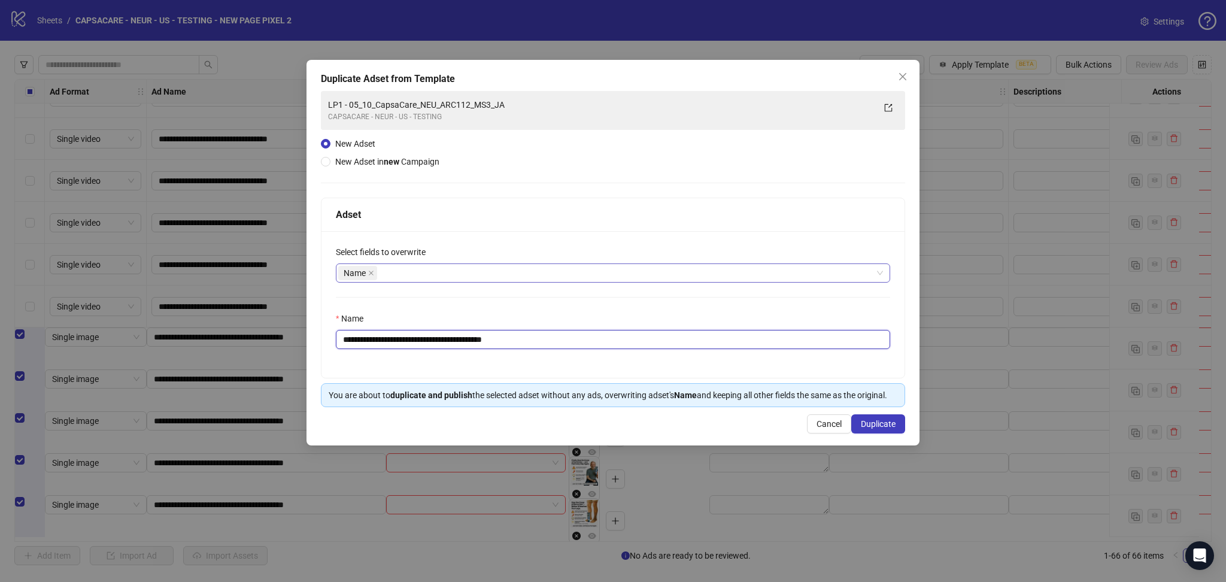
drag, startPoint x: 365, startPoint y: 336, endPoint x: 725, endPoint y: 375, distance: 362.0
click at [716, 370] on div "**********" at bounding box center [613, 304] width 583 height 147
paste input "**"
type input "**********"
click at [876, 428] on span "Duplicate" at bounding box center [878, 424] width 35 height 10
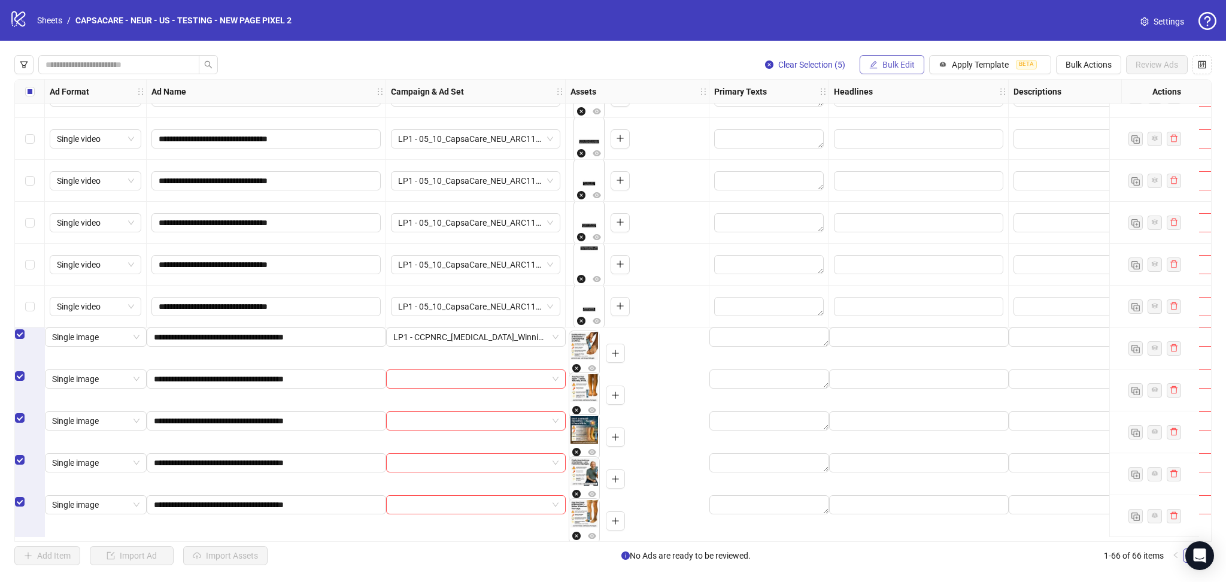
click at [891, 68] on span "Bulk Edit" at bounding box center [899, 65] width 32 height 10
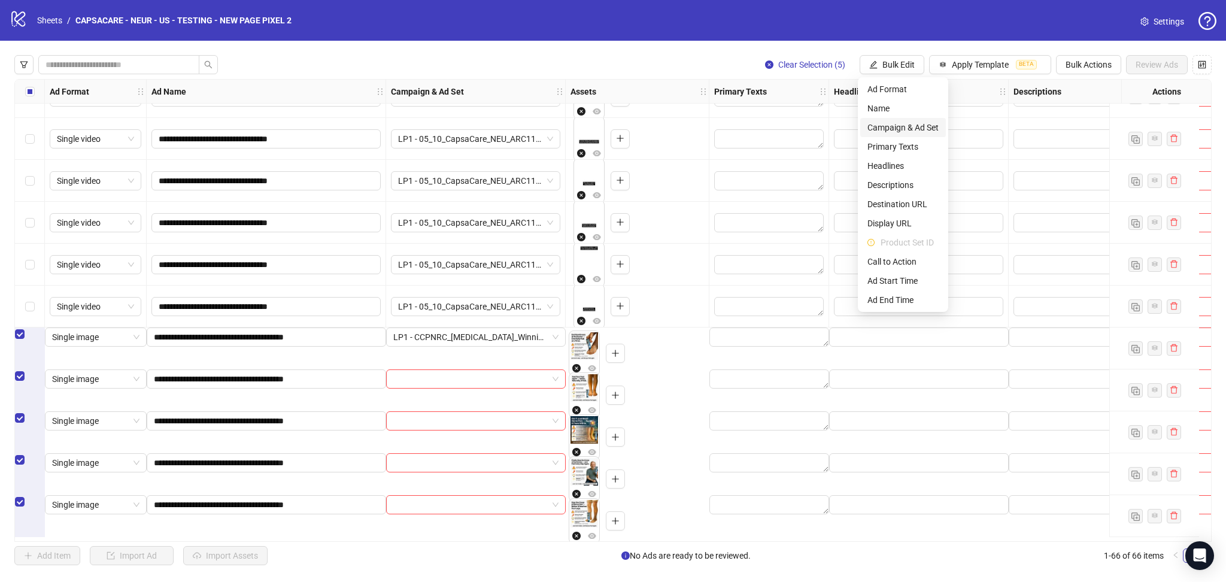
click at [910, 125] on span "Campaign & Ad Set" at bounding box center [903, 127] width 71 height 13
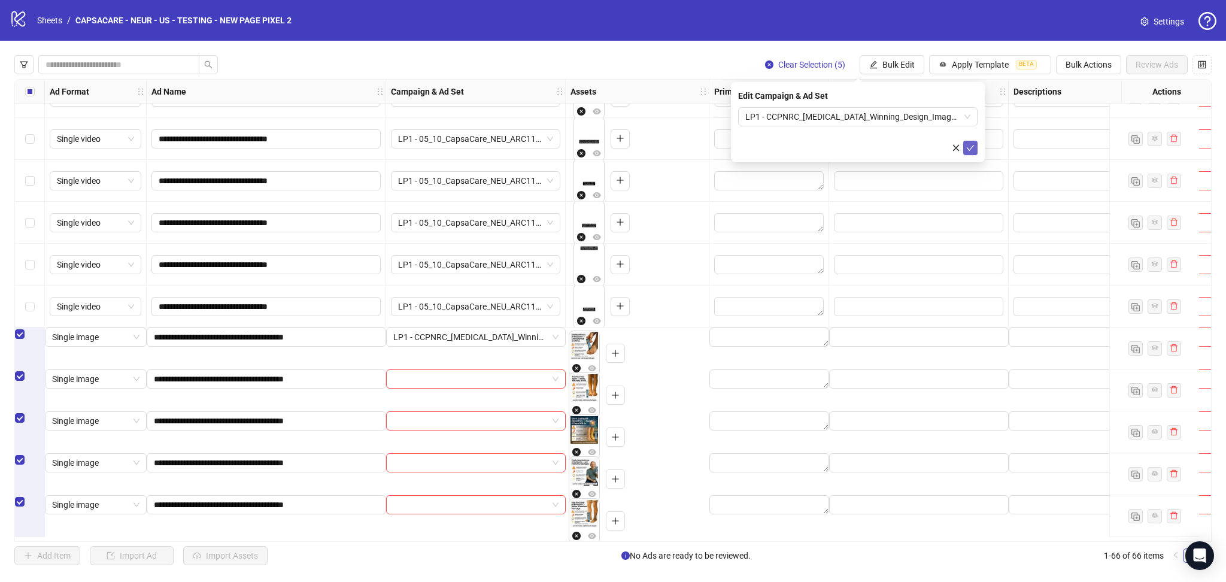
click at [972, 149] on icon "check" at bounding box center [971, 148] width 8 height 8
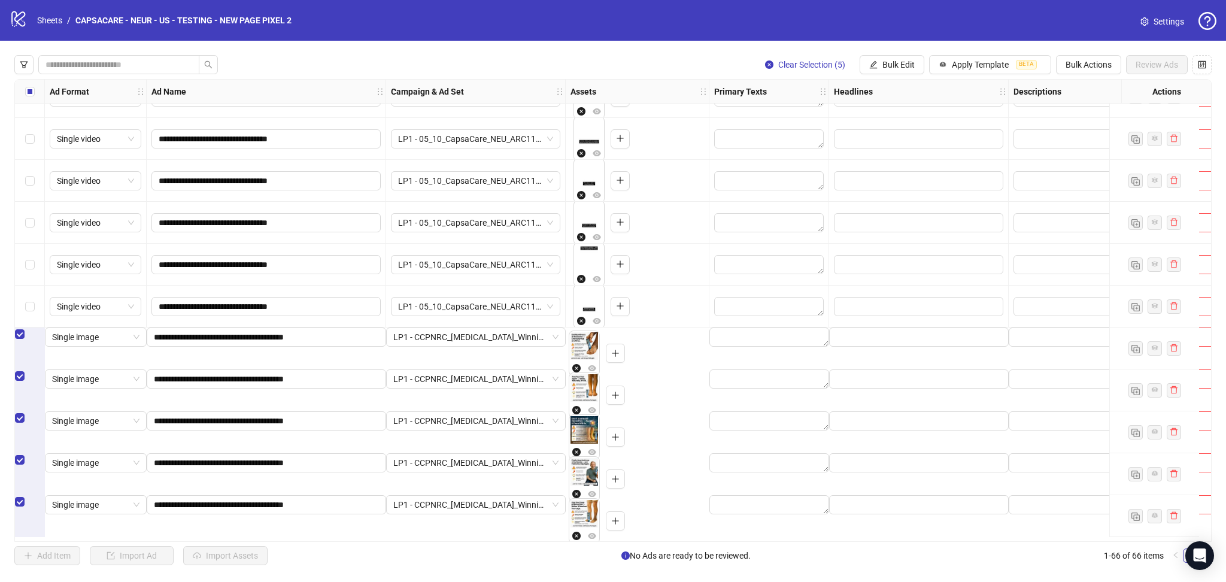
click at [35, 89] on div "Select all rows" at bounding box center [30, 92] width 30 height 24
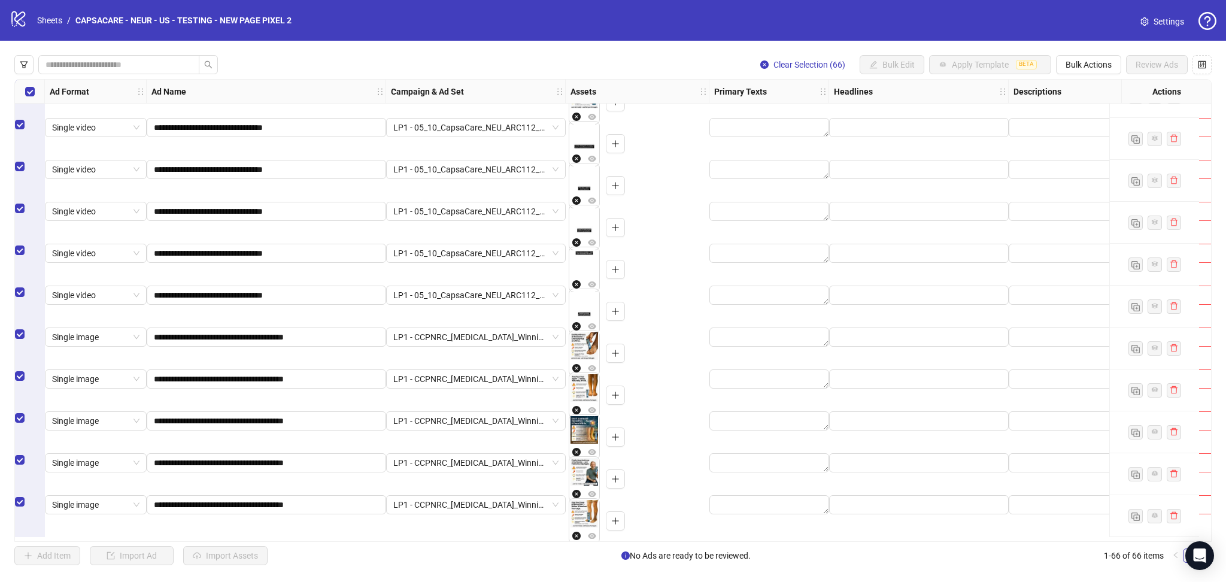
click at [35, 89] on div "Select all rows" at bounding box center [30, 92] width 30 height 24
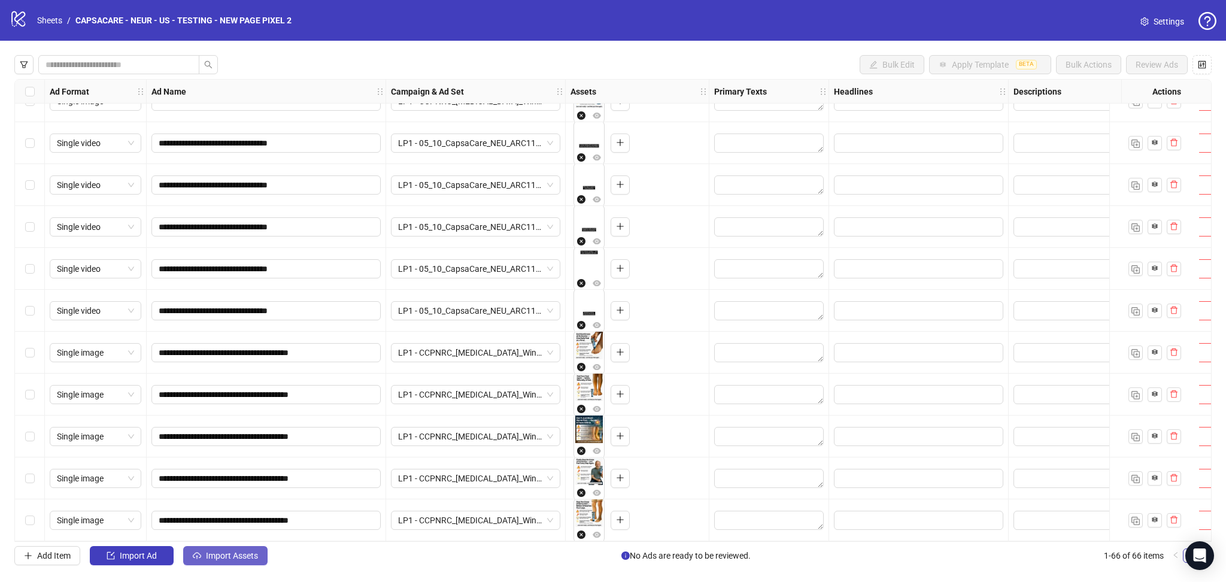
click at [224, 561] on span "Import Assets" at bounding box center [232, 556] width 52 height 10
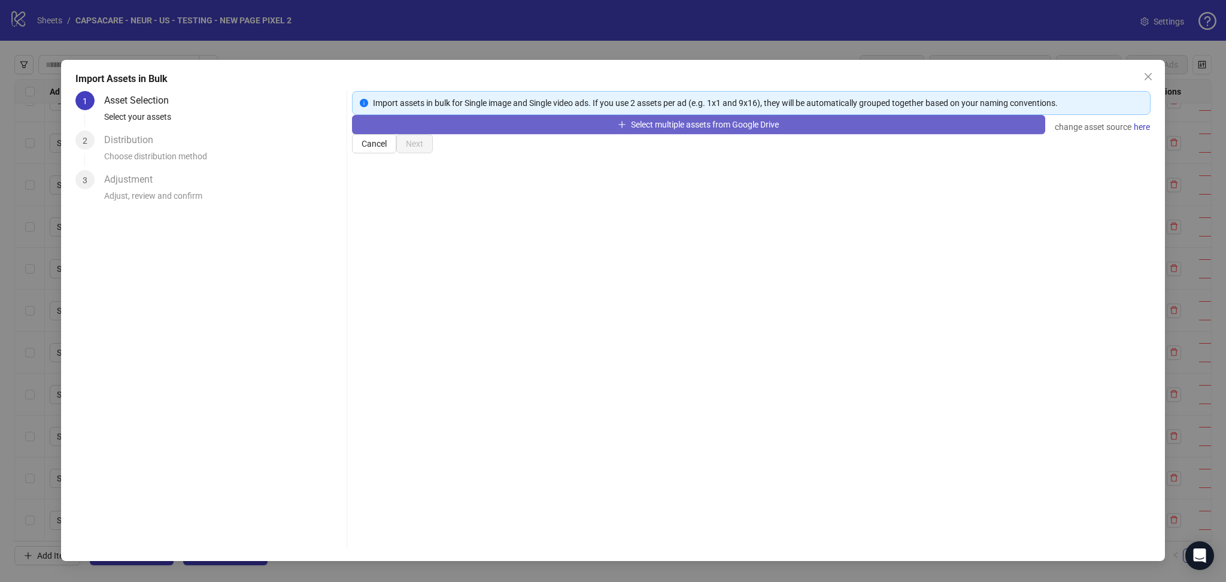
click at [438, 134] on button "Select multiple assets from Google Drive" at bounding box center [698, 124] width 693 height 19
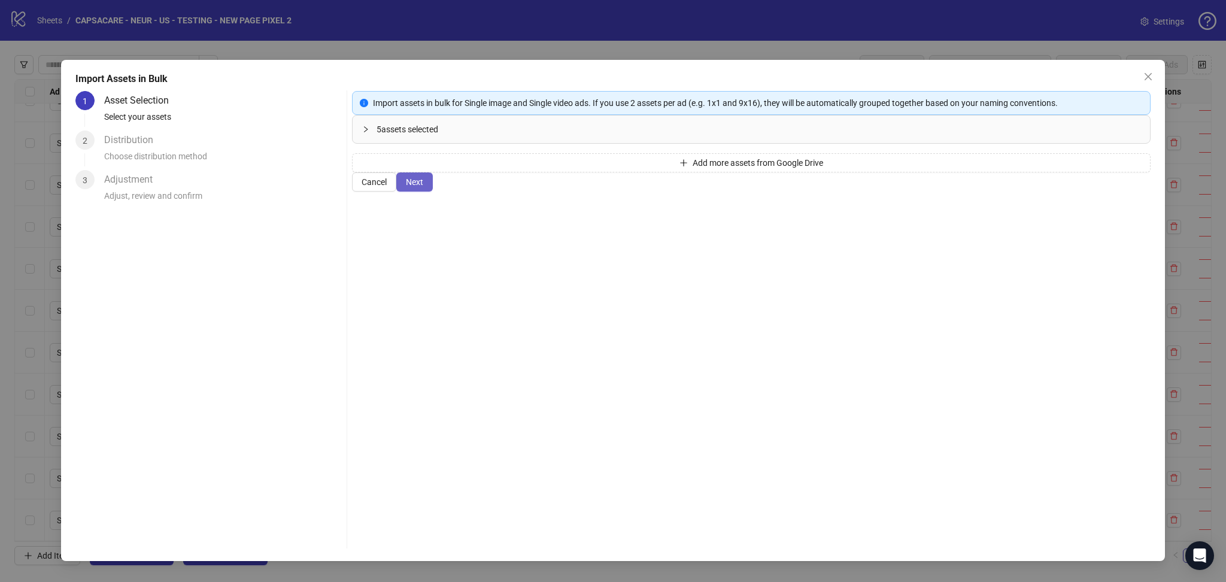
click at [423, 187] on span "Next" at bounding box center [414, 182] width 17 height 10
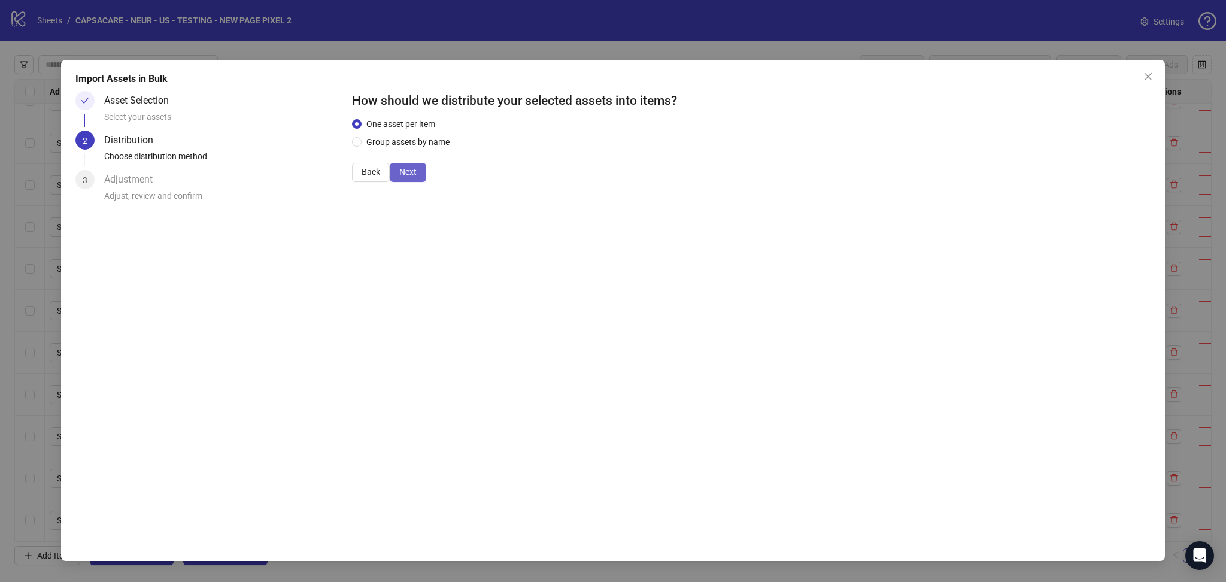
click at [417, 177] on span "Next" at bounding box center [407, 172] width 17 height 10
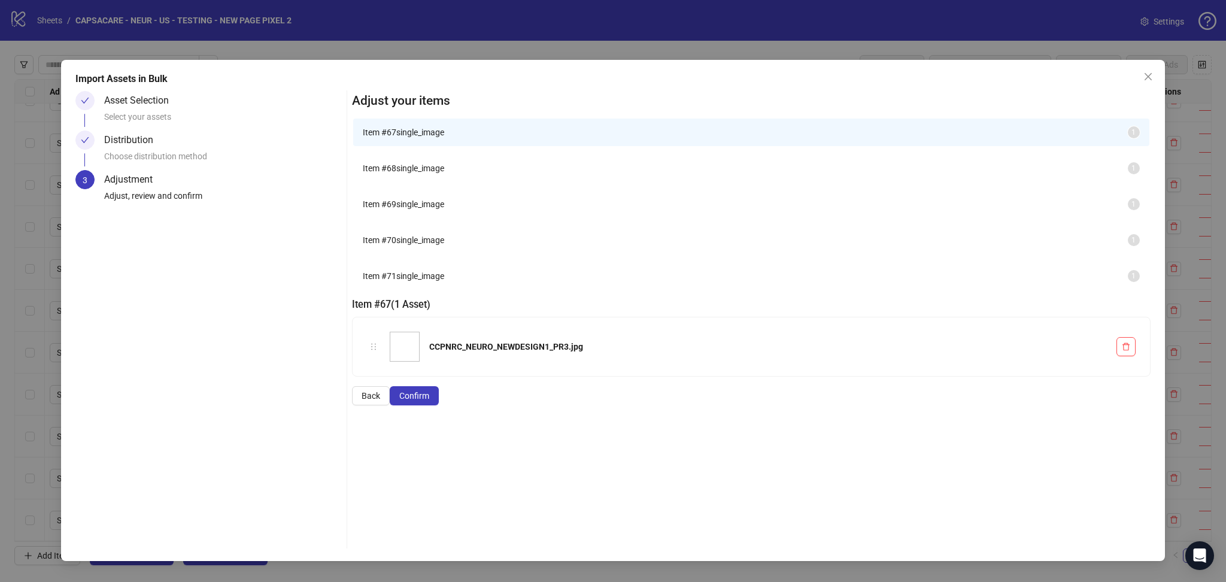
click at [429, 401] on span "Confirm" at bounding box center [414, 396] width 30 height 10
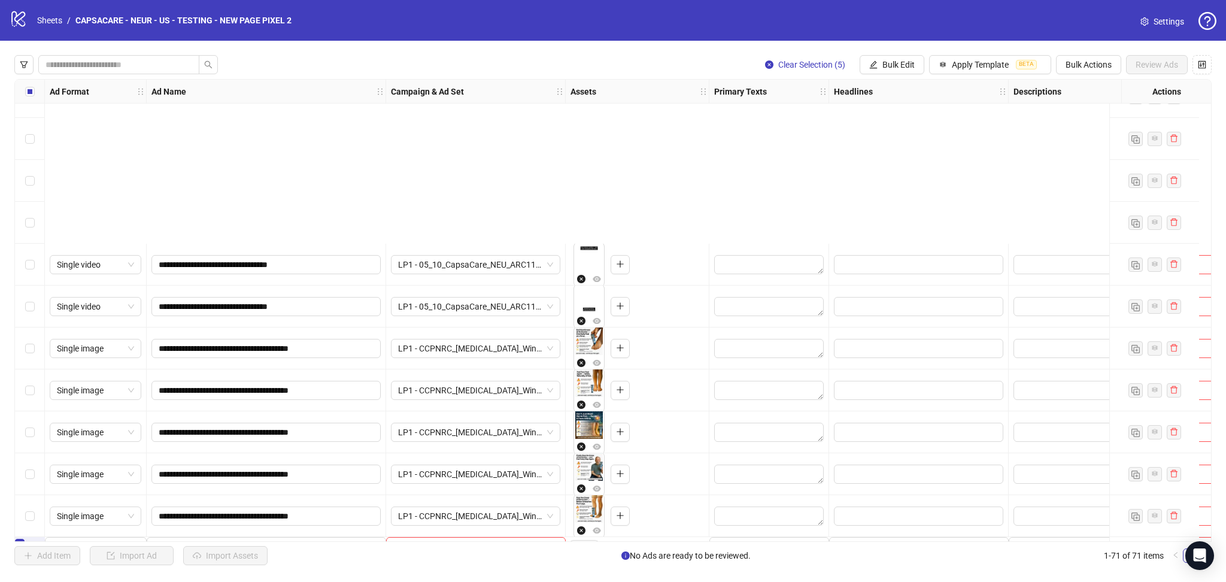
scroll to position [2543, 0]
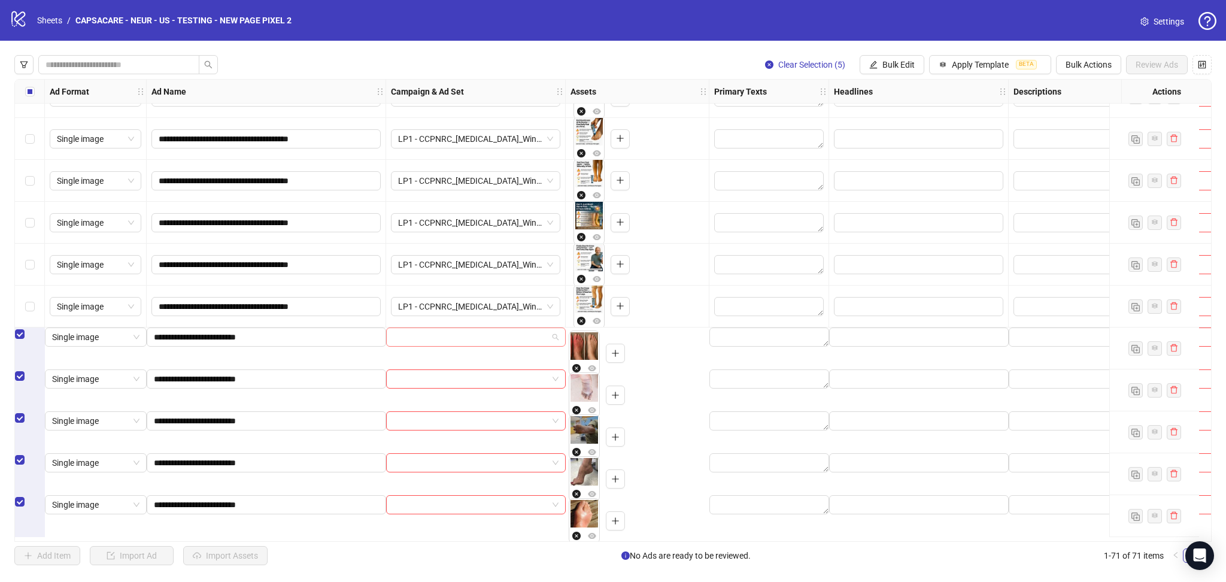
click at [432, 346] on input "search" at bounding box center [470, 337] width 154 height 18
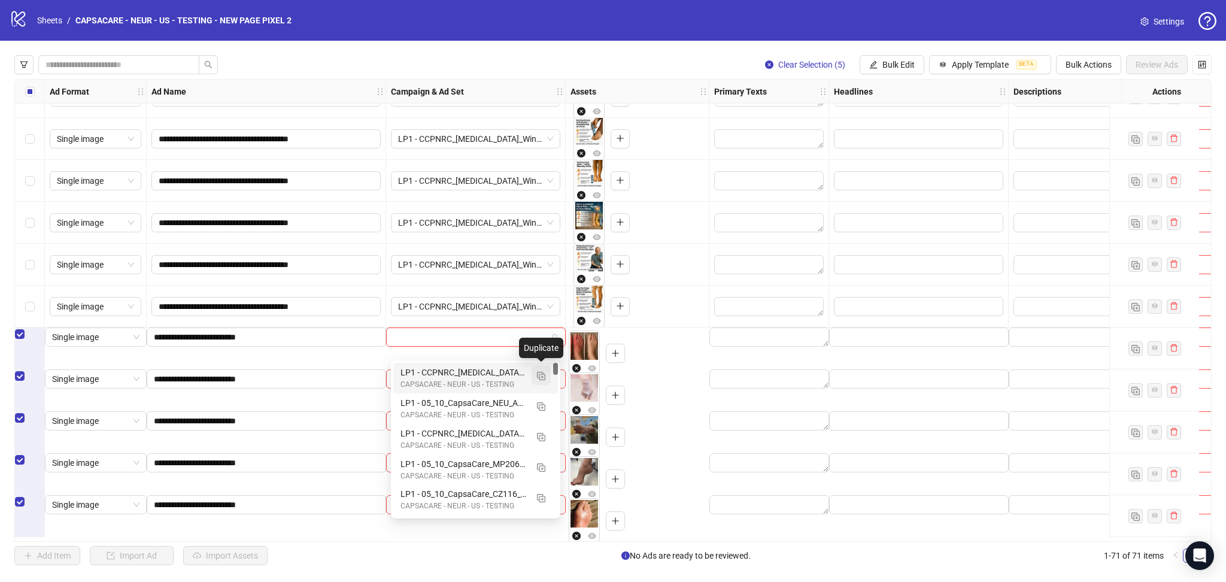
click at [540, 370] on button "button" at bounding box center [541, 375] width 19 height 19
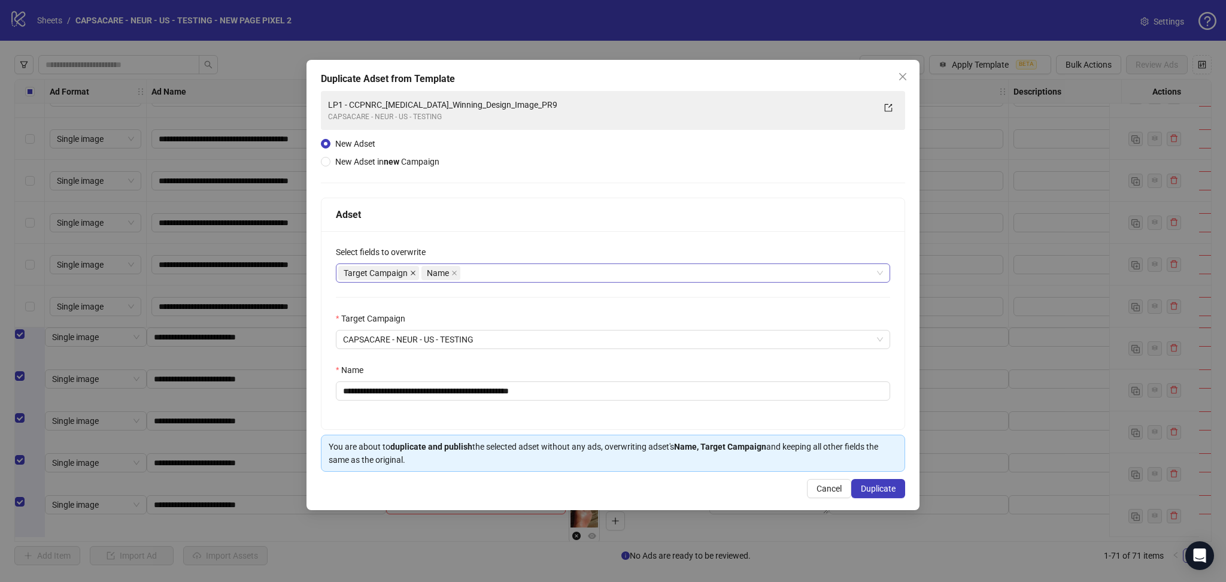
click at [412, 274] on icon "close" at bounding box center [413, 273] width 5 height 5
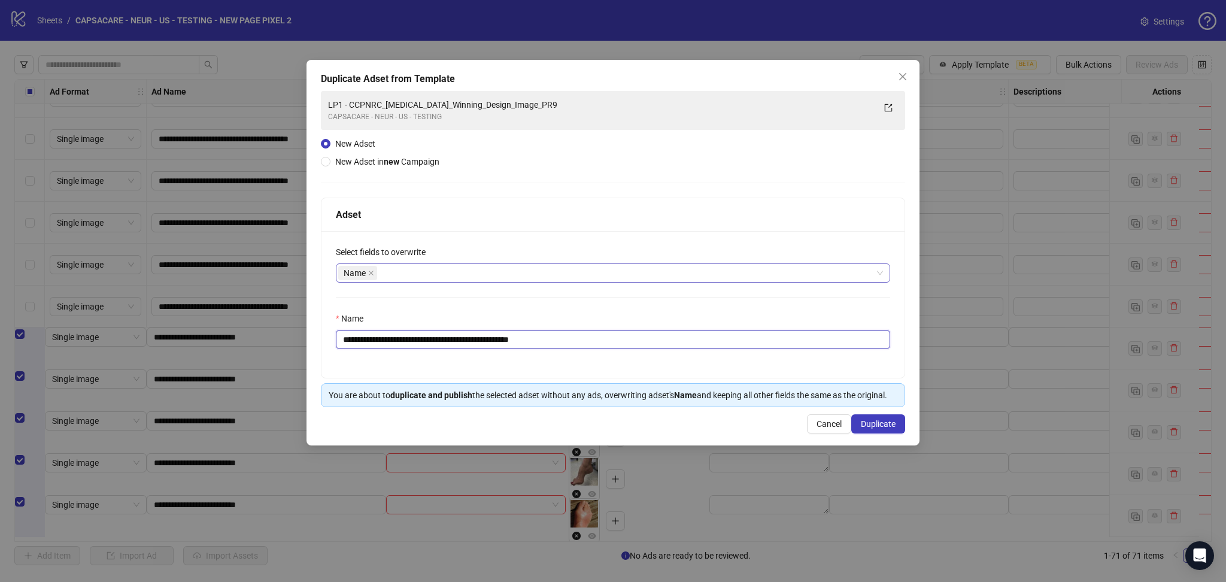
drag, startPoint x: 366, startPoint y: 343, endPoint x: 709, endPoint y: 369, distance: 343.5
click at [709, 369] on div "**********" at bounding box center [613, 304] width 583 height 147
paste input "text"
type input "**********"
click at [901, 430] on button "Duplicate" at bounding box center [879, 423] width 54 height 19
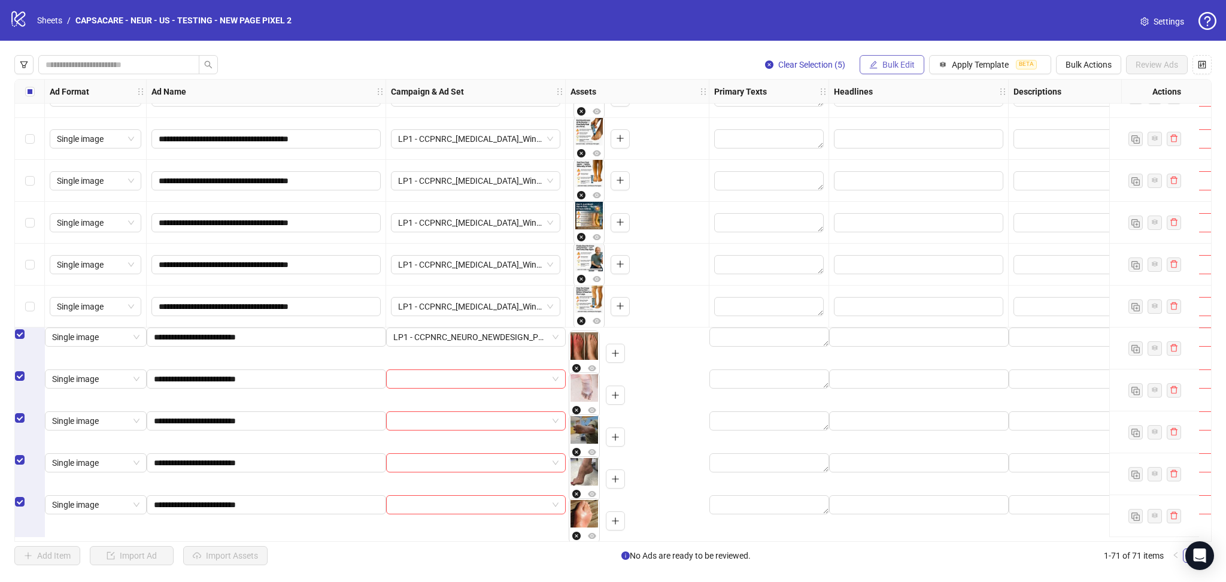
click at [884, 60] on span "Bulk Edit" at bounding box center [899, 65] width 32 height 10
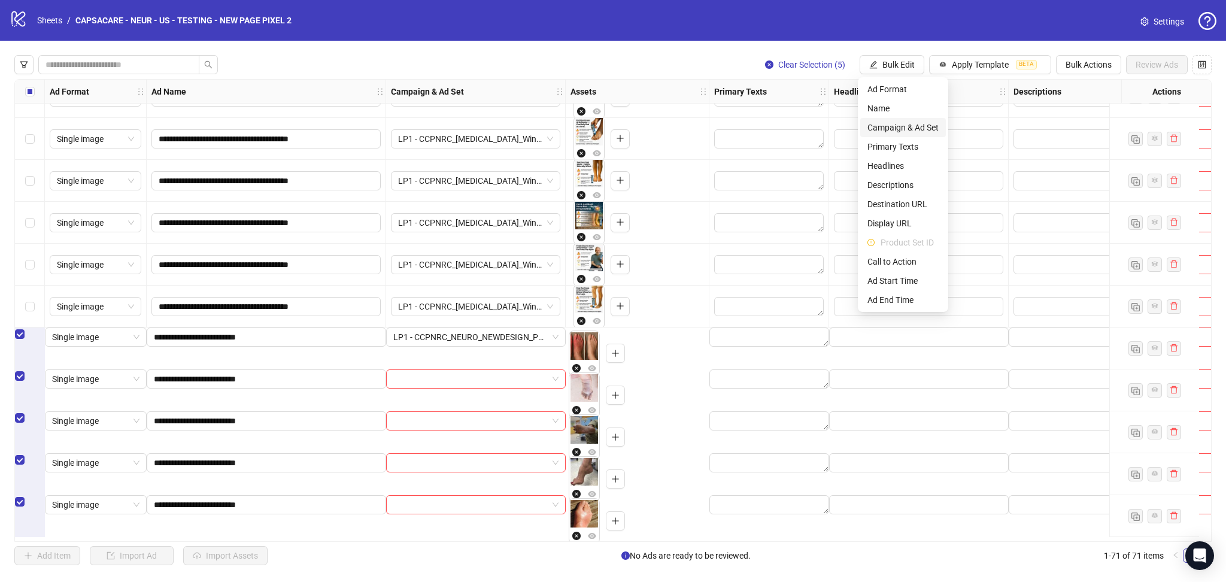
click at [901, 124] on span "Campaign & Ad Set" at bounding box center [903, 127] width 71 height 13
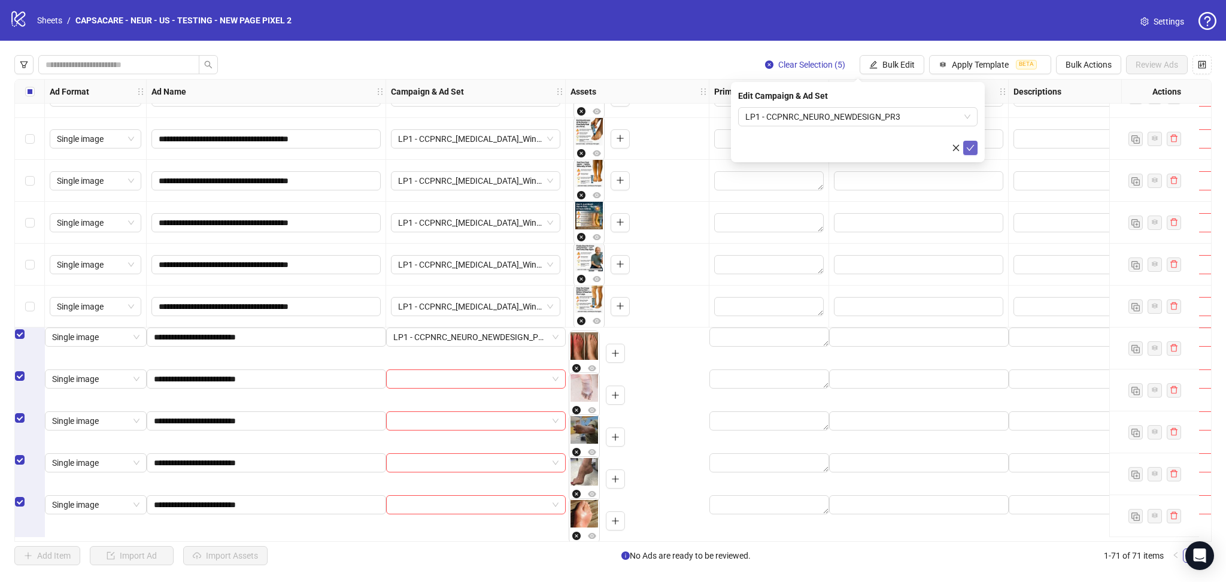
click at [976, 149] on button "submit" at bounding box center [971, 148] width 14 height 14
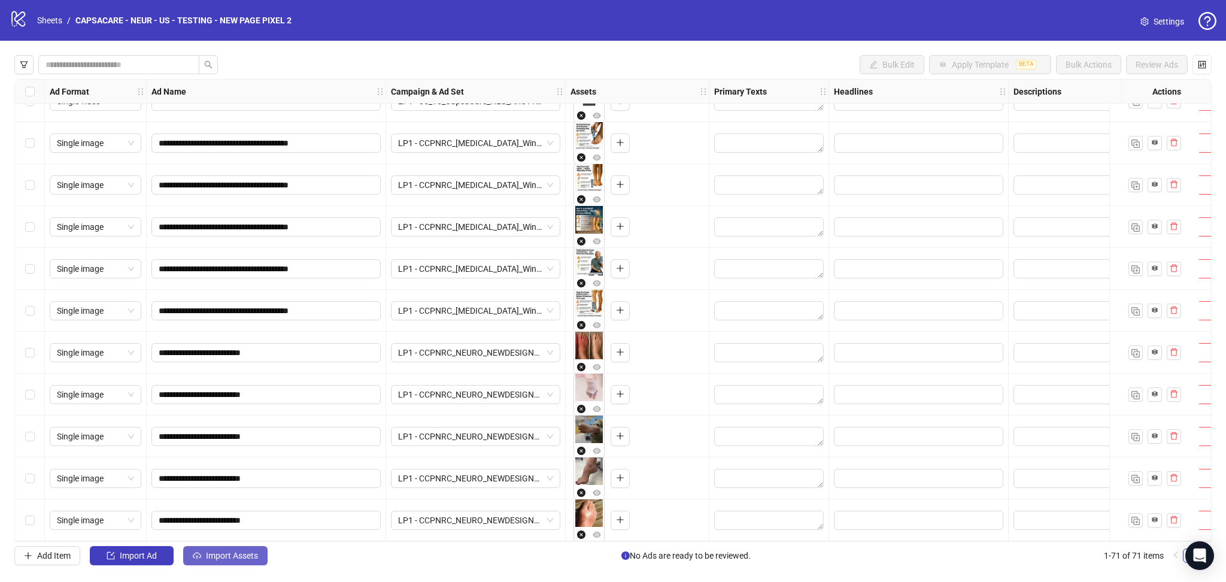
click at [217, 553] on span "Import Assets" at bounding box center [232, 556] width 52 height 10
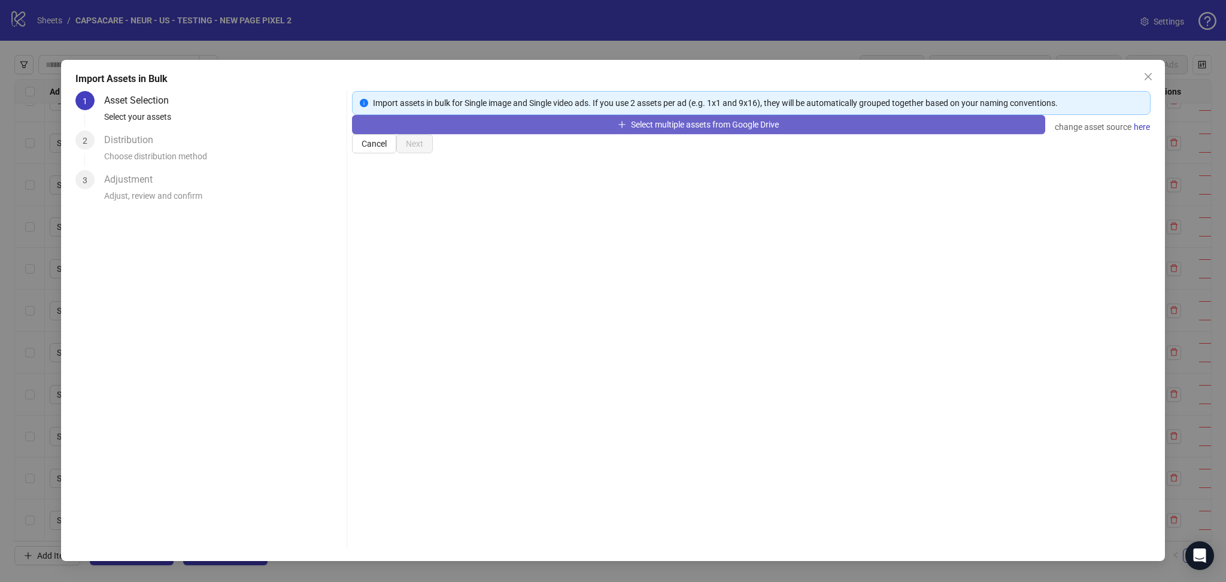
click at [456, 134] on button "Select multiple assets from Google Drive" at bounding box center [698, 124] width 693 height 19
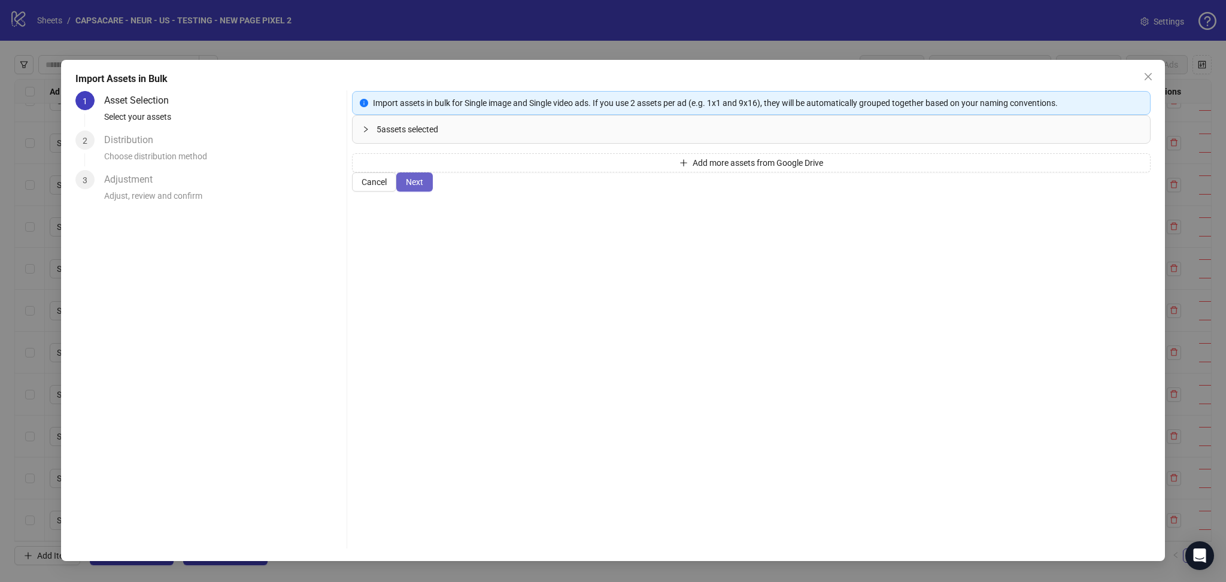
click at [423, 187] on span "Next" at bounding box center [414, 182] width 17 height 10
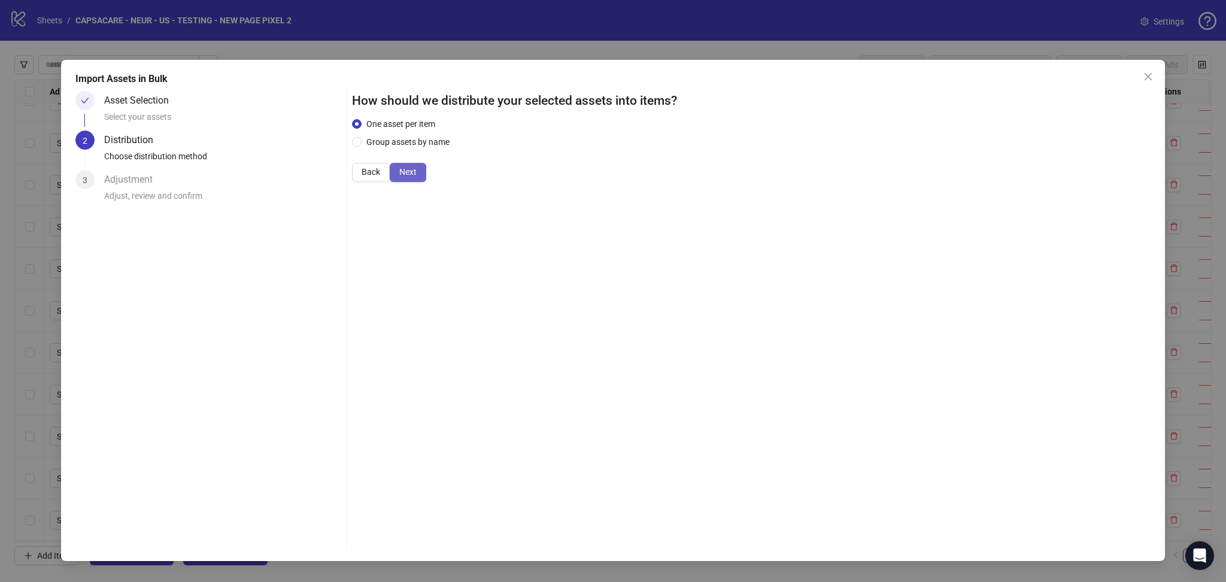
click at [426, 182] on button "Next" at bounding box center [408, 172] width 37 height 19
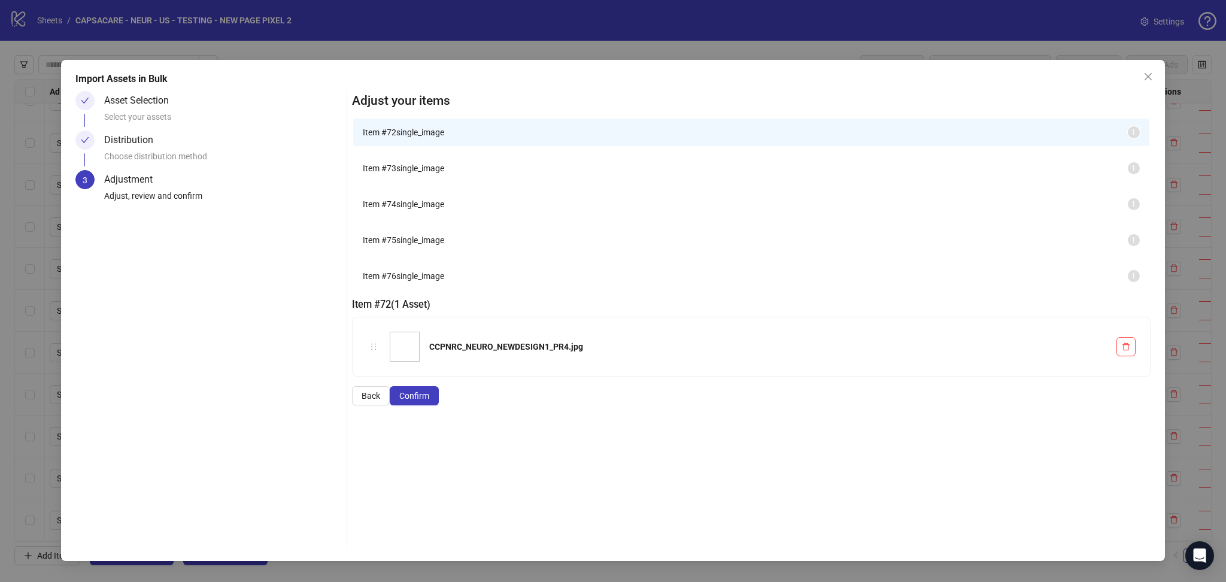
click at [439, 405] on button "Confirm" at bounding box center [414, 395] width 49 height 19
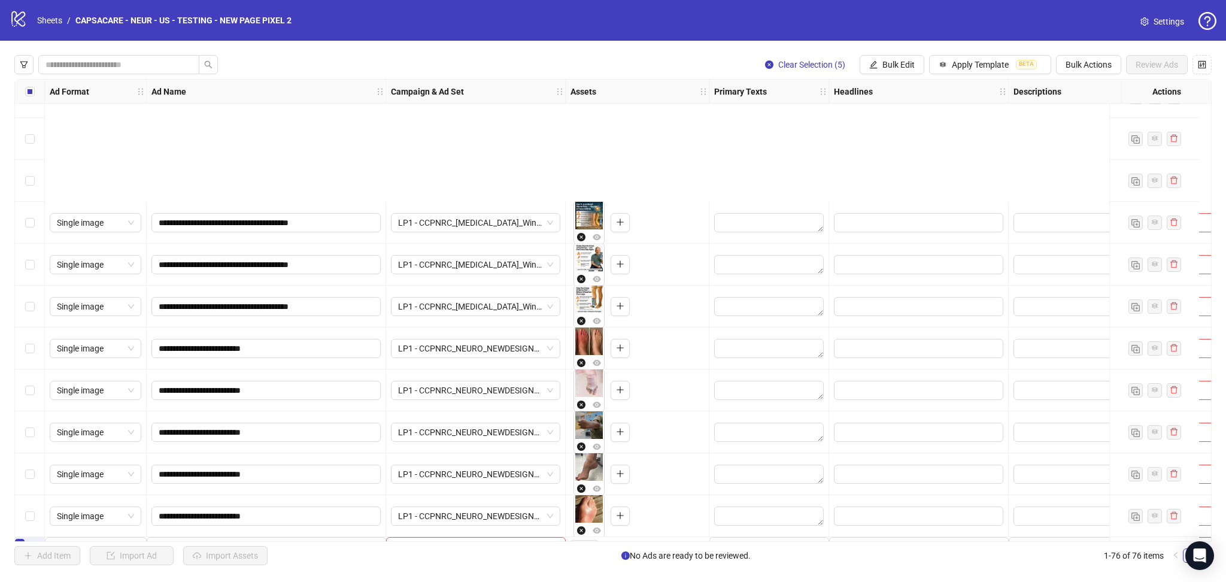
scroll to position [2752, 0]
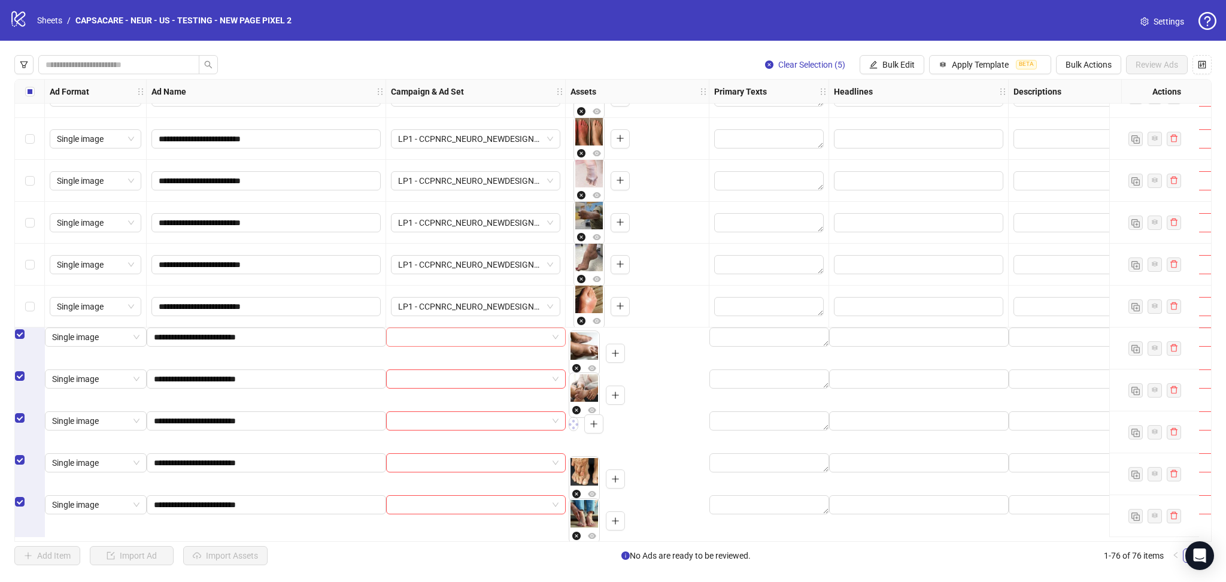
click at [440, 346] on input "search" at bounding box center [470, 337] width 154 height 18
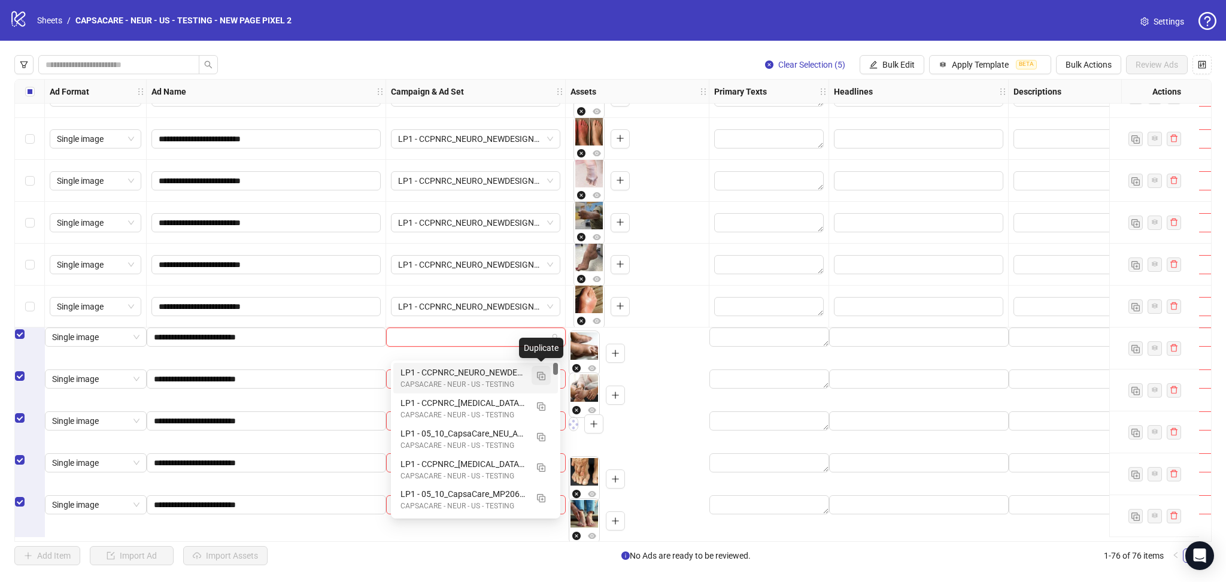
click at [542, 376] on img "button" at bounding box center [541, 376] width 8 height 8
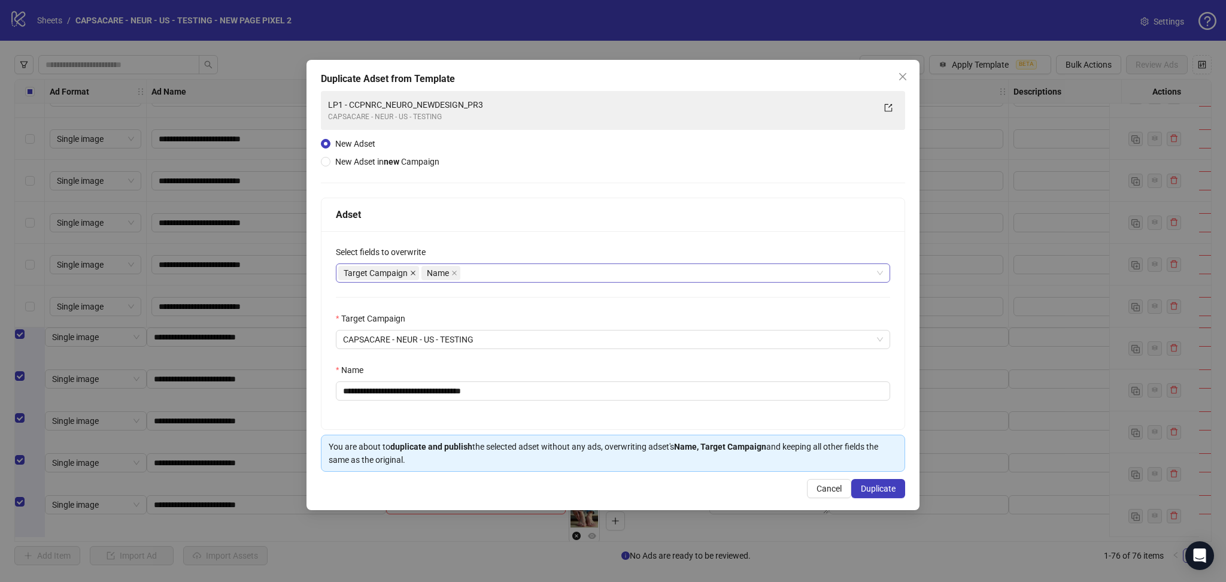
click at [413, 277] on span at bounding box center [413, 272] width 6 height 13
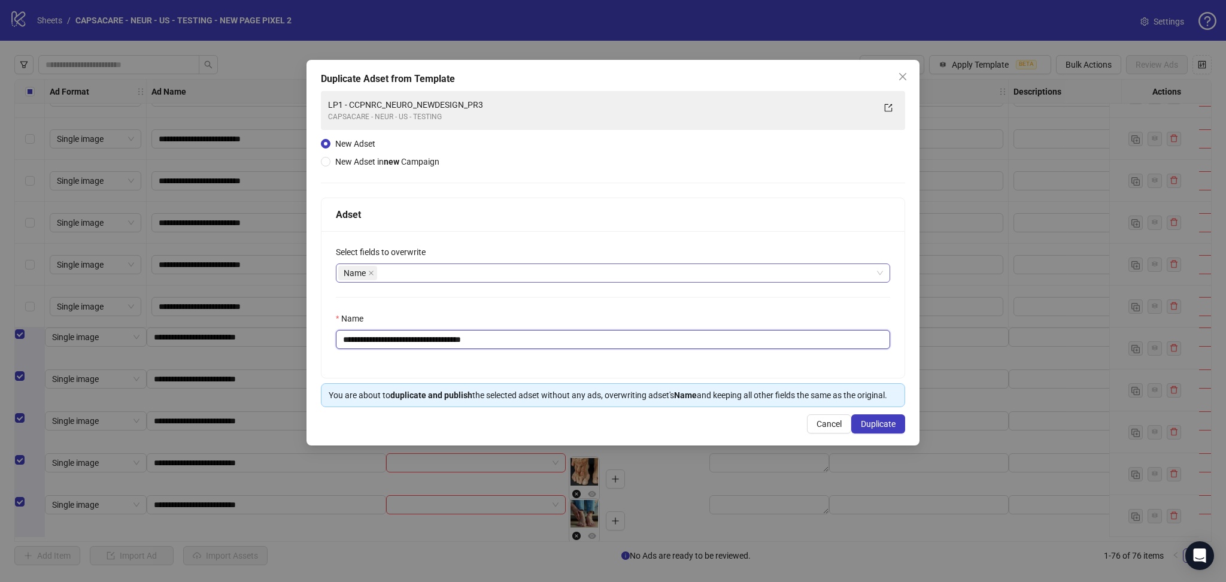
drag, startPoint x: 363, startPoint y: 338, endPoint x: 592, endPoint y: 365, distance: 230.9
click at [590, 365] on div "**********" at bounding box center [613, 304] width 583 height 147
paste input "text"
type input "**********"
click at [880, 423] on span "Duplicate" at bounding box center [878, 424] width 35 height 10
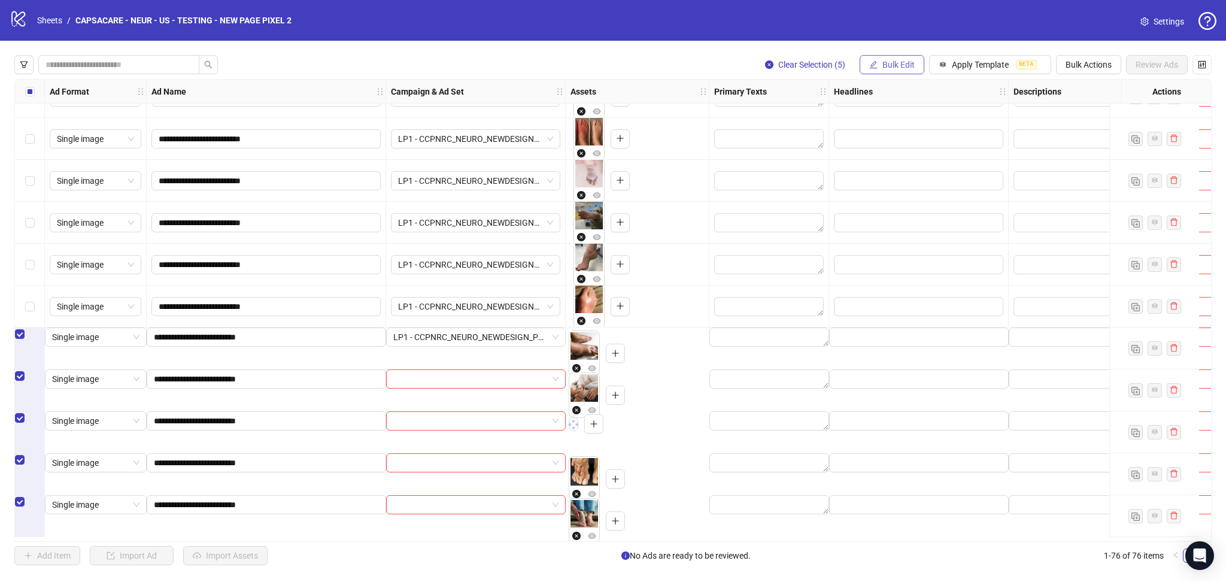
click at [895, 68] on span "Bulk Edit" at bounding box center [899, 65] width 32 height 10
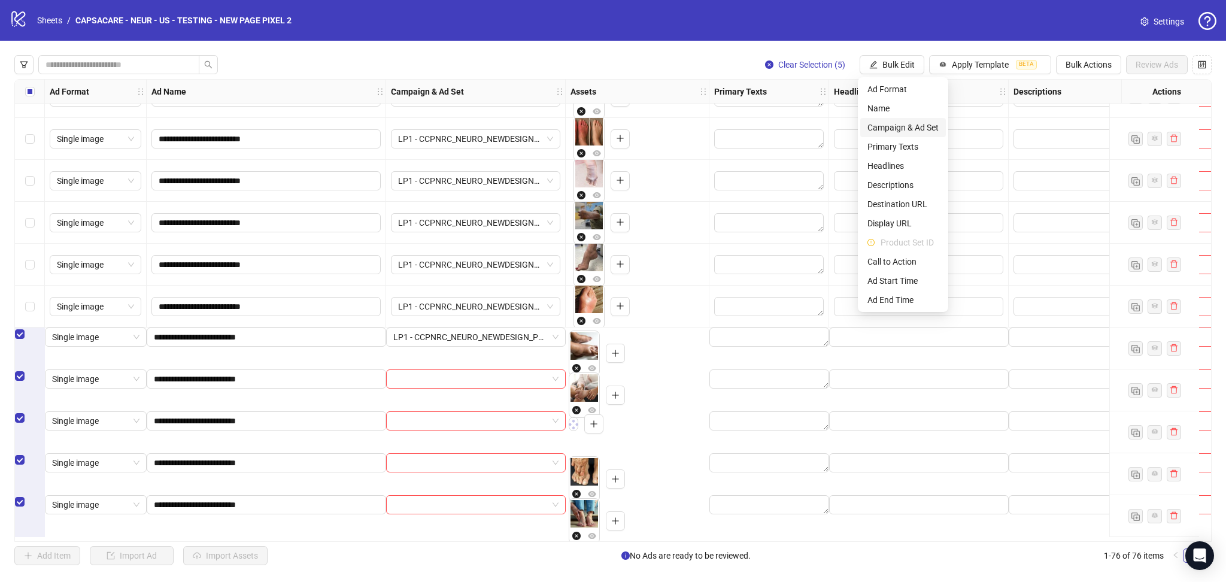
click at [901, 128] on span "Campaign & Ad Set" at bounding box center [903, 127] width 71 height 13
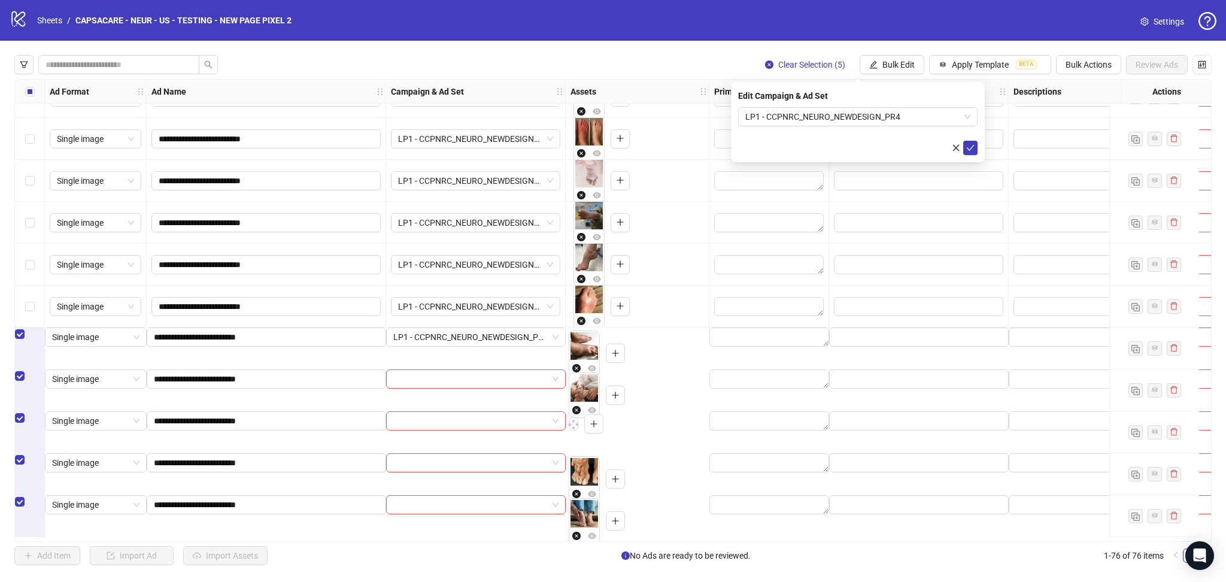
click at [969, 155] on div "Edit Campaign & Ad Set LP1 - CCPNRC_NEURO_NEWDESIGN_PR4" at bounding box center [858, 122] width 254 height 80
click at [971, 150] on icon "check" at bounding box center [971, 148] width 8 height 8
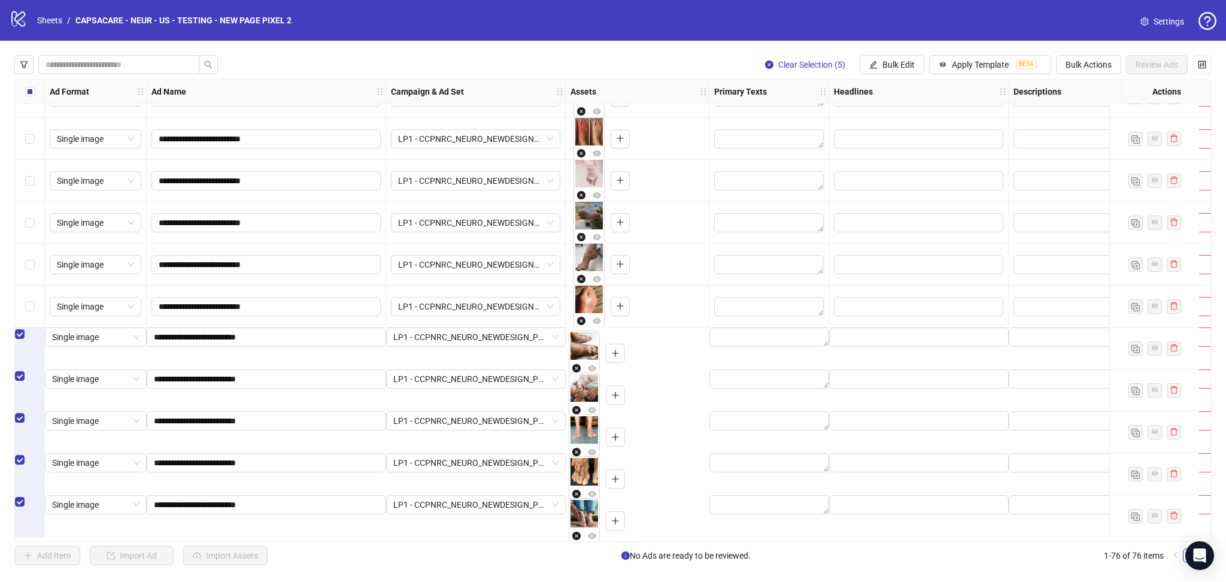
click at [36, 96] on div "Select all rows" at bounding box center [30, 92] width 30 height 24
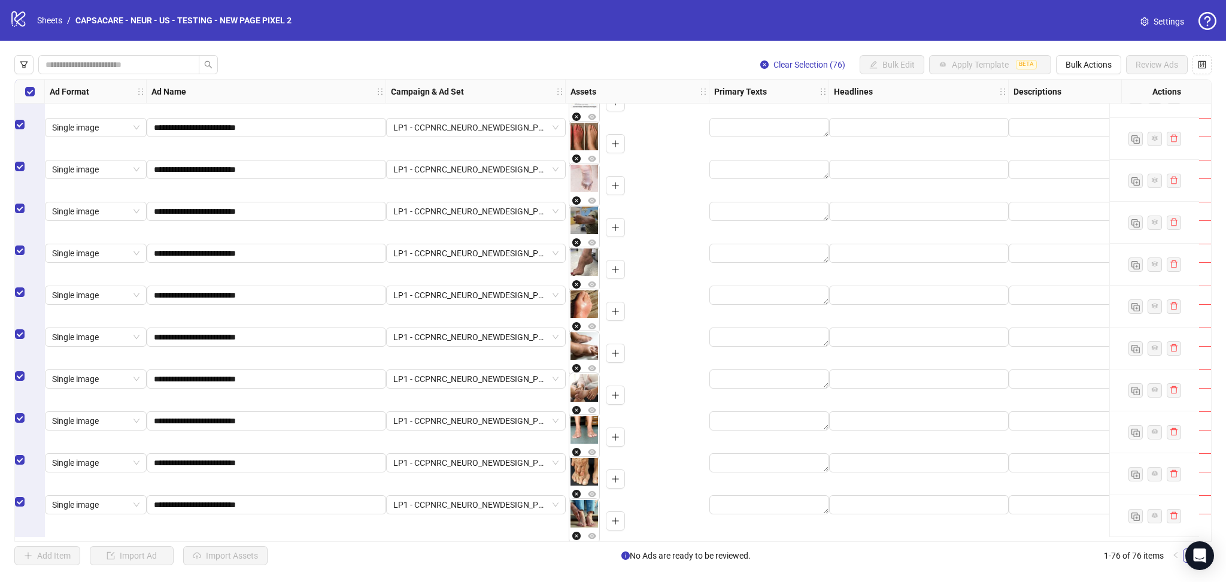
click at [36, 96] on div "Select all rows" at bounding box center [30, 92] width 30 height 24
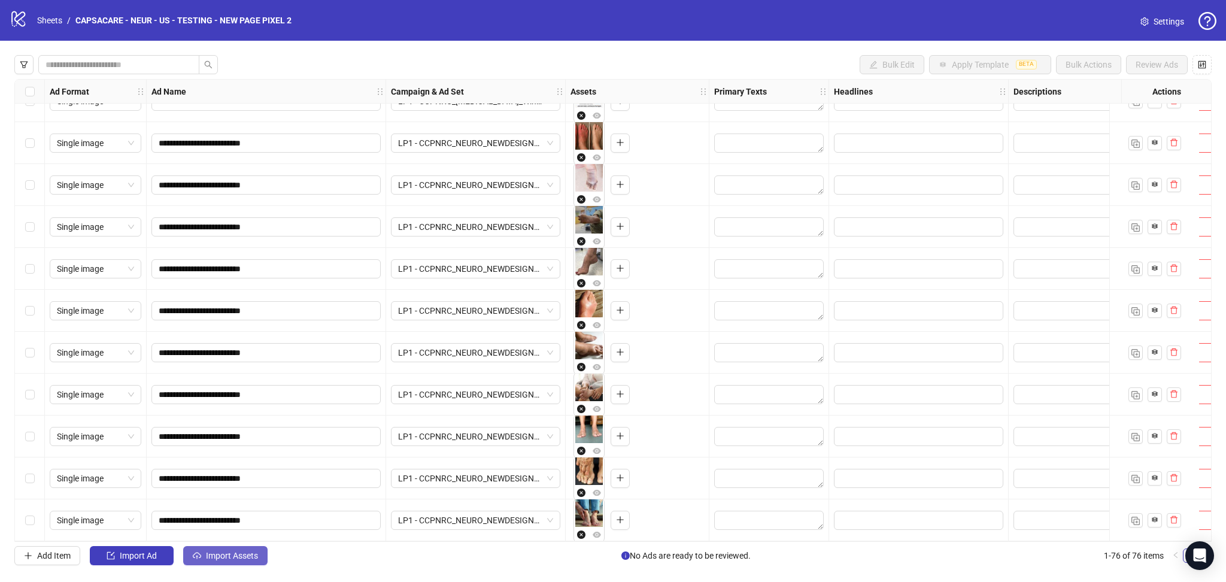
click at [226, 561] on span "Import Assets" at bounding box center [232, 556] width 52 height 10
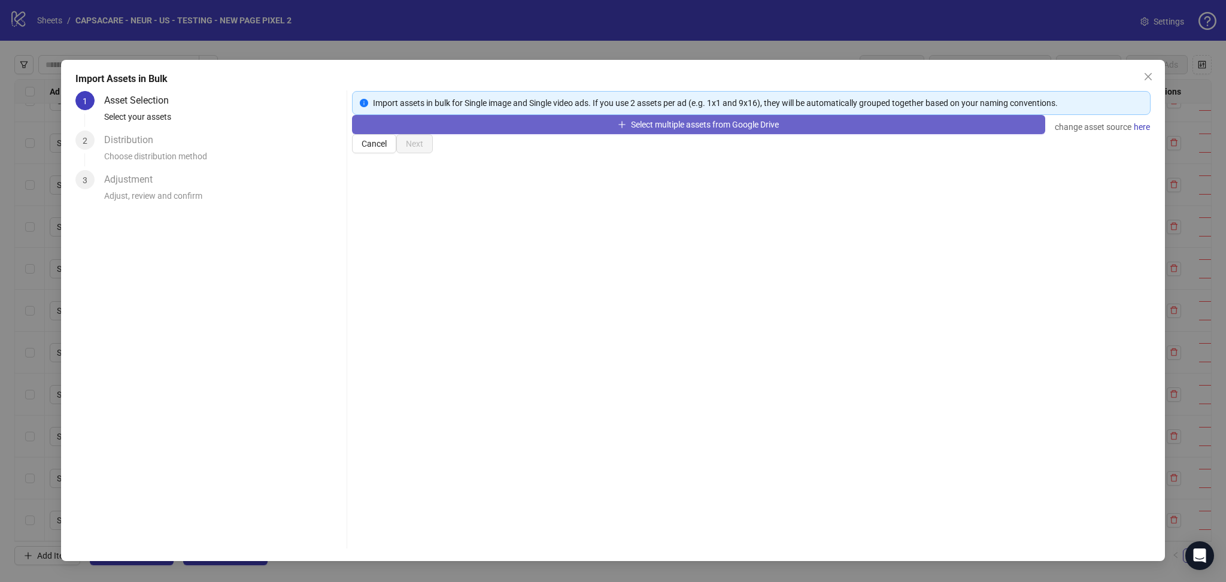
click at [498, 134] on button "Select multiple assets from Google Drive" at bounding box center [698, 124] width 693 height 19
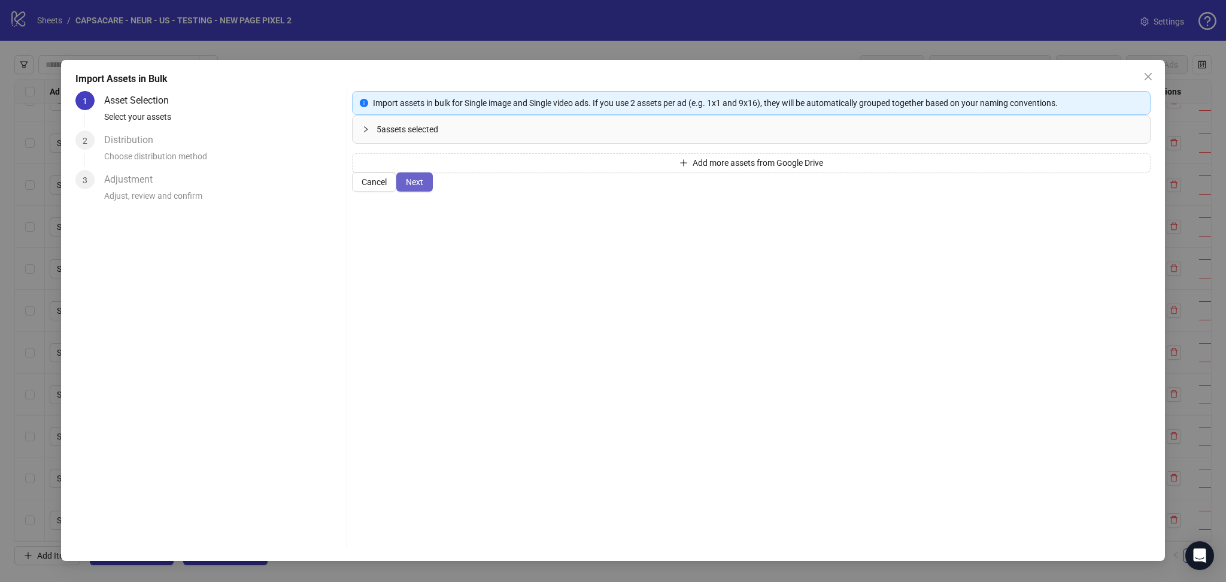
click at [433, 192] on button "Next" at bounding box center [414, 181] width 37 height 19
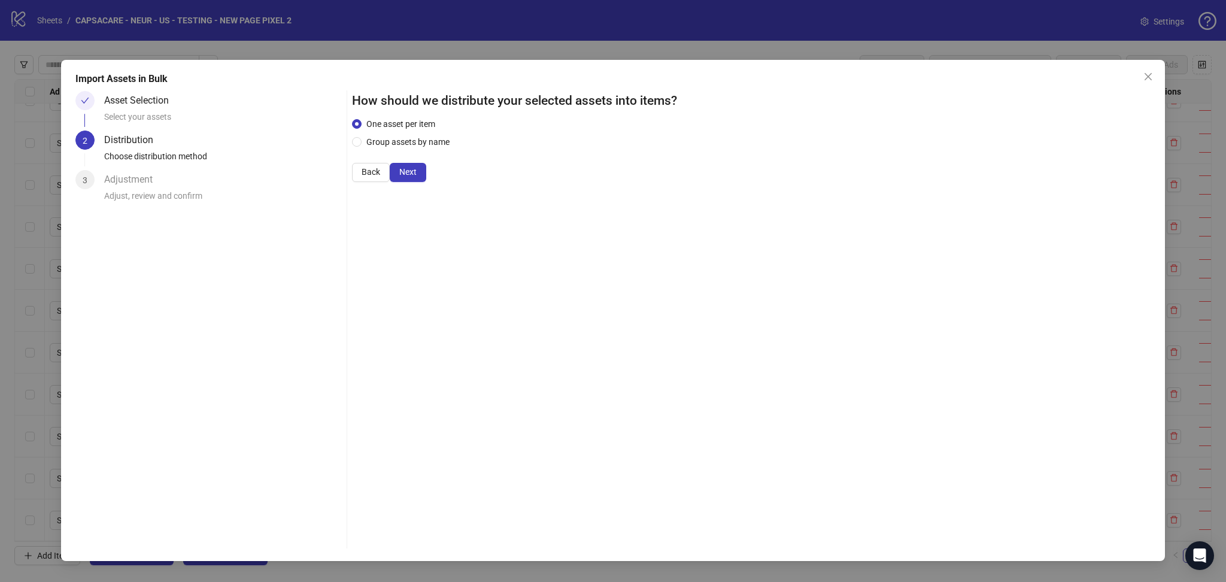
click at [426, 182] on button "Next" at bounding box center [408, 172] width 37 height 19
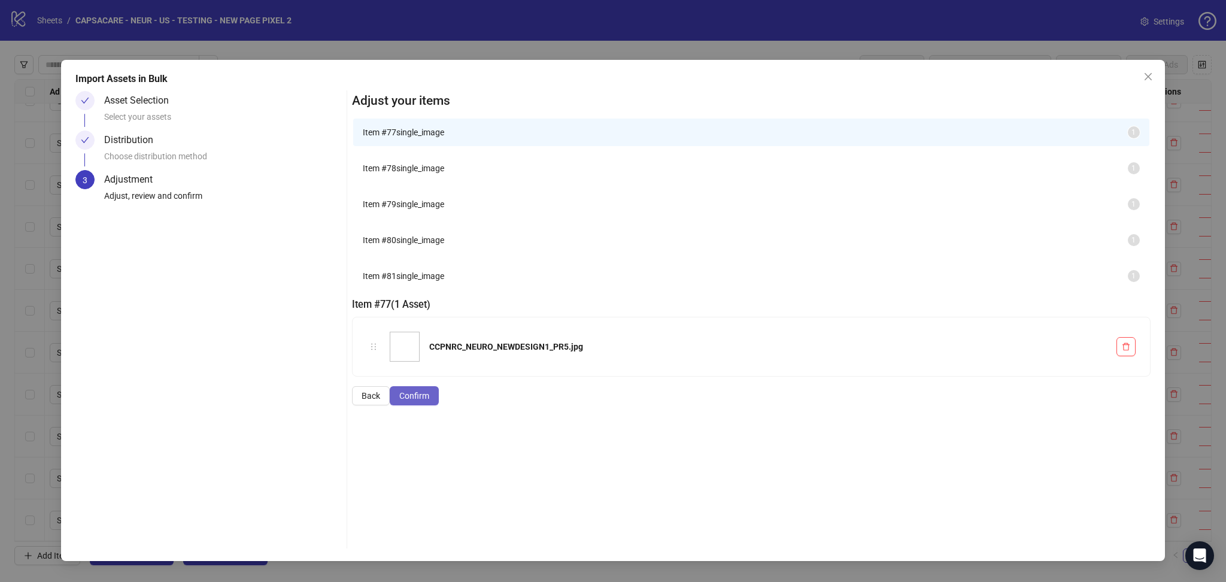
click at [439, 405] on button "Confirm" at bounding box center [414, 395] width 49 height 19
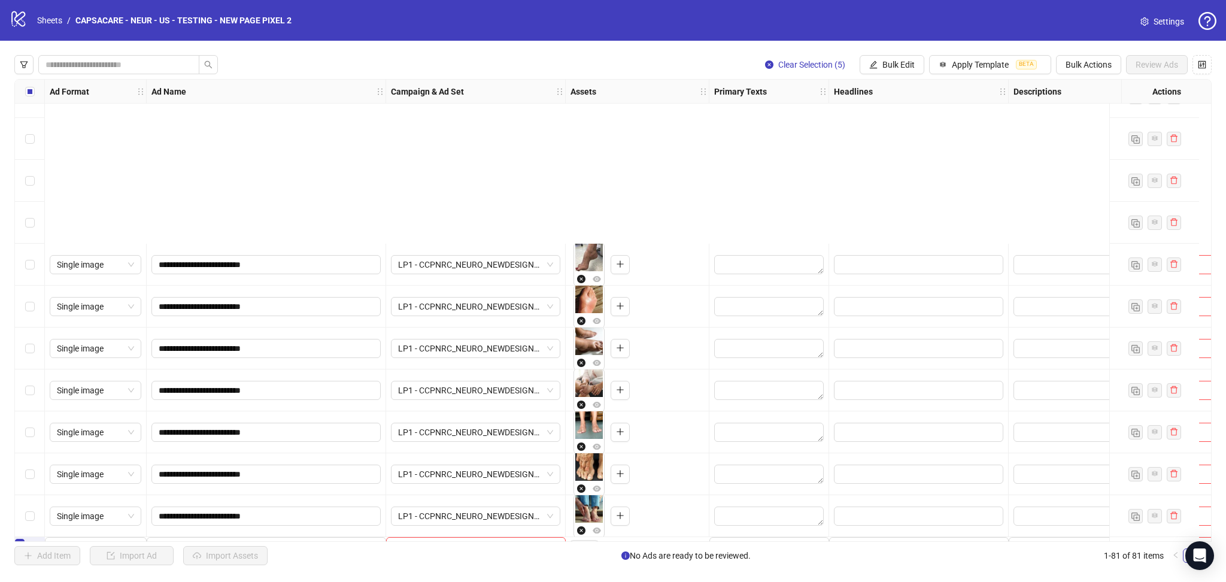
scroll to position [2962, 0]
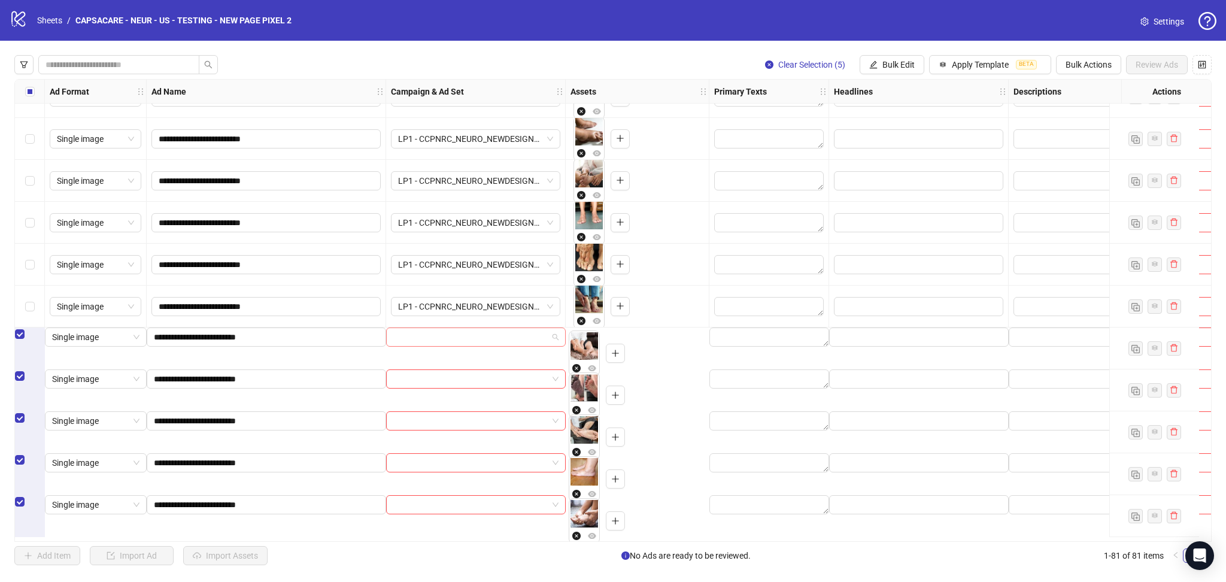
click at [455, 346] on input "search" at bounding box center [470, 337] width 154 height 18
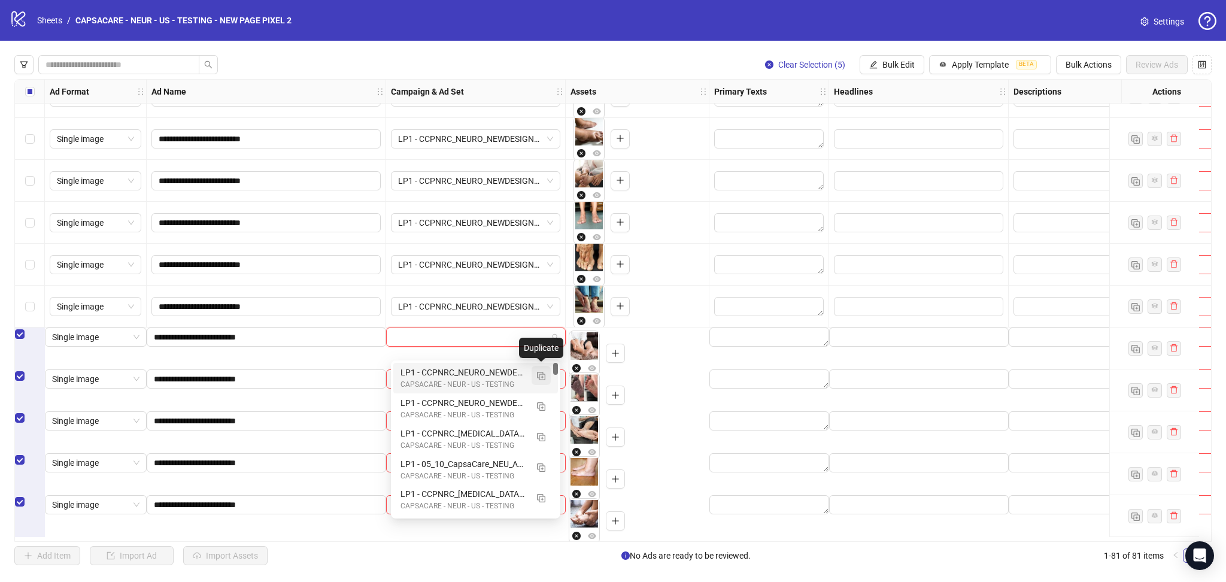
click at [545, 373] on button "button" at bounding box center [541, 375] width 19 height 19
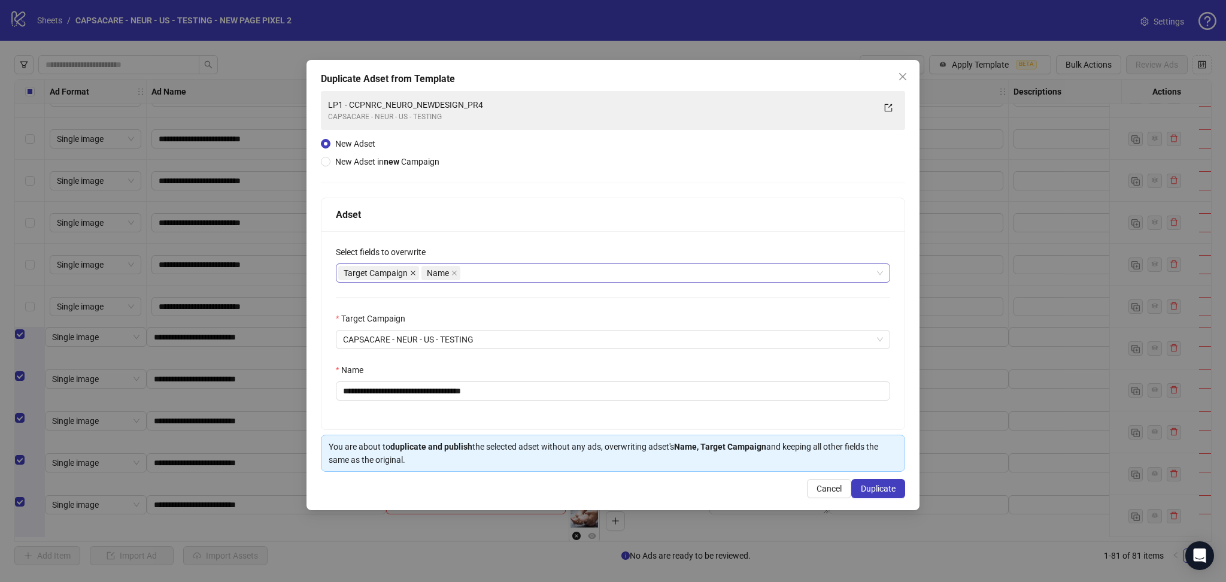
click at [413, 274] on icon "close" at bounding box center [413, 273] width 6 height 6
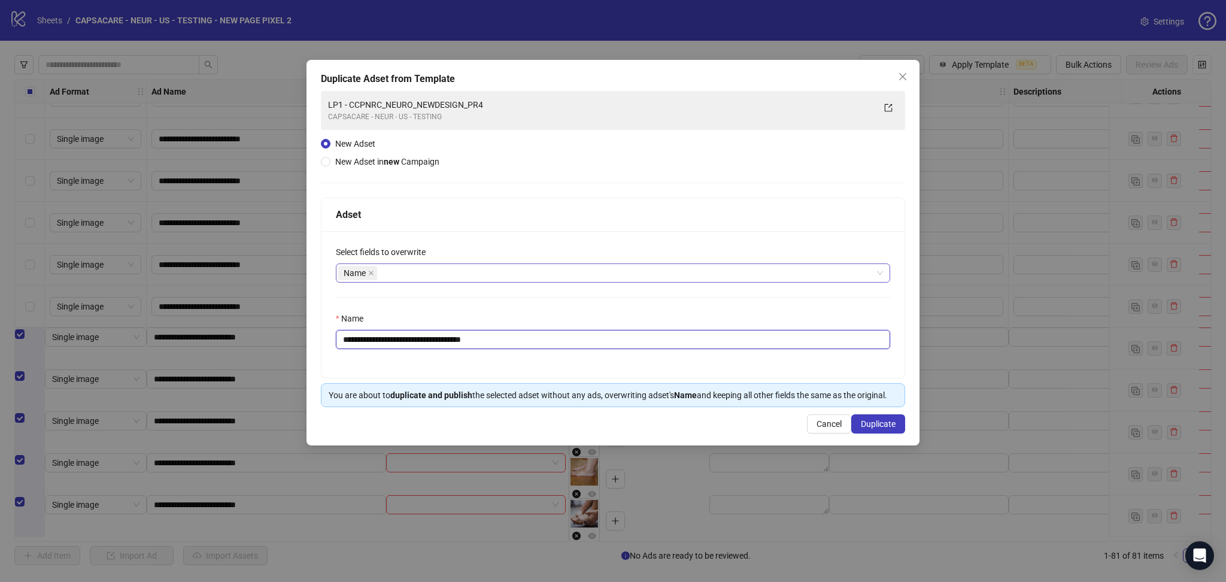
drag, startPoint x: 363, startPoint y: 336, endPoint x: 595, endPoint y: 357, distance: 232.7
click at [591, 355] on div "**********" at bounding box center [613, 304] width 583 height 147
paste input "text"
type input "**********"
click at [899, 431] on button "Duplicate" at bounding box center [879, 423] width 54 height 19
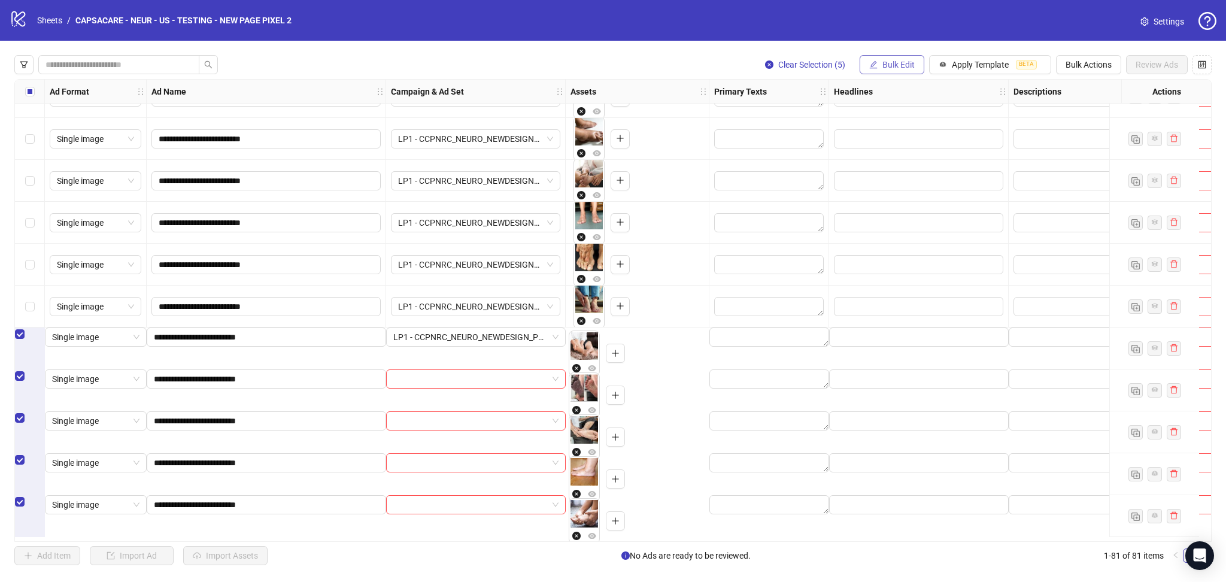
click at [896, 68] on span "Bulk Edit" at bounding box center [899, 65] width 32 height 10
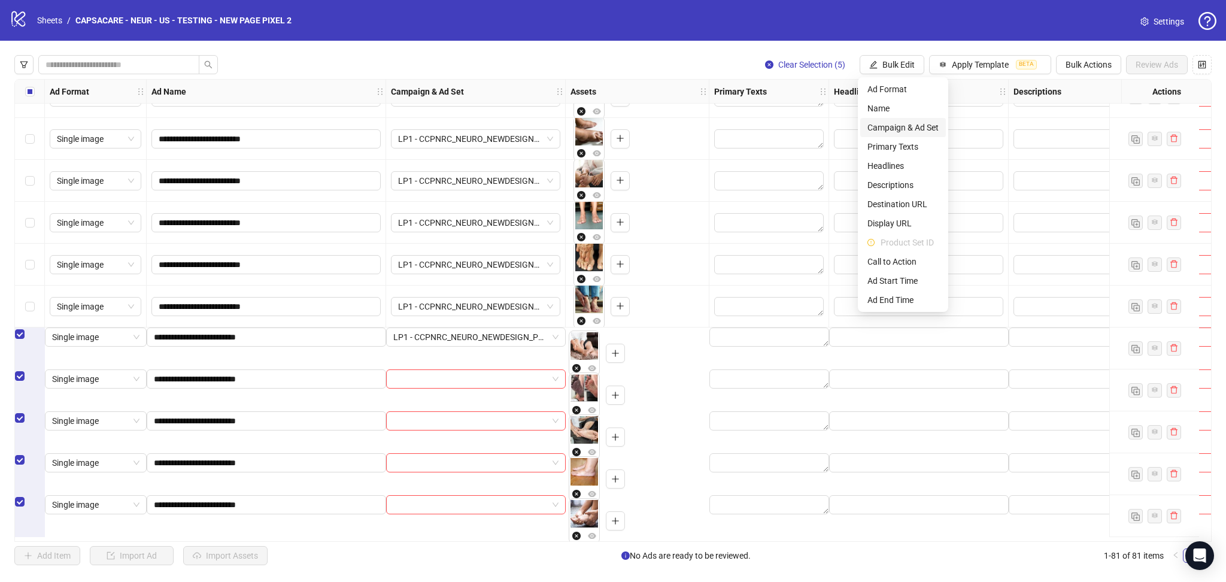
click at [915, 125] on span "Campaign & Ad Set" at bounding box center [903, 127] width 71 height 13
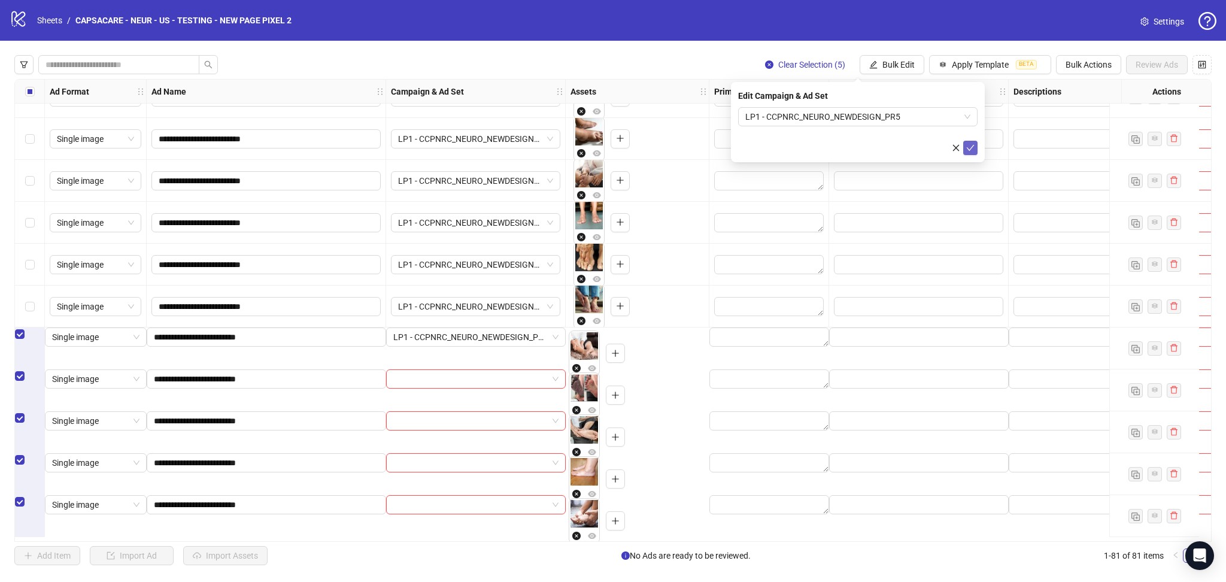
click at [972, 147] on icon "check" at bounding box center [971, 148] width 8 height 8
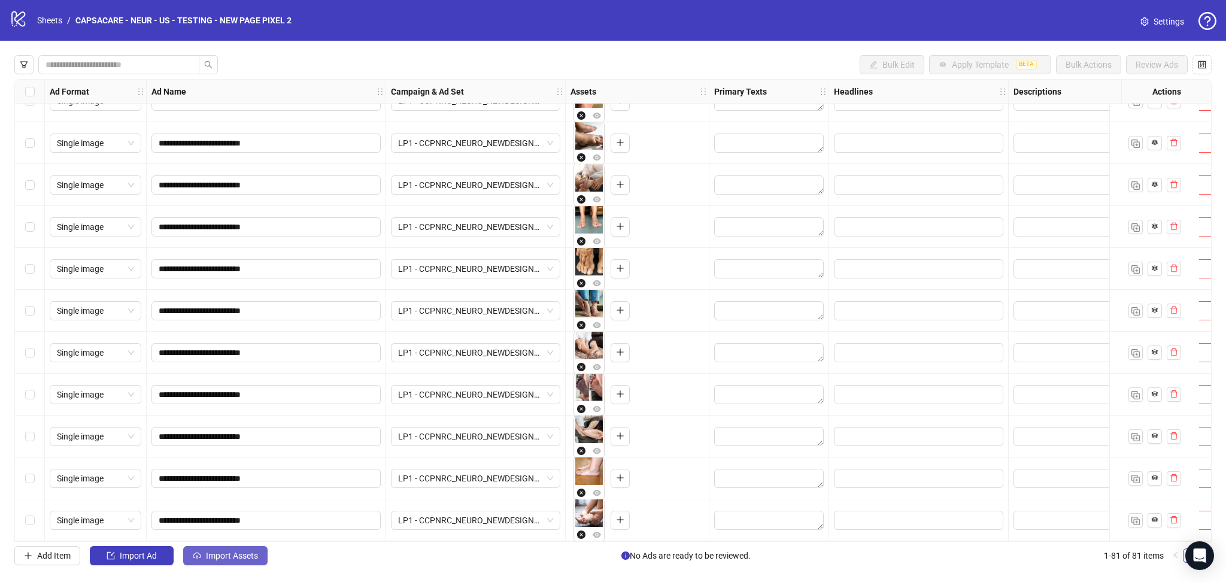
click at [208, 559] on span "Import Assets" at bounding box center [232, 556] width 52 height 10
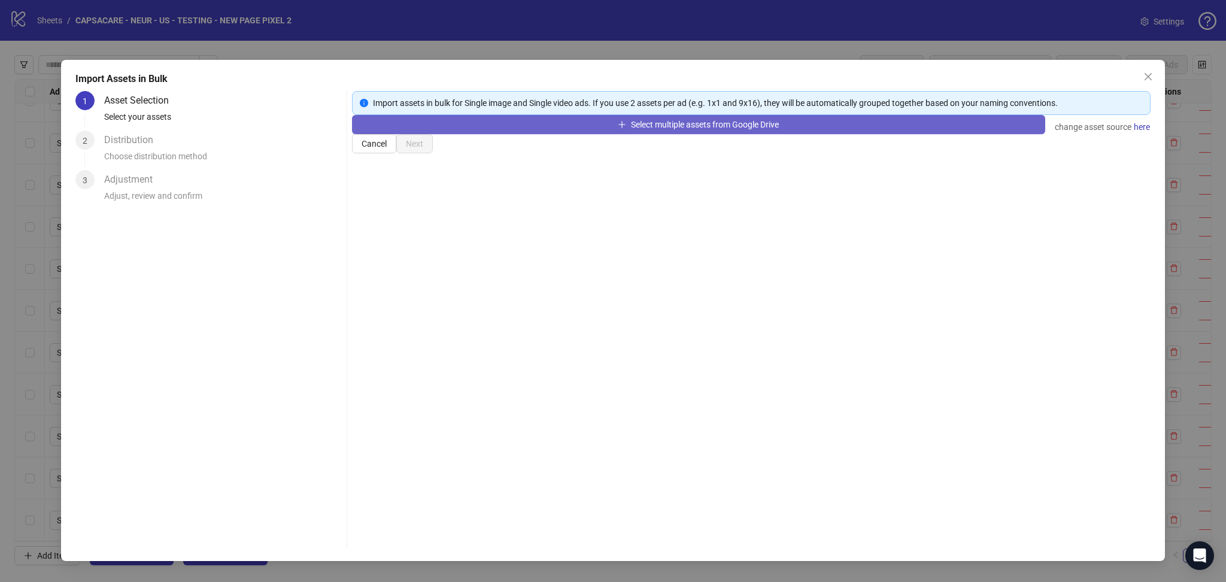
click at [429, 134] on button "Select multiple assets from Google Drive" at bounding box center [698, 124] width 693 height 19
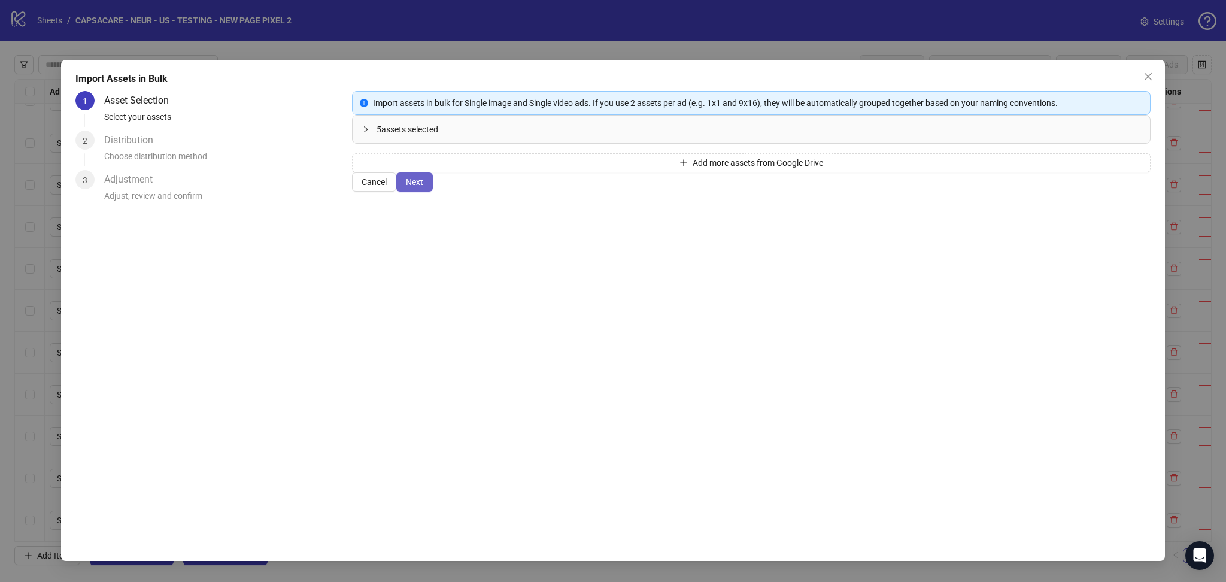
click at [423, 187] on span "Next" at bounding box center [414, 182] width 17 height 10
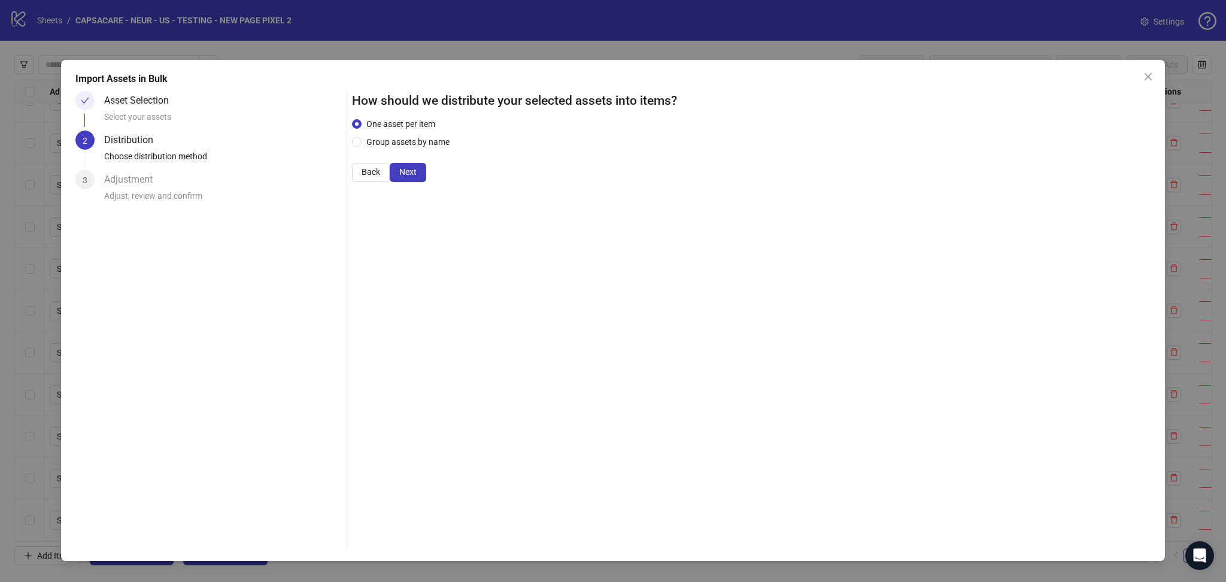
click at [417, 177] on span "Next" at bounding box center [407, 172] width 17 height 10
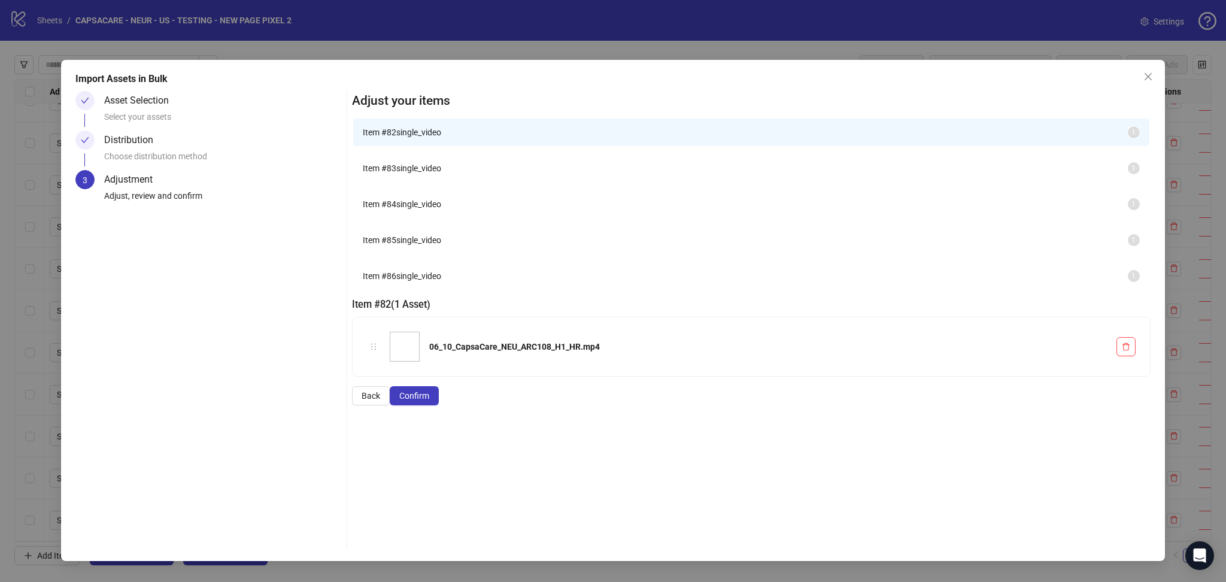
click at [429, 401] on span "Confirm" at bounding box center [414, 396] width 30 height 10
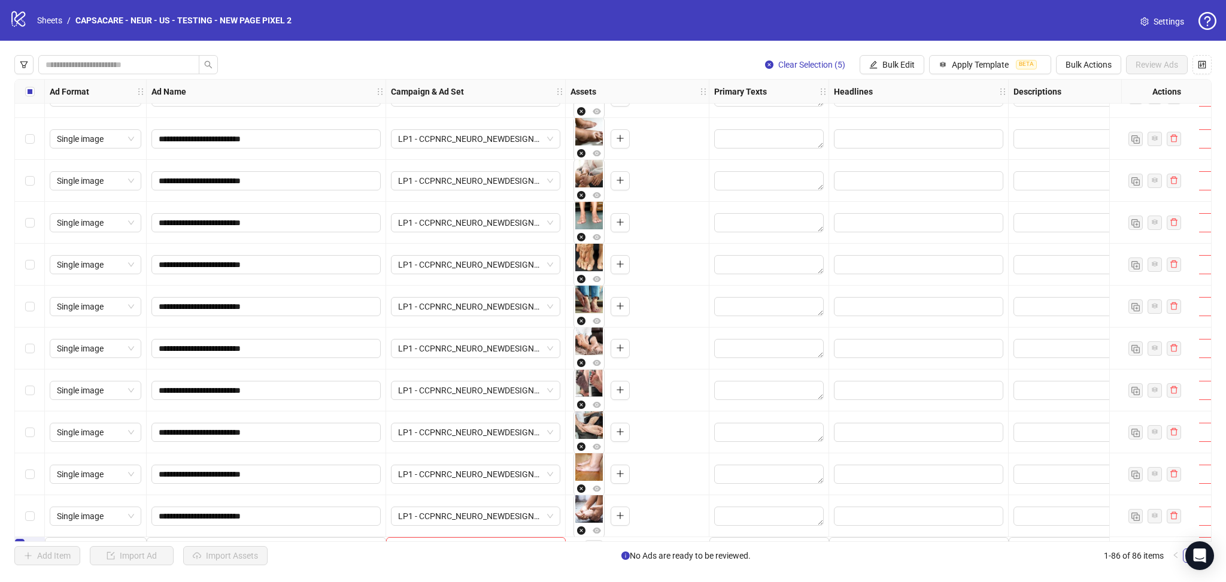
scroll to position [3171, 0]
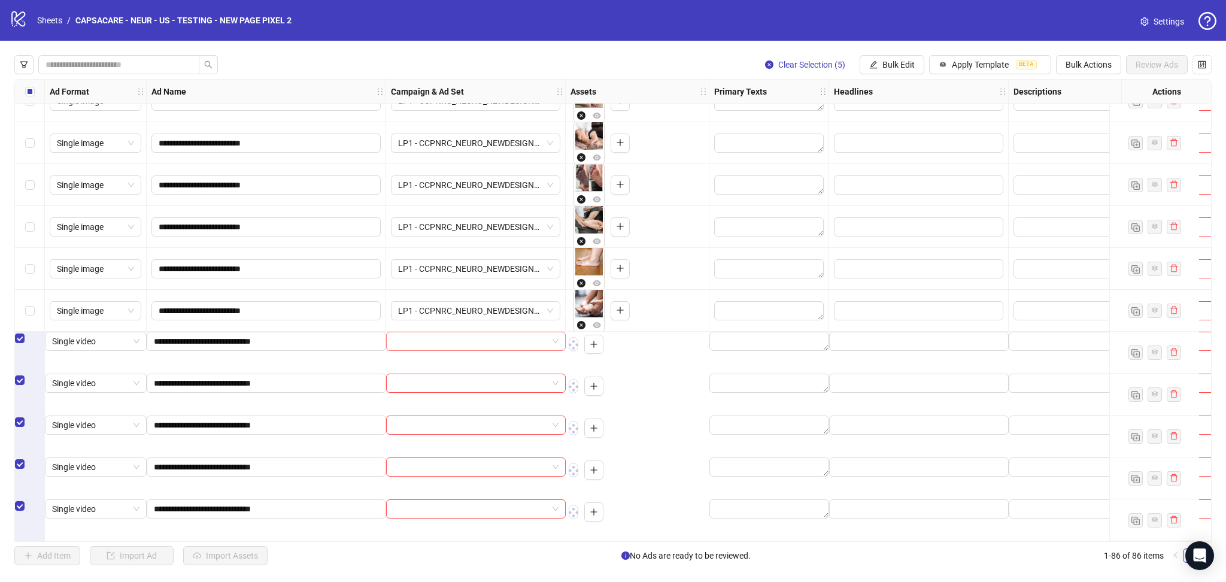
click at [467, 349] on input "search" at bounding box center [470, 341] width 154 height 18
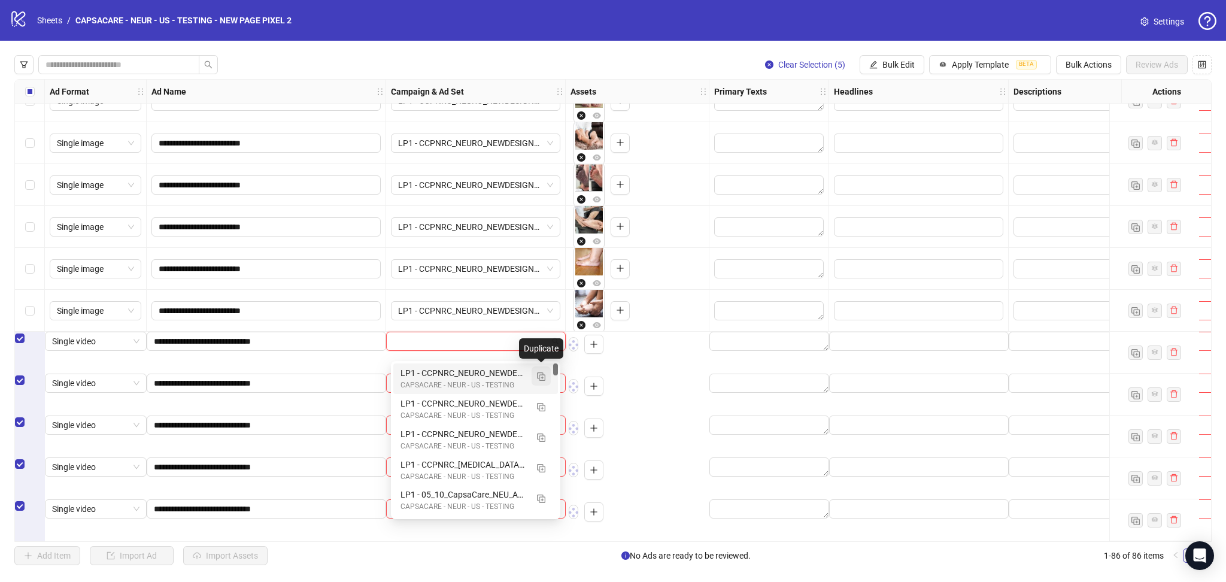
click at [541, 371] on span "button" at bounding box center [541, 376] width 8 height 10
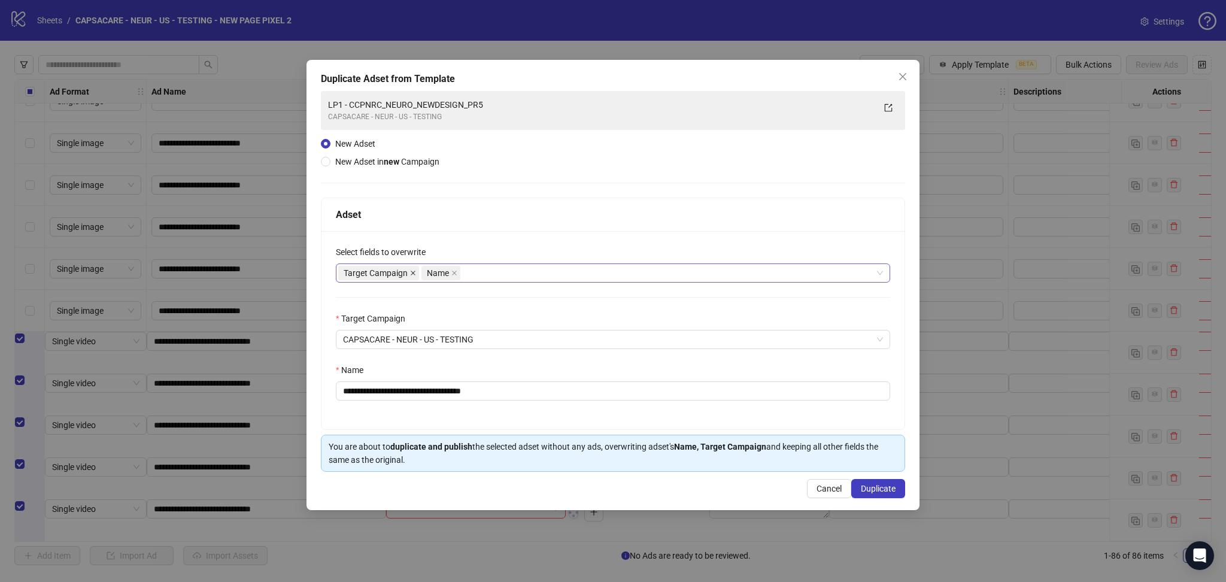
click at [414, 274] on icon "close" at bounding box center [413, 273] width 5 height 5
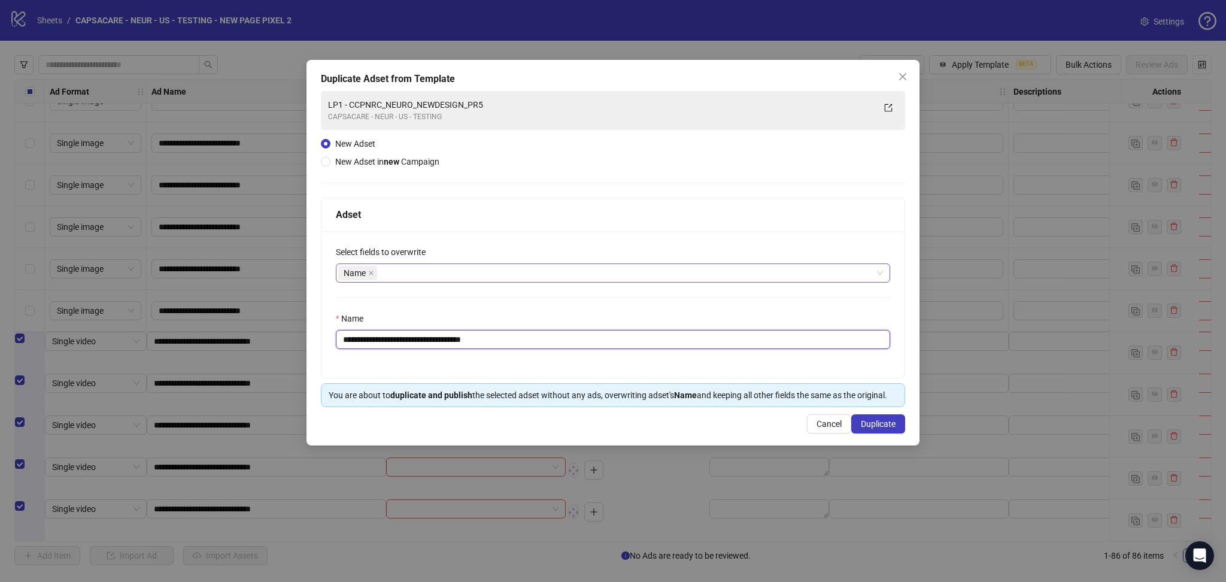
drag, startPoint x: 364, startPoint y: 341, endPoint x: 605, endPoint y: 333, distance: 240.9
click at [604, 333] on input "**********" at bounding box center [613, 339] width 555 height 19
paste input "text"
type input "**********"
click at [884, 429] on span "Duplicate" at bounding box center [878, 424] width 35 height 10
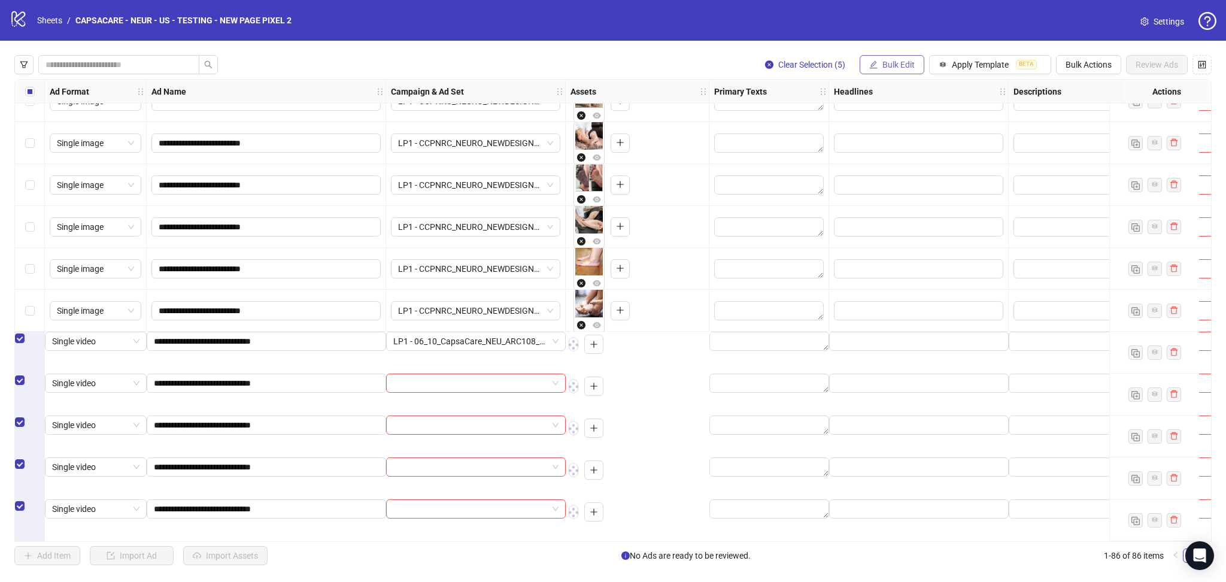
click at [904, 62] on button "Bulk Edit" at bounding box center [892, 64] width 65 height 19
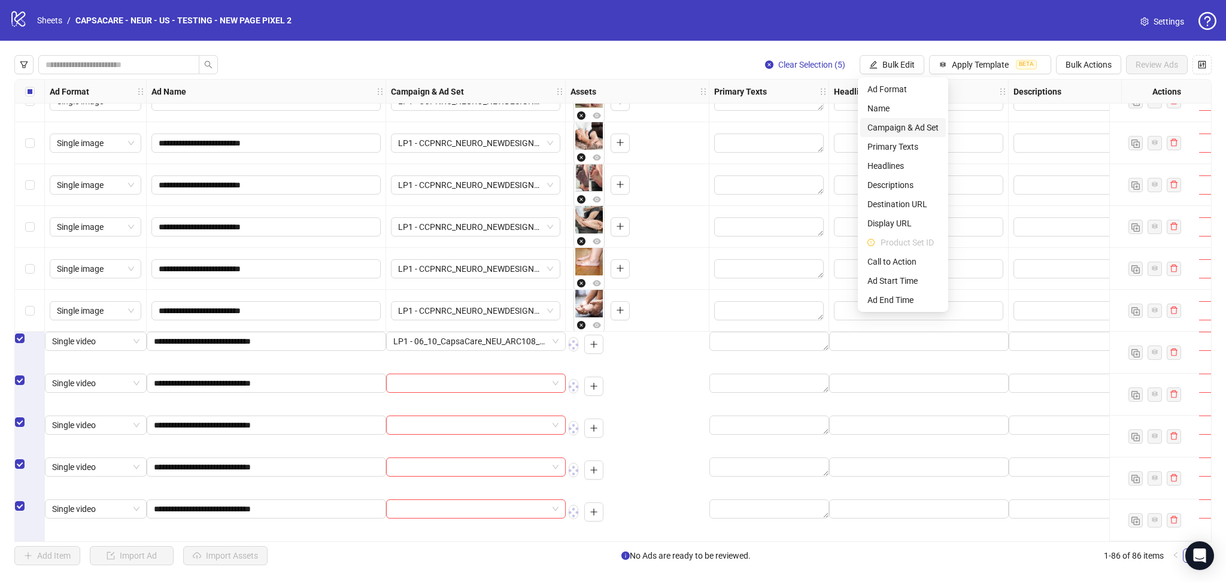
click at [904, 126] on span "Campaign & Ad Set" at bounding box center [903, 127] width 71 height 13
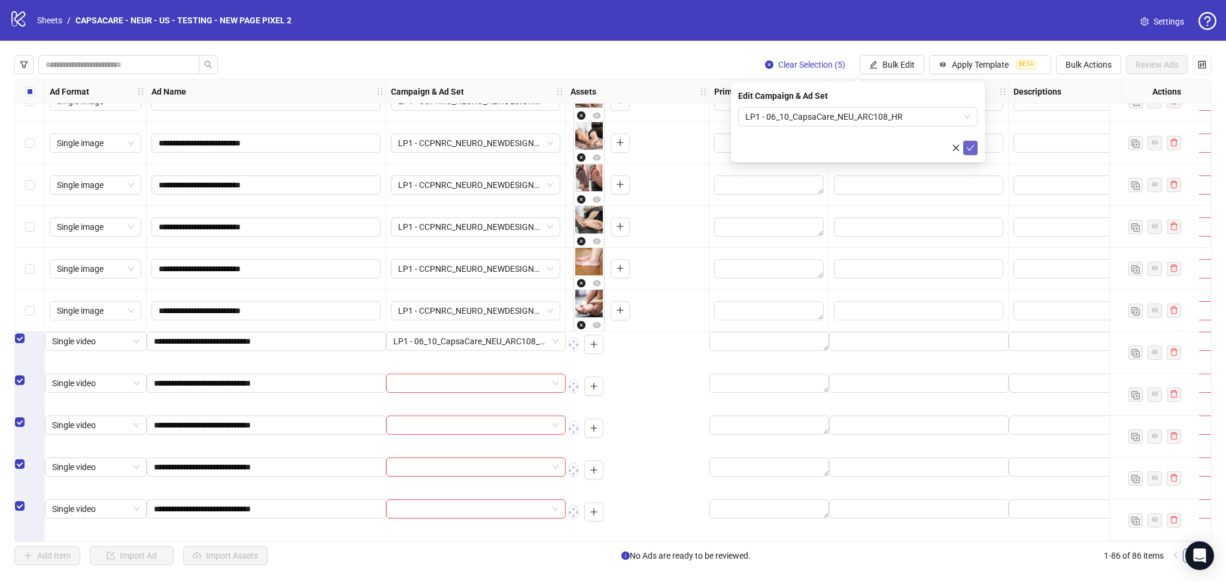
click at [976, 148] on button "submit" at bounding box center [971, 148] width 14 height 14
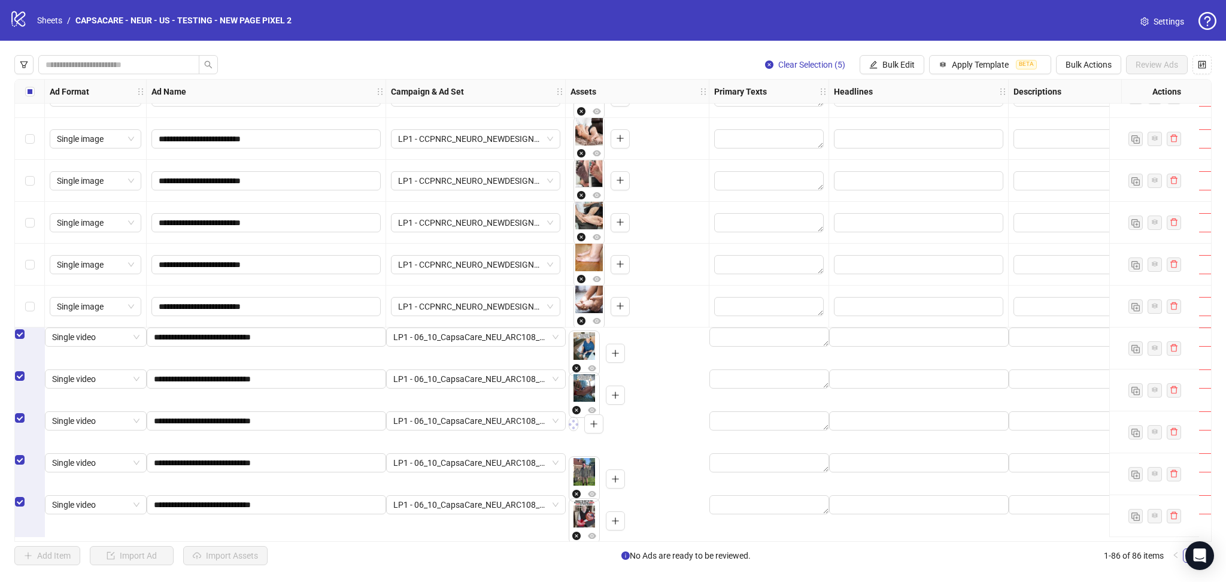
click at [25, 98] on label "Select all rows" at bounding box center [30, 91] width 10 height 13
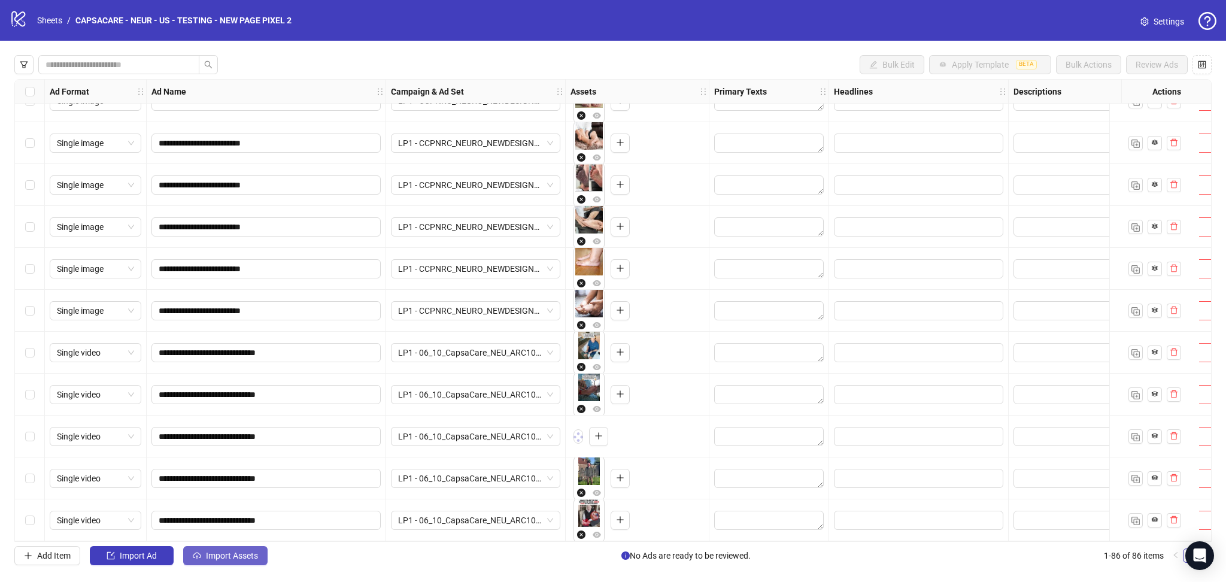
click at [217, 552] on span "Import Assets" at bounding box center [232, 556] width 52 height 10
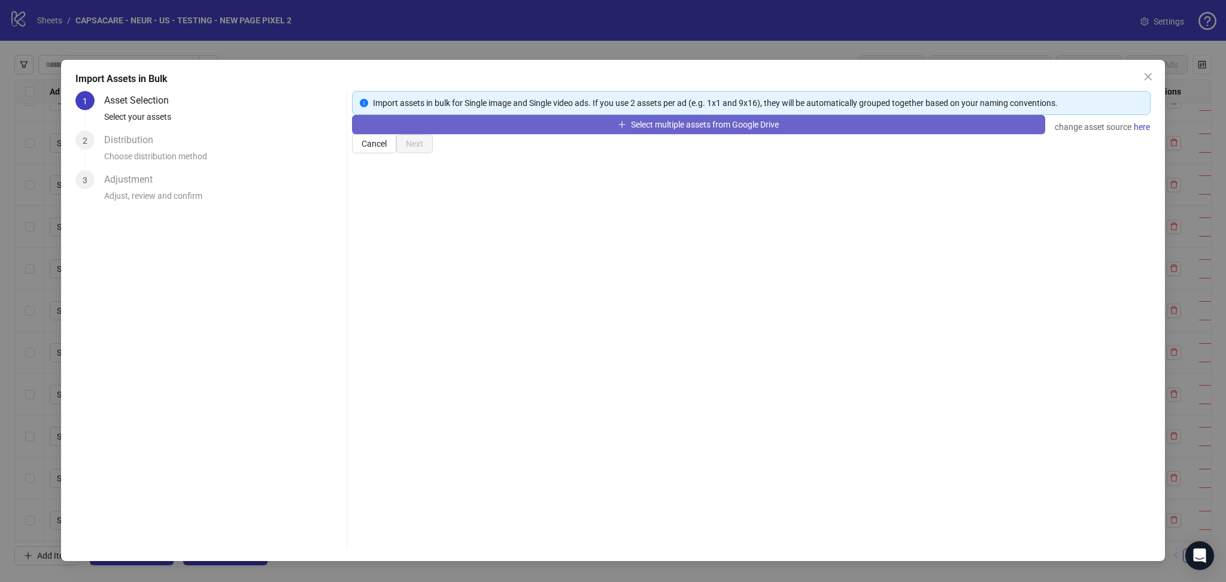
click at [475, 134] on button "Select multiple assets from Google Drive" at bounding box center [698, 124] width 693 height 19
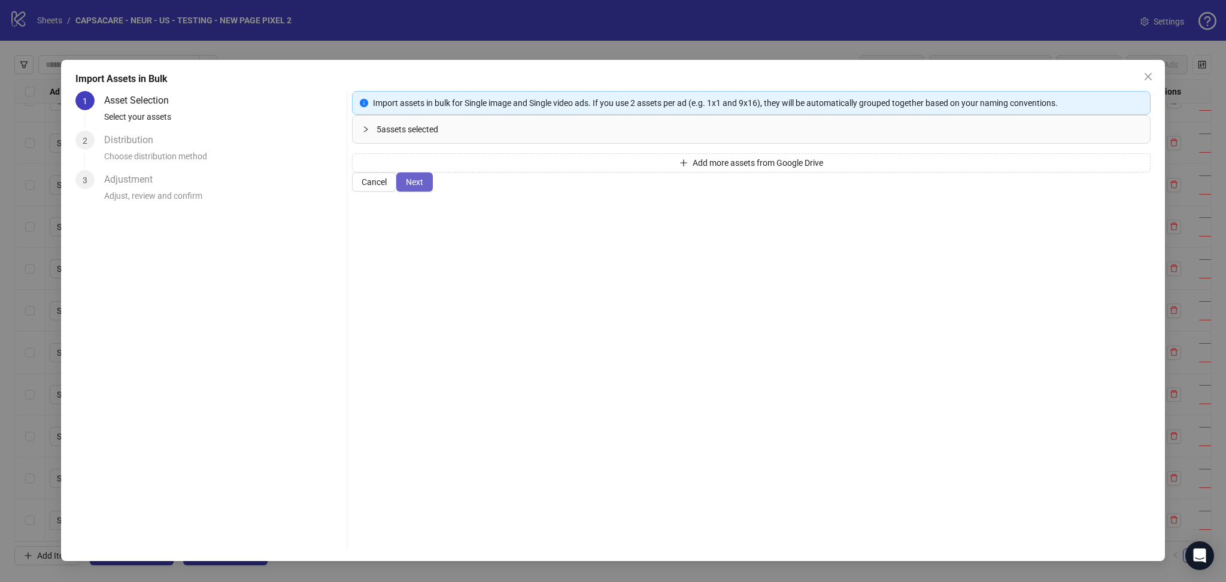
click at [423, 187] on span "Next" at bounding box center [414, 182] width 17 height 10
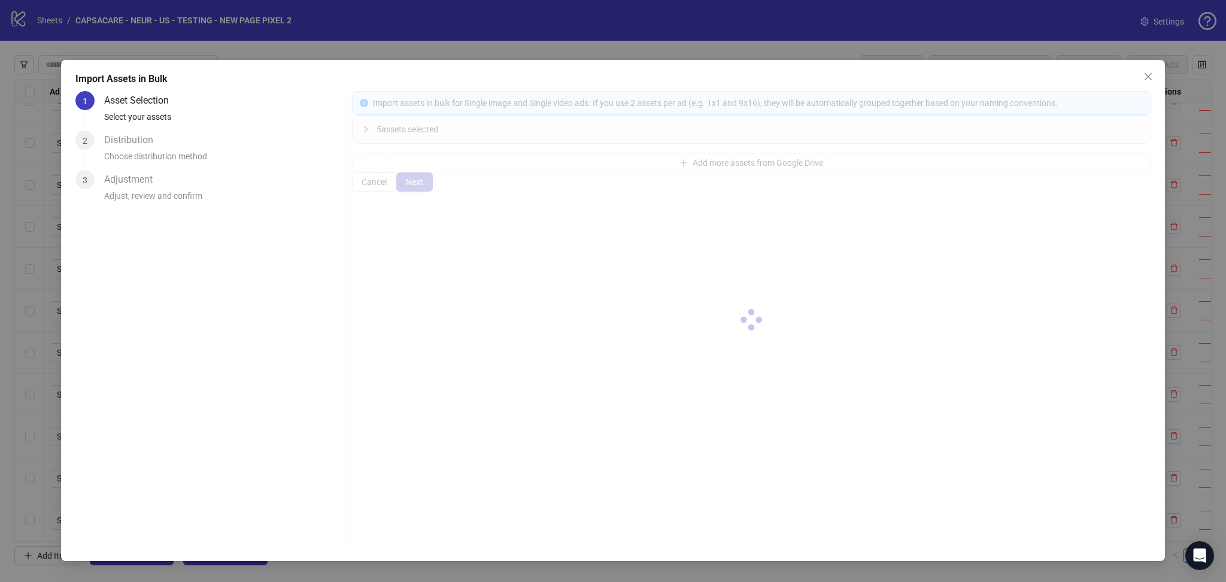
click at [1131, 538] on div at bounding box center [751, 320] width 799 height 458
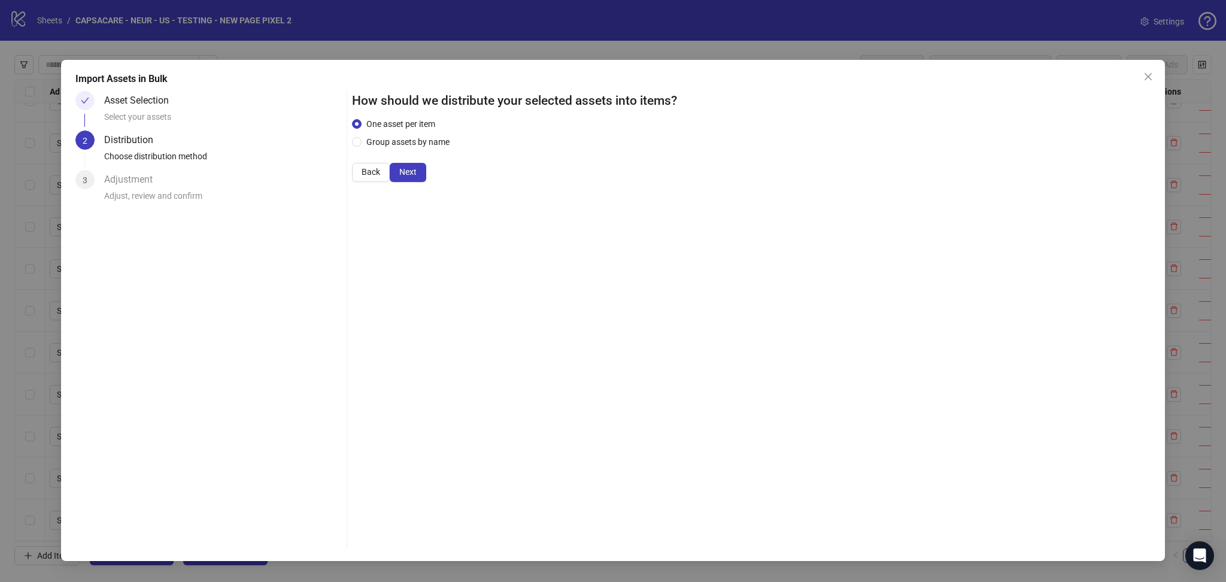
click at [417, 177] on span "Next" at bounding box center [407, 172] width 17 height 10
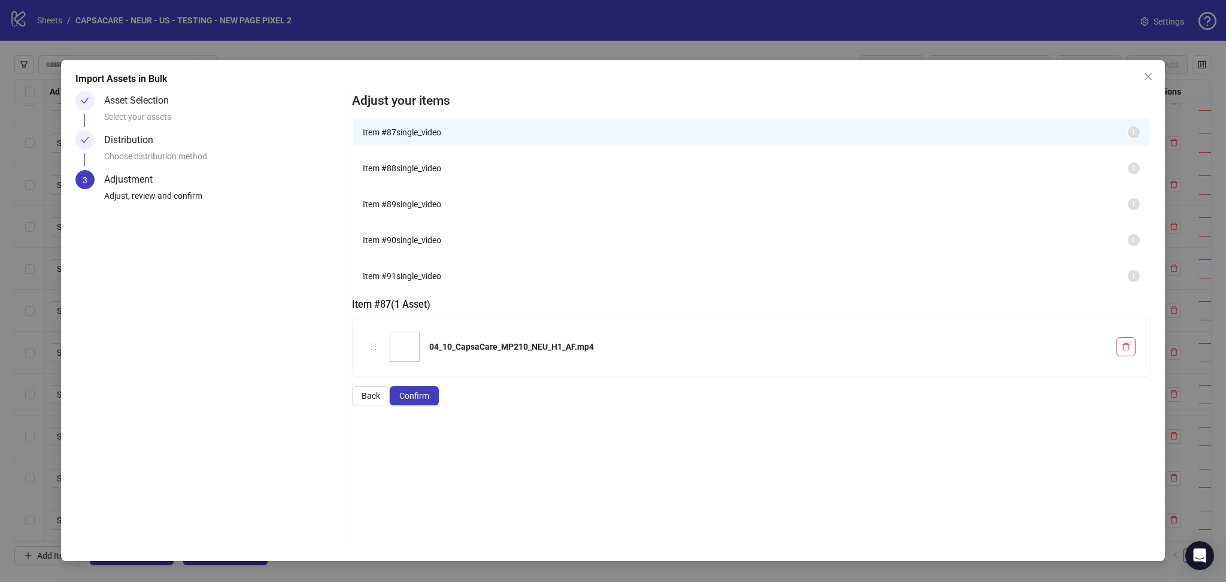
click at [429, 401] on span "Confirm" at bounding box center [414, 396] width 30 height 10
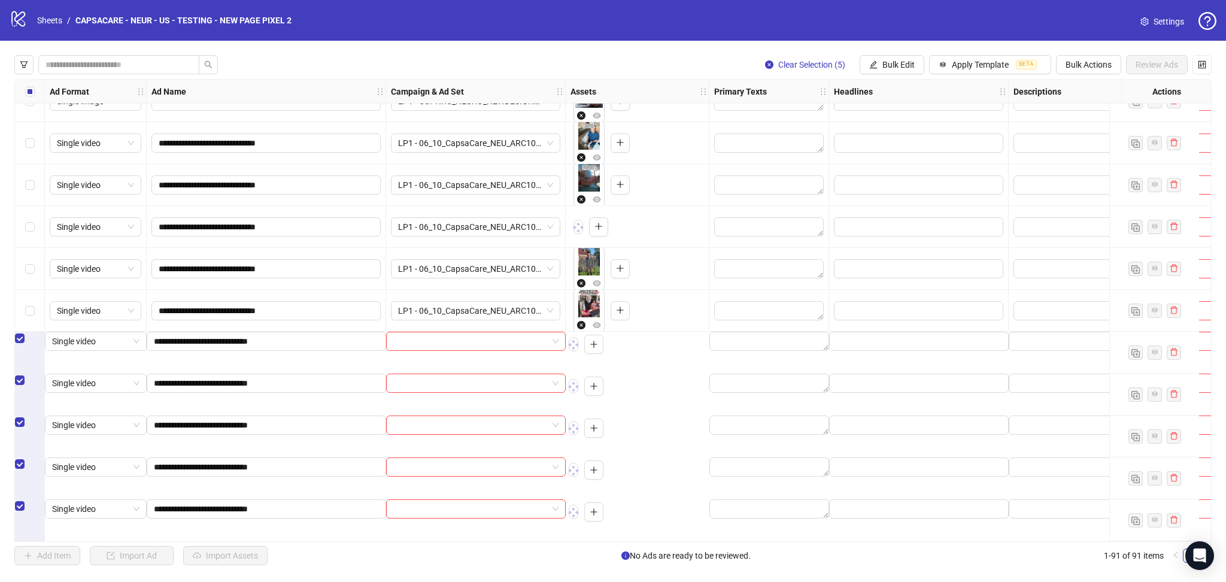
click at [441, 350] on input "search" at bounding box center [470, 341] width 154 height 18
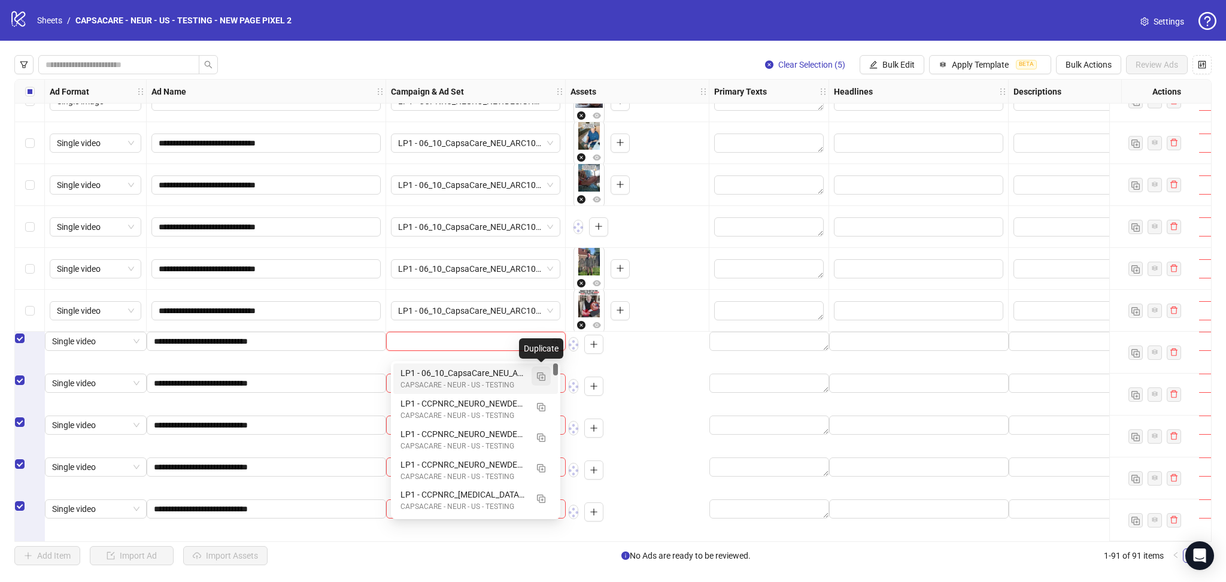
click at [547, 373] on button "button" at bounding box center [541, 375] width 19 height 19
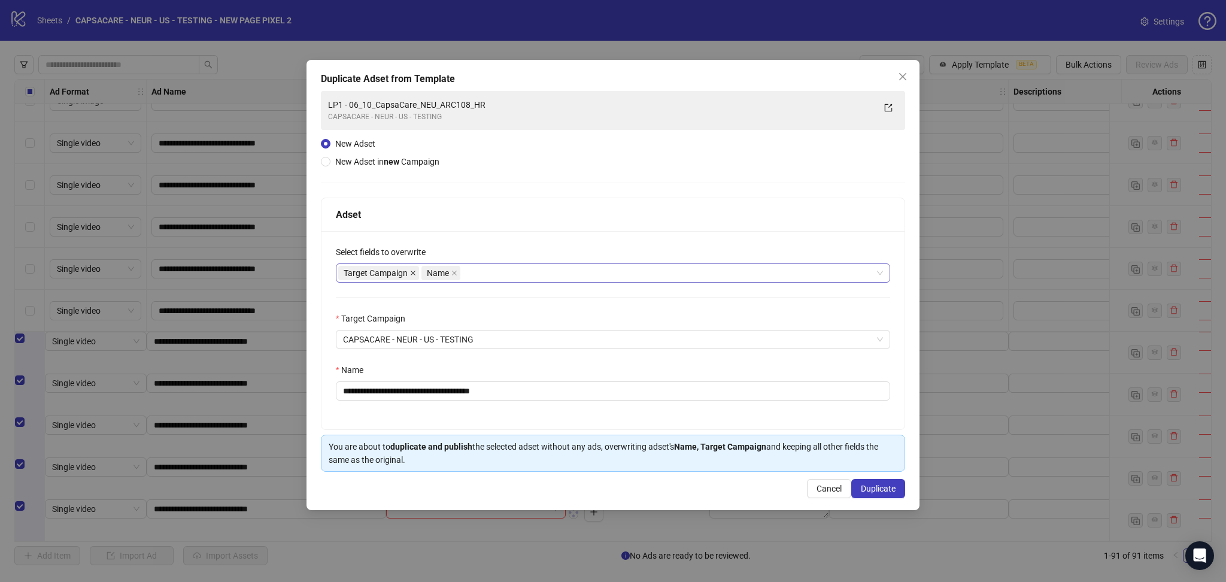
click at [413, 269] on span at bounding box center [413, 272] width 6 height 13
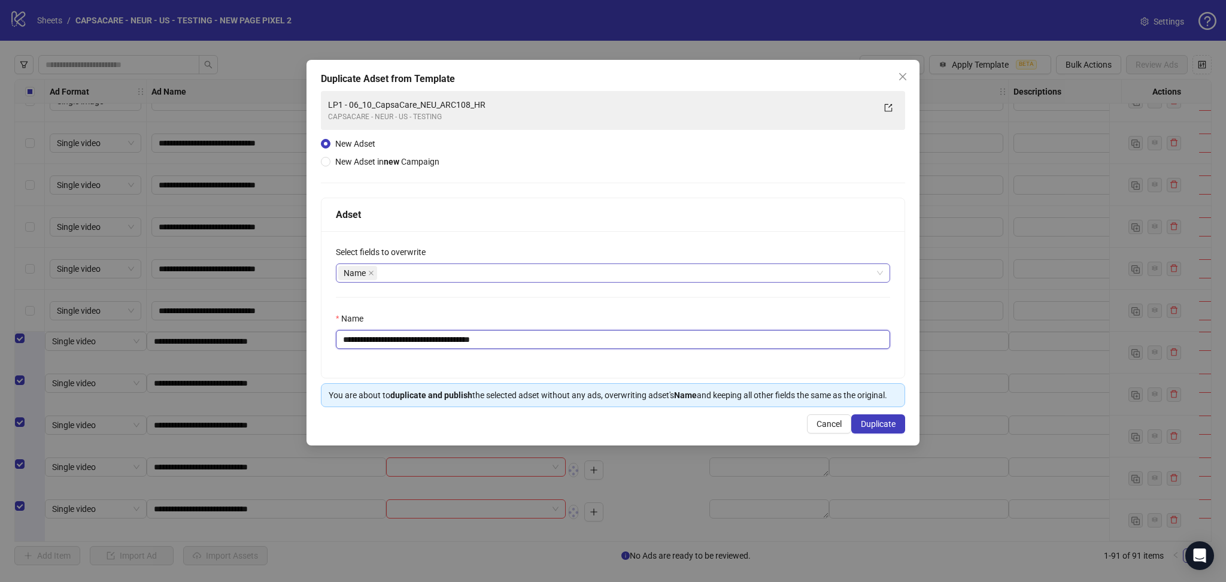
drag, startPoint x: 365, startPoint y: 341, endPoint x: 582, endPoint y: 348, distance: 217.5
click at [577, 347] on input "**********" at bounding box center [613, 339] width 555 height 19
paste input "text"
type input "**********"
click at [879, 431] on button "Duplicate" at bounding box center [879, 423] width 54 height 19
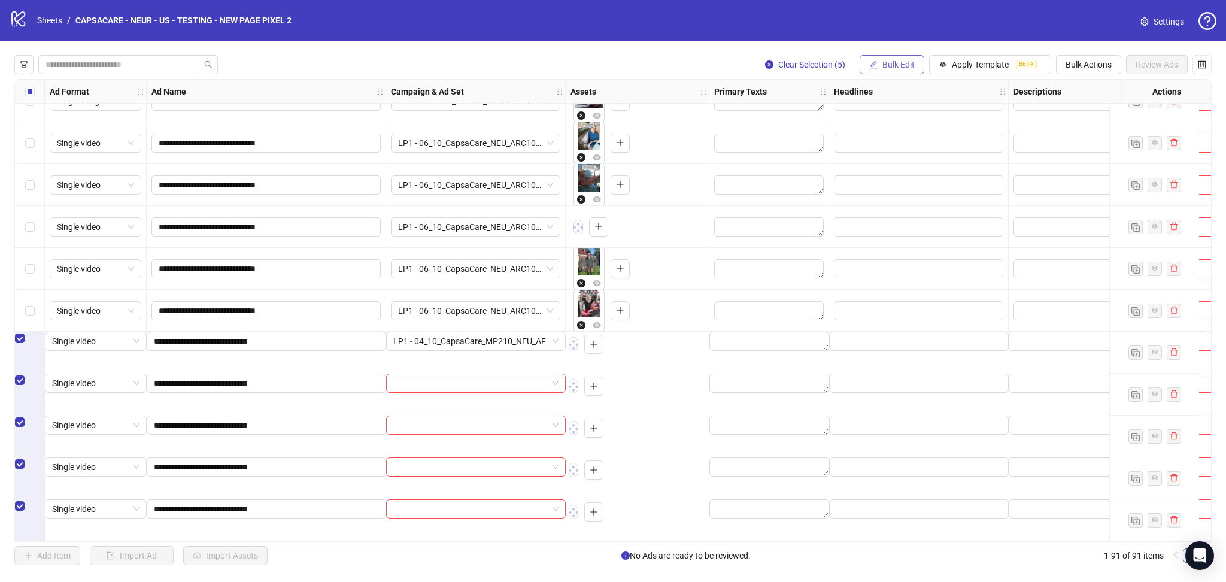
click at [886, 66] on span "Bulk Edit" at bounding box center [899, 65] width 32 height 10
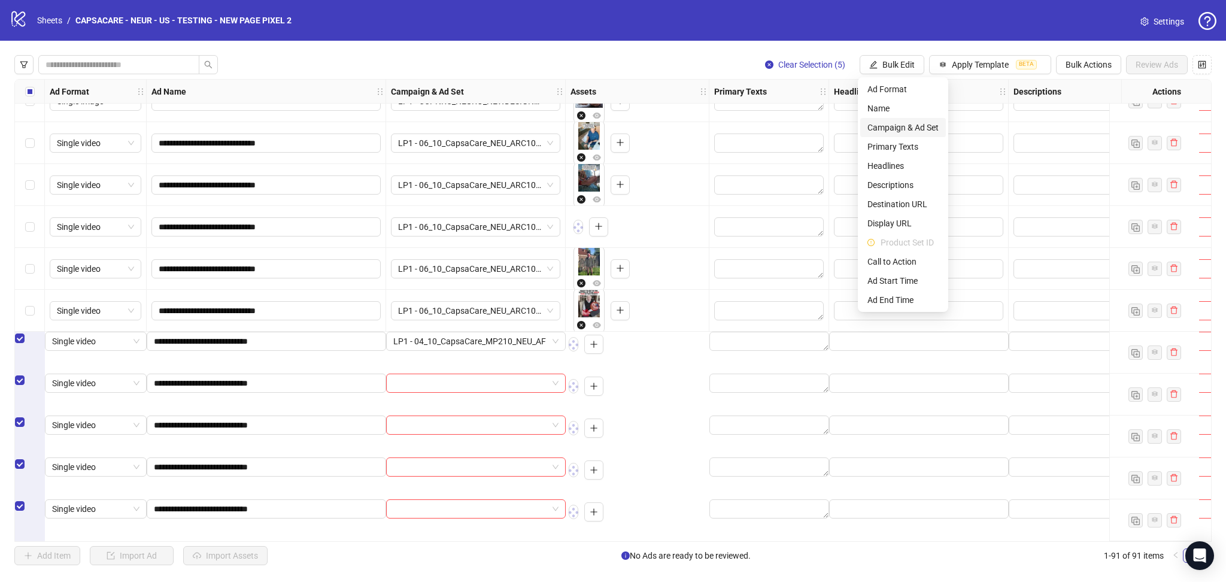
click at [919, 128] on span "Campaign & Ad Set" at bounding box center [903, 127] width 71 height 13
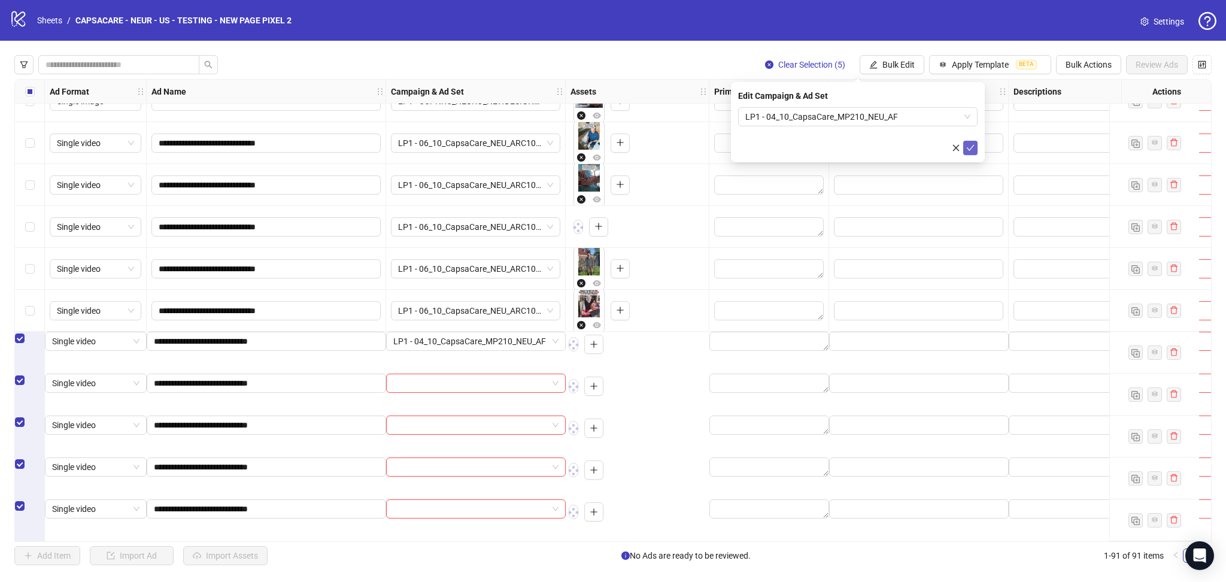
click at [965, 148] on button "submit" at bounding box center [971, 148] width 14 height 14
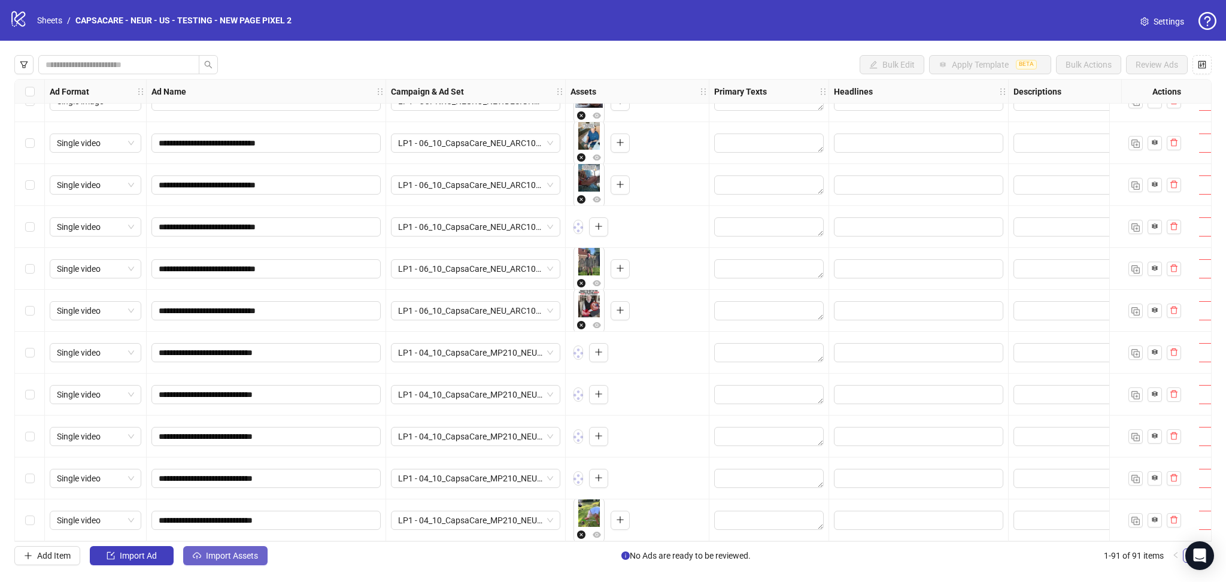
click at [241, 548] on button "Import Assets" at bounding box center [225, 555] width 84 height 19
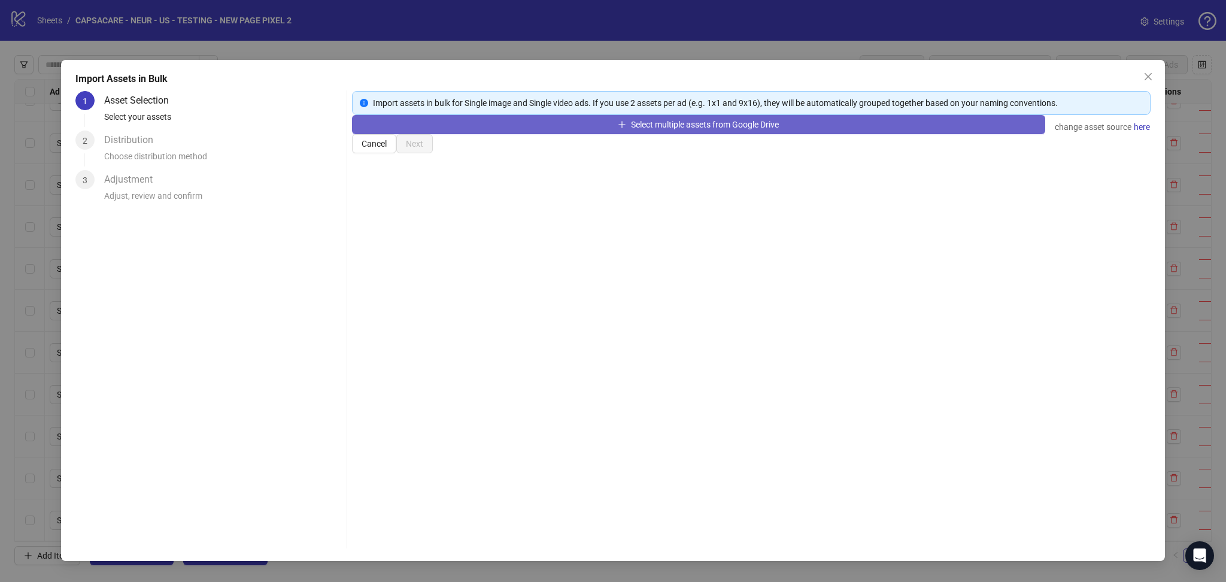
click at [465, 134] on button "Select multiple assets from Google Drive" at bounding box center [698, 124] width 693 height 19
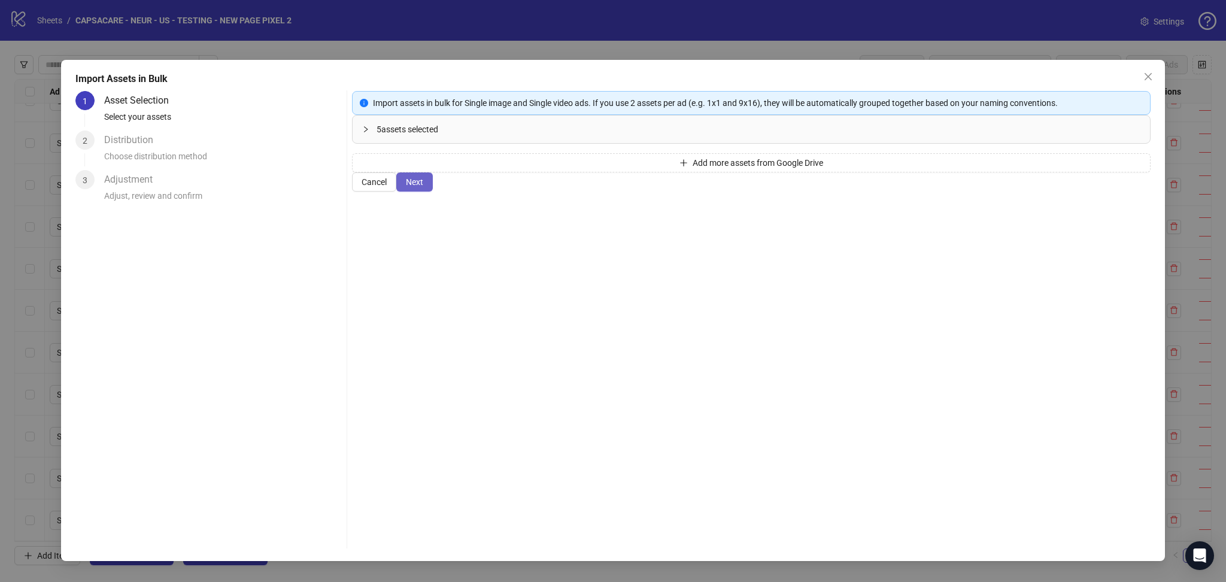
click at [423, 187] on span "Next" at bounding box center [414, 182] width 17 height 10
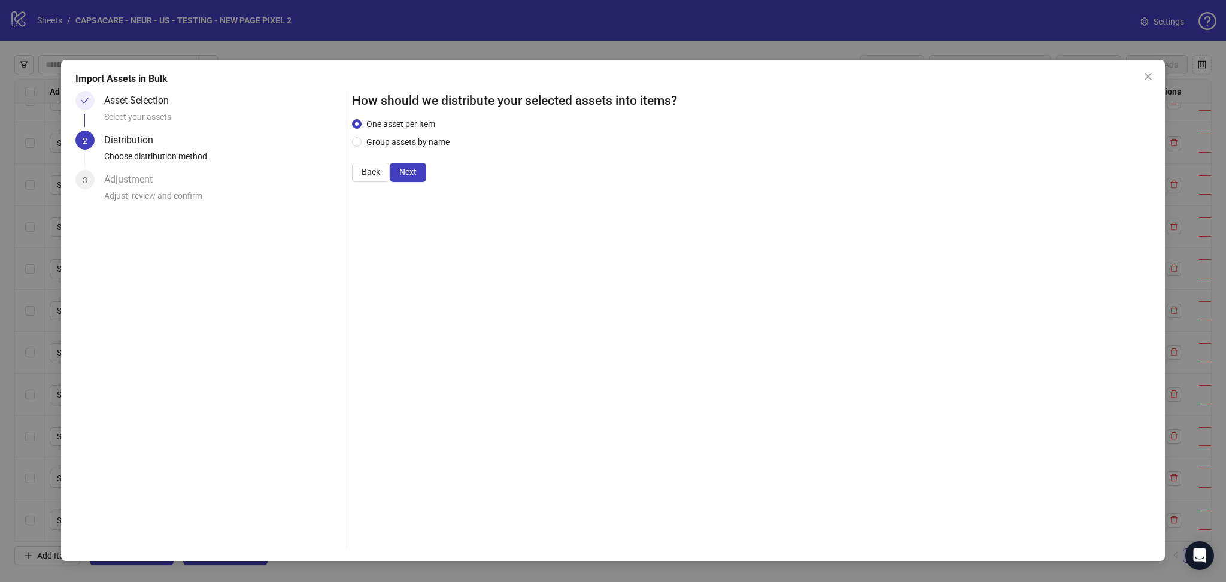
click at [417, 177] on span "Next" at bounding box center [407, 172] width 17 height 10
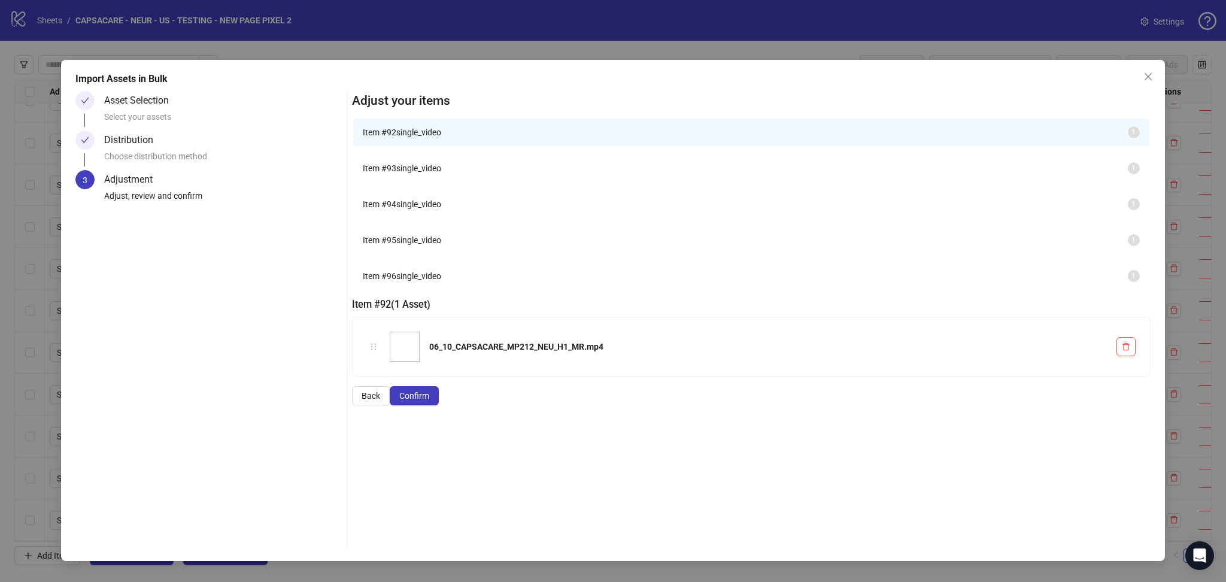
click at [429, 401] on span "Confirm" at bounding box center [414, 396] width 30 height 10
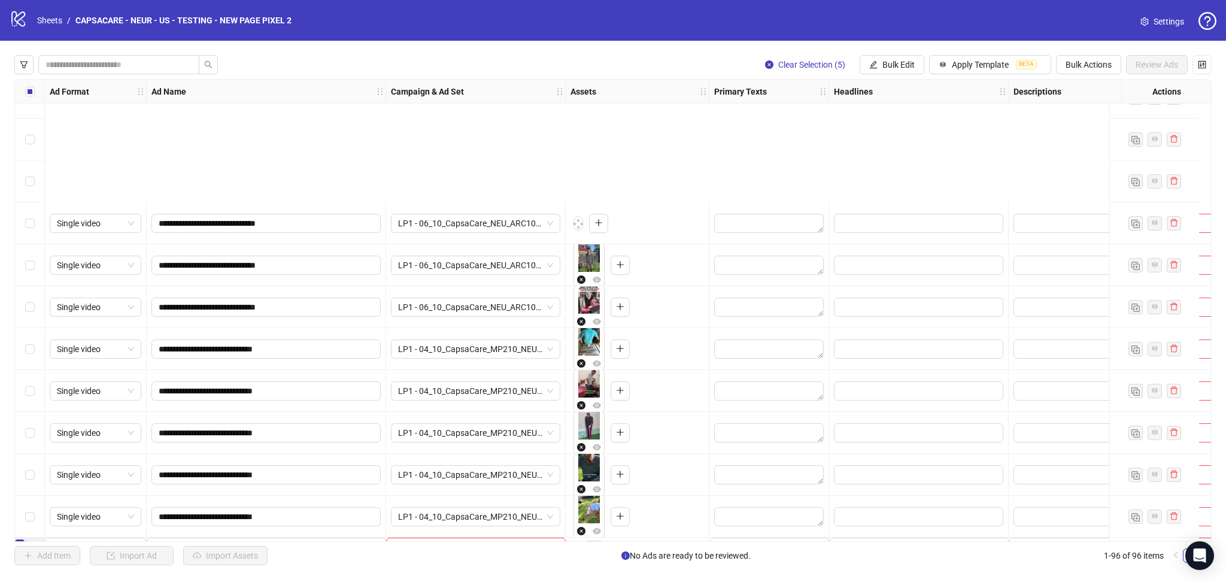
scroll to position [3591, 0]
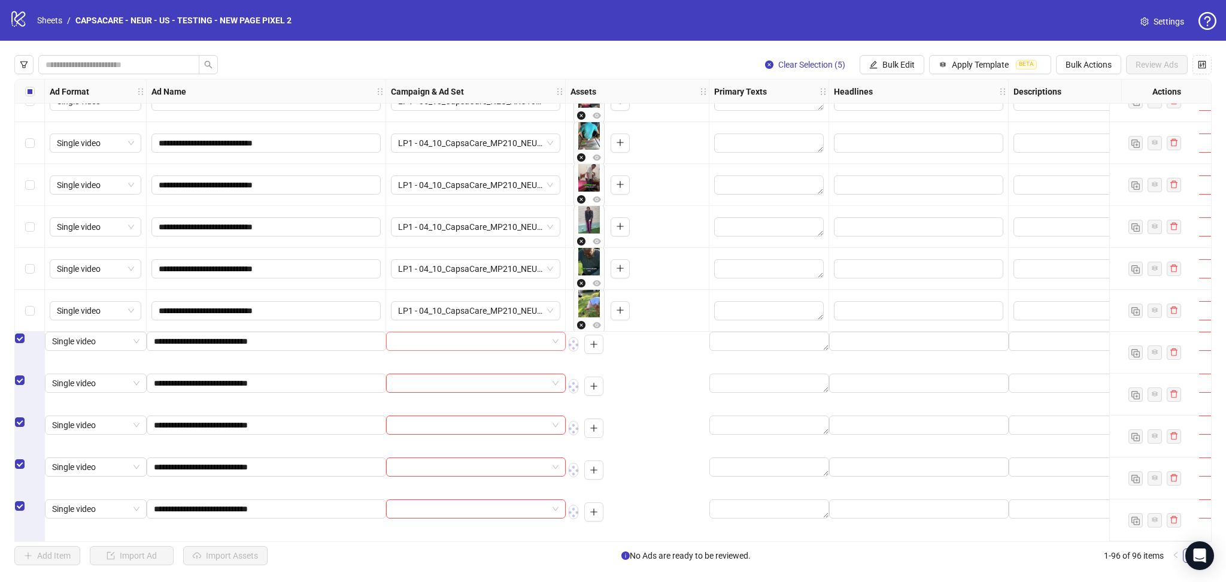
click at [422, 350] on input "search" at bounding box center [470, 341] width 154 height 18
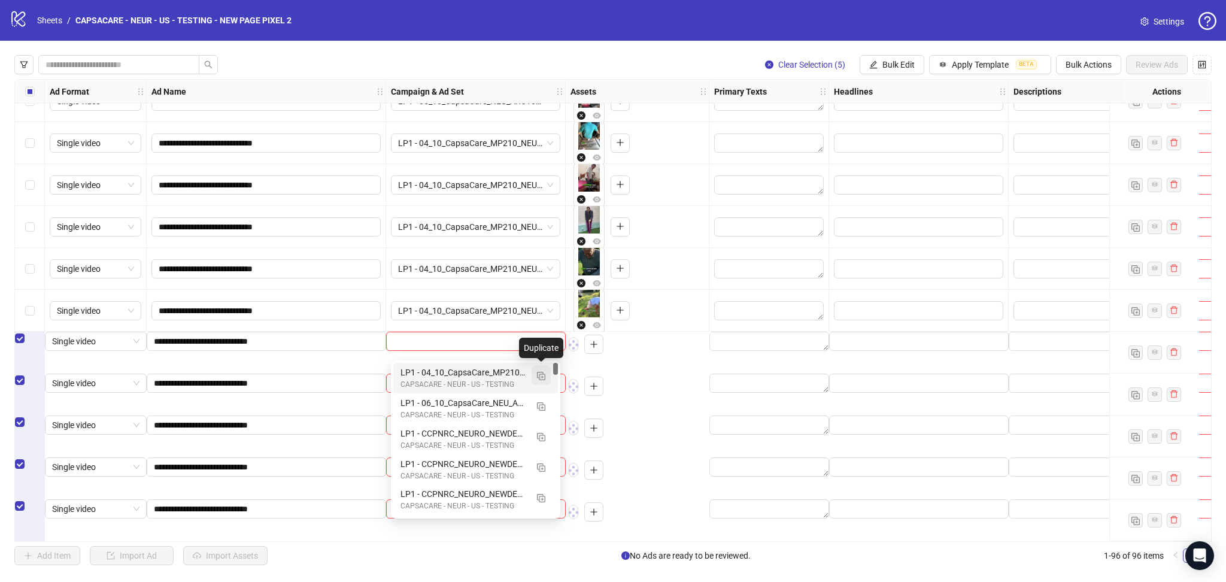
click at [542, 377] on img "button" at bounding box center [541, 376] width 8 height 8
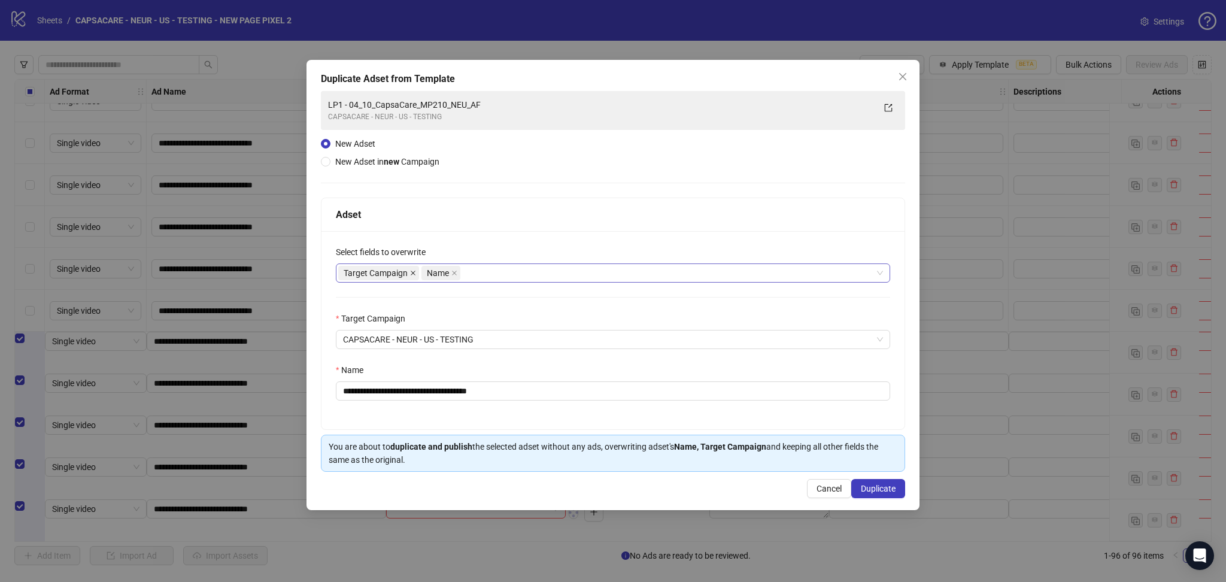
click at [413, 274] on icon "close" at bounding box center [413, 273] width 6 height 6
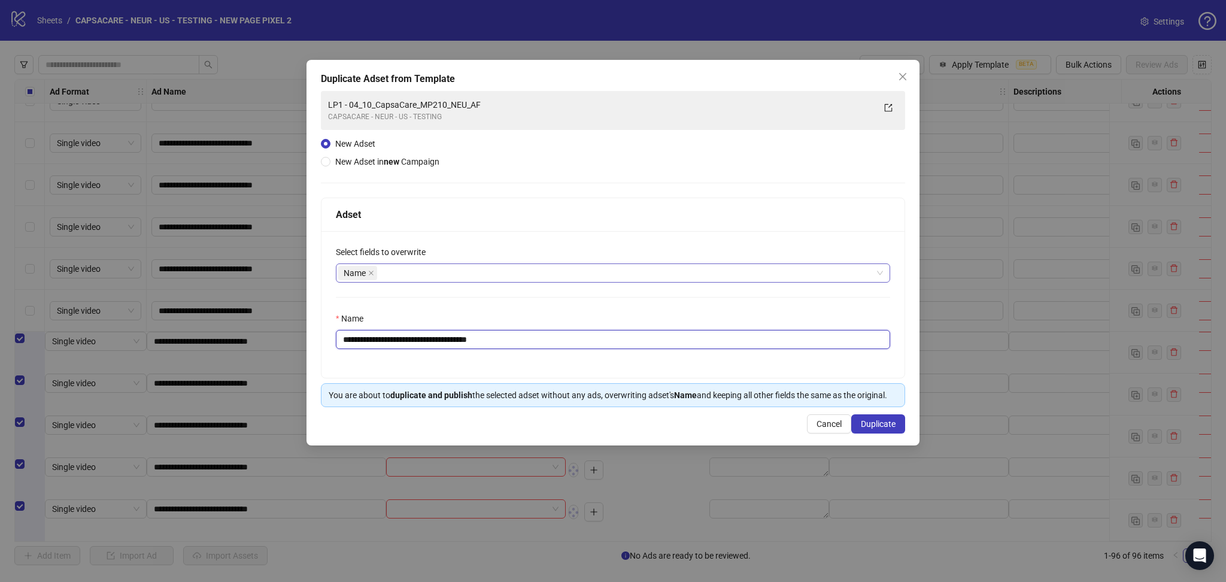
drag, startPoint x: 368, startPoint y: 338, endPoint x: 673, endPoint y: 358, distance: 306.1
click at [673, 358] on div "**********" at bounding box center [613, 304] width 583 height 147
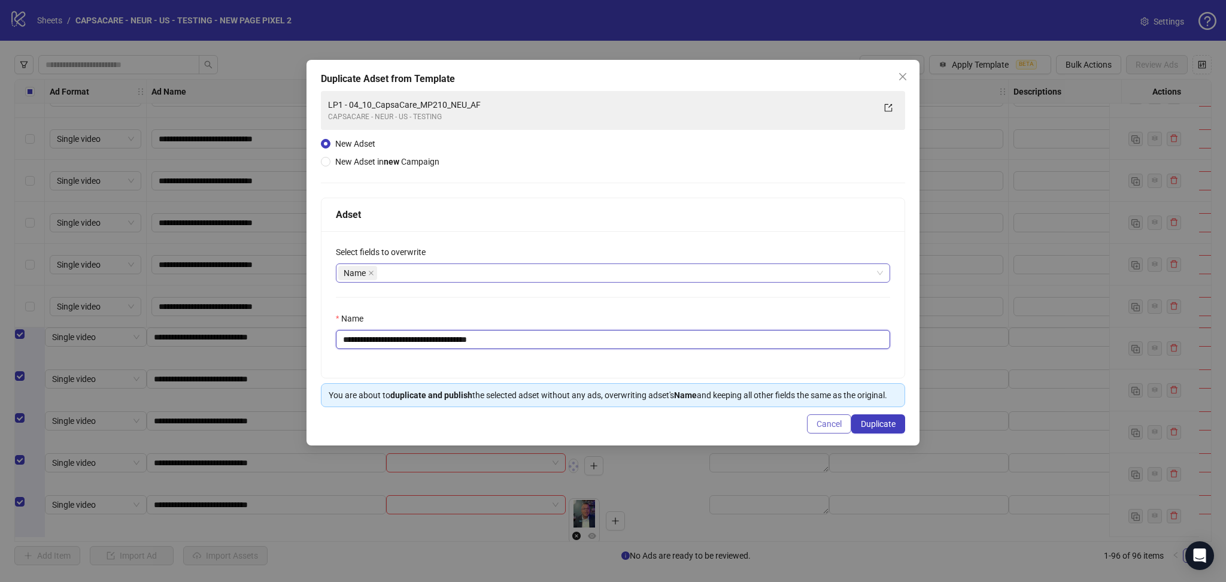
paste input "text"
type input "**********"
click at [891, 420] on span "Duplicate" at bounding box center [878, 424] width 35 height 10
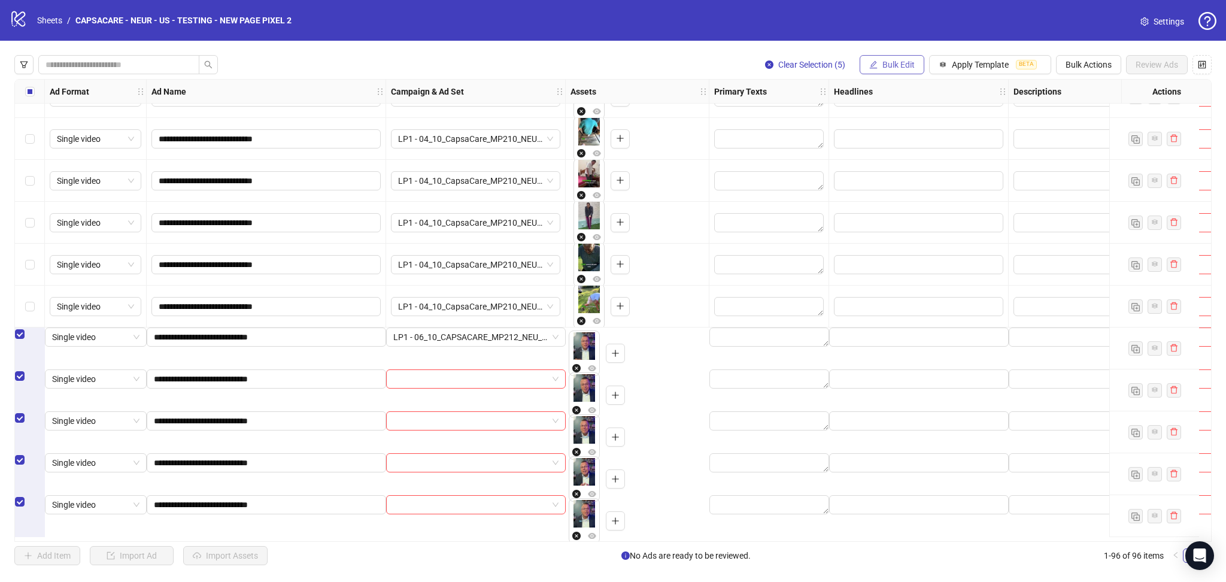
click at [889, 69] on span "Bulk Edit" at bounding box center [899, 65] width 32 height 10
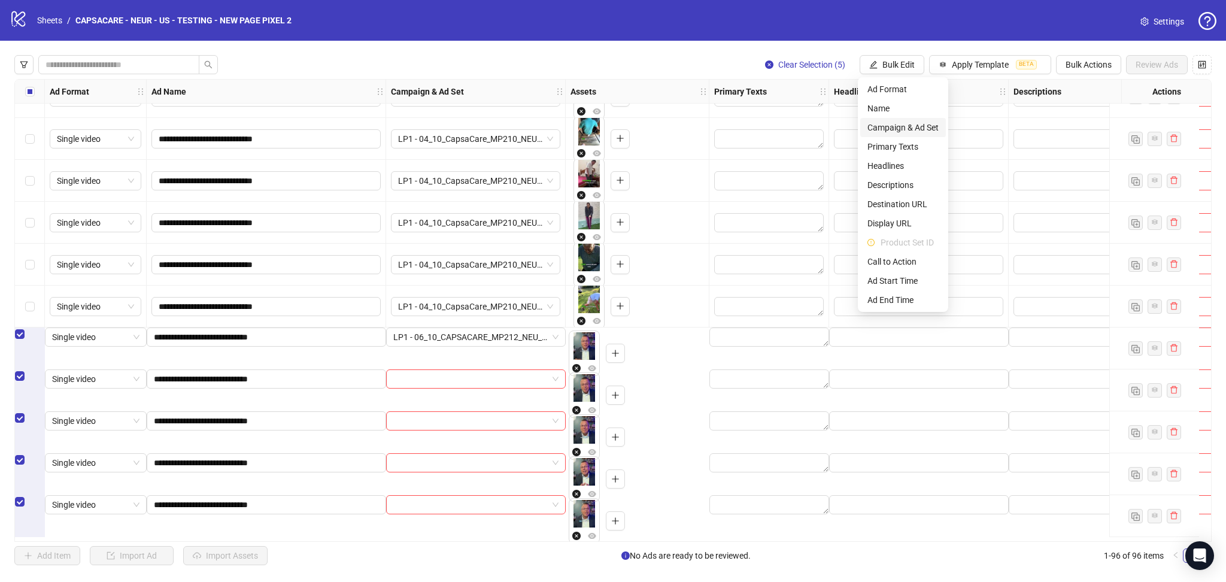
click at [911, 121] on span "Campaign & Ad Set" at bounding box center [903, 127] width 71 height 13
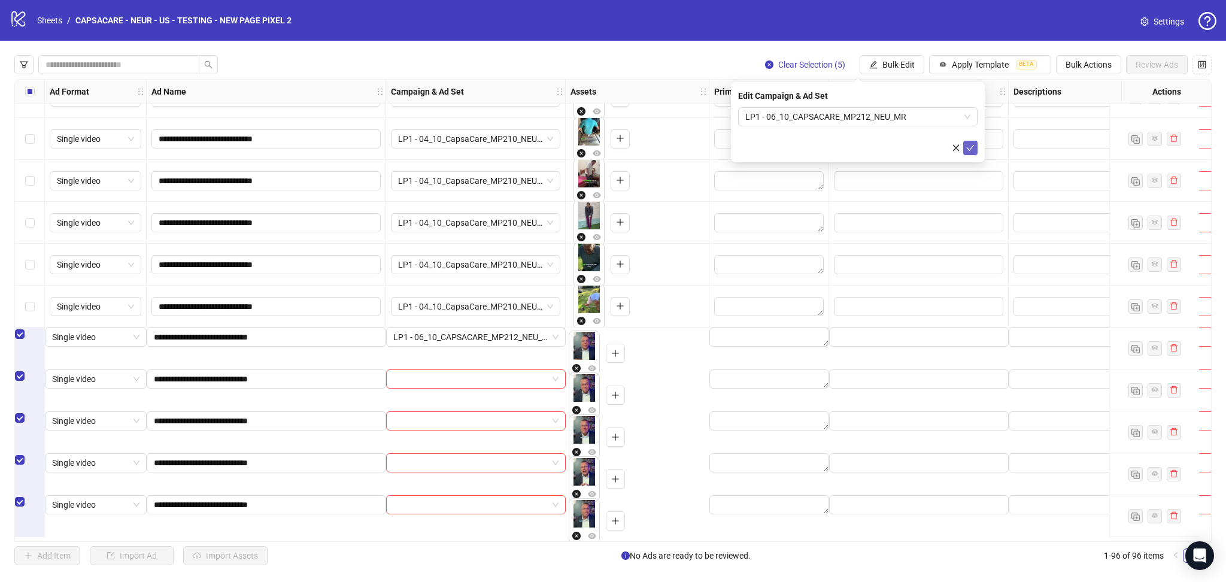
click at [967, 147] on icon "check" at bounding box center [971, 148] width 8 height 8
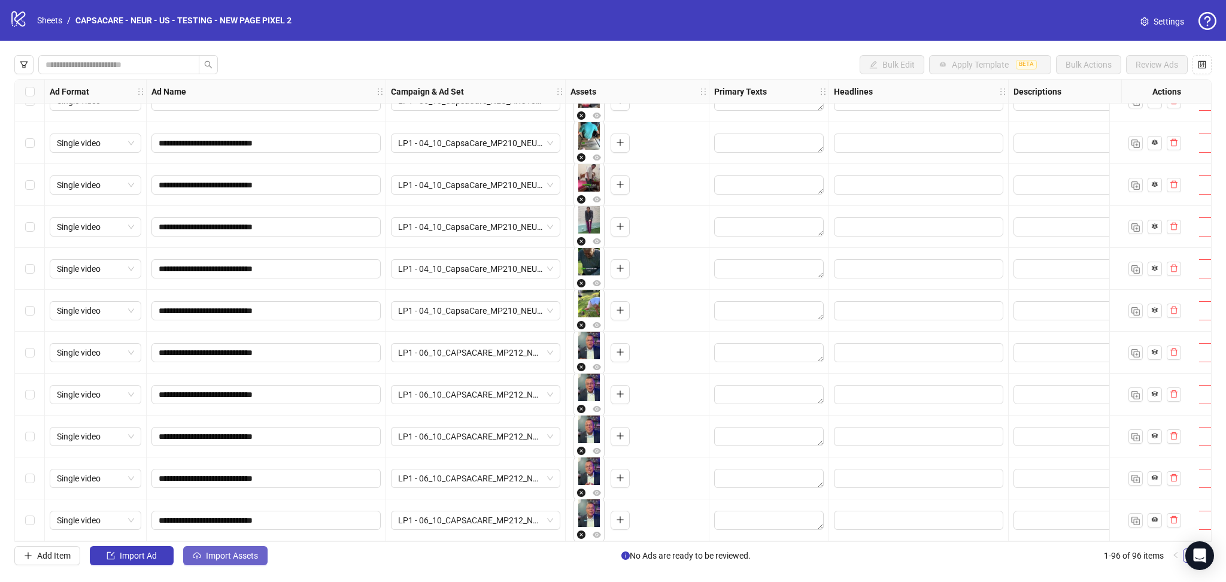
click at [211, 559] on span "Import Assets" at bounding box center [232, 556] width 52 height 10
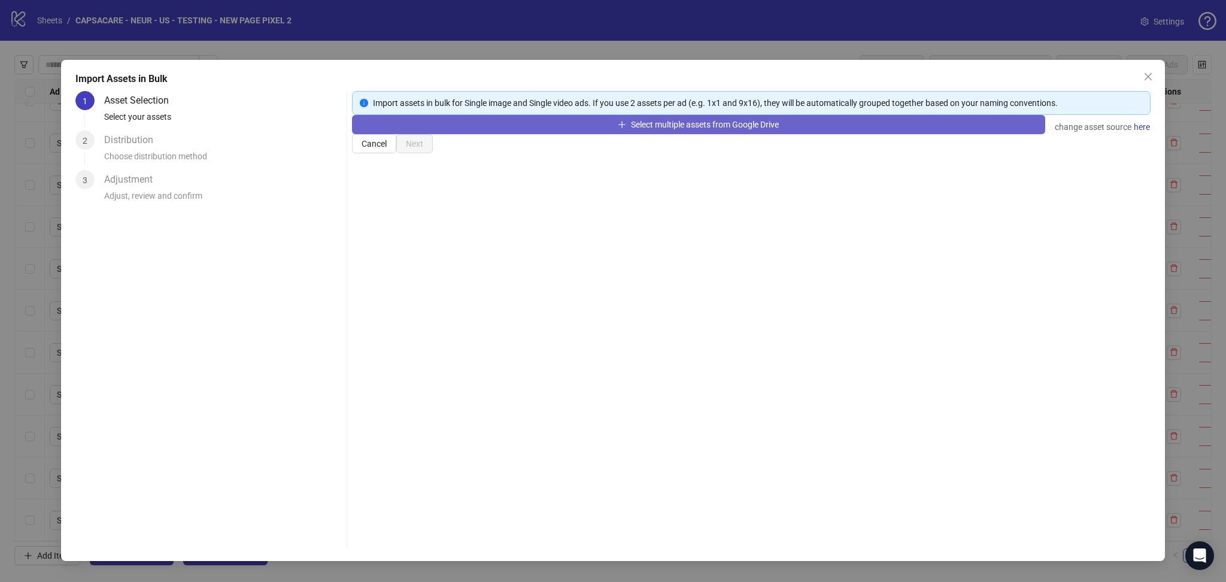
click at [405, 134] on button "Select multiple assets from Google Drive" at bounding box center [698, 124] width 693 height 19
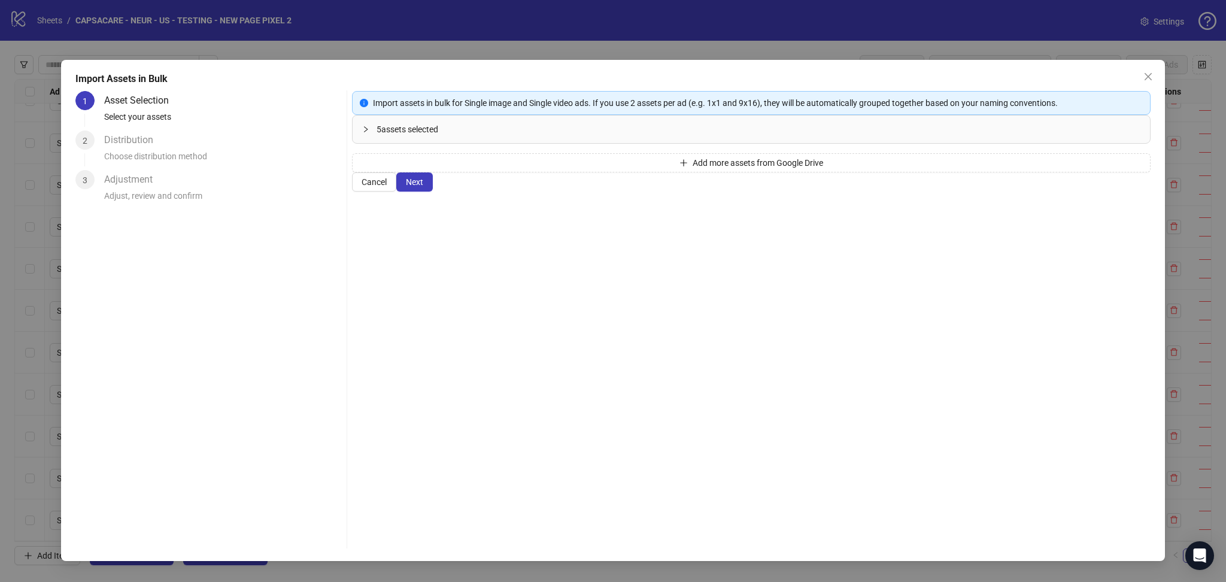
click at [423, 187] on span "Next" at bounding box center [414, 182] width 17 height 10
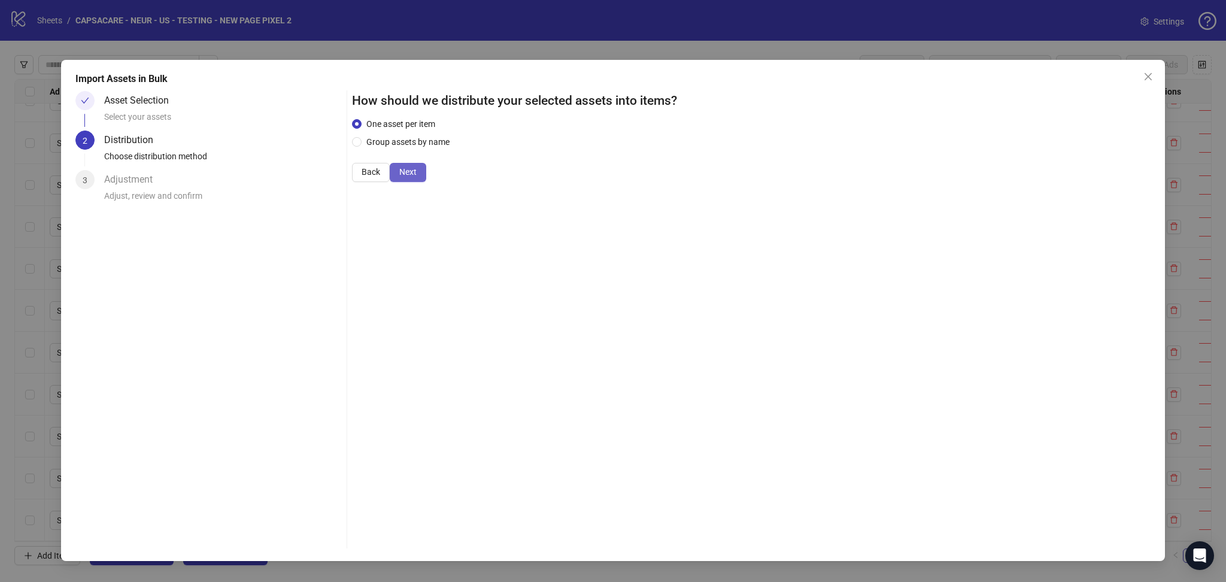
click at [417, 177] on span "Next" at bounding box center [407, 172] width 17 height 10
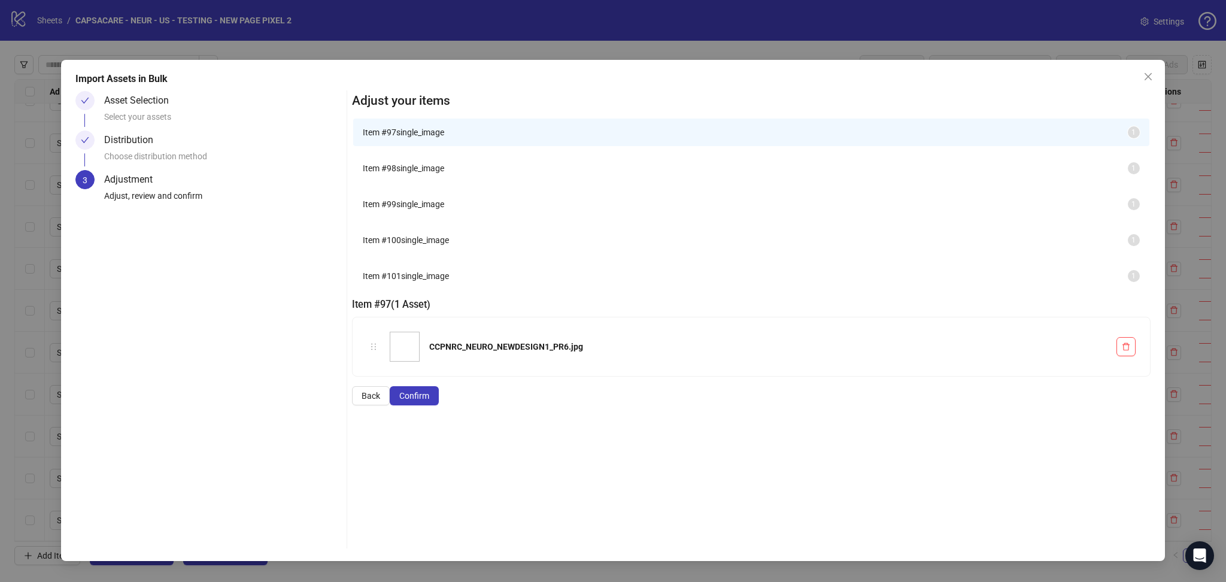
click at [429, 401] on span "Confirm" at bounding box center [414, 396] width 30 height 10
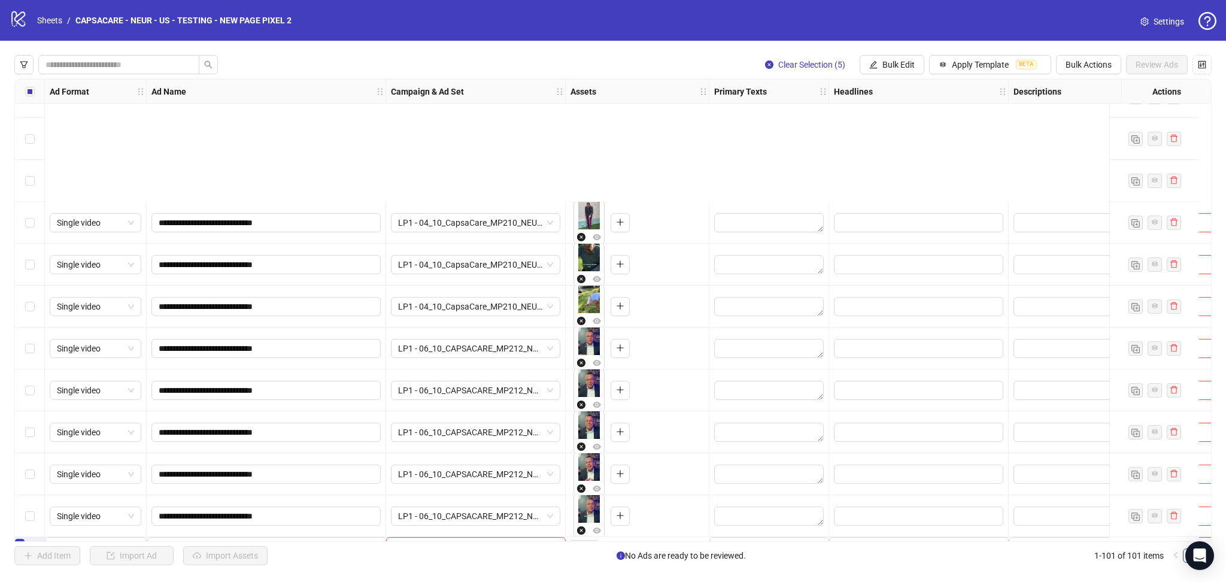
scroll to position [3800, 0]
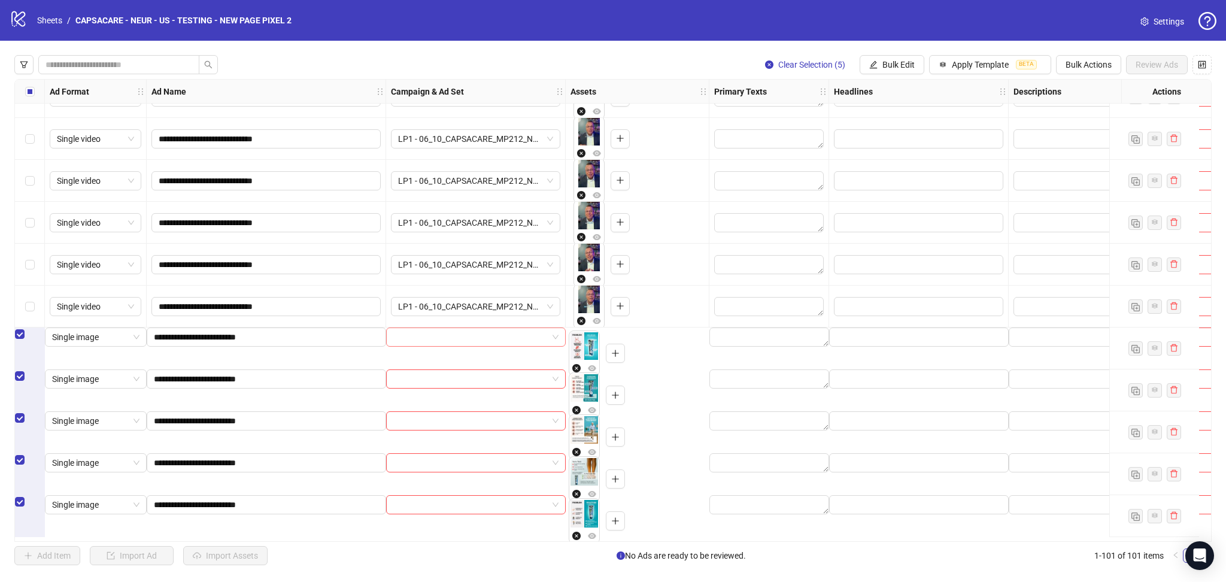
click at [471, 346] on input "search" at bounding box center [470, 337] width 154 height 18
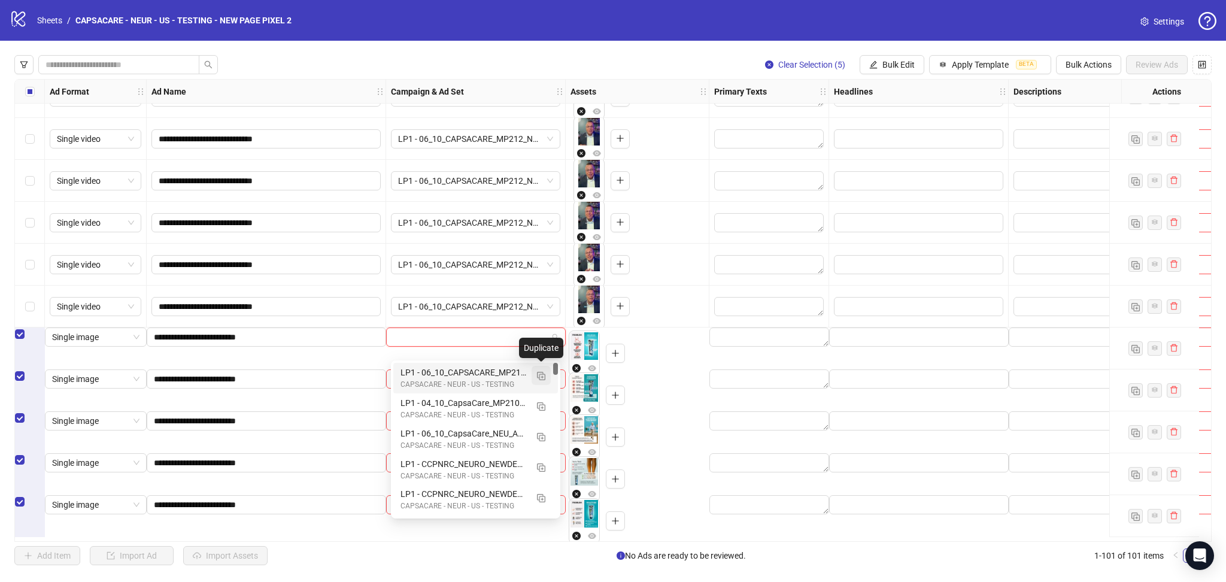
click at [543, 372] on span "button" at bounding box center [541, 376] width 8 height 10
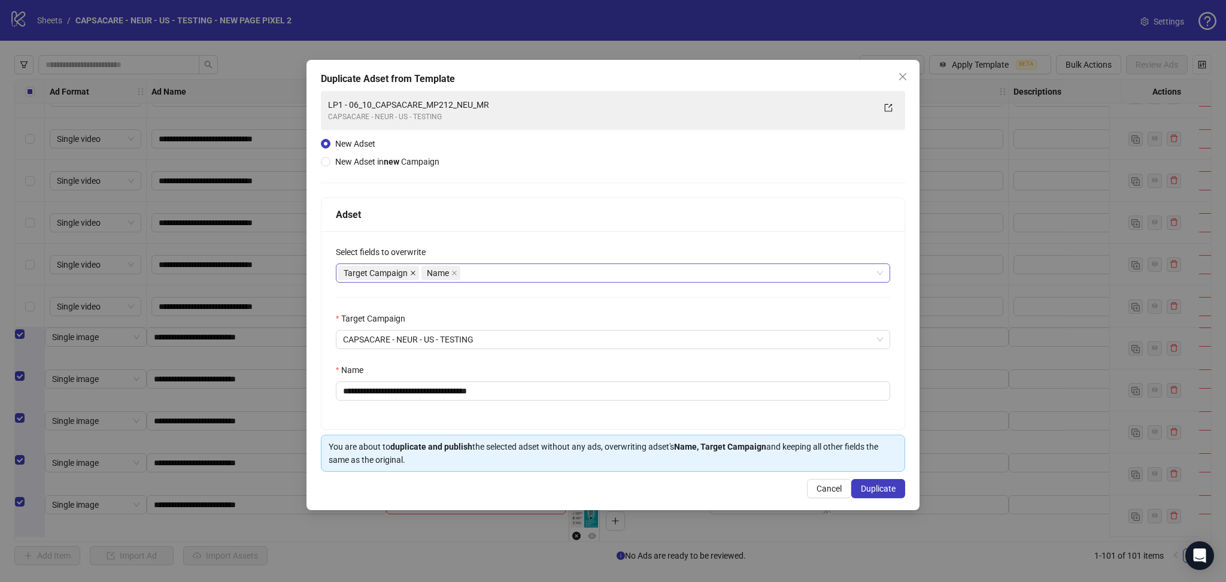
click at [414, 276] on span at bounding box center [413, 272] width 6 height 13
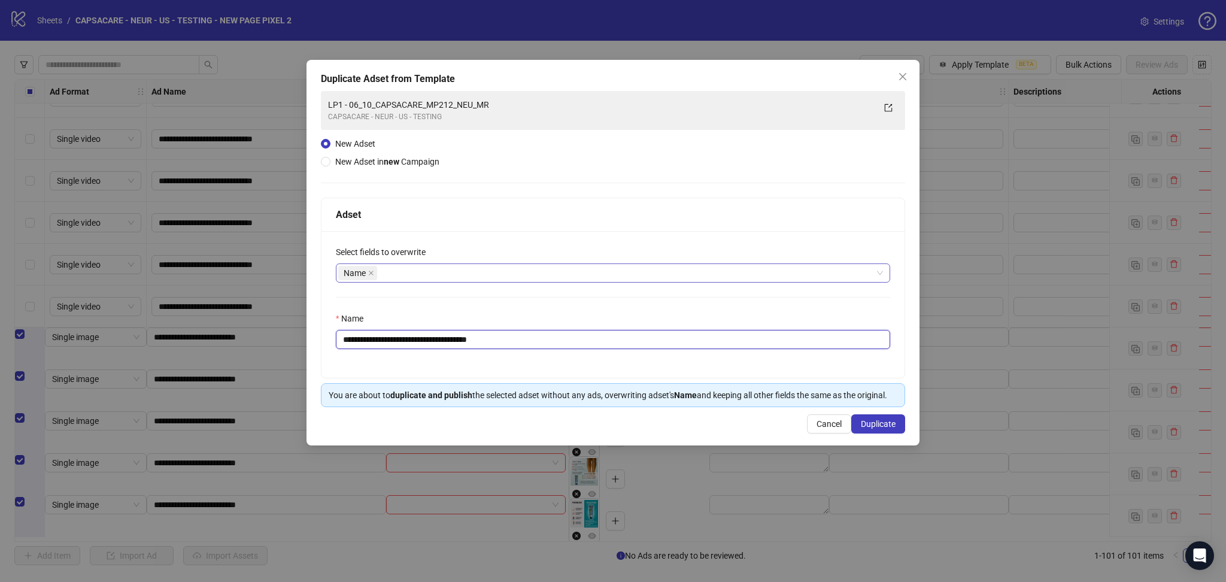
drag, startPoint x: 365, startPoint y: 339, endPoint x: 681, endPoint y: 367, distance: 317.4
click at [667, 355] on div "**********" at bounding box center [613, 304] width 583 height 147
paste input "text"
type input "**********"
click at [872, 426] on span "Duplicate" at bounding box center [878, 424] width 35 height 10
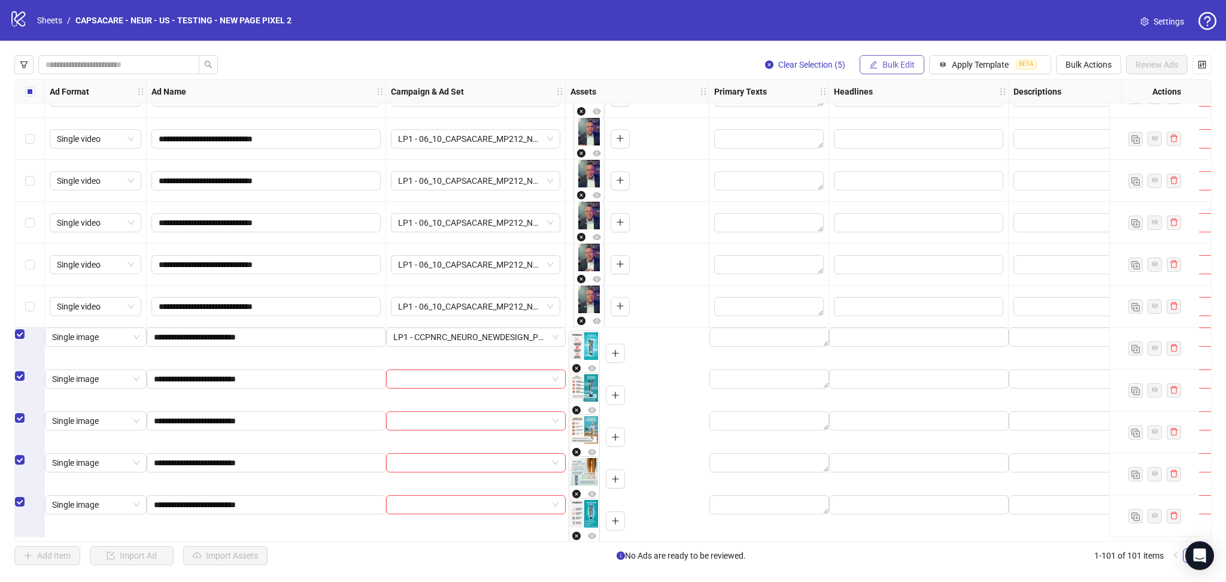
click at [891, 72] on button "Bulk Edit" at bounding box center [892, 64] width 65 height 19
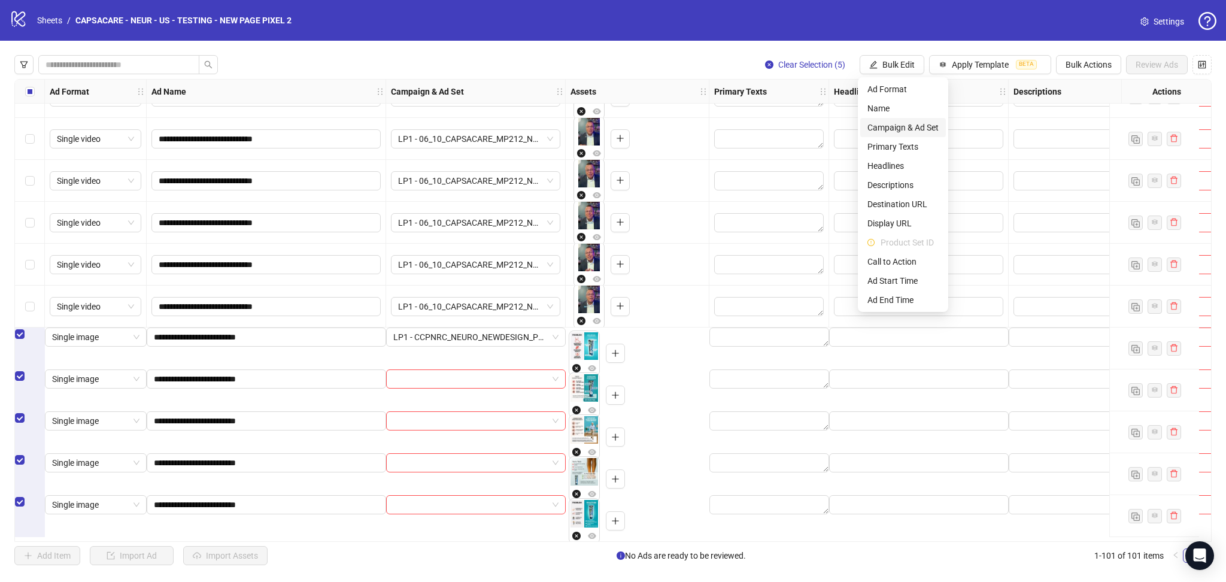
click at [928, 122] on span "Campaign & Ad Set" at bounding box center [903, 127] width 71 height 13
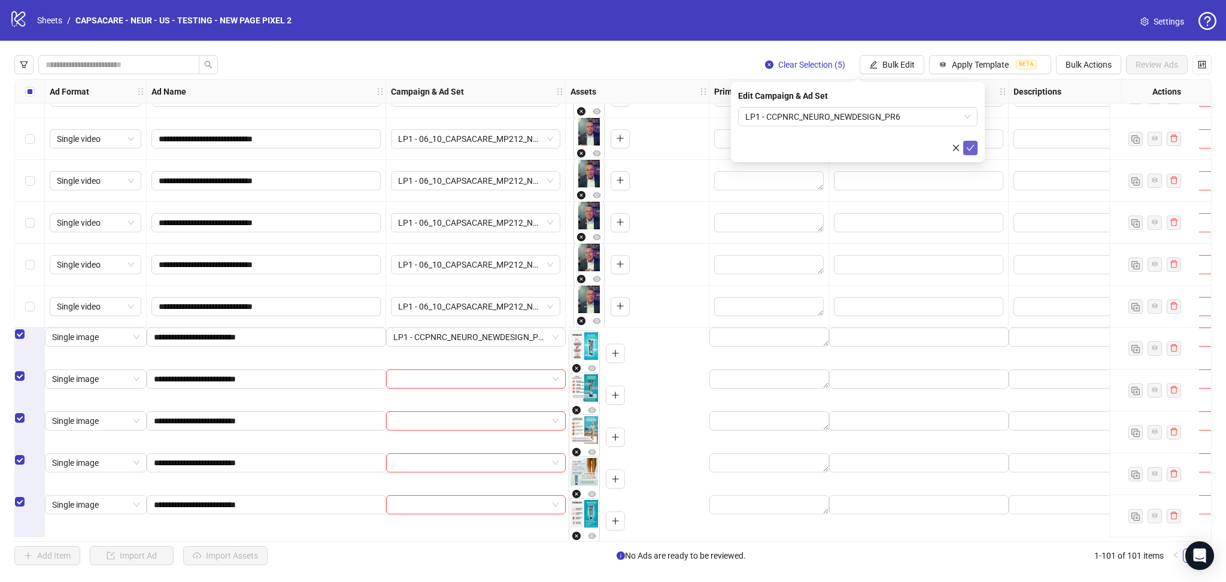
click at [967, 149] on icon "check" at bounding box center [971, 148] width 8 height 8
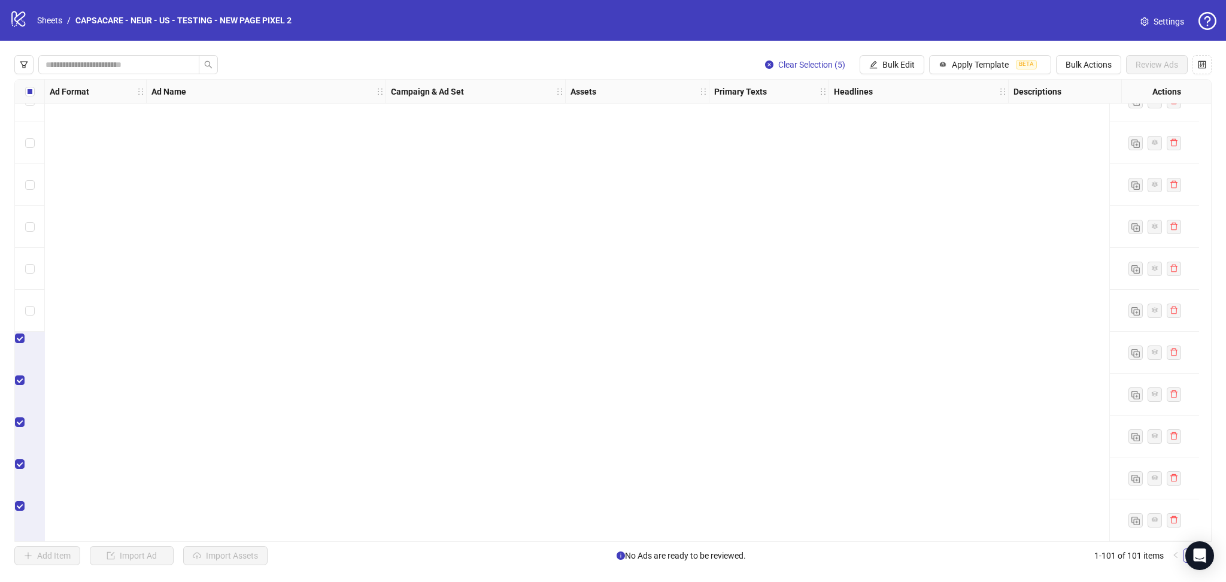
scroll to position [2071, 0]
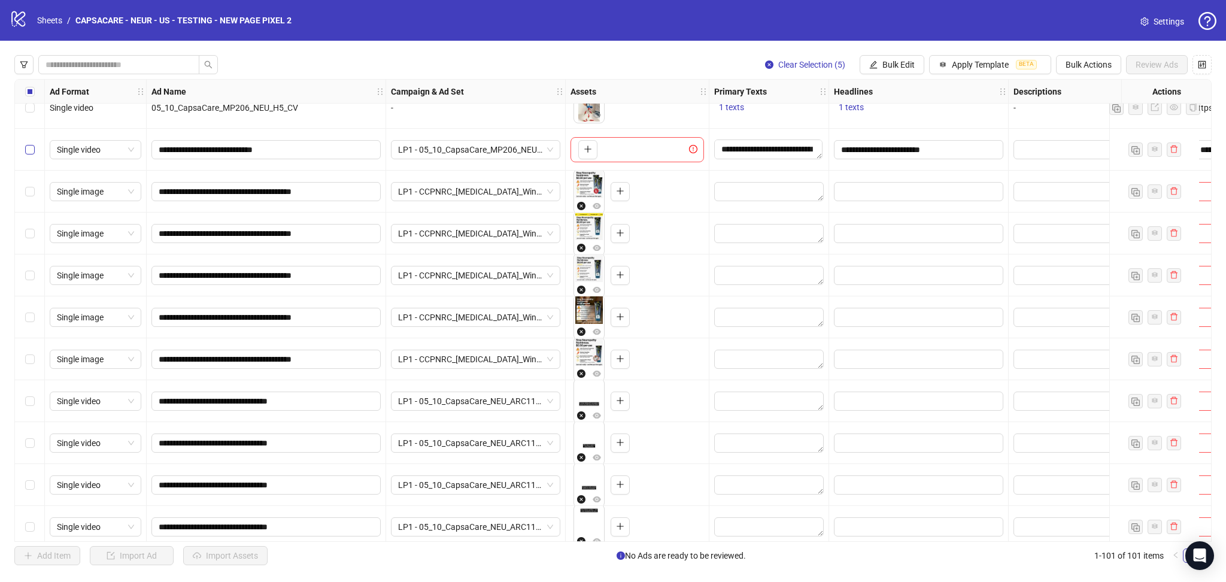
click at [27, 156] on label "Select row 51" at bounding box center [30, 149] width 10 height 13
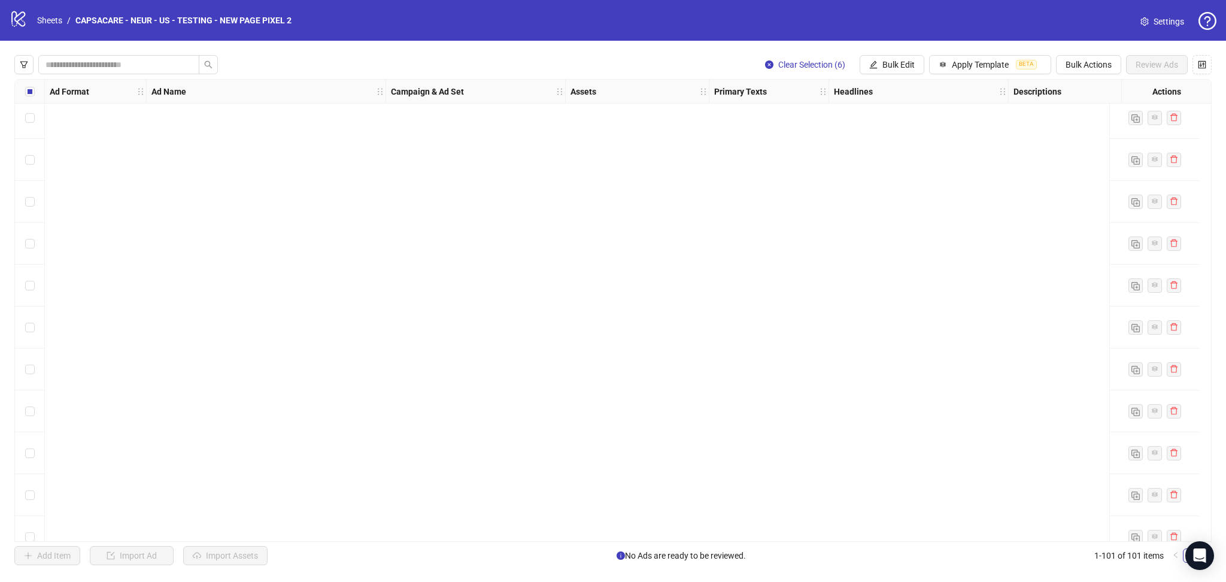
scroll to position [3800, 0]
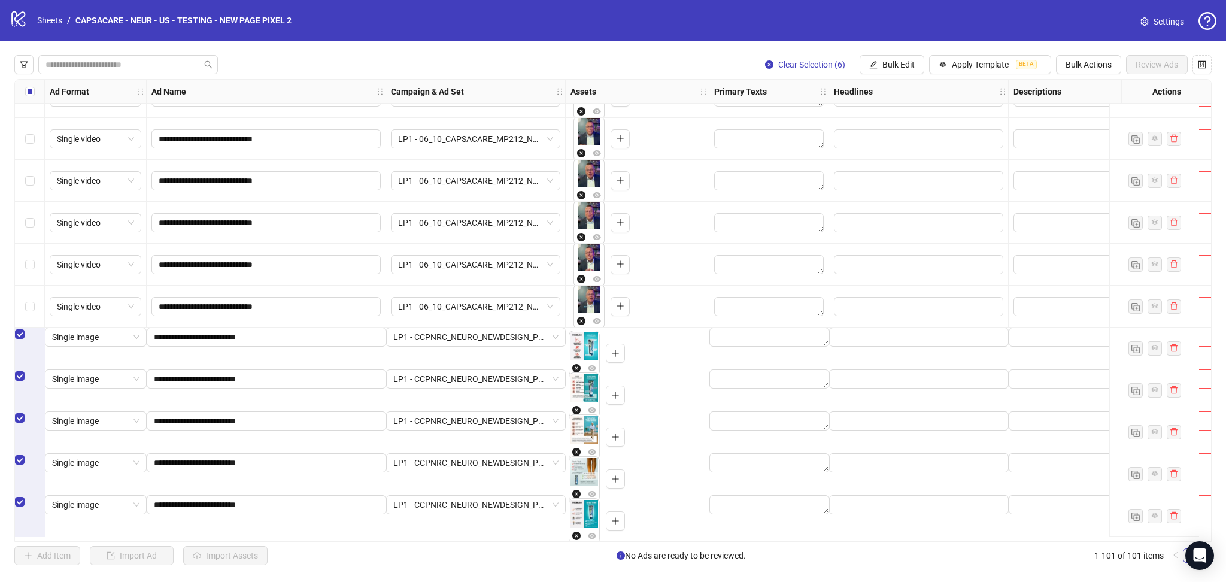
click at [30, 314] on div "Select row 96" at bounding box center [30, 307] width 30 height 42
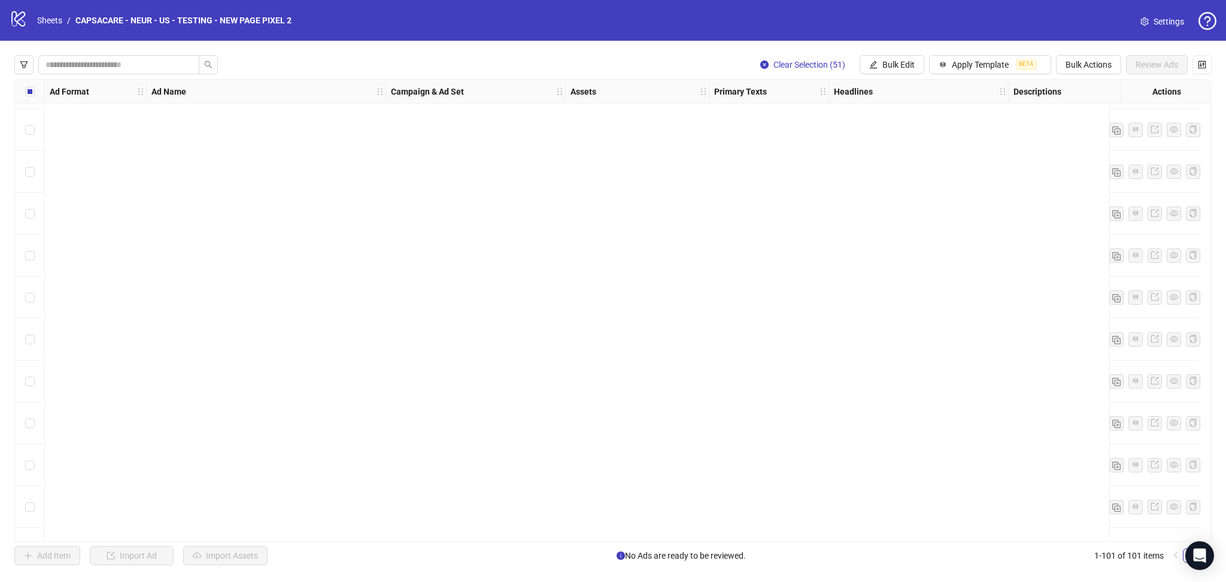
scroll to position [2071, 0]
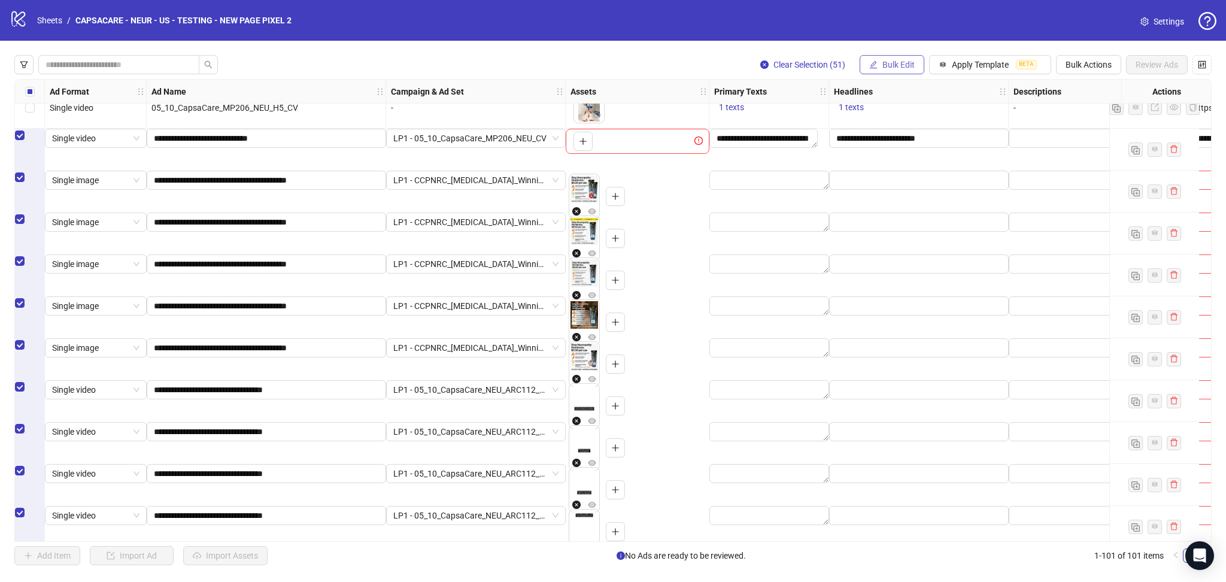
click at [904, 66] on span "Bulk Edit" at bounding box center [899, 65] width 32 height 10
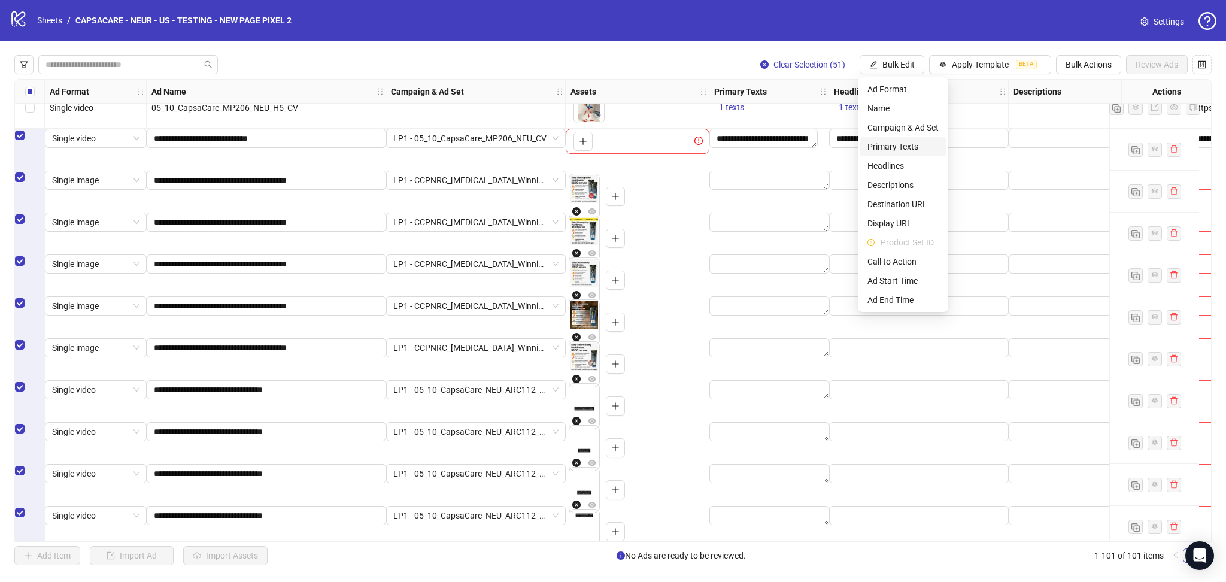
click at [905, 147] on span "Primary Texts" at bounding box center [903, 146] width 71 height 13
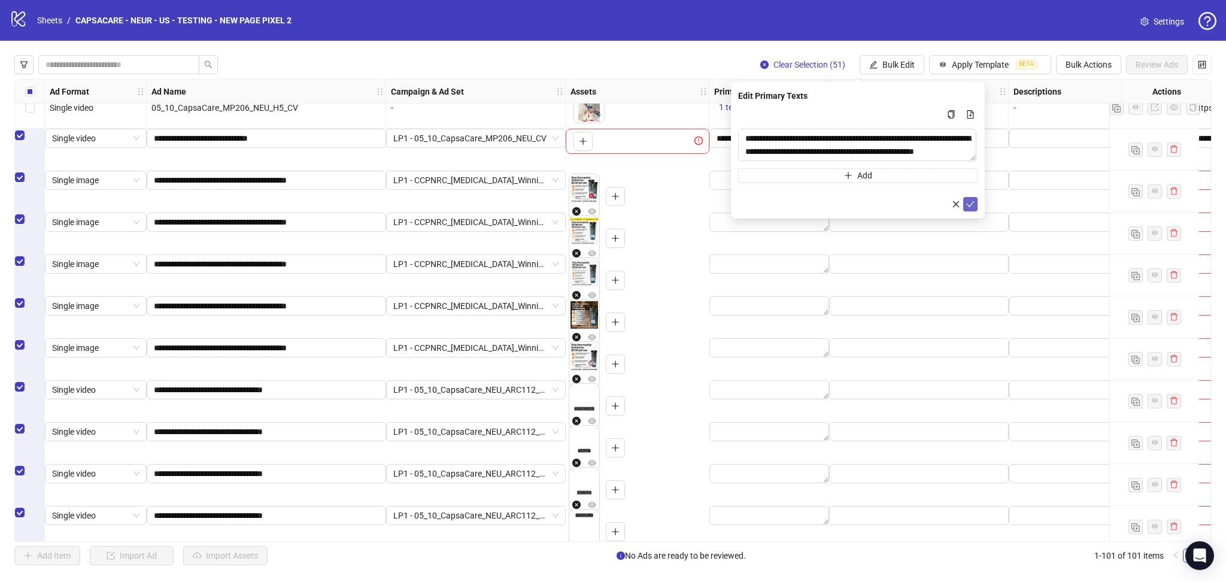
click at [971, 202] on icon "check" at bounding box center [971, 204] width 8 height 8
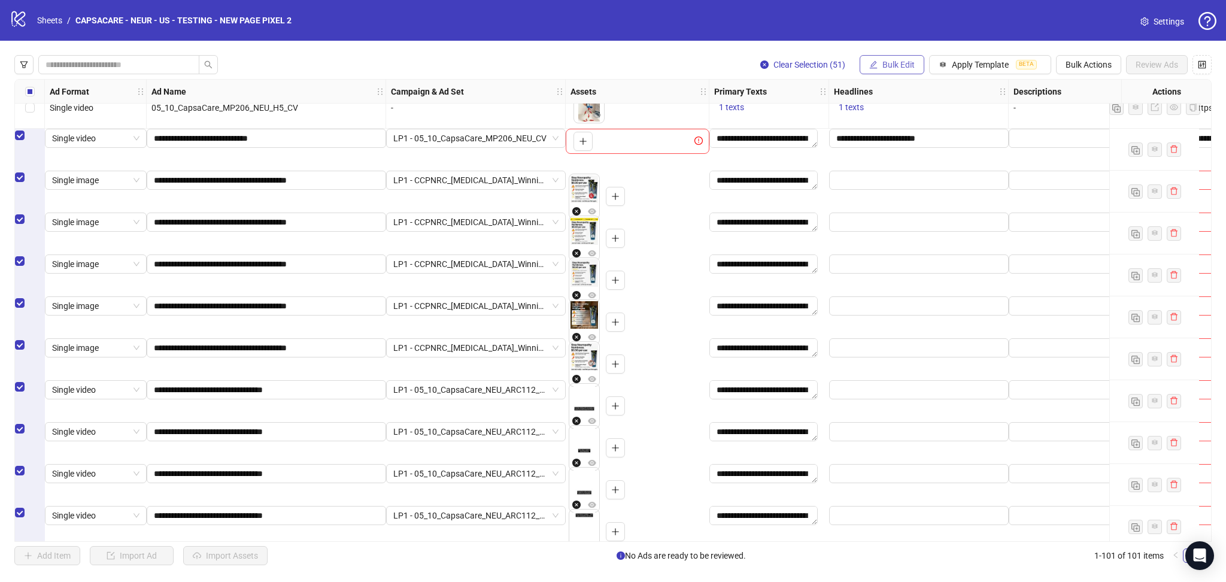
click at [894, 67] on span "Bulk Edit" at bounding box center [899, 65] width 32 height 10
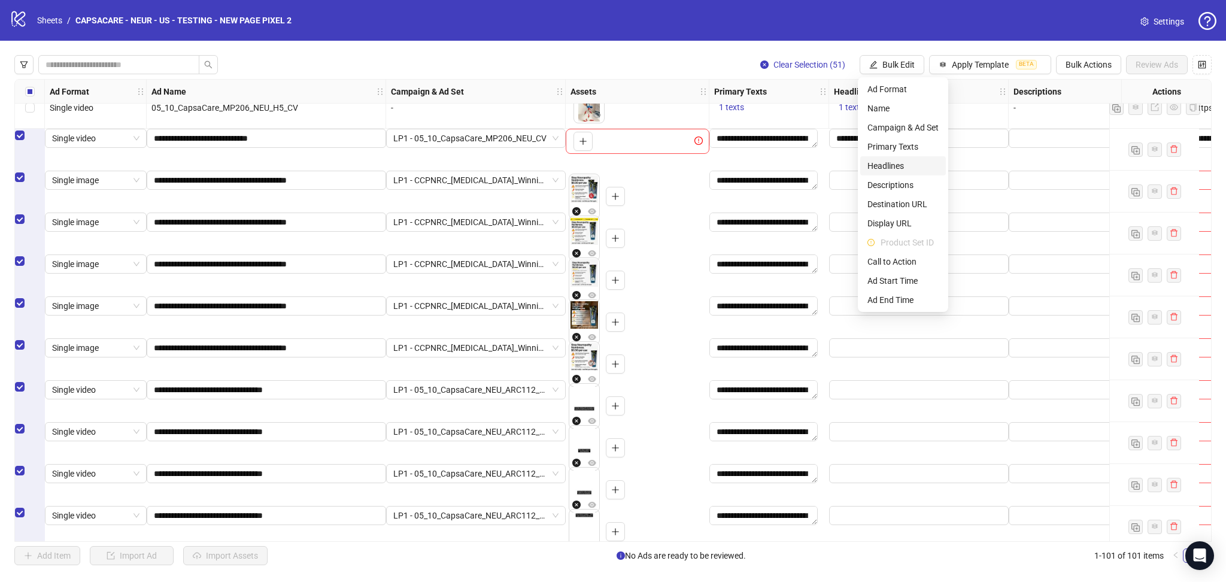
click at [899, 162] on span "Headlines" at bounding box center [903, 165] width 71 height 13
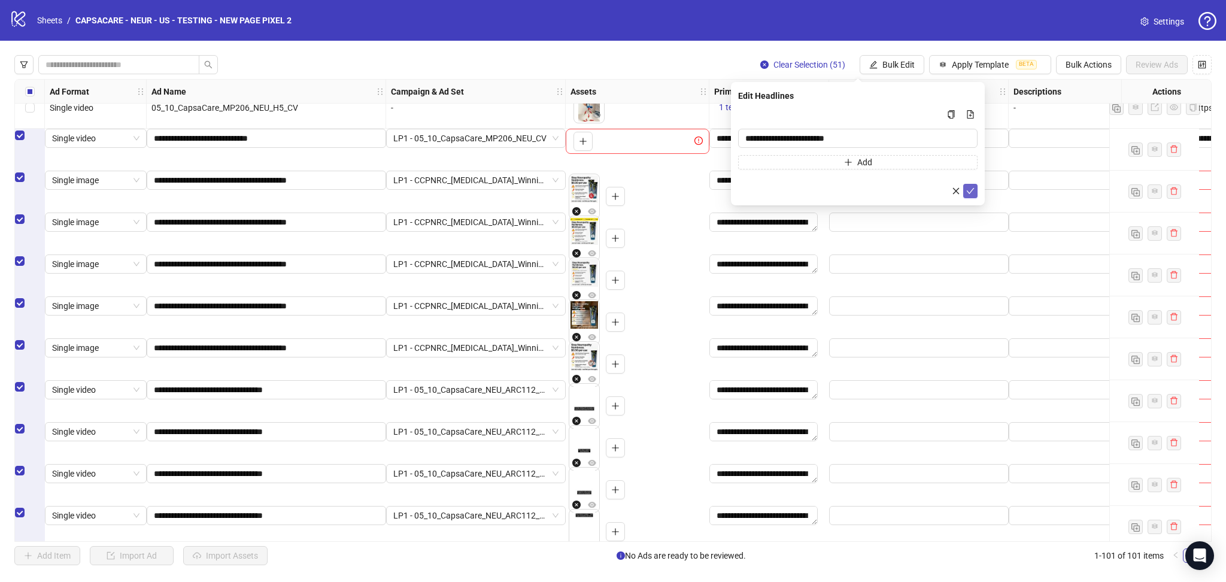
click at [970, 194] on icon "check" at bounding box center [971, 191] width 8 height 8
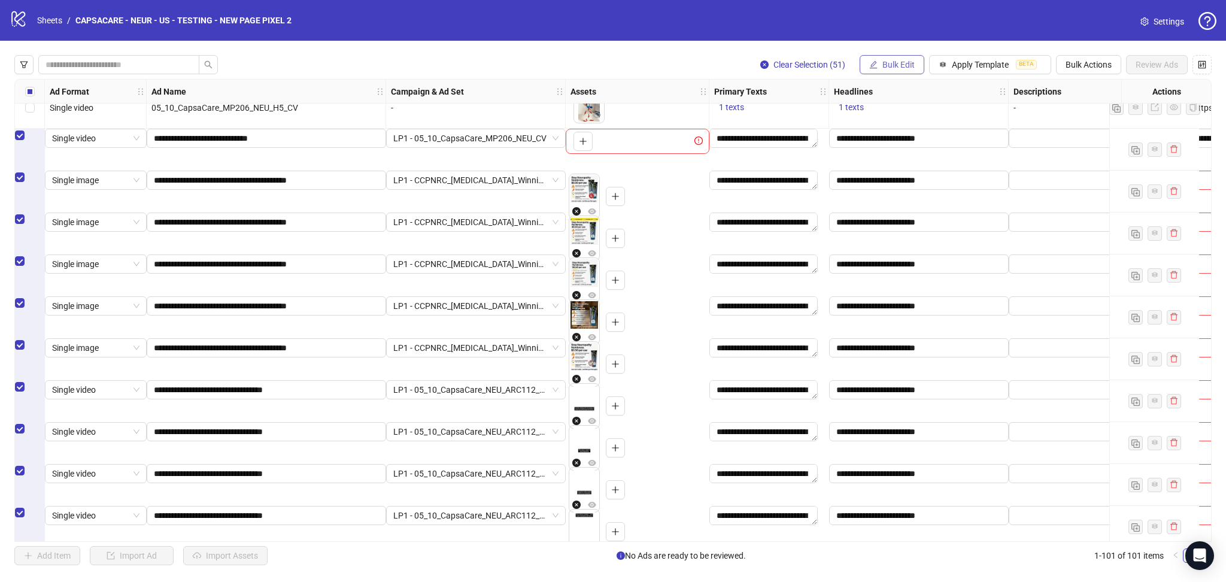
click at [894, 69] on span "Bulk Edit" at bounding box center [899, 65] width 32 height 10
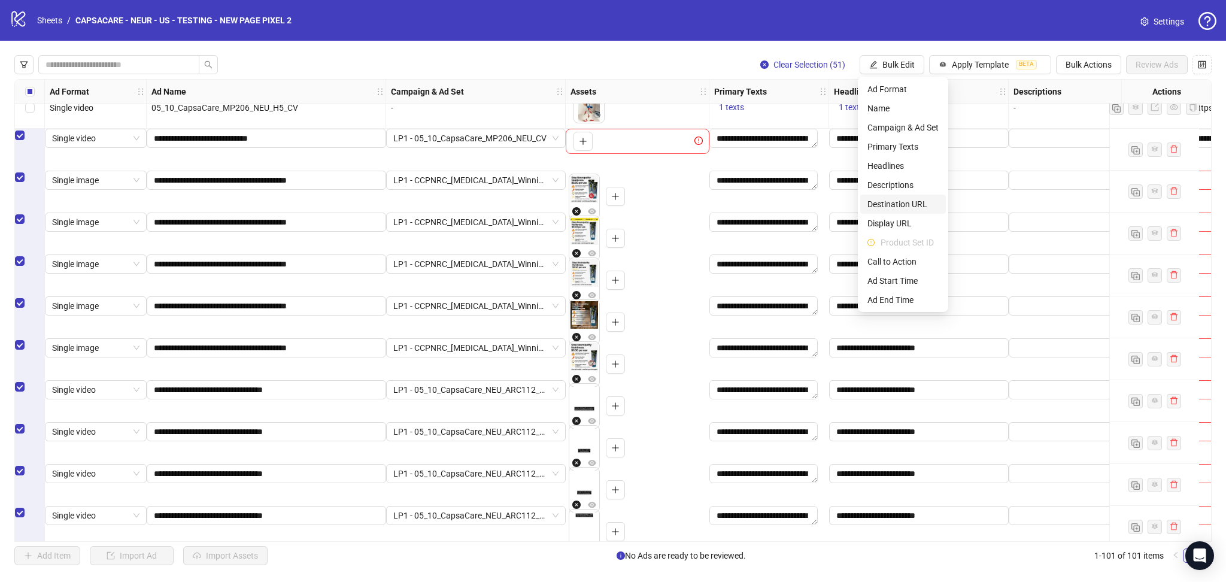
click at [912, 201] on span "Destination URL" at bounding box center [903, 204] width 71 height 13
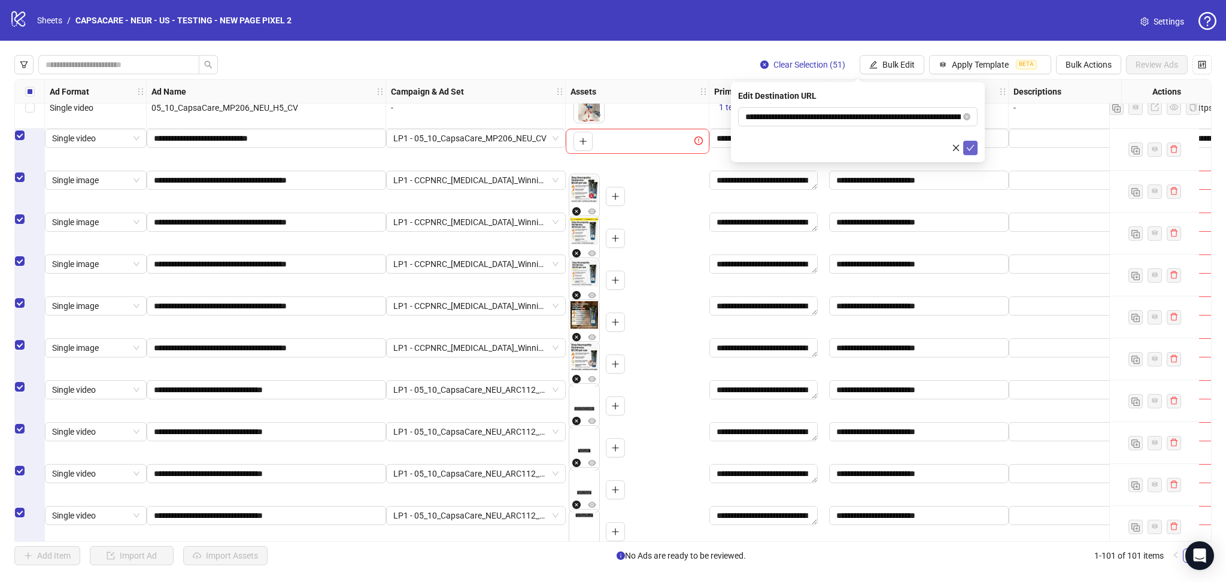
click at [965, 149] on button "submit" at bounding box center [971, 148] width 14 height 14
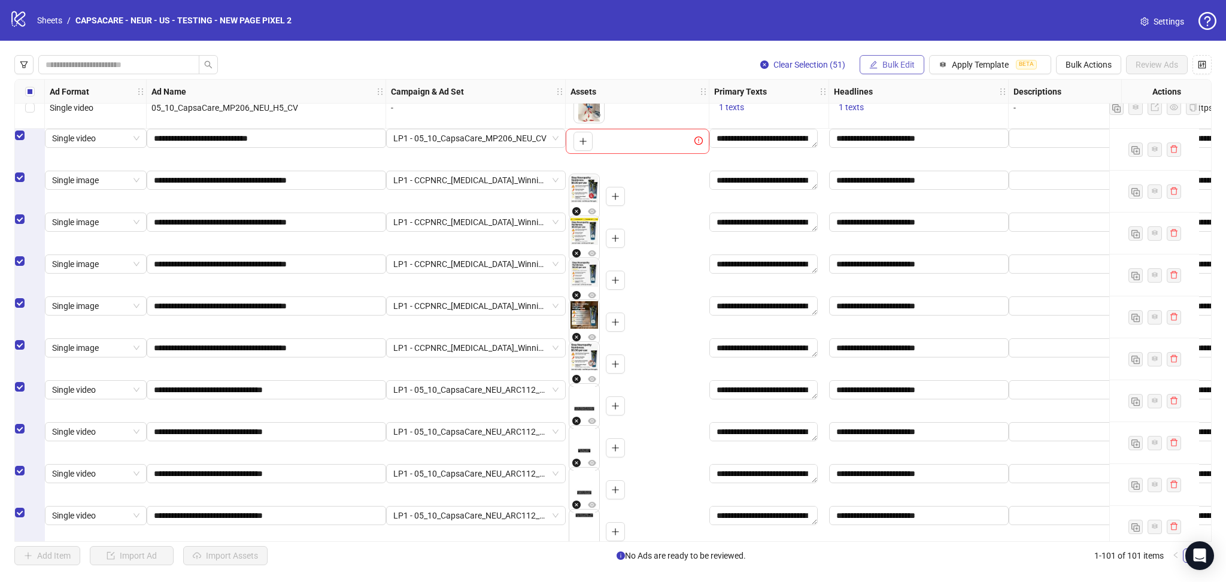
click at [892, 66] on span "Bulk Edit" at bounding box center [899, 65] width 32 height 10
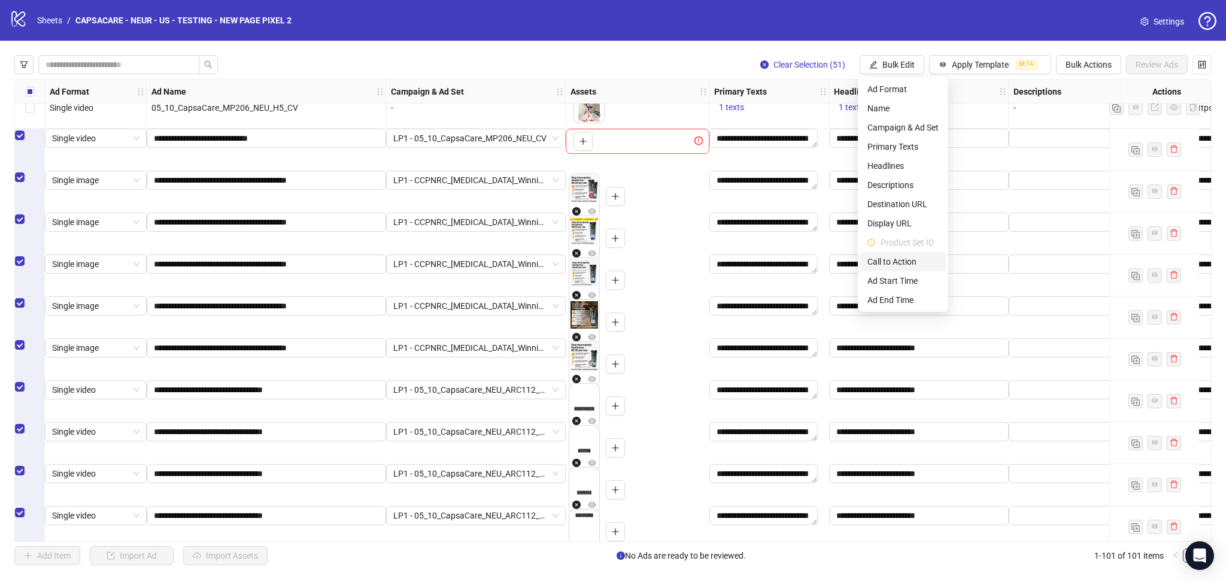
click at [911, 260] on span "Call to Action" at bounding box center [903, 261] width 71 height 13
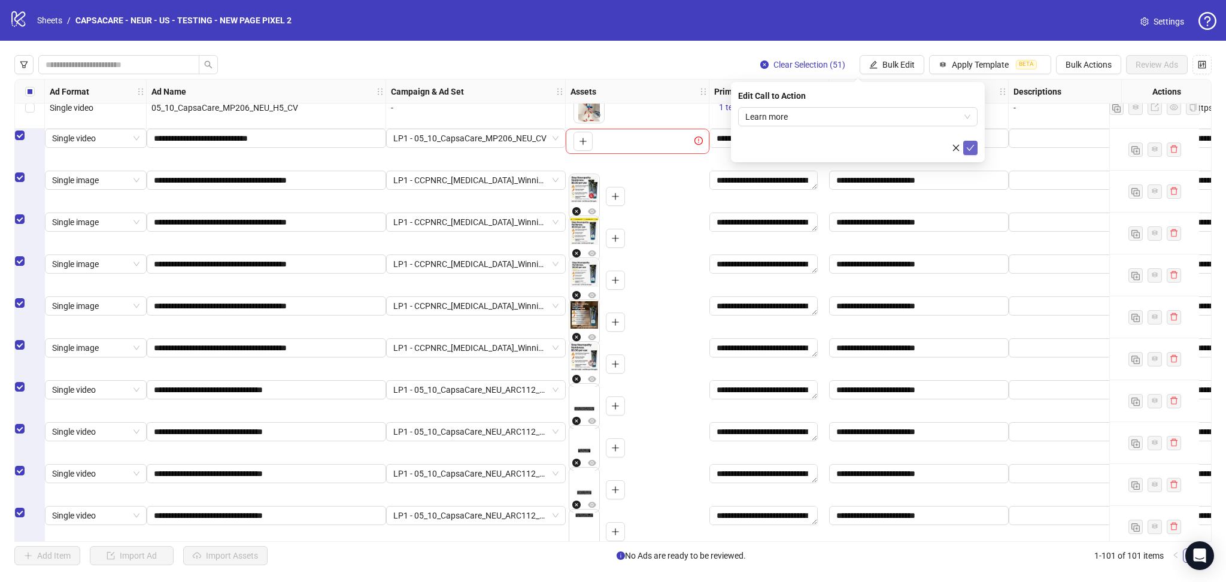
click at [968, 144] on icon "check" at bounding box center [971, 148] width 8 height 8
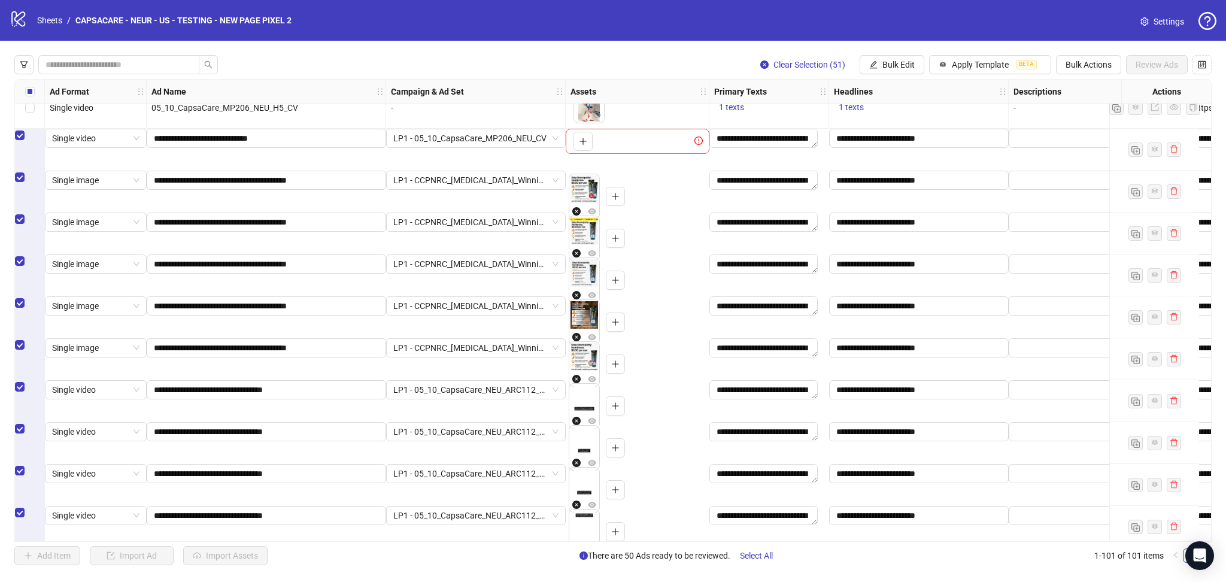
click at [31, 142] on div "Select row 51" at bounding box center [30, 135] width 30 height 13
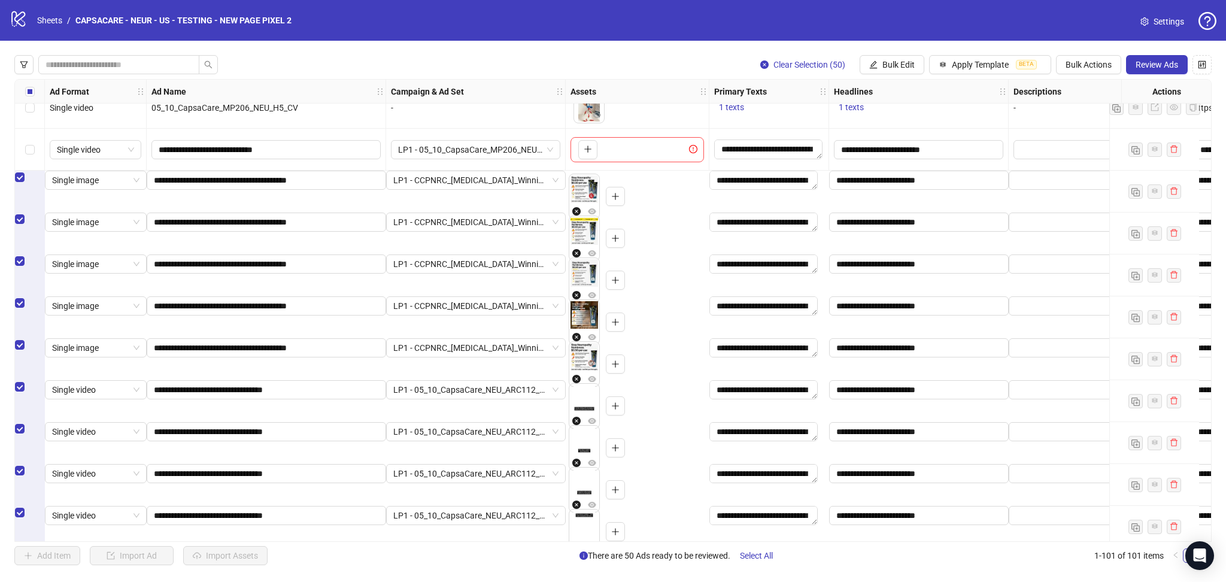
drag, startPoint x: 417, startPoint y: 537, endPoint x: 453, endPoint y: 544, distance: 36.6
click at [453, 544] on div "**********" at bounding box center [613, 310] width 1226 height 539
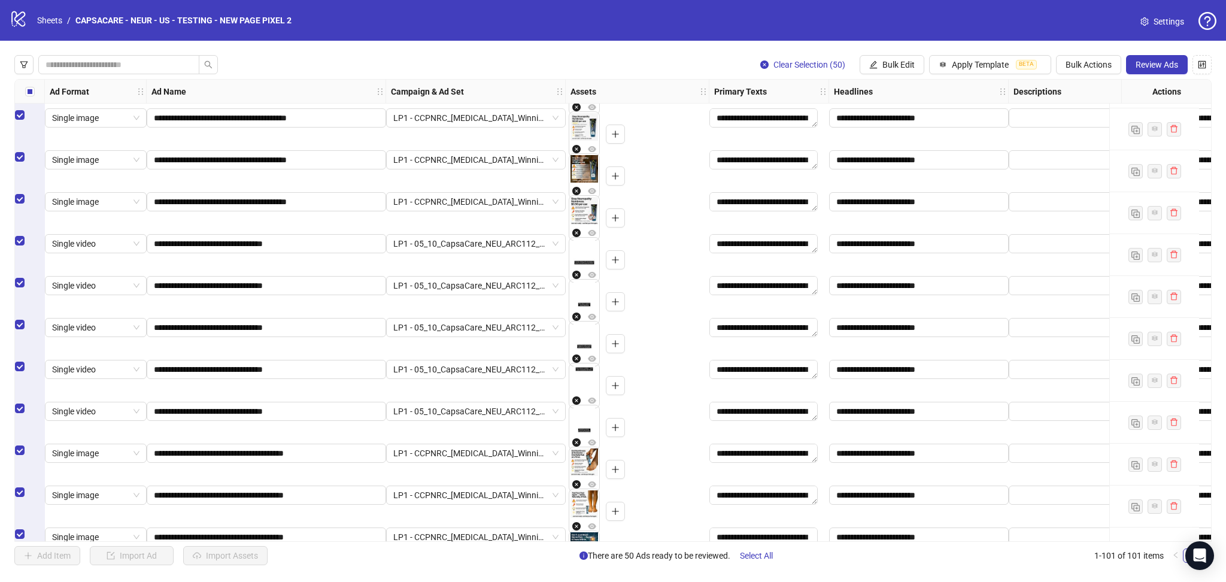
click at [682, 292] on div "To pick up a draggable item, press the space bar. While dragging, use the arrow…" at bounding box center [638, 301] width 144 height 51
click at [1161, 67] on span "Review Ads" at bounding box center [1157, 65] width 43 height 10
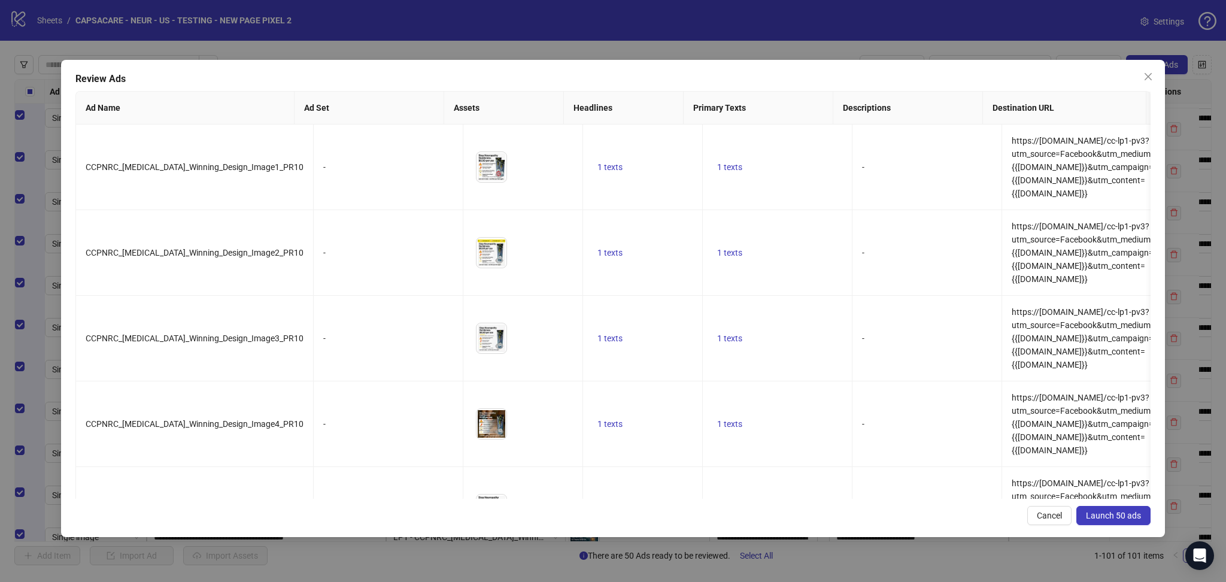
click at [1109, 512] on span "Launch 50 ads" at bounding box center [1113, 516] width 55 height 10
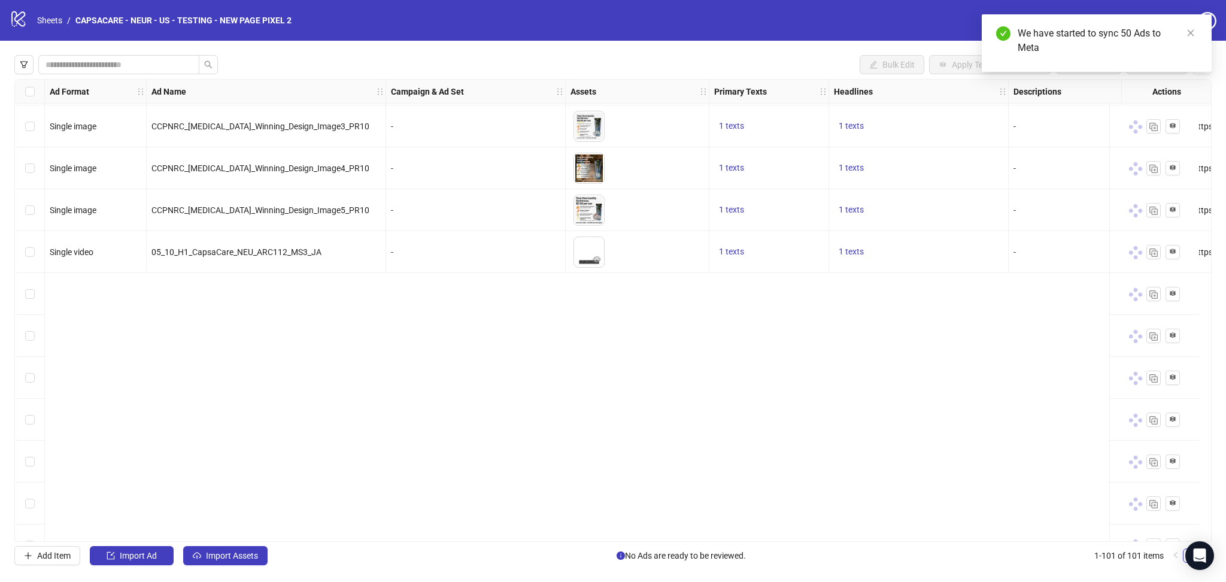
scroll to position [1874, 0]
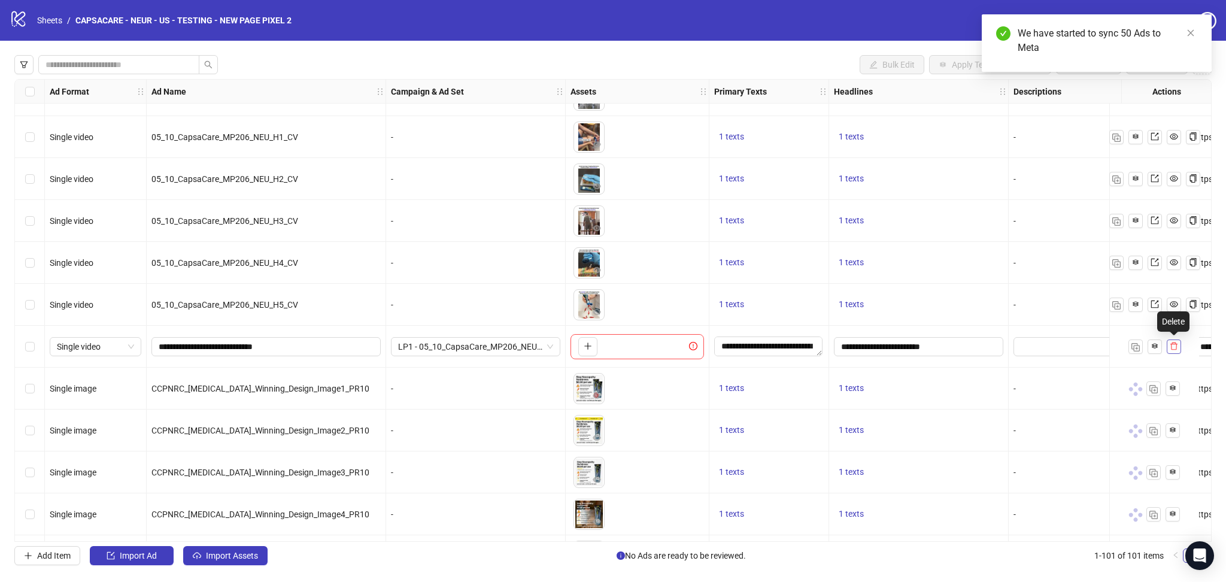
drag, startPoint x: 1170, startPoint y: 349, endPoint x: 1160, endPoint y: 343, distance: 11.5
click at [1171, 349] on icon "delete" at bounding box center [1174, 346] width 8 height 8
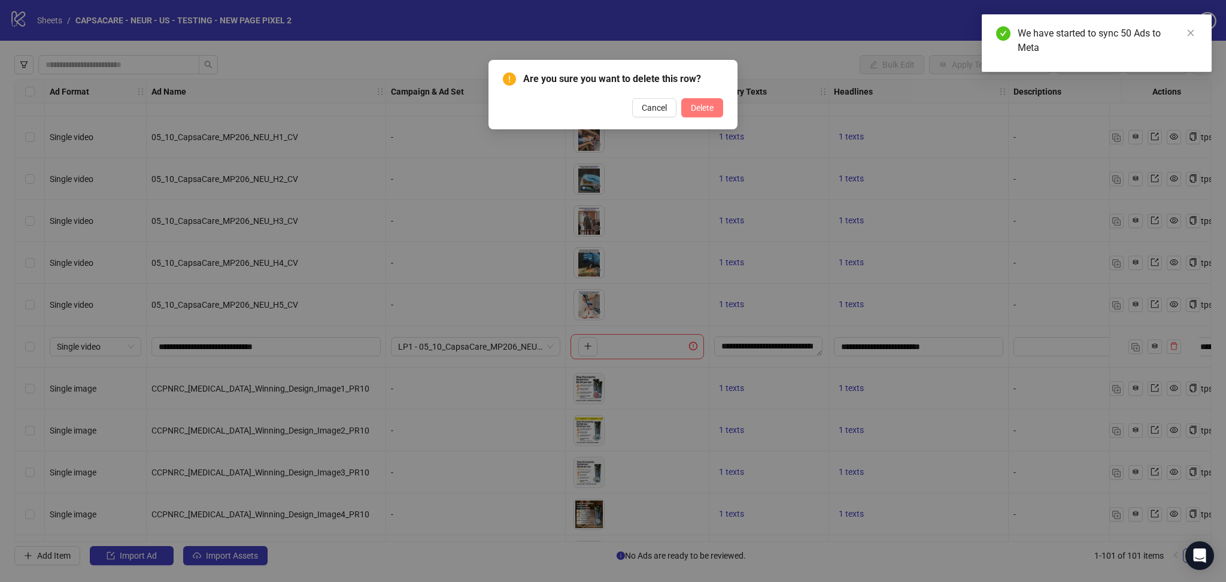
click at [707, 104] on span "Delete" at bounding box center [702, 108] width 23 height 10
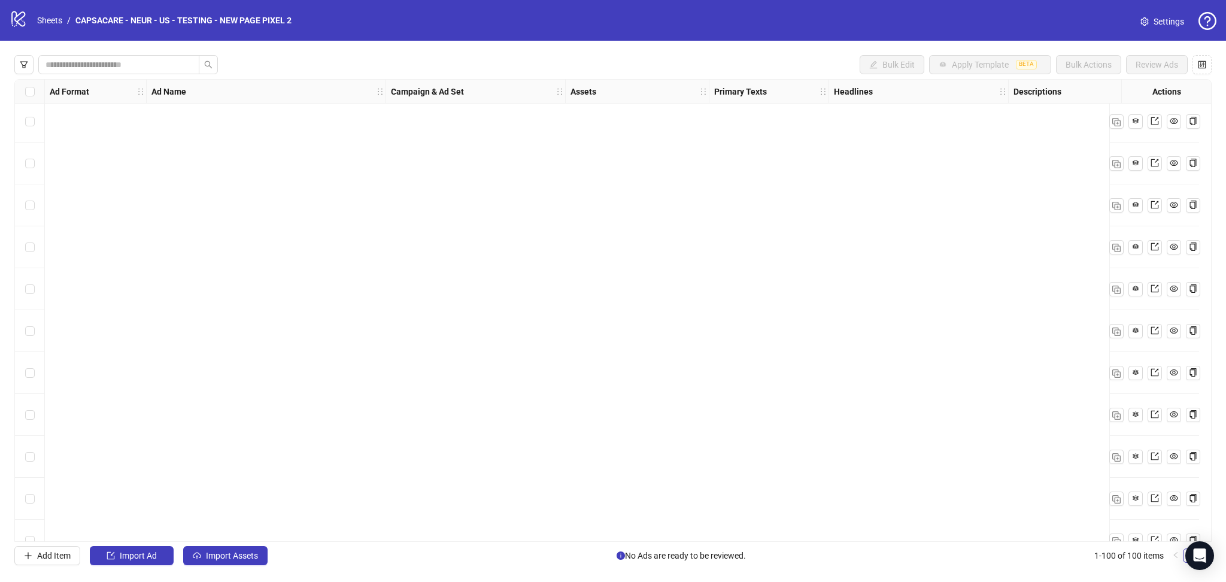
scroll to position [3758, 0]
